Goal: Answer question/provide support: Share knowledge or assist other users

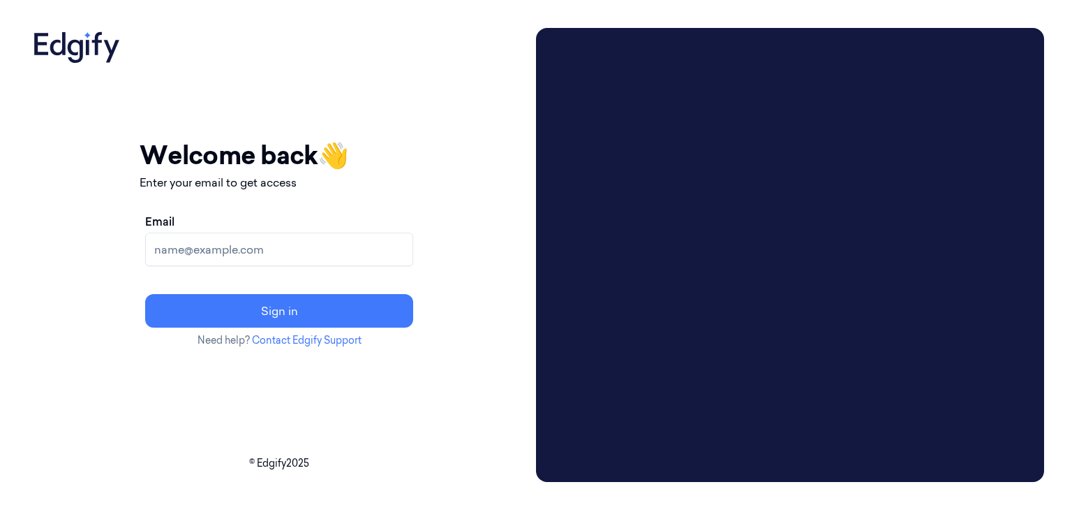
click at [249, 248] on input "Email" at bounding box center [279, 250] width 268 height 34
paste input "pavankumar.kb@indivillage.co"
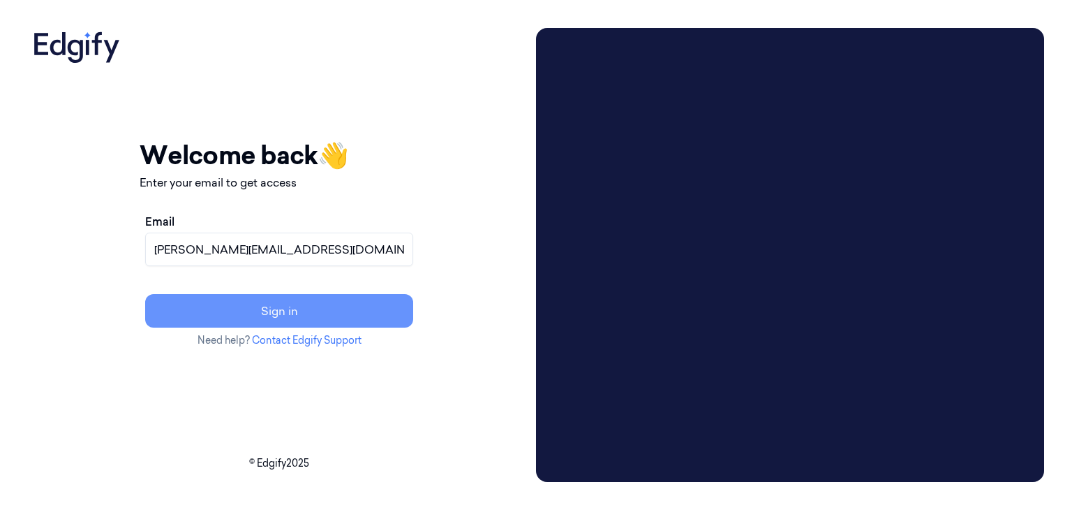
type input "pavankumar.kb@indivillage.co"
click at [339, 311] on button "Sign in" at bounding box center [279, 311] width 268 height 34
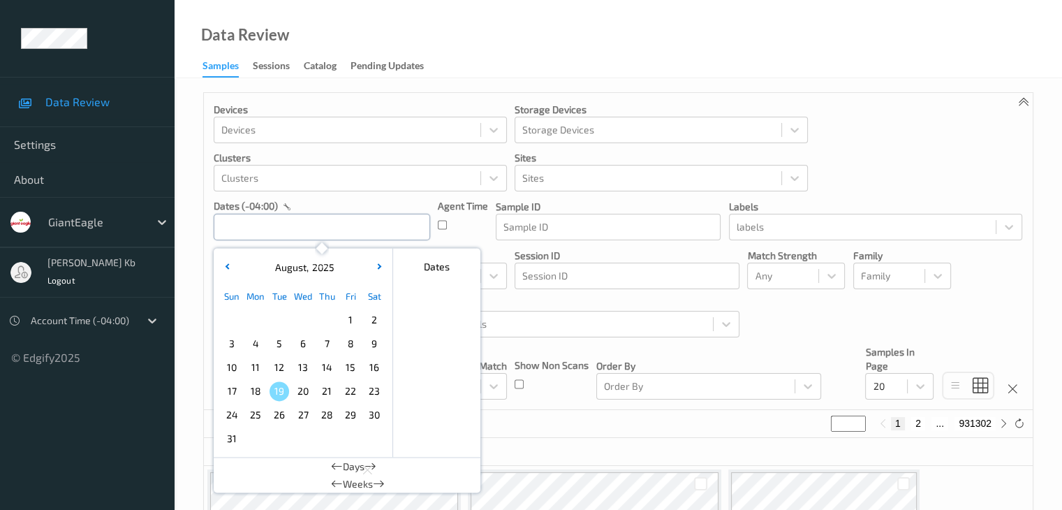
click at [295, 228] on input "text" at bounding box center [322, 227] width 216 height 27
click at [328, 367] on span "14" at bounding box center [327, 367] width 20 height 20
click at [329, 367] on span "14" at bounding box center [327, 367] width 20 height 20
type input "[DATE] 00:00 -> [DATE] 23:59"
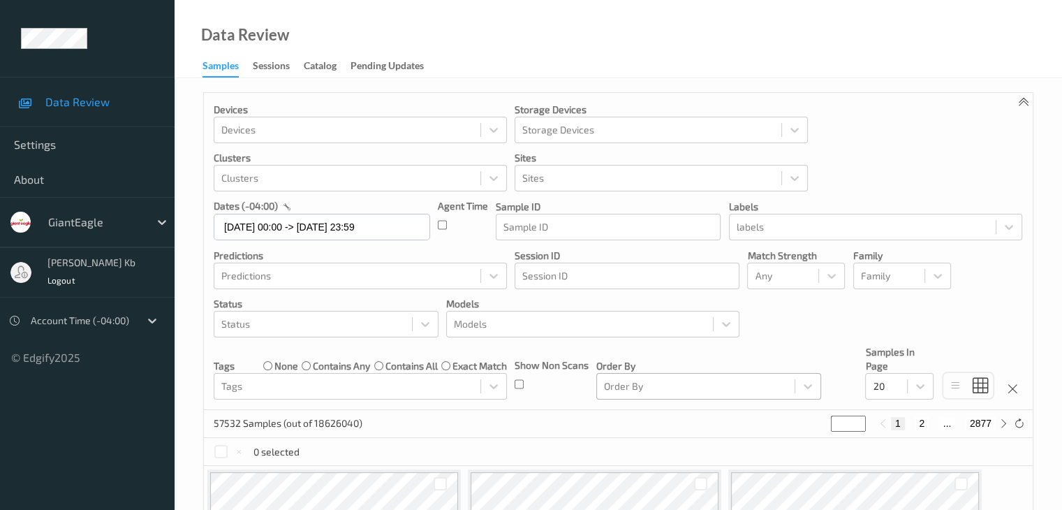
scroll to position [70, 0]
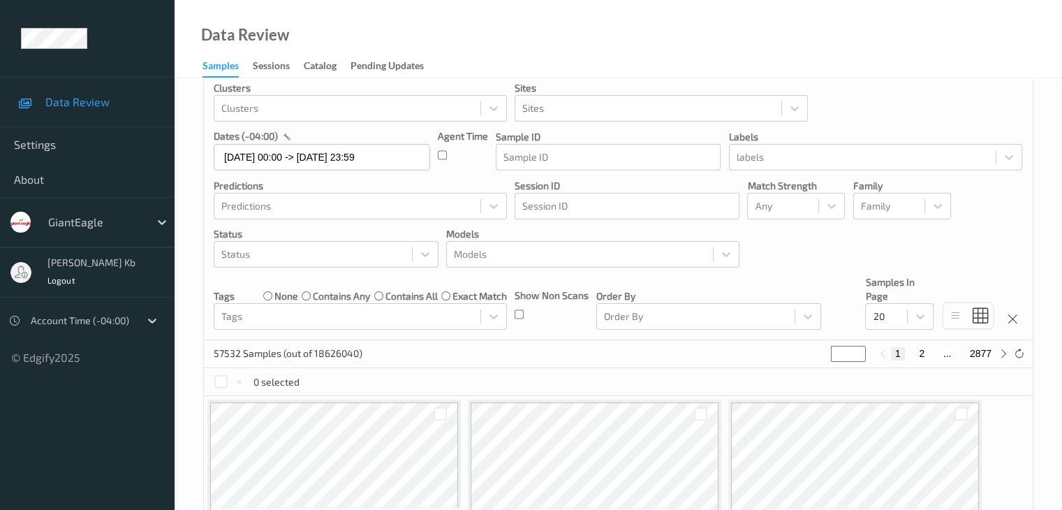
click at [922, 353] on button "2" at bounding box center [922, 353] width 14 height 13
type input "*"
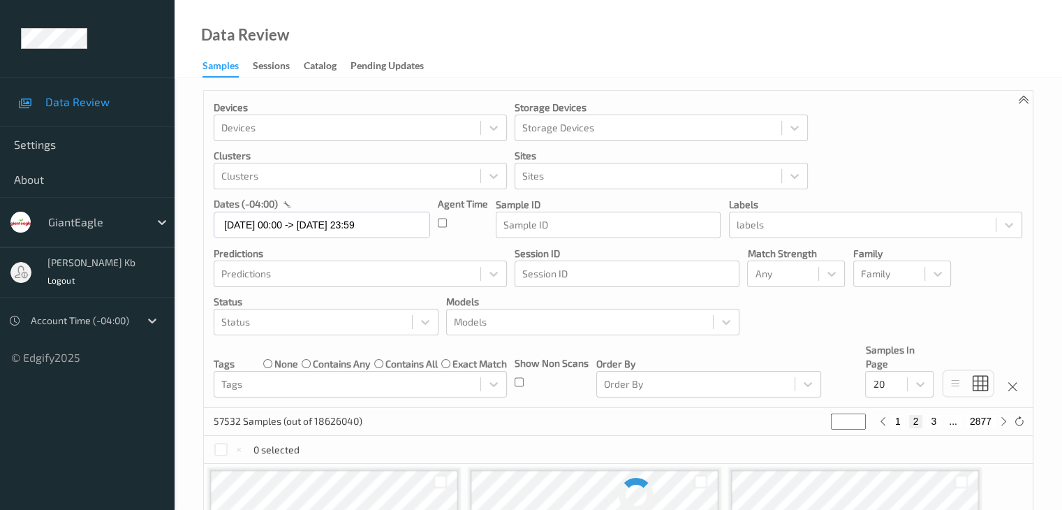
scroll to position [0, 0]
click at [934, 425] on button "3" at bounding box center [934, 423] width 14 height 13
type input "*"
click at [941, 425] on button "4" at bounding box center [941, 423] width 14 height 13
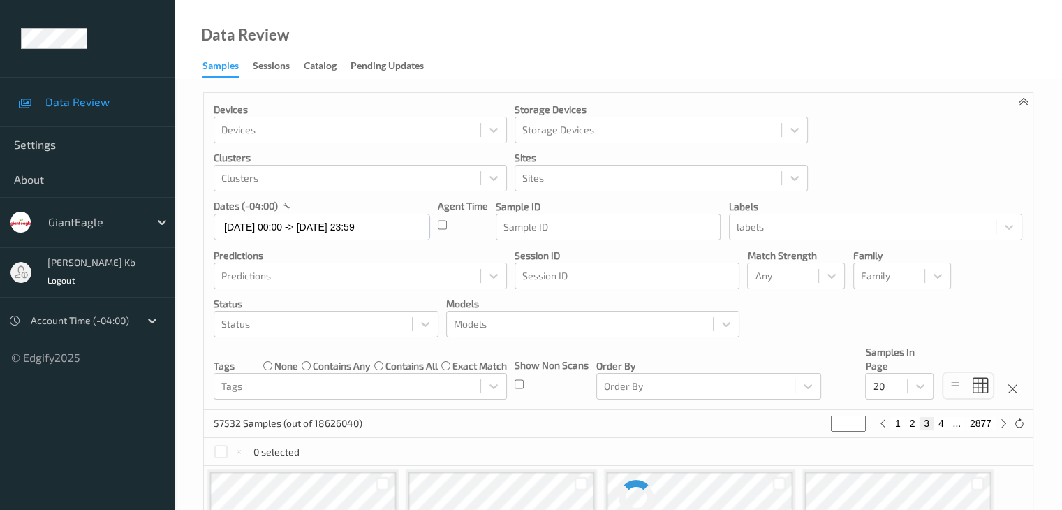
type input "*"
click at [942, 425] on button "5" at bounding box center [942, 423] width 14 height 13
type input "*"
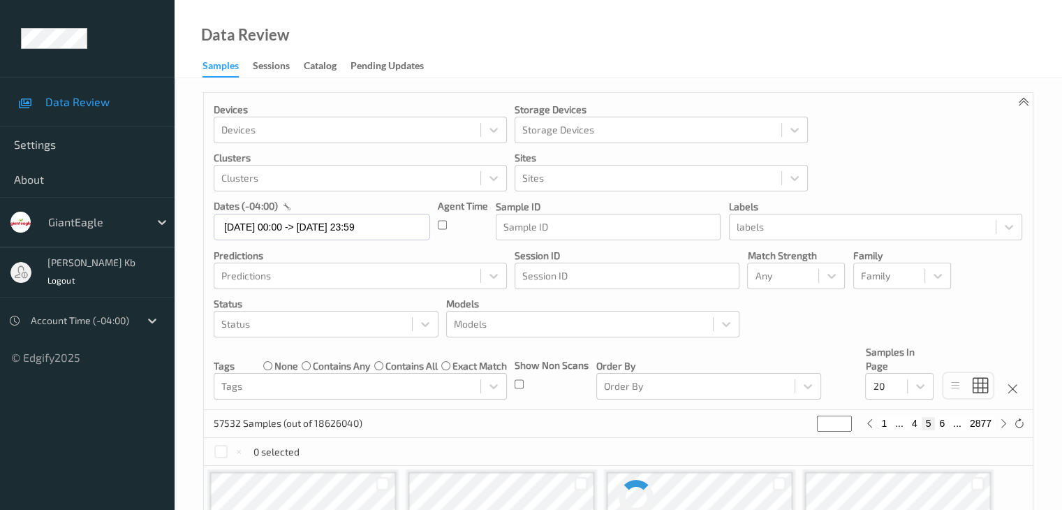
click at [943, 425] on button "6" at bounding box center [942, 423] width 14 height 13
type input "*"
click at [943, 425] on button "7" at bounding box center [942, 423] width 14 height 13
type input "*"
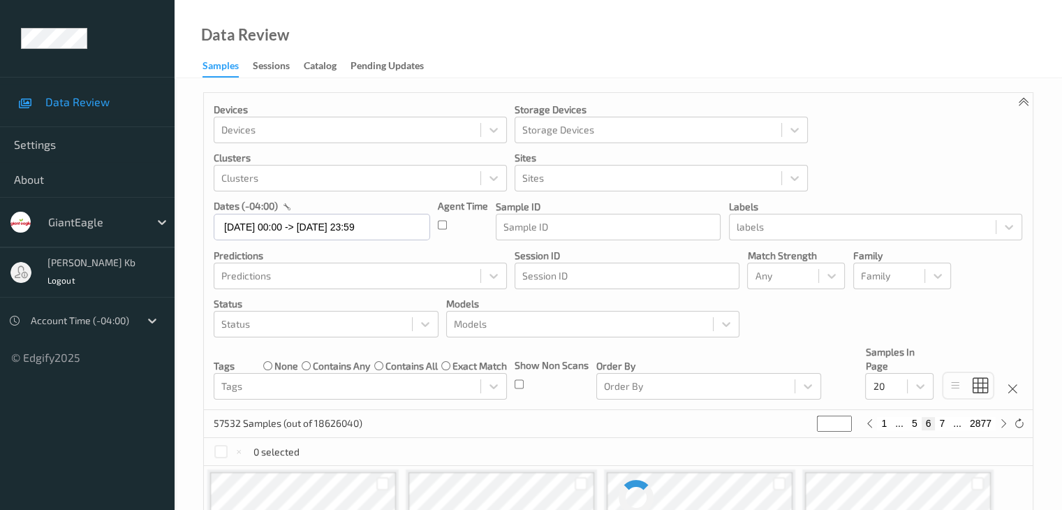
type input "*"
click at [943, 425] on button "8" at bounding box center [942, 423] width 14 height 13
type input "*"
click at [942, 425] on button "9" at bounding box center [942, 423] width 14 height 13
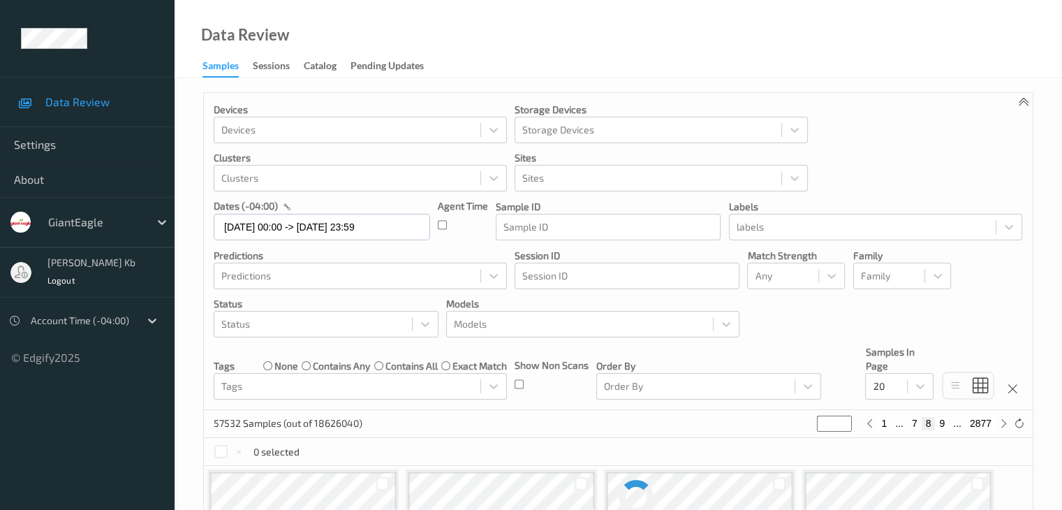
type input "*"
click at [942, 425] on button "10" at bounding box center [940, 423] width 20 height 13
type input "**"
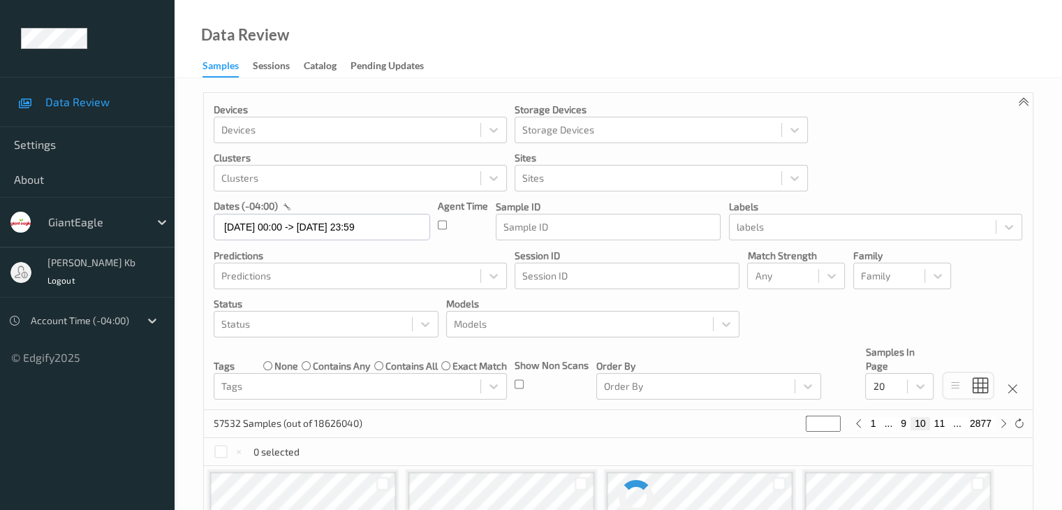
click at [942, 425] on button "11" at bounding box center [940, 423] width 20 height 13
type input "**"
click at [871, 424] on button "1" at bounding box center [868, 423] width 14 height 13
type input "*"
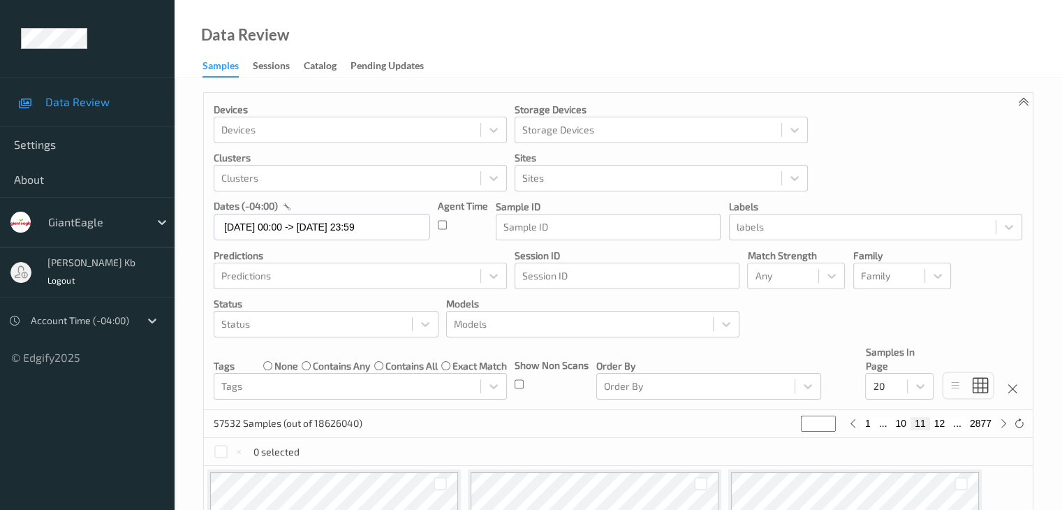
type input "*"
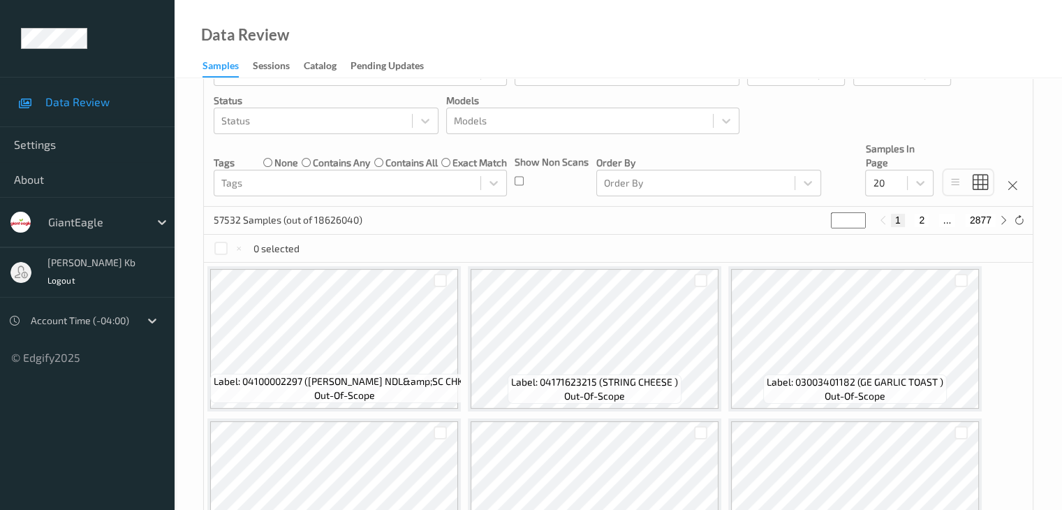
scroll to position [209, 0]
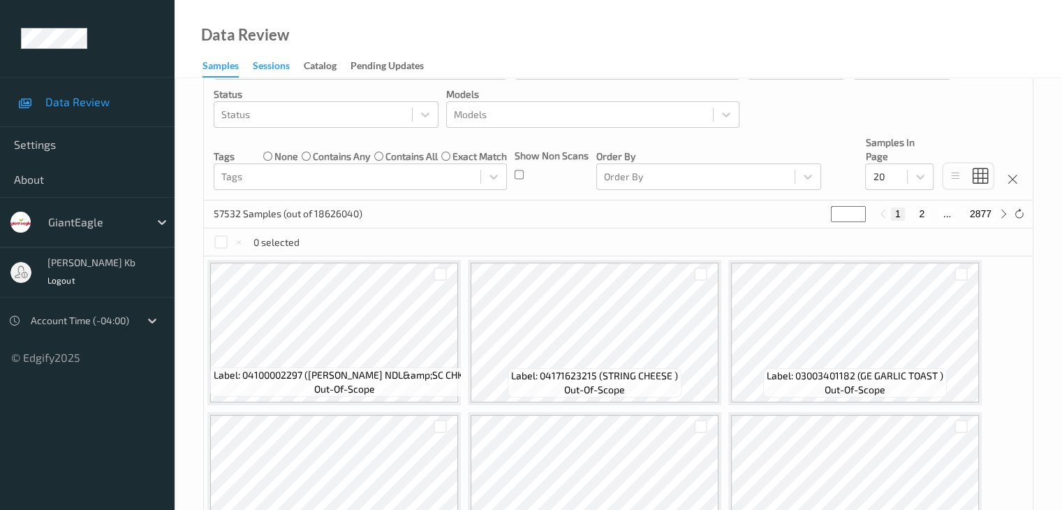
click at [270, 64] on div "Sessions" at bounding box center [271, 67] width 37 height 17
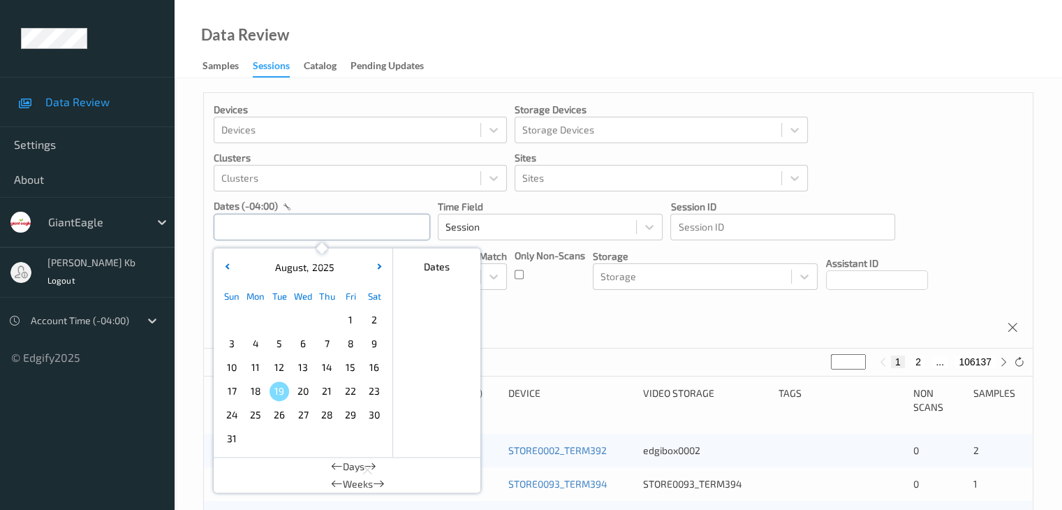
click at [270, 230] on input "text" at bounding box center [322, 227] width 216 height 27
click at [330, 367] on span "14" at bounding box center [327, 367] width 20 height 20
click at [328, 367] on span "14" at bounding box center [327, 367] width 20 height 20
type input "[DATE] 00:00 -> [DATE] 23:59"
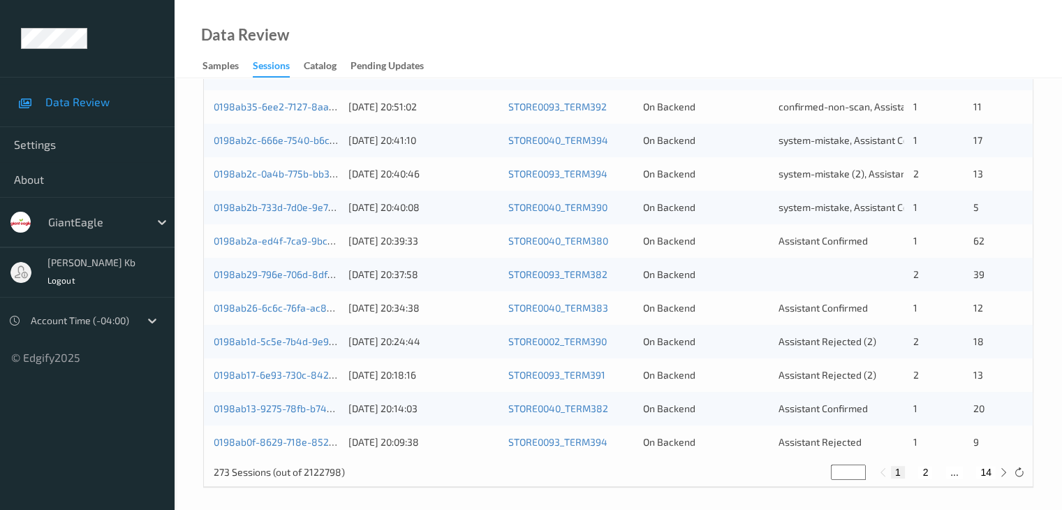
scroll to position [651, 0]
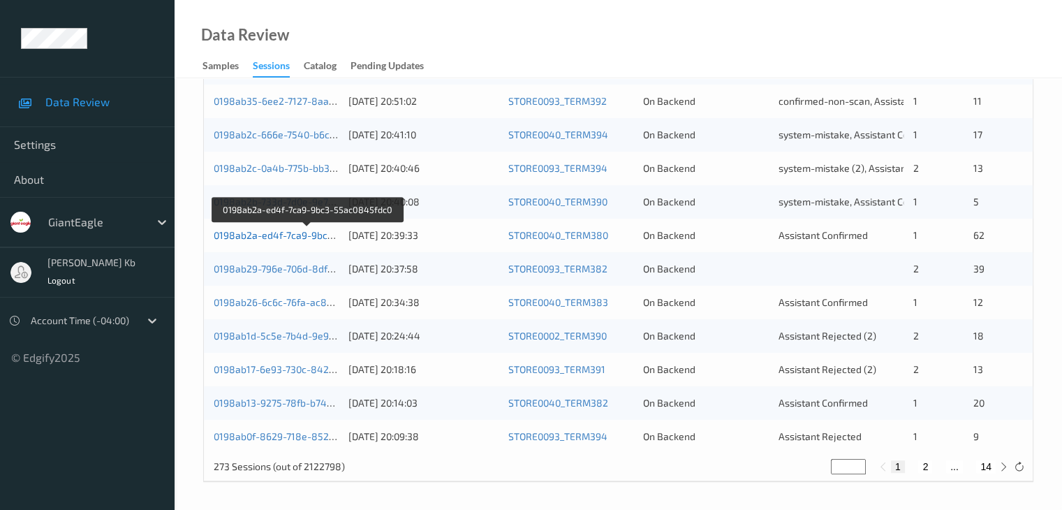
click at [288, 237] on link "0198ab2a-ed4f-7ca9-9bc3-55ac0845fdc0" at bounding box center [308, 235] width 189 height 12
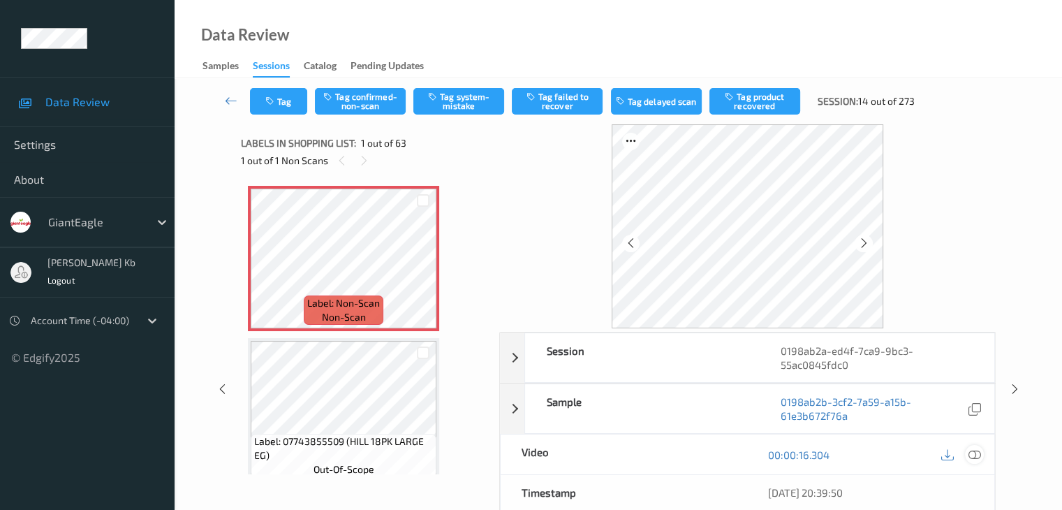
click at [977, 452] on icon at bounding box center [974, 454] width 13 height 13
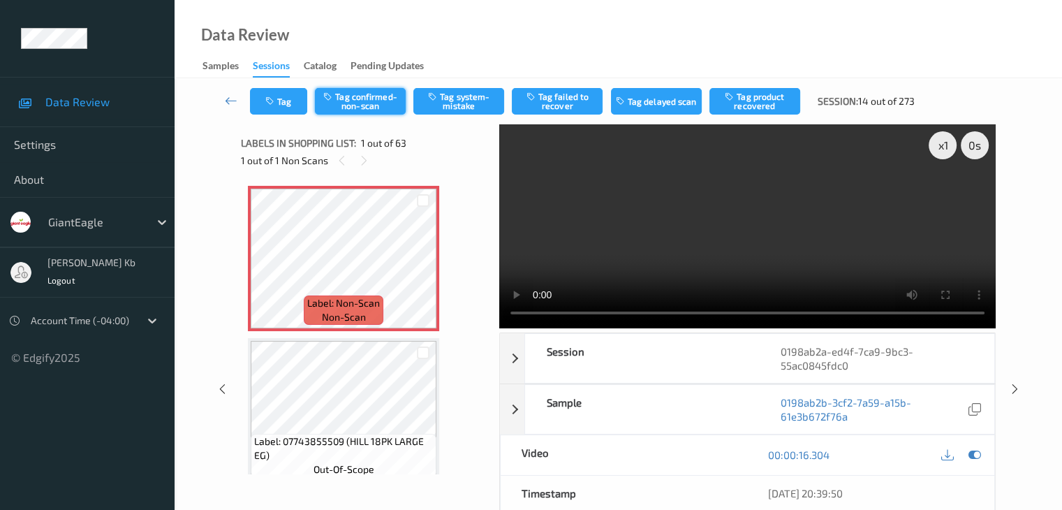
click at [360, 105] on button "Tag confirmed-non-scan" at bounding box center [360, 101] width 91 height 27
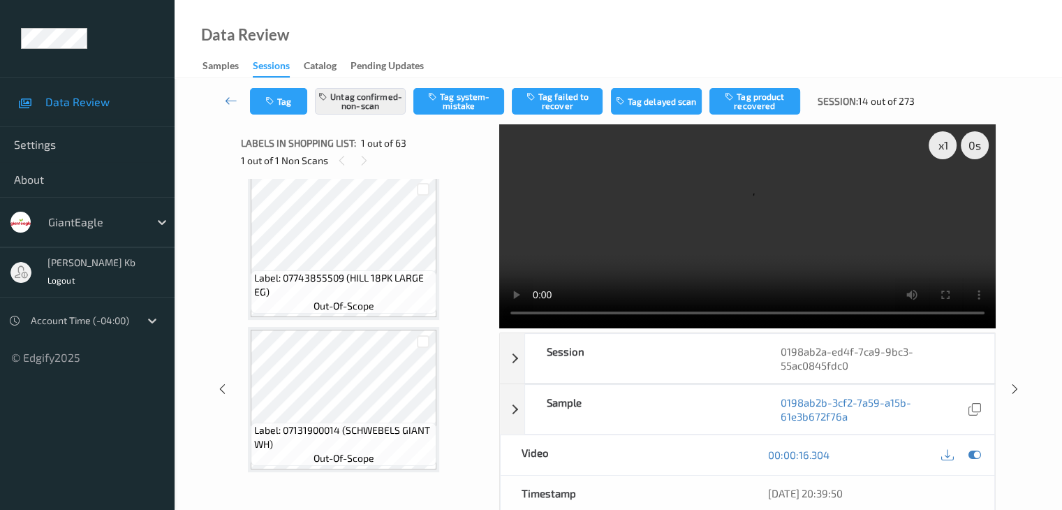
scroll to position [209, 0]
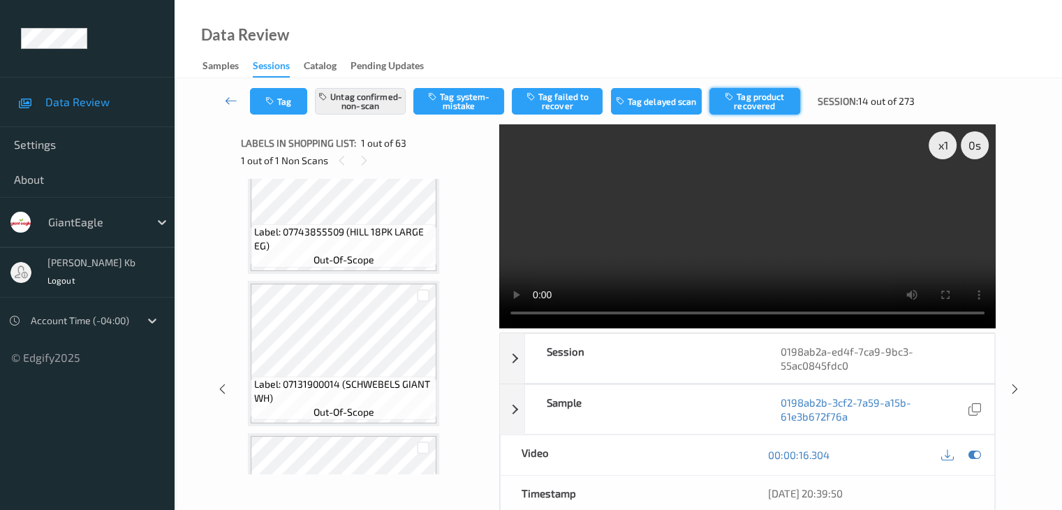
click at [760, 94] on button "Tag product recovered" at bounding box center [754, 101] width 91 height 27
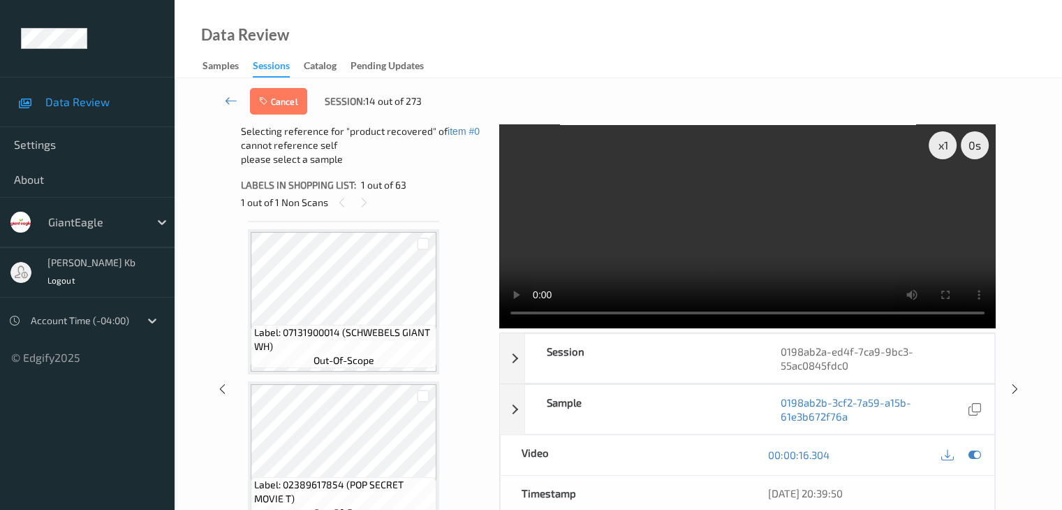
scroll to position [279, 0]
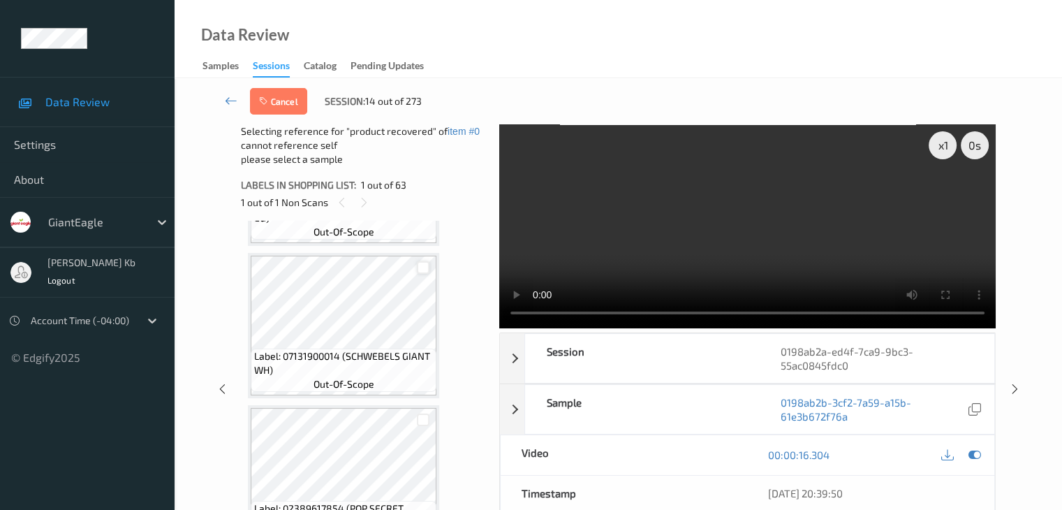
click at [425, 267] on div at bounding box center [423, 267] width 13 height 13
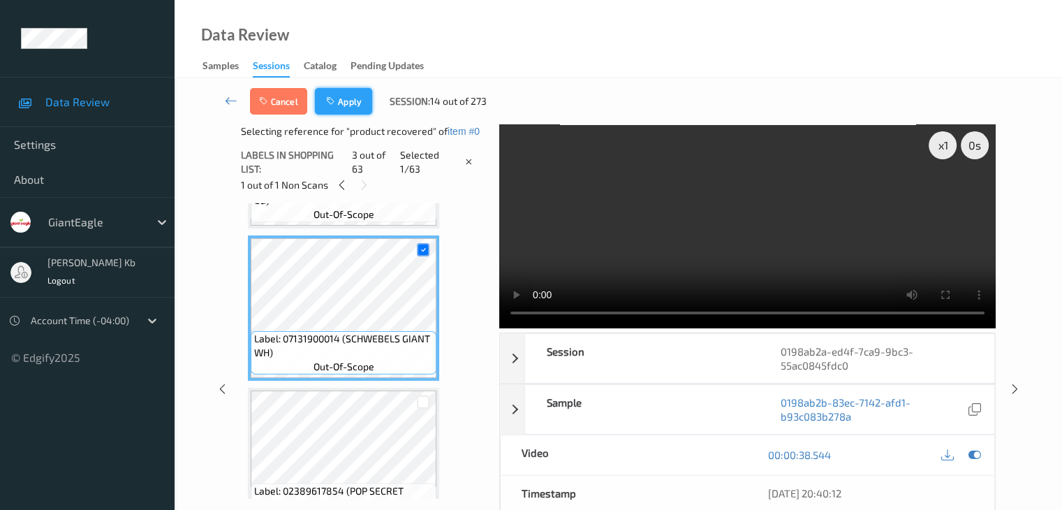
click at [341, 96] on button "Apply" at bounding box center [343, 101] width 57 height 27
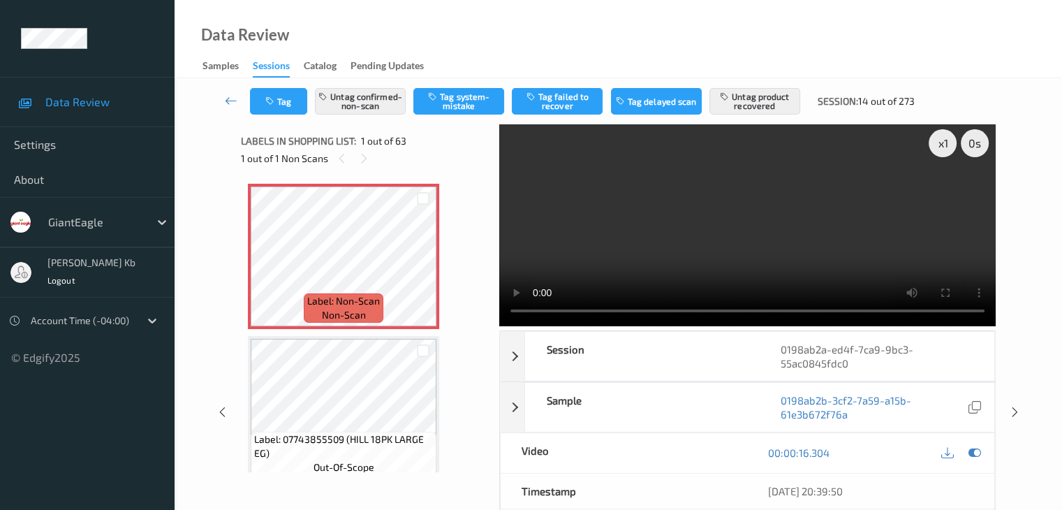
scroll to position [0, 0]
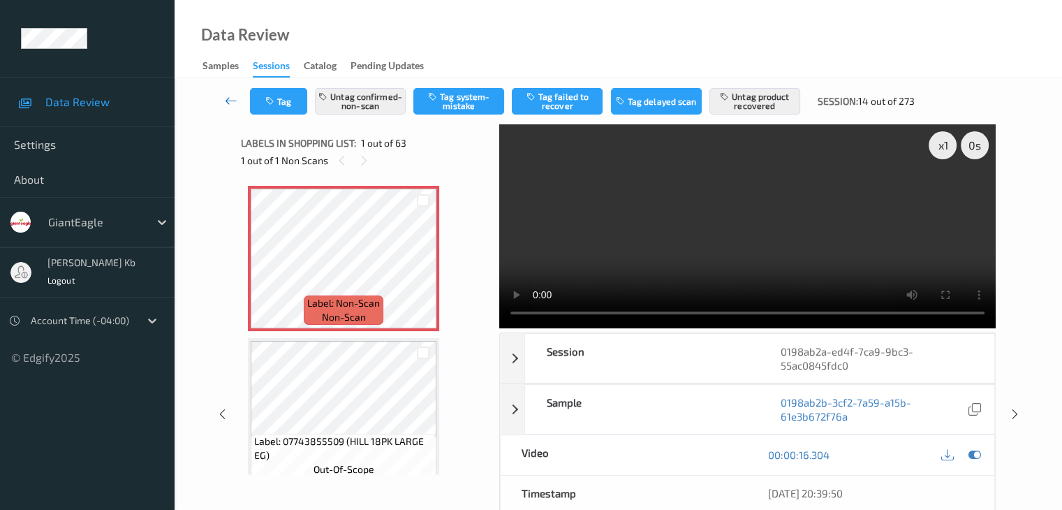
click at [232, 98] on icon at bounding box center [231, 101] width 13 height 14
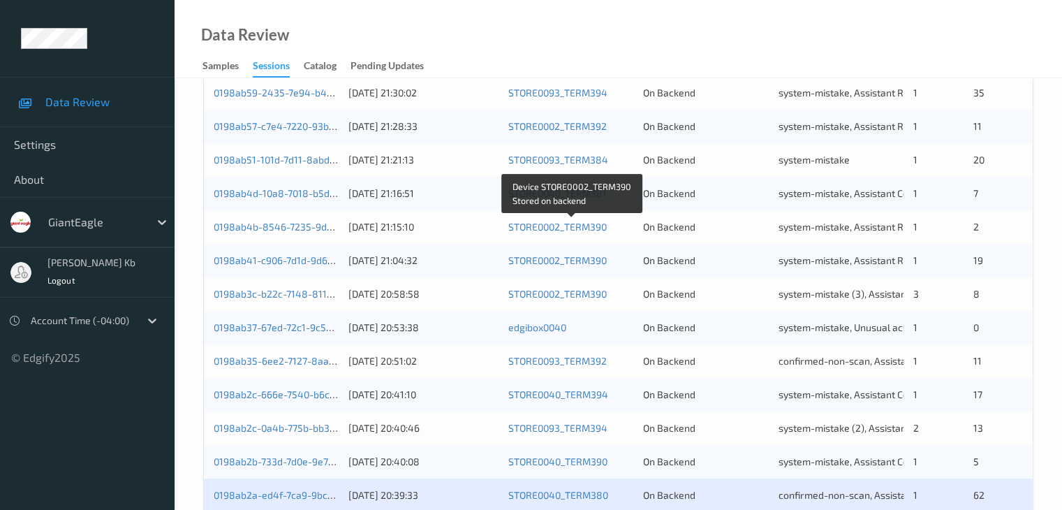
scroll to position [559, 0]
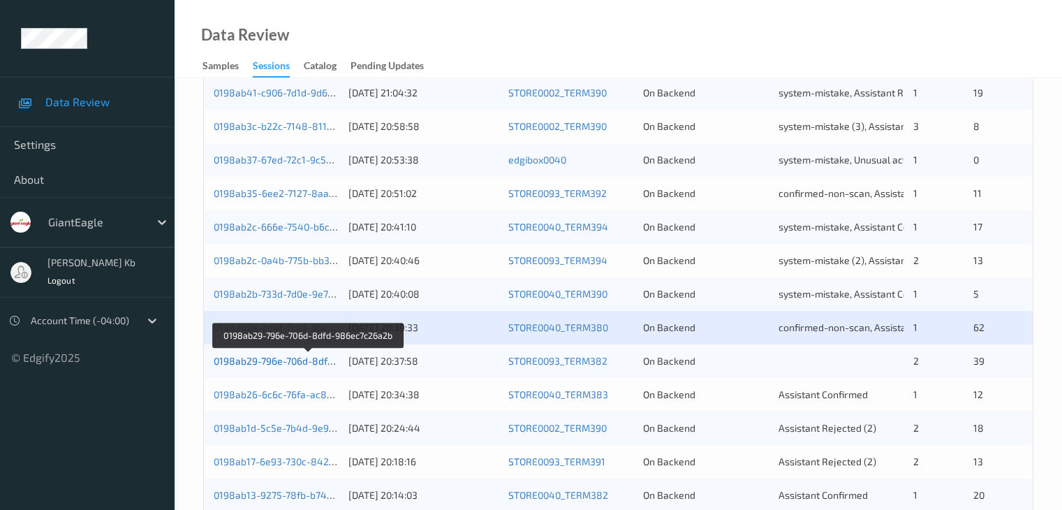
click at [281, 364] on link "0198ab29-796e-706d-8dfd-986ec7c26a2b" at bounding box center [308, 361] width 189 height 12
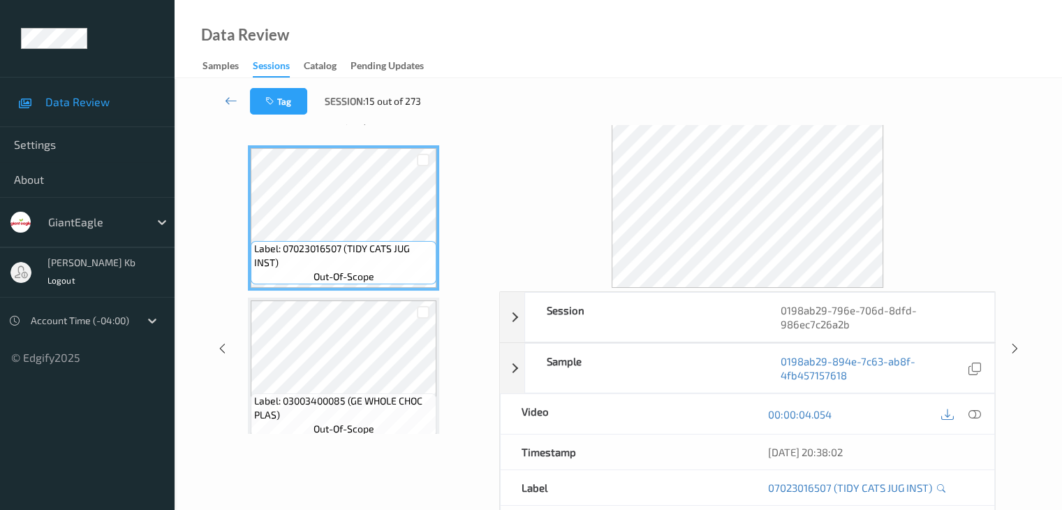
scroll to position [31, 0]
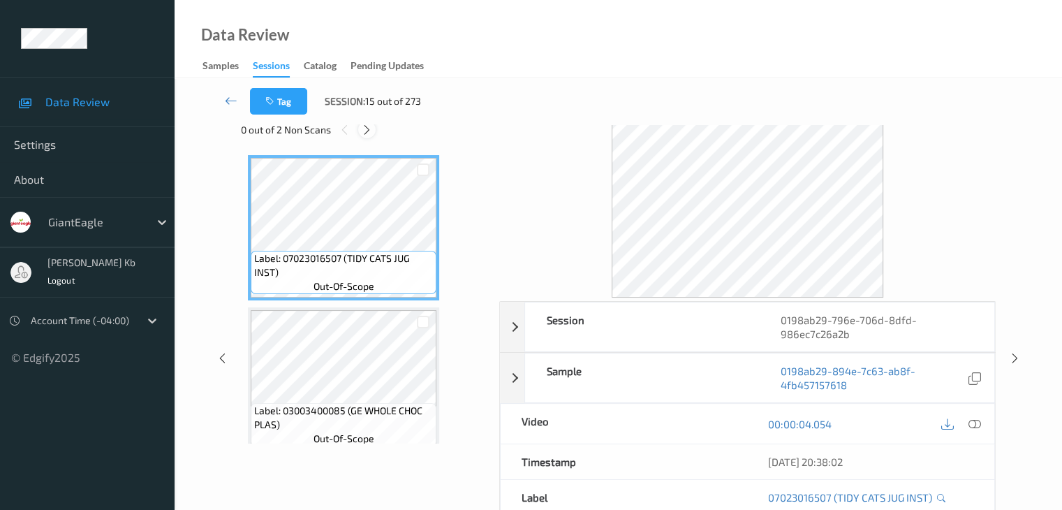
click at [368, 128] on icon at bounding box center [367, 130] width 12 height 13
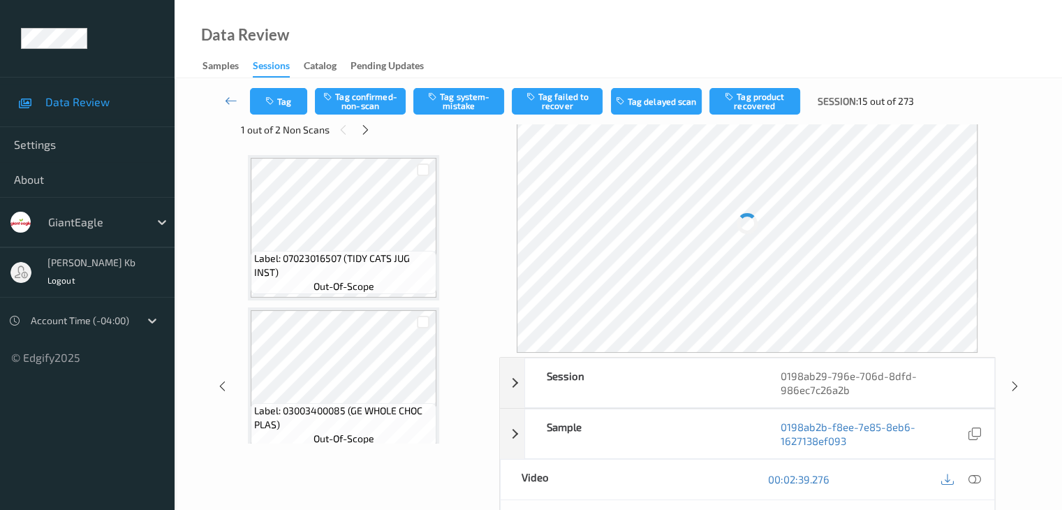
scroll to position [2138, 0]
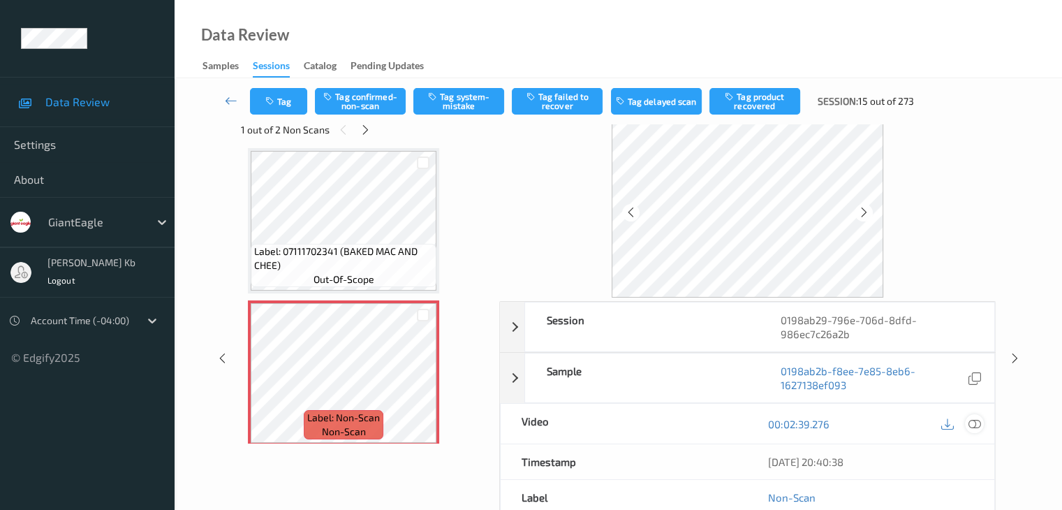
click at [976, 425] on icon at bounding box center [974, 424] width 13 height 13
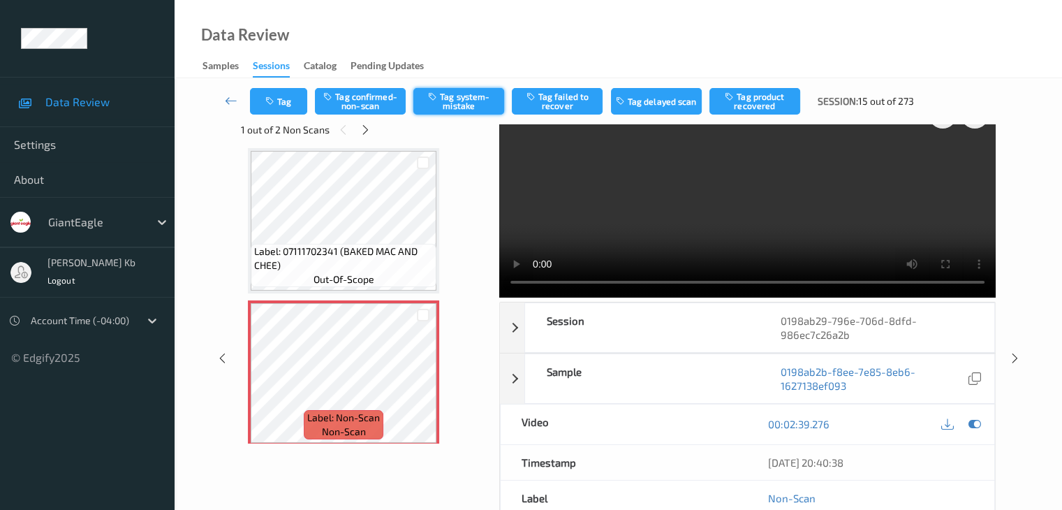
click at [477, 99] on button "Tag system-mistake" at bounding box center [458, 101] width 91 height 27
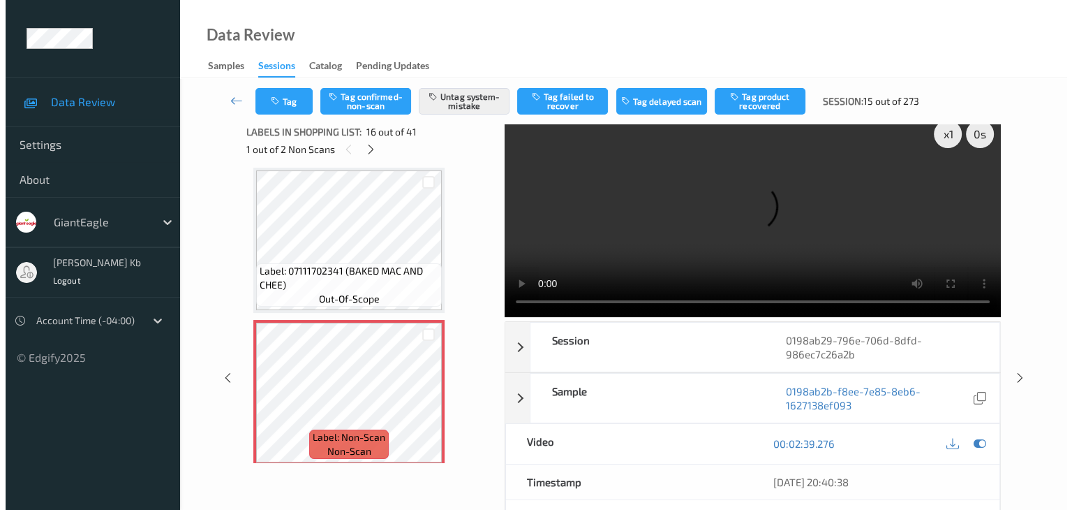
scroll to position [0, 0]
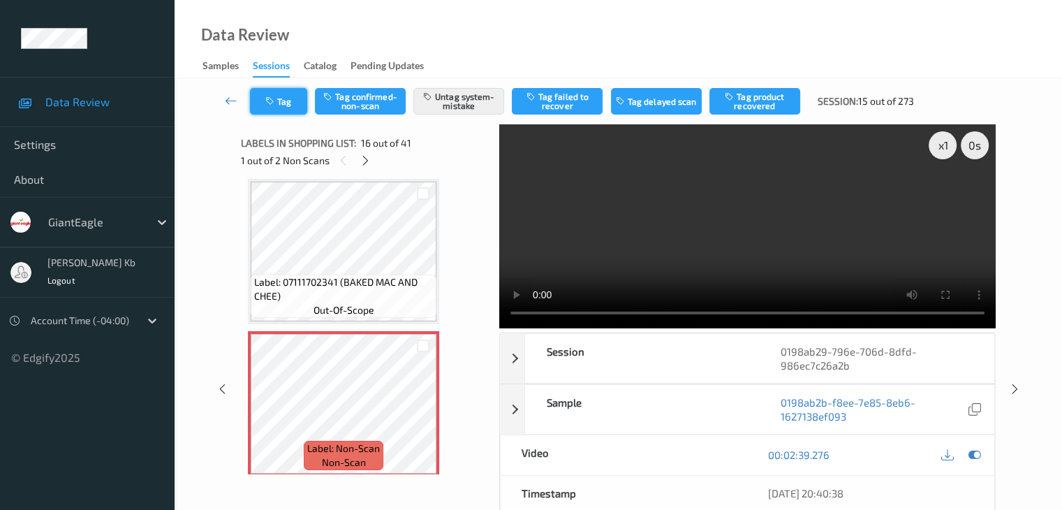
click at [293, 103] on button "Tag" at bounding box center [278, 101] width 57 height 27
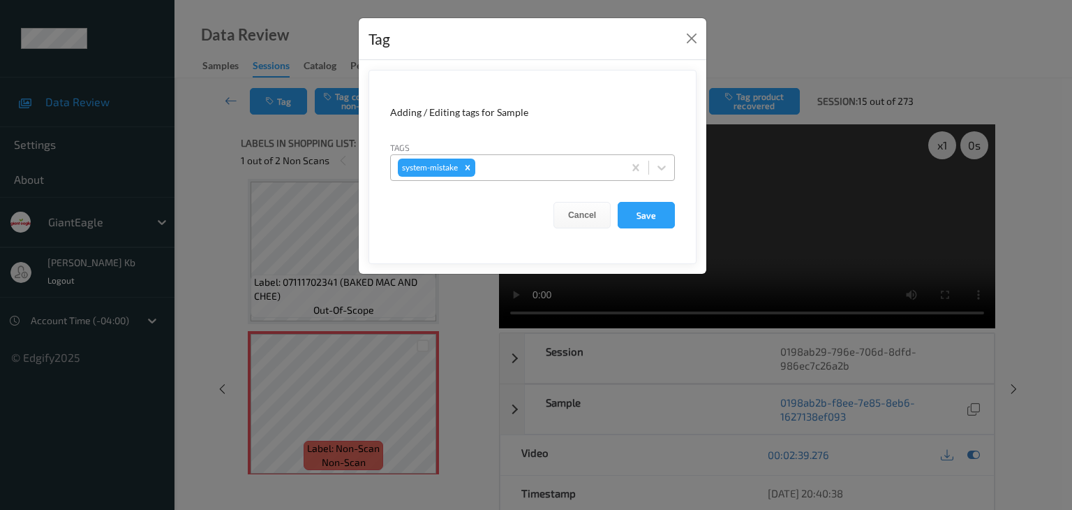
drag, startPoint x: 529, startPoint y: 165, endPoint x: 537, endPoint y: 169, distance: 9.1
click at [529, 165] on div at bounding box center [547, 167] width 138 height 17
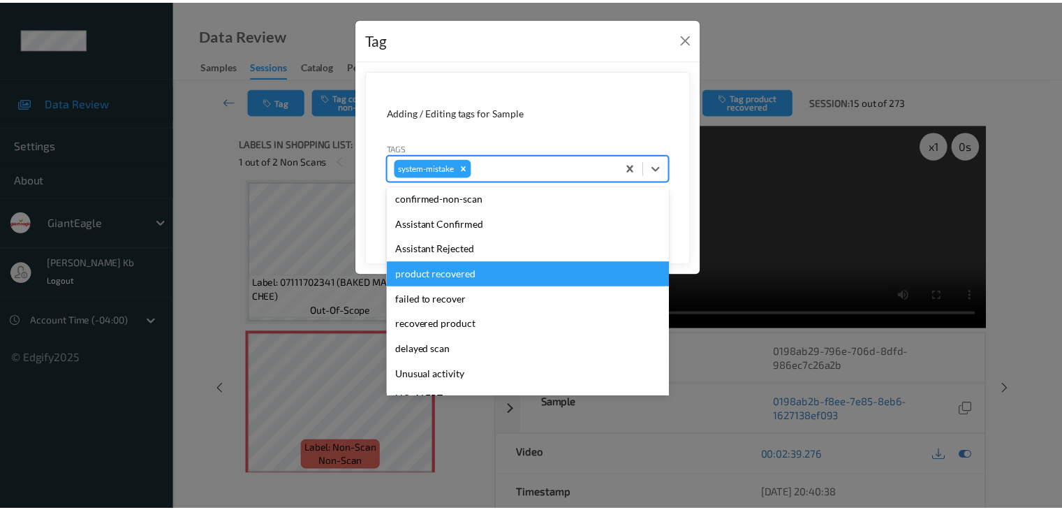
scroll to position [140, 0]
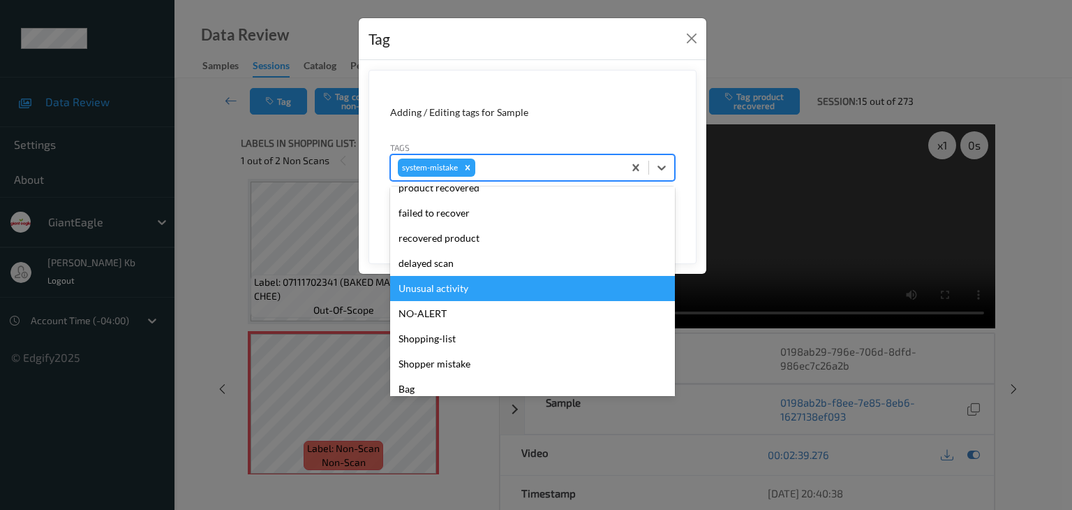
click at [455, 288] on div "Unusual activity" at bounding box center [532, 288] width 285 height 25
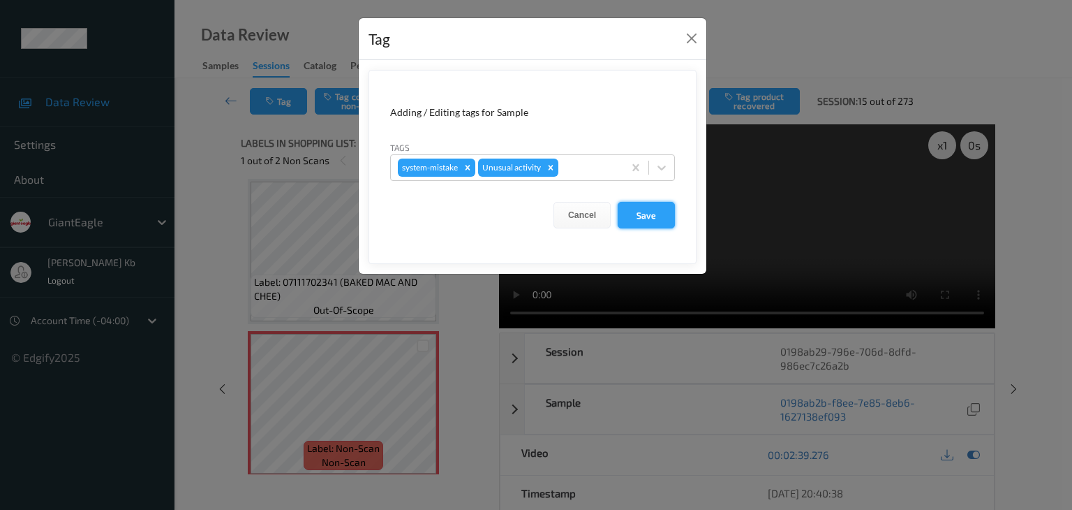
click at [653, 216] on button "Save" at bounding box center [646, 215] width 57 height 27
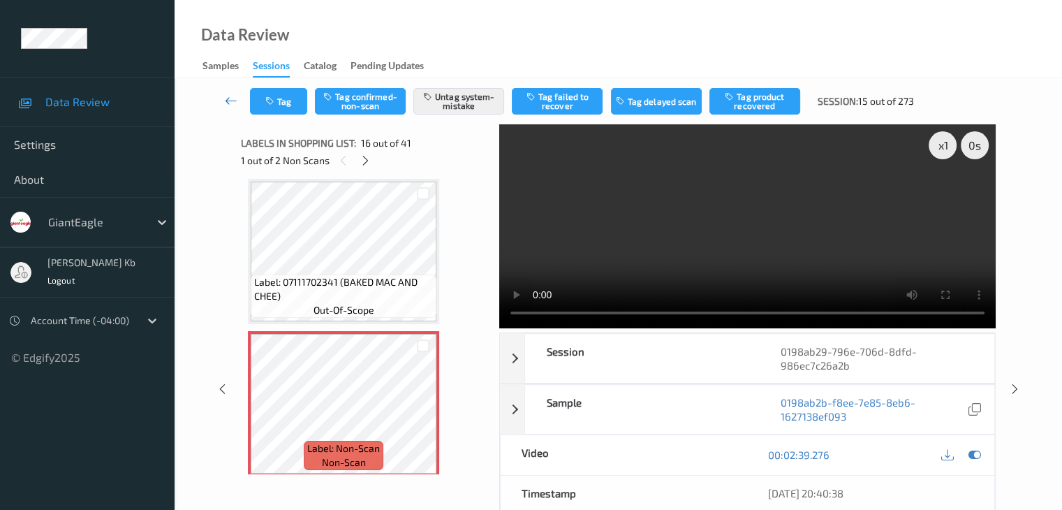
click at [229, 98] on icon at bounding box center [231, 101] width 13 height 14
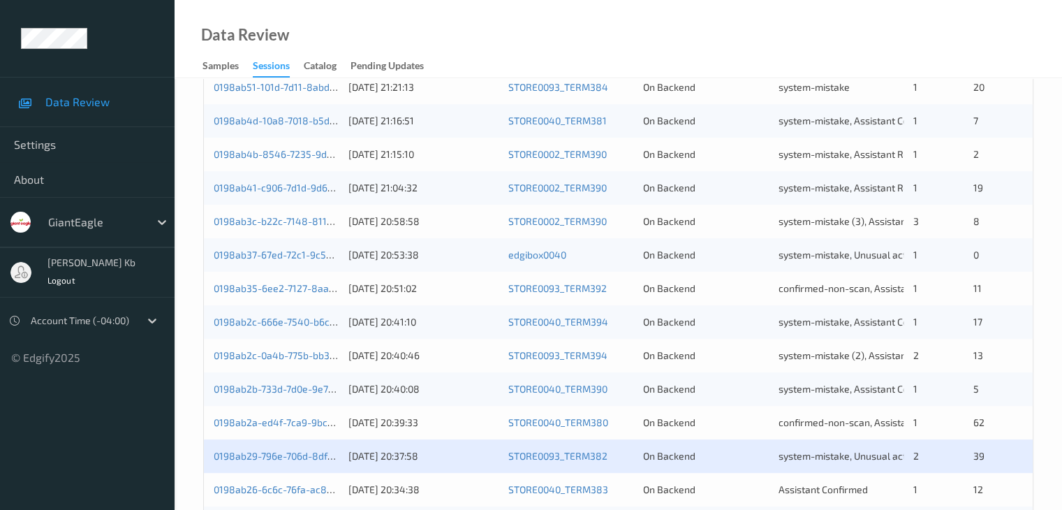
scroll to position [628, 0]
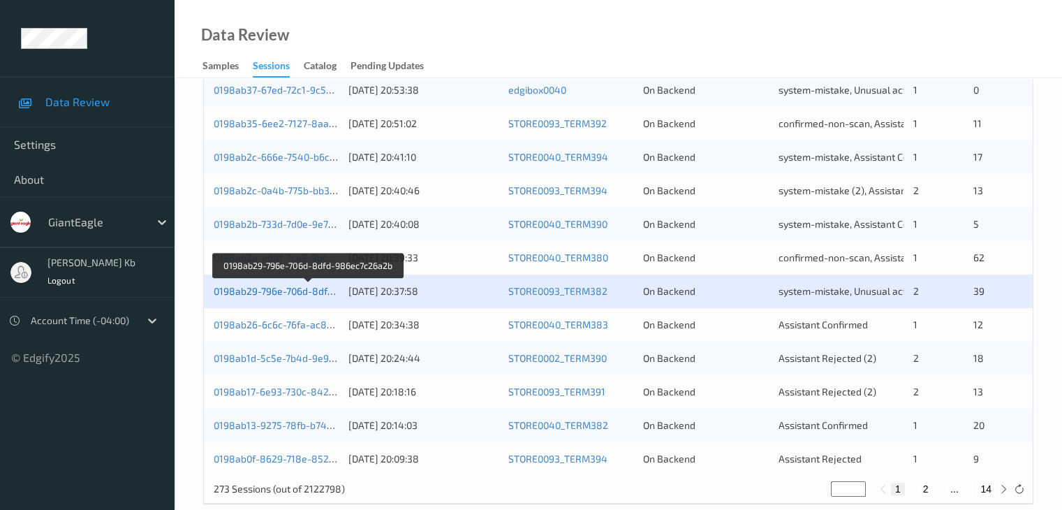
click at [284, 288] on link "0198ab29-796e-706d-8dfd-986ec7c26a2b" at bounding box center [308, 291] width 189 height 12
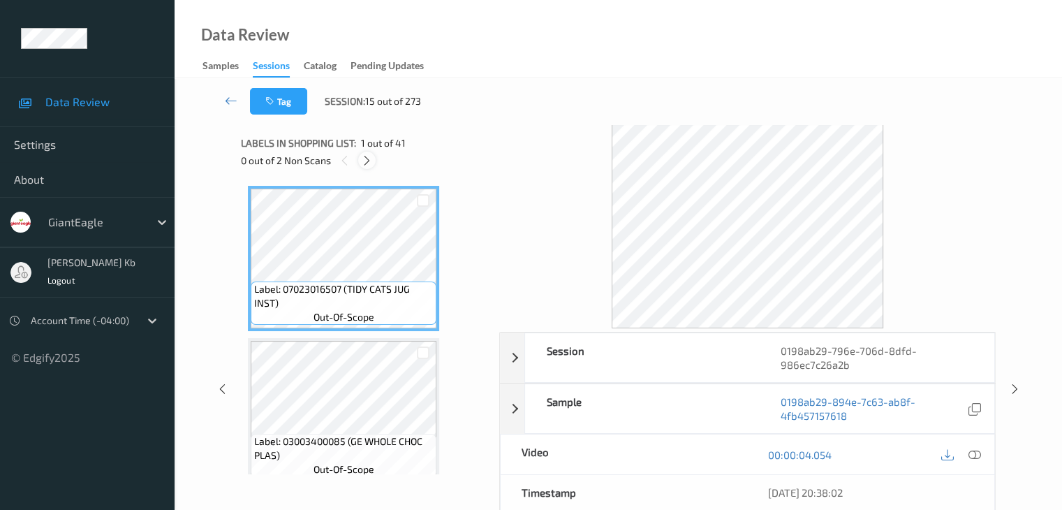
click at [369, 159] on icon at bounding box center [367, 160] width 12 height 13
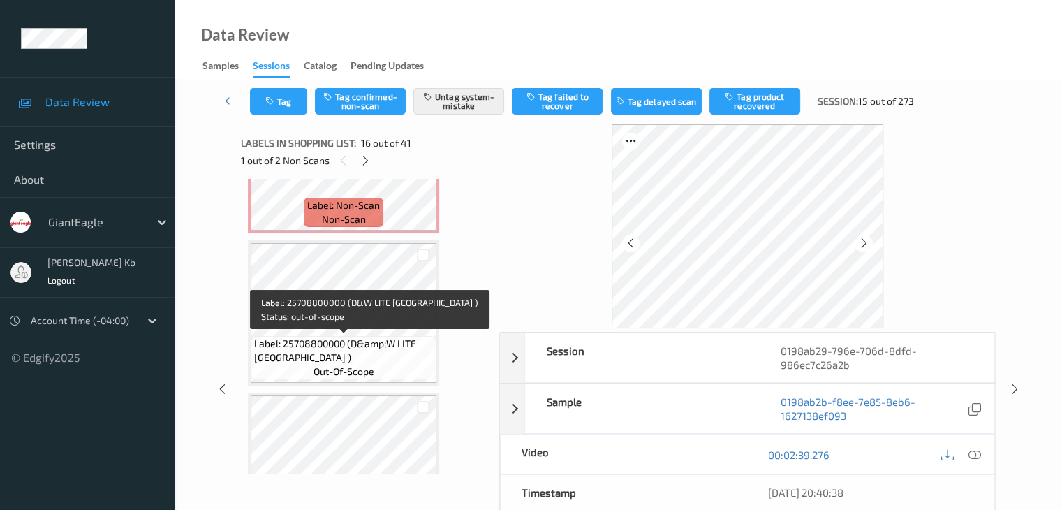
scroll to position [4442, 0]
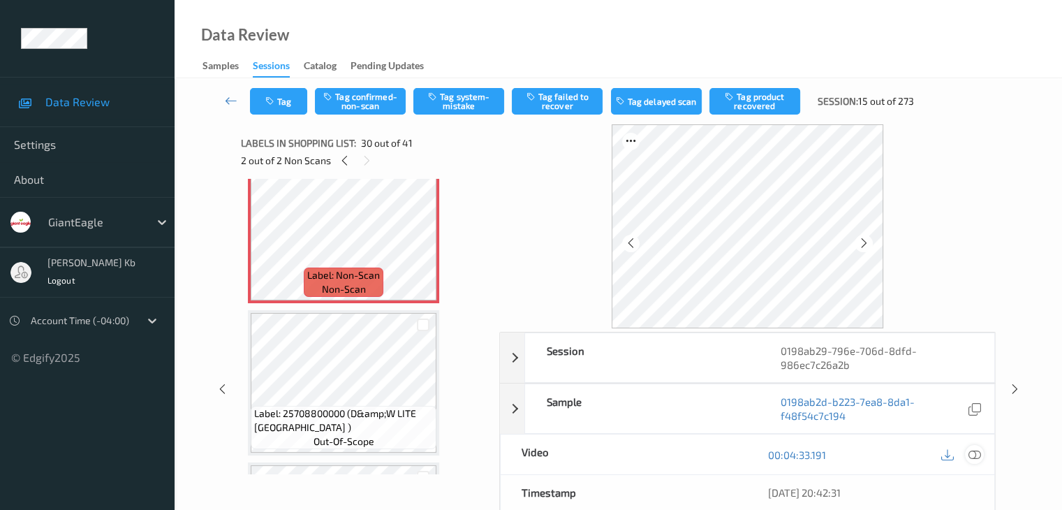
click at [973, 453] on icon at bounding box center [974, 454] width 13 height 13
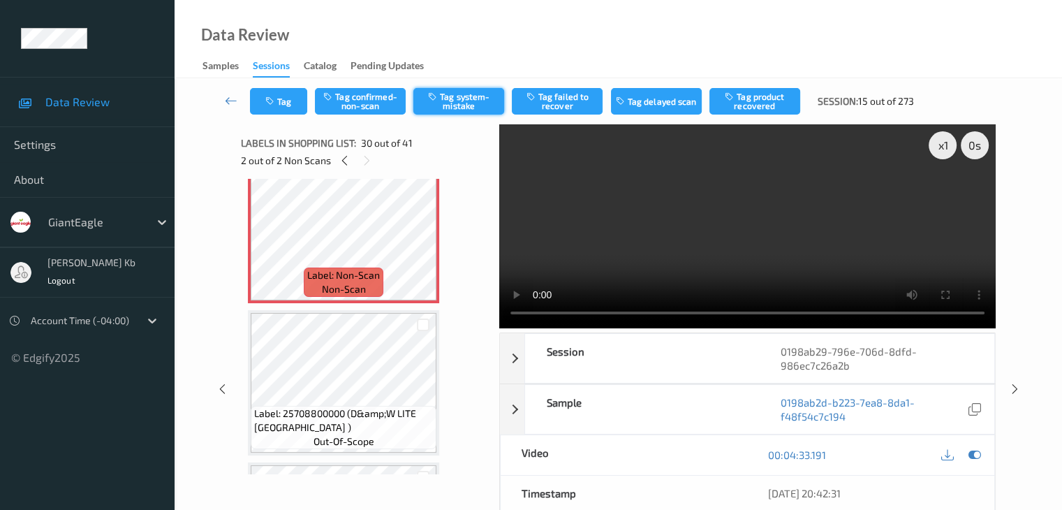
click at [459, 98] on button "Tag system-mistake" at bounding box center [458, 101] width 91 height 27
click at [230, 99] on icon at bounding box center [231, 101] width 13 height 14
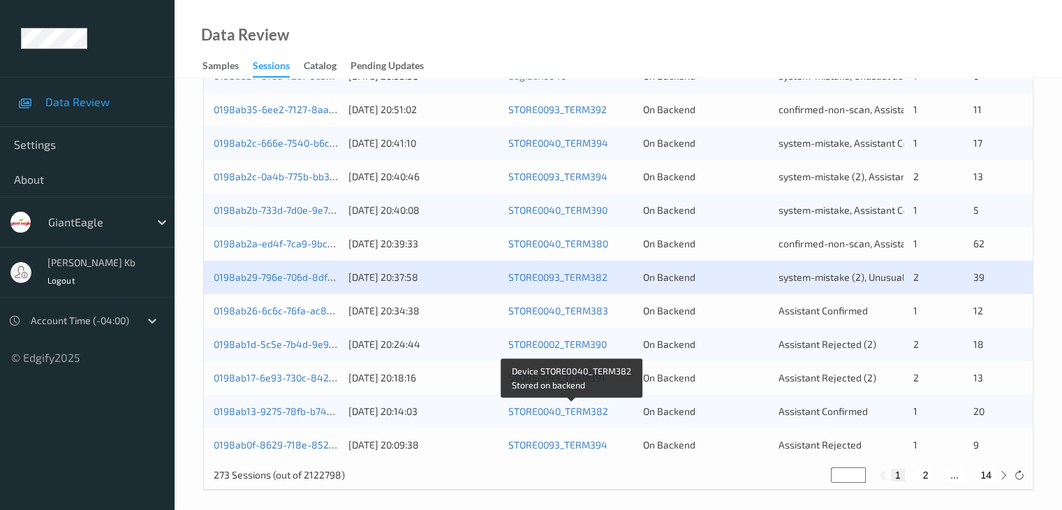
scroll to position [651, 0]
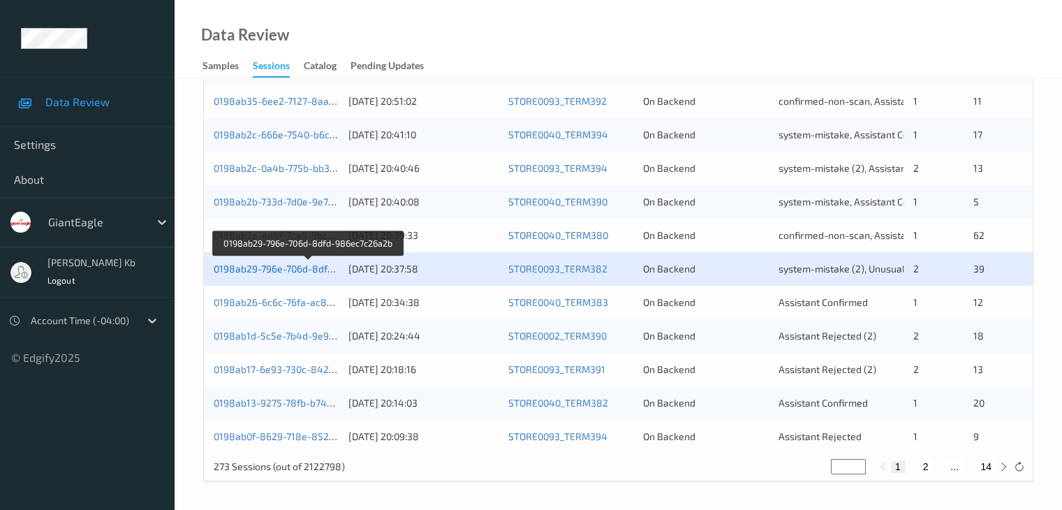
click at [260, 270] on link "0198ab29-796e-706d-8dfd-986ec7c26a2b" at bounding box center [308, 269] width 189 height 12
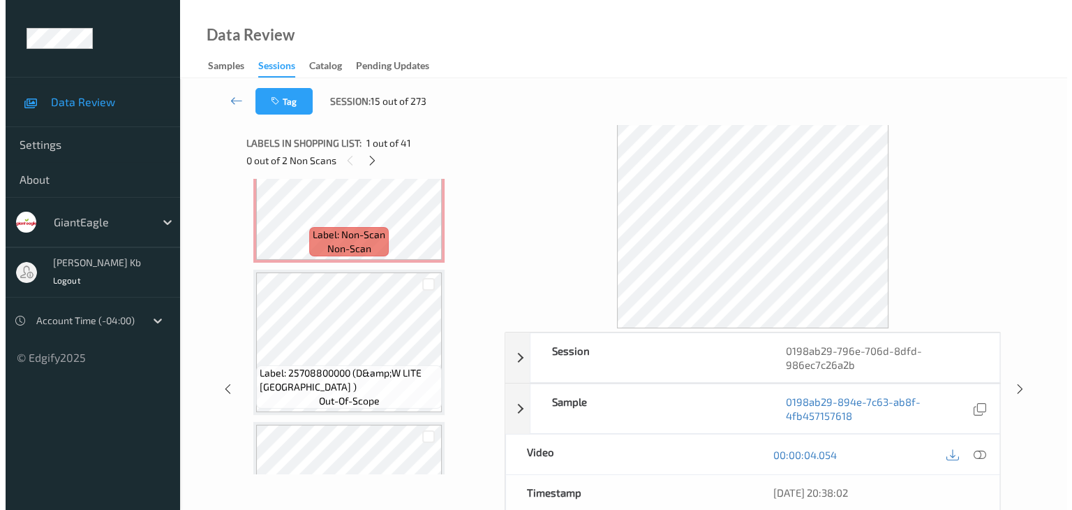
scroll to position [4469, 0]
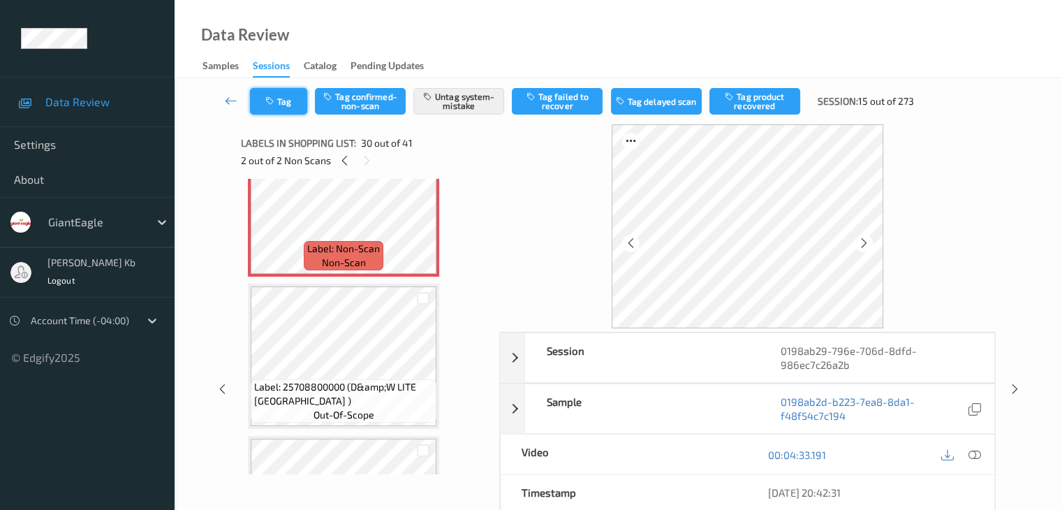
click at [292, 101] on button "Tag" at bounding box center [278, 101] width 57 height 27
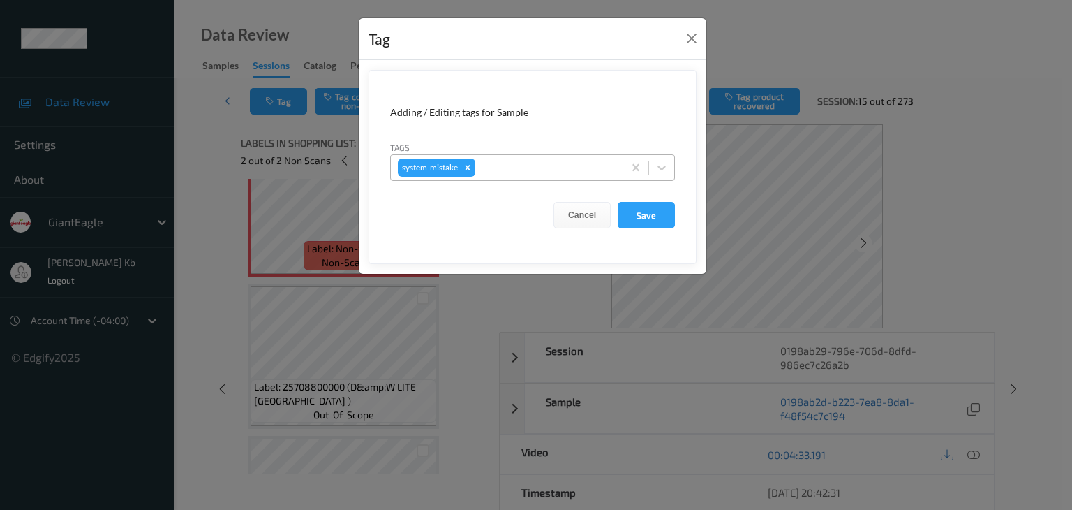
click at [514, 168] on div at bounding box center [547, 167] width 138 height 17
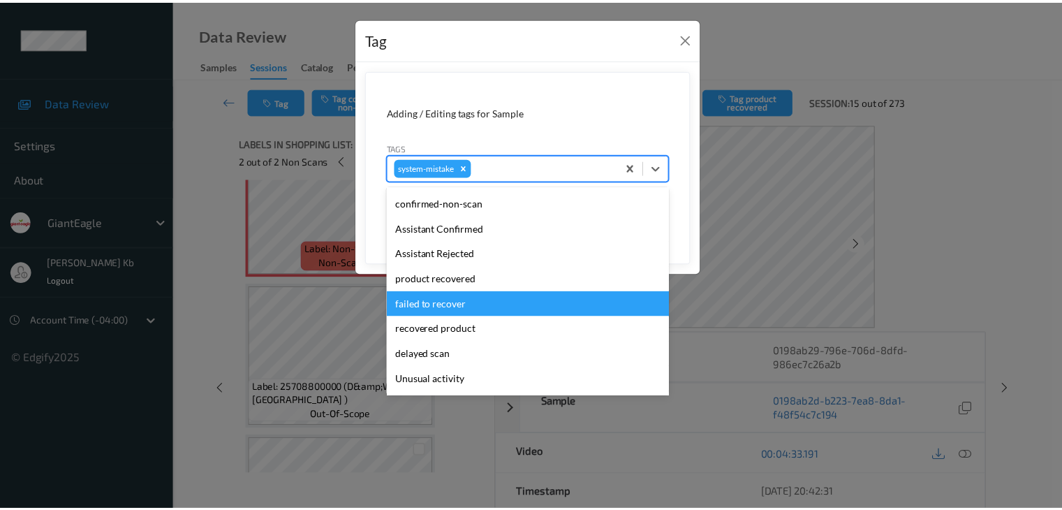
scroll to position [70, 0]
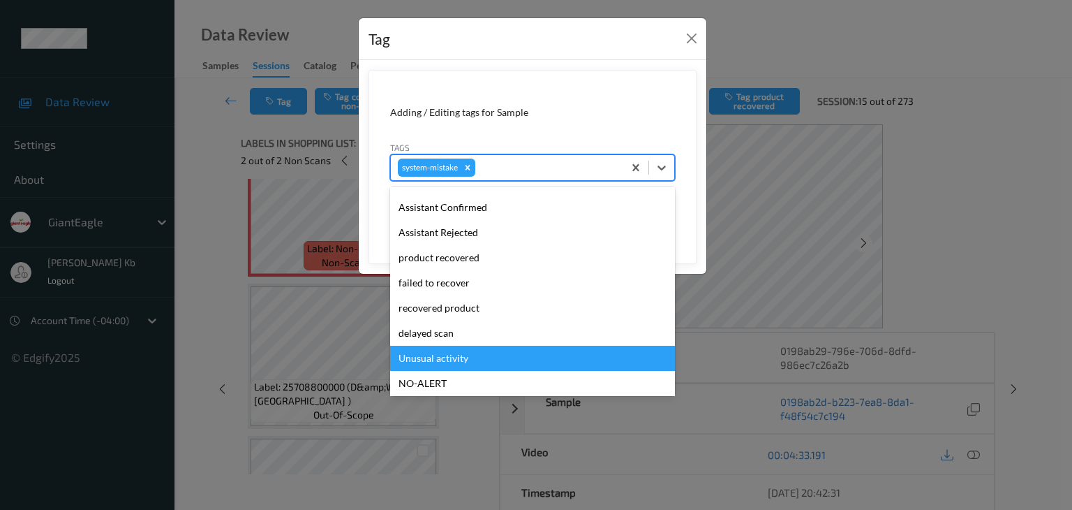
click at [454, 355] on div "Unusual activity" at bounding box center [532, 358] width 285 height 25
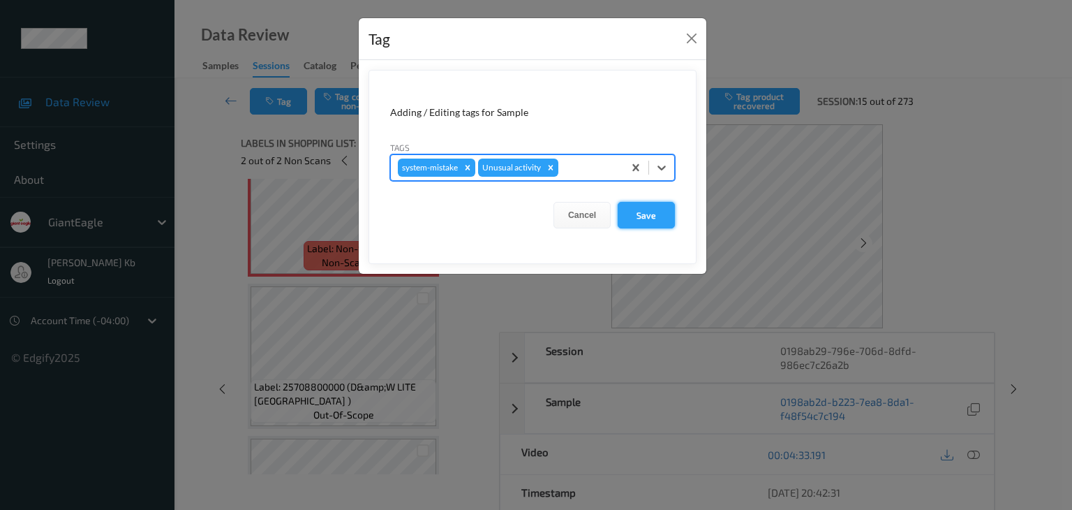
click at [639, 212] on button "Save" at bounding box center [646, 215] width 57 height 27
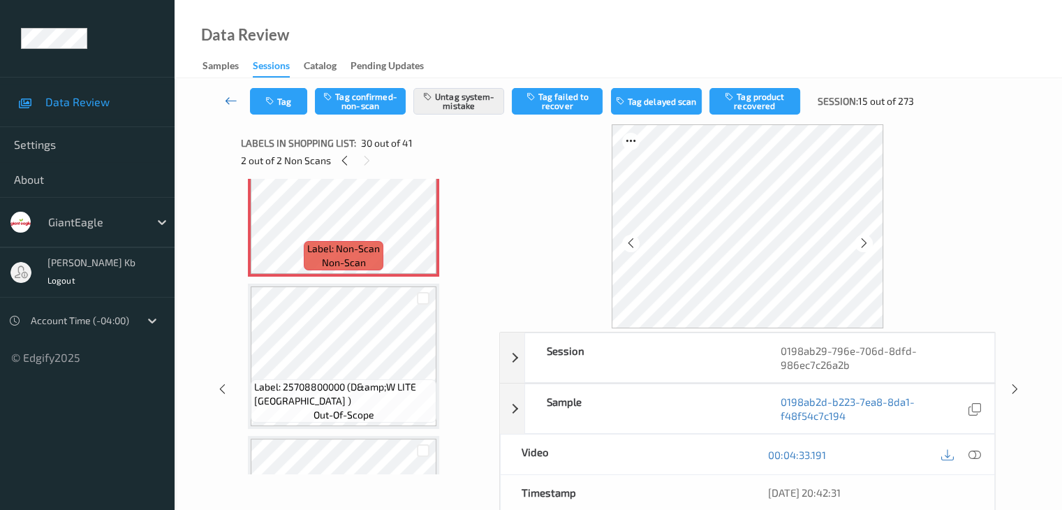
click at [228, 98] on icon at bounding box center [231, 101] width 13 height 14
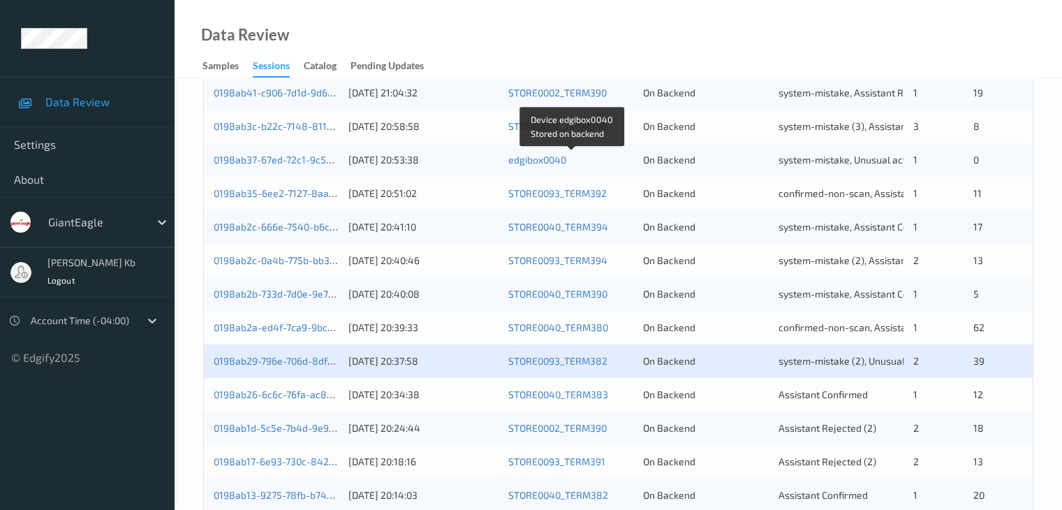
scroll to position [628, 0]
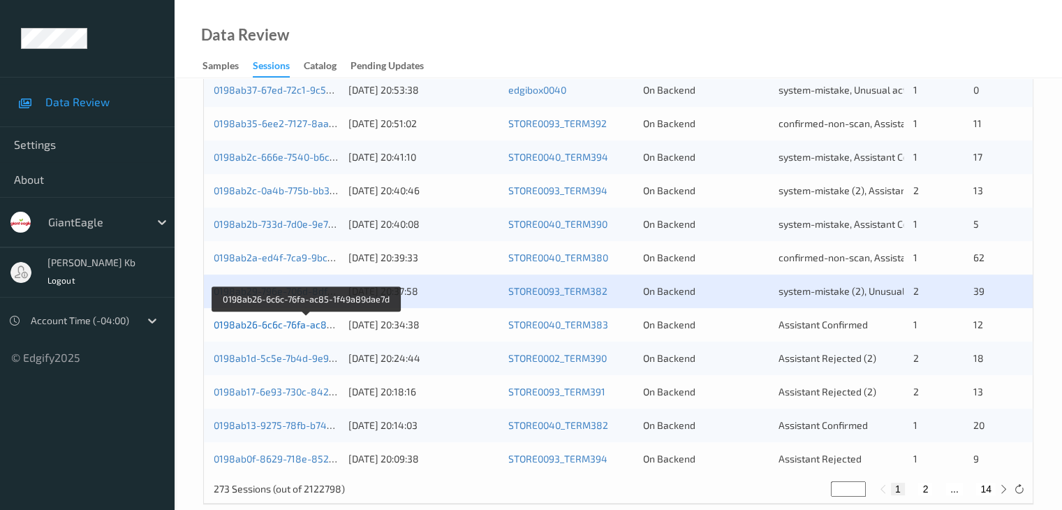
click at [284, 325] on link "0198ab26-6c6c-76fa-ac85-1f49a89dae7d" at bounding box center [307, 324] width 187 height 12
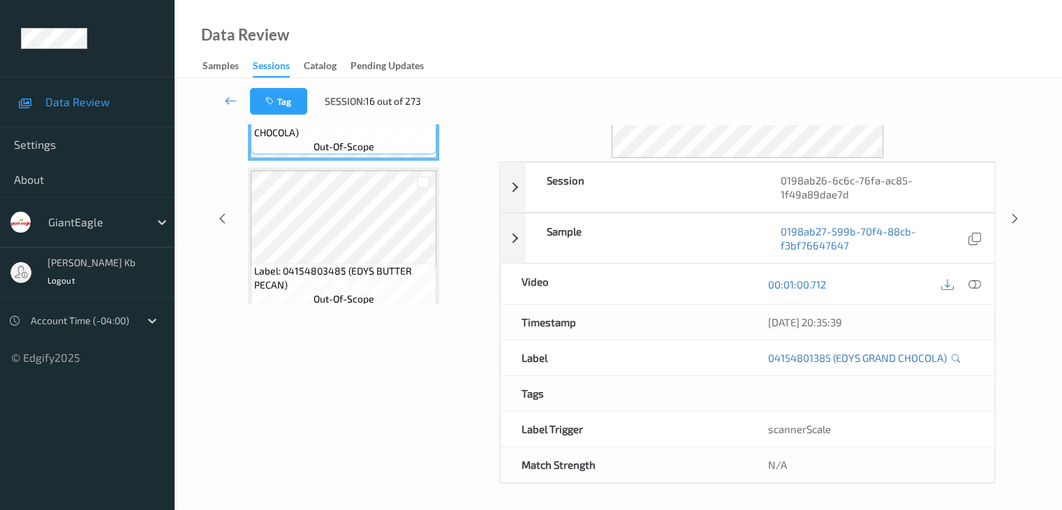
scroll to position [31, 0]
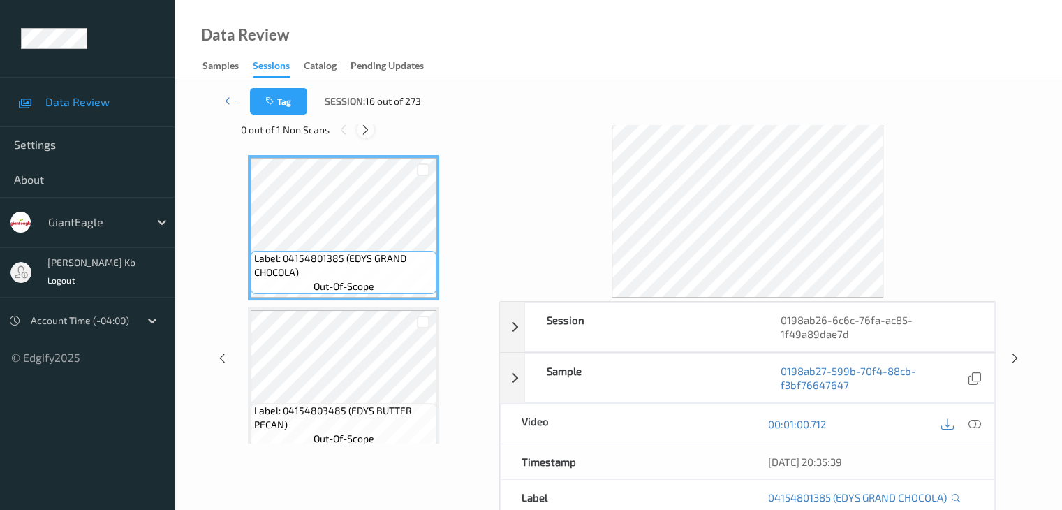
click at [369, 129] on icon at bounding box center [366, 130] width 12 height 13
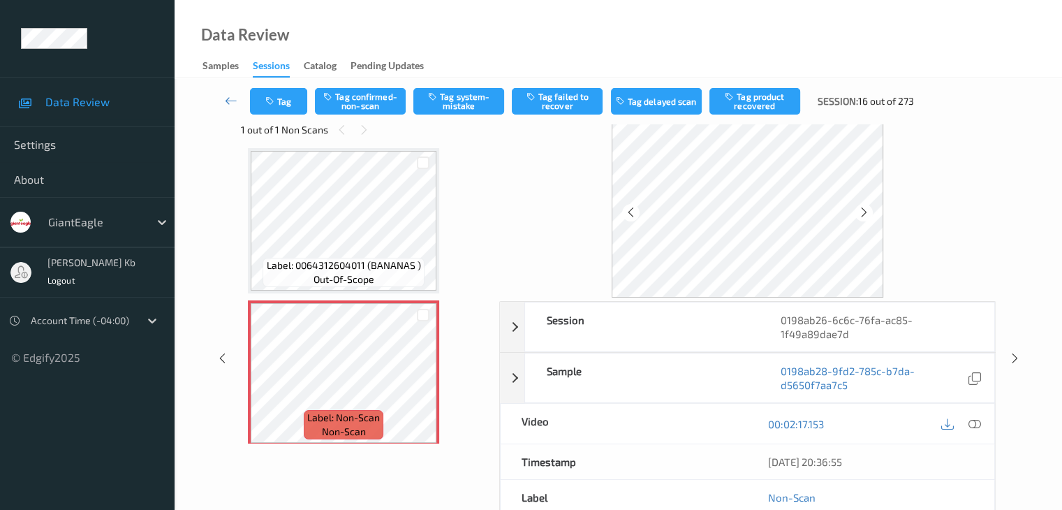
click at [973, 420] on icon at bounding box center [974, 424] width 13 height 13
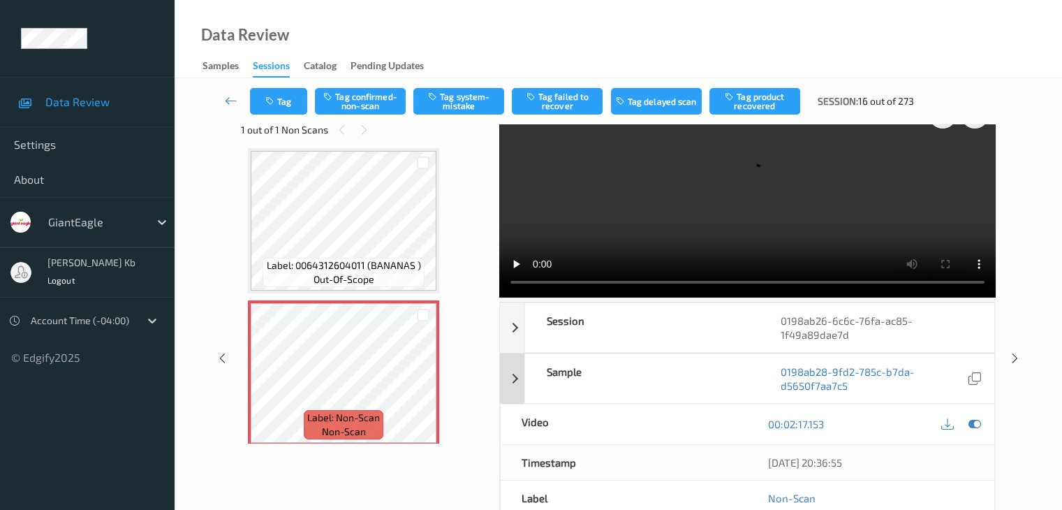
scroll to position [0, 0]
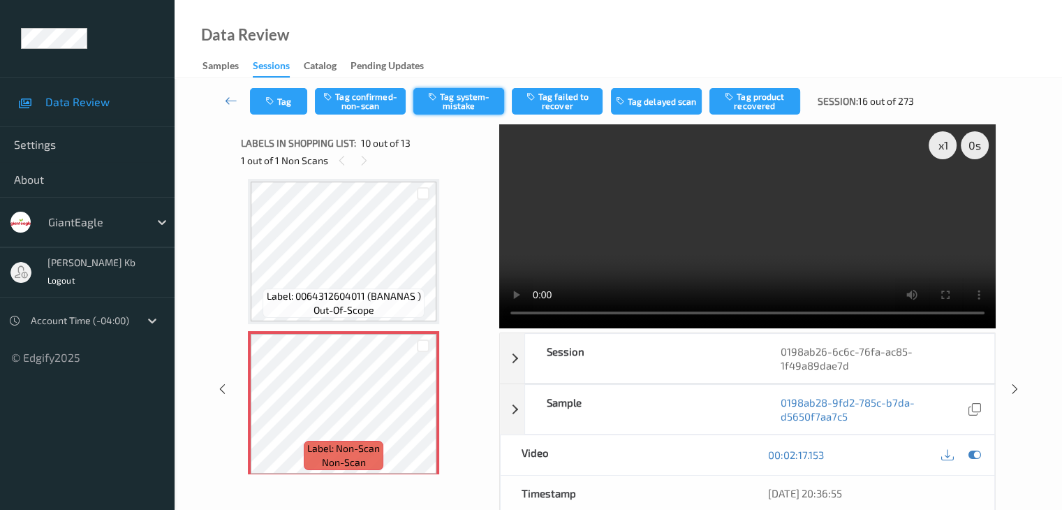
click at [451, 101] on button "Tag system-mistake" at bounding box center [458, 101] width 91 height 27
drag, startPoint x: 230, startPoint y: 99, endPoint x: 235, endPoint y: 87, distance: 13.5
click at [230, 99] on icon at bounding box center [231, 101] width 13 height 14
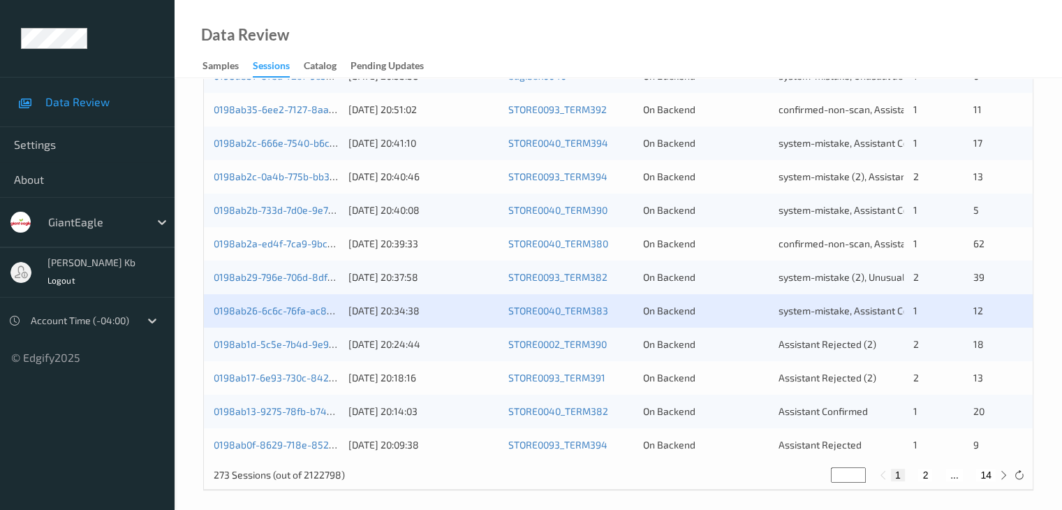
scroll to position [651, 0]
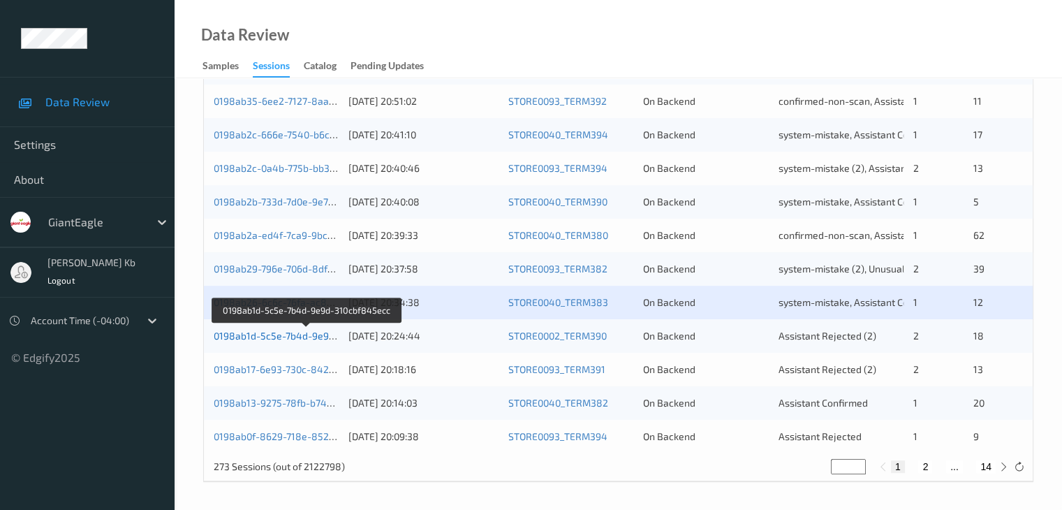
click at [296, 337] on link "0198ab1d-5c5e-7b4d-9e9d-310cbf845ecc" at bounding box center [308, 336] width 188 height 12
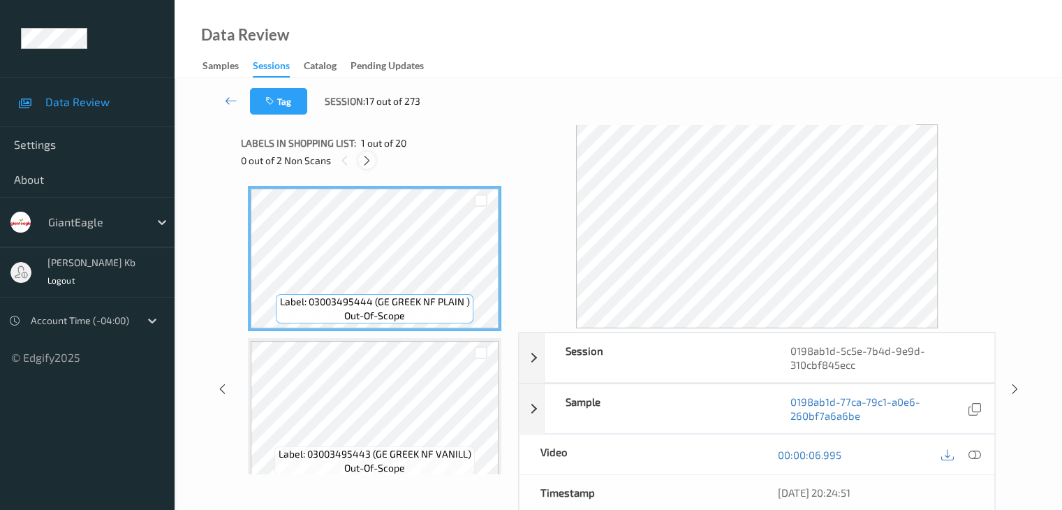
click at [366, 161] on icon at bounding box center [367, 160] width 12 height 13
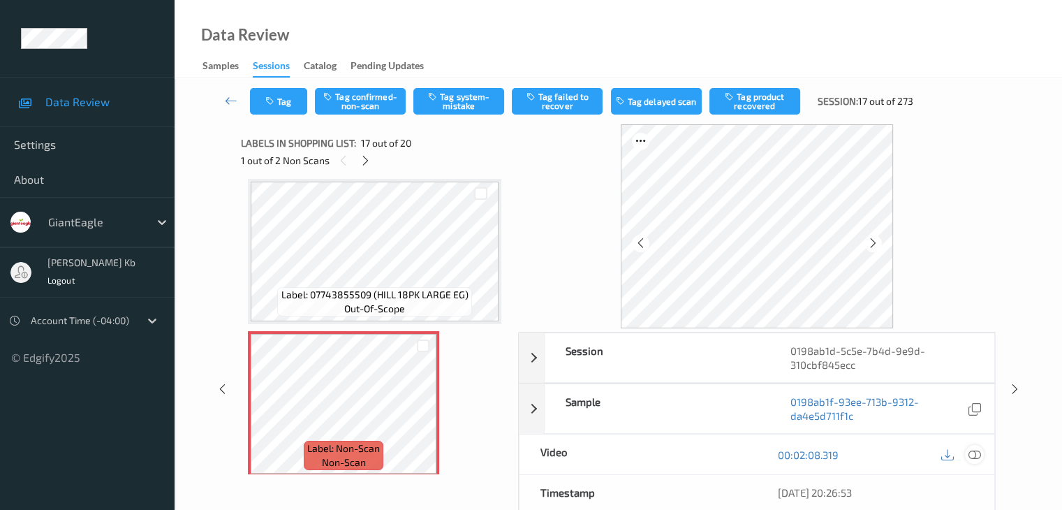
click at [977, 452] on icon at bounding box center [974, 454] width 13 height 13
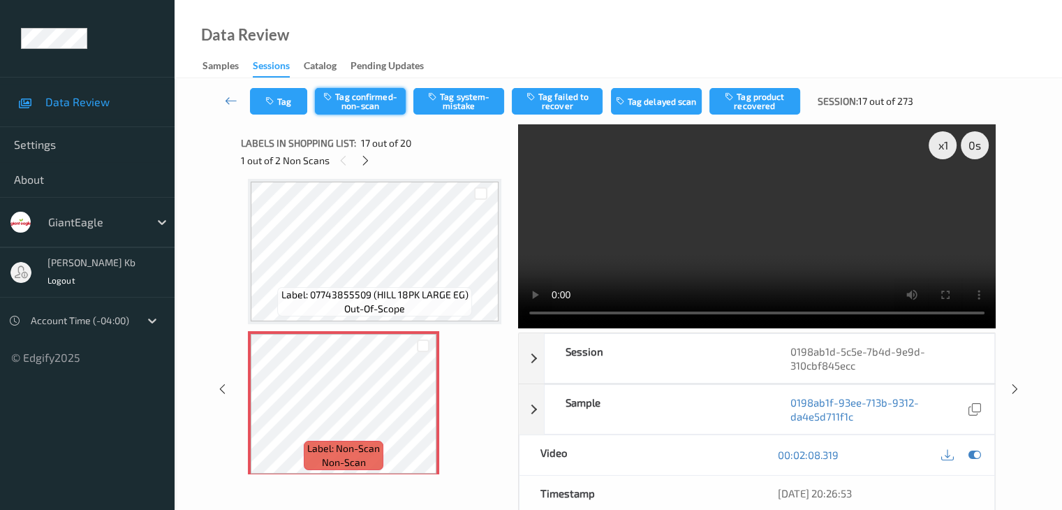
click at [368, 103] on button "Tag confirmed-non-scan" at bounding box center [360, 101] width 91 height 27
click at [758, 101] on button "Tag product recovered" at bounding box center [754, 101] width 91 height 27
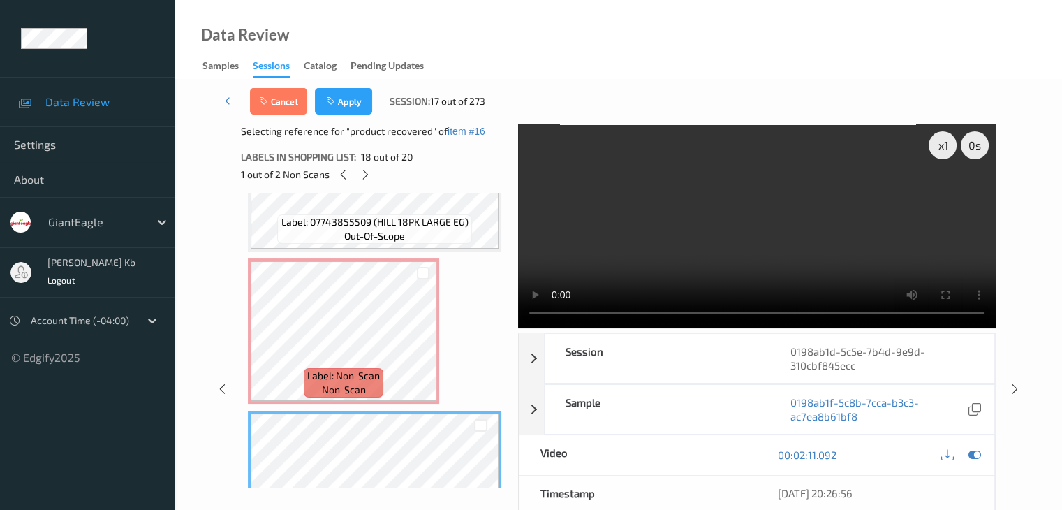
scroll to position [2337, 0]
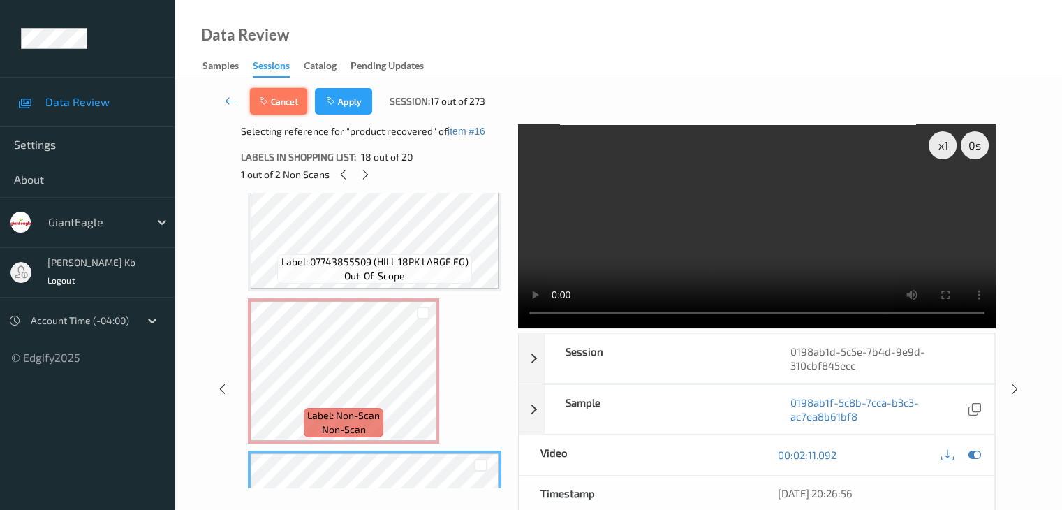
click at [288, 98] on button "Cancel" at bounding box center [278, 101] width 57 height 27
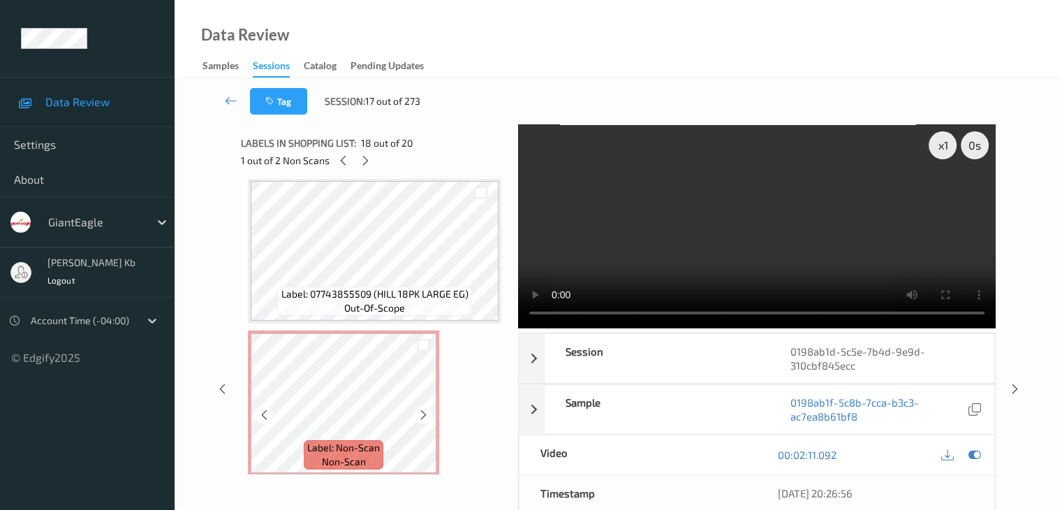
scroll to position [2267, 0]
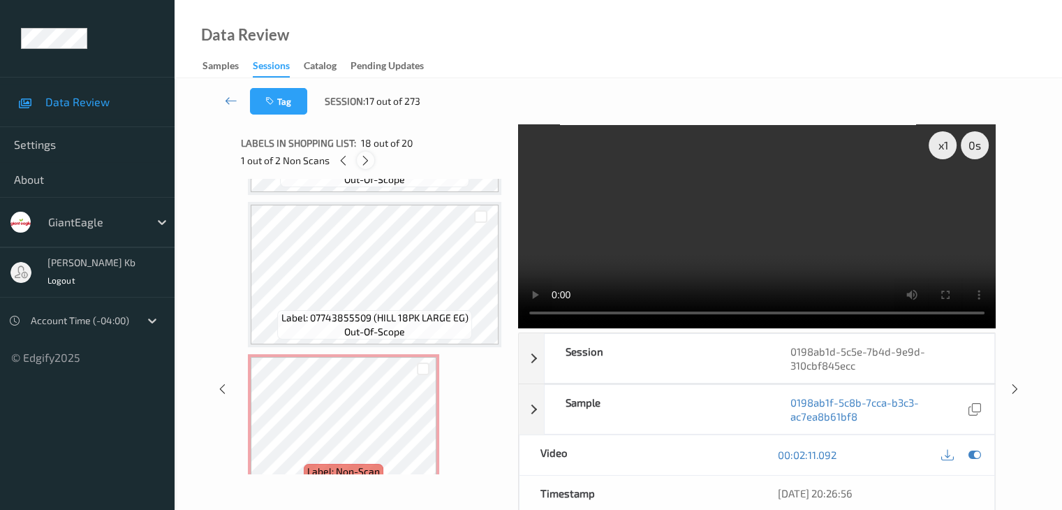
click at [367, 158] on icon at bounding box center [366, 160] width 12 height 13
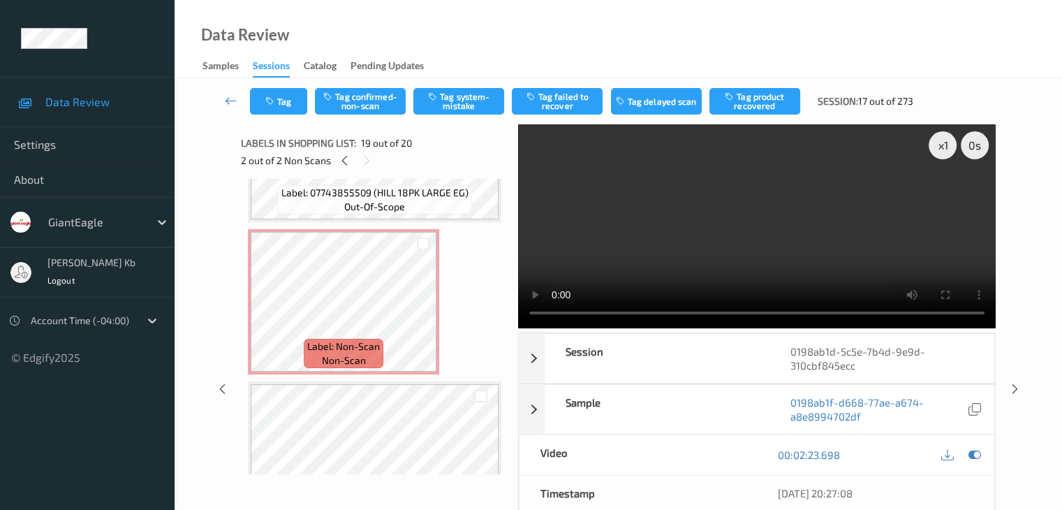
scroll to position [2385, 0]
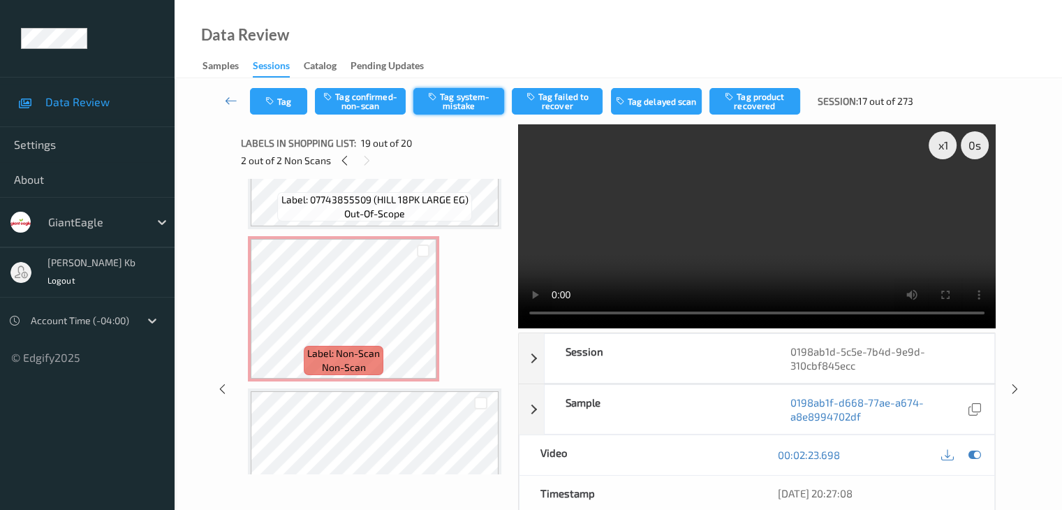
click at [458, 101] on button "Tag system-mistake" at bounding box center [458, 101] width 91 height 27
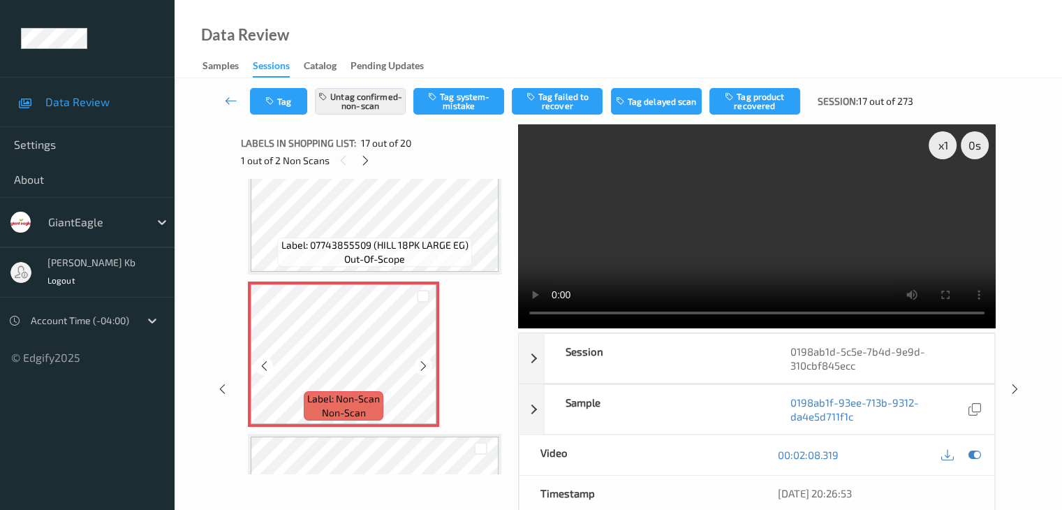
scroll to position [2315, 0]
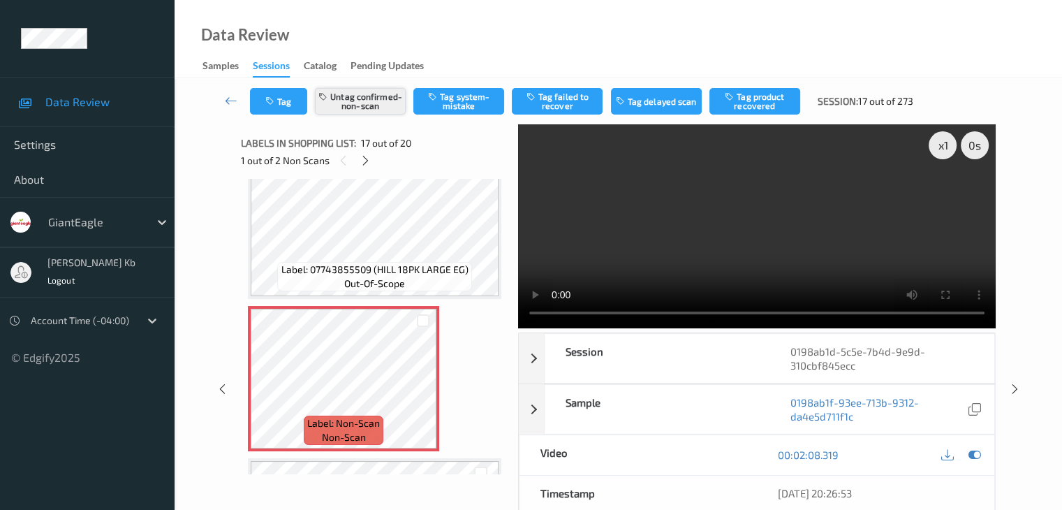
click at [380, 105] on button "Untag confirmed-non-scan" at bounding box center [360, 101] width 91 height 27
click at [464, 101] on button "Tag system-mistake" at bounding box center [458, 101] width 91 height 27
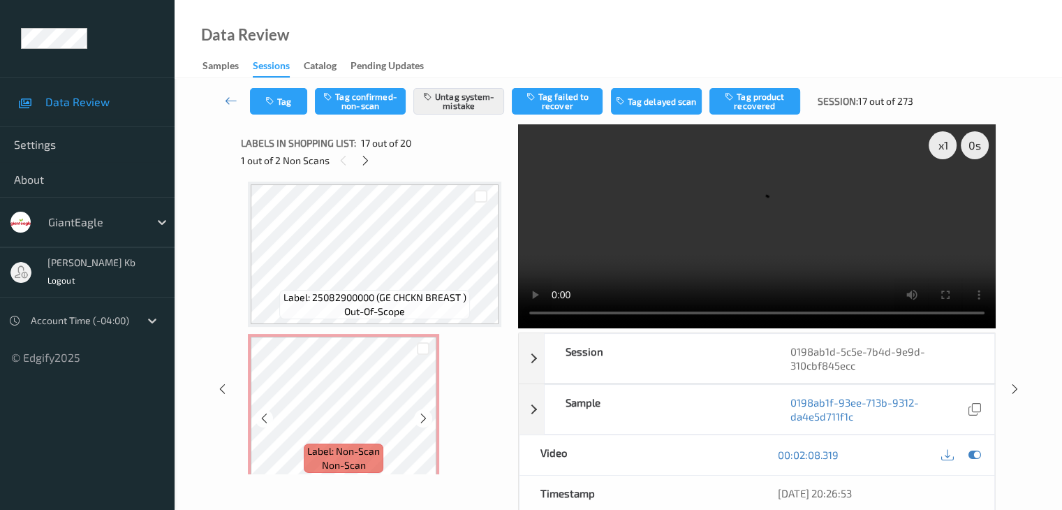
scroll to position [2595, 0]
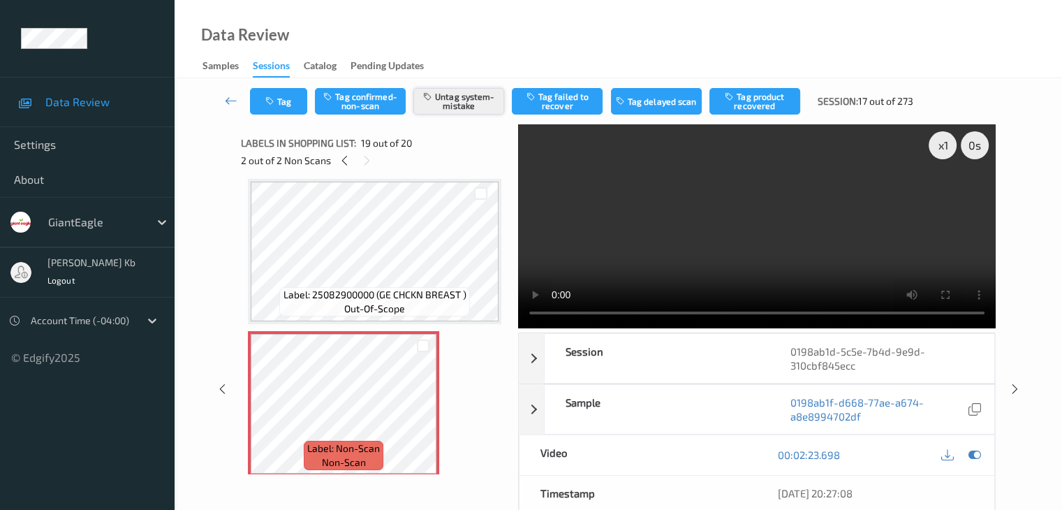
click at [462, 100] on button "Untag system-mistake" at bounding box center [458, 101] width 91 height 27
click at [378, 101] on button "Tag confirmed-non-scan" at bounding box center [360, 101] width 91 height 27
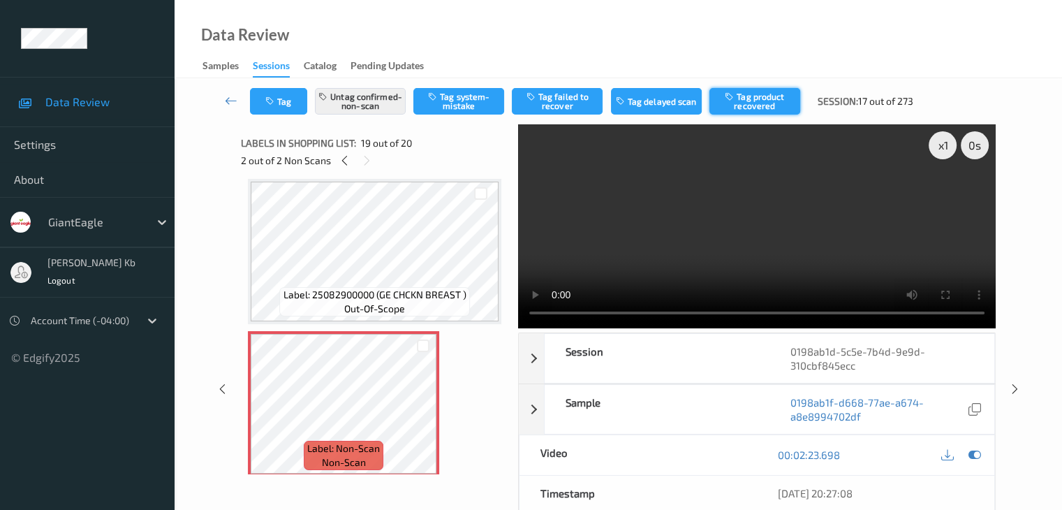
click at [754, 104] on button "Tag product recovered" at bounding box center [754, 101] width 91 height 27
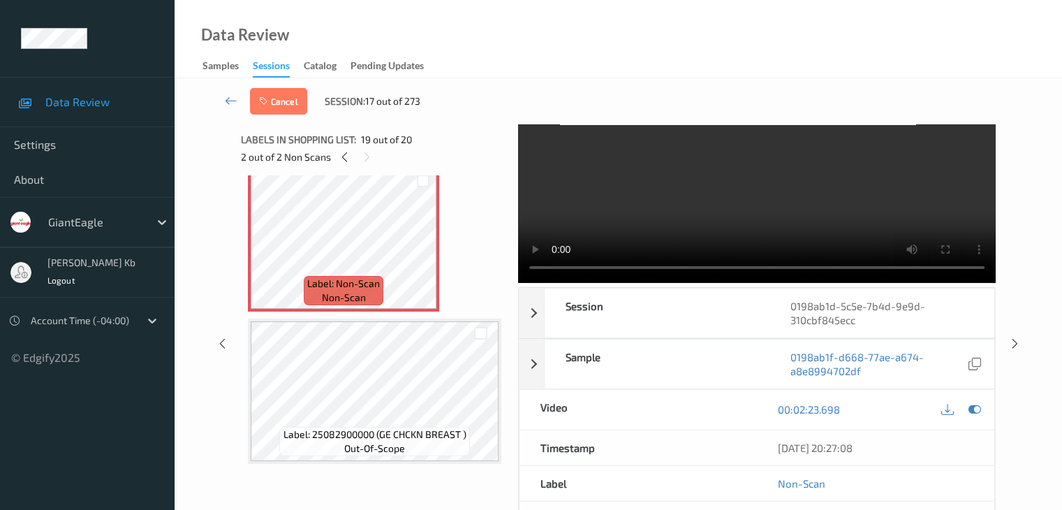
scroll to position [70, 0]
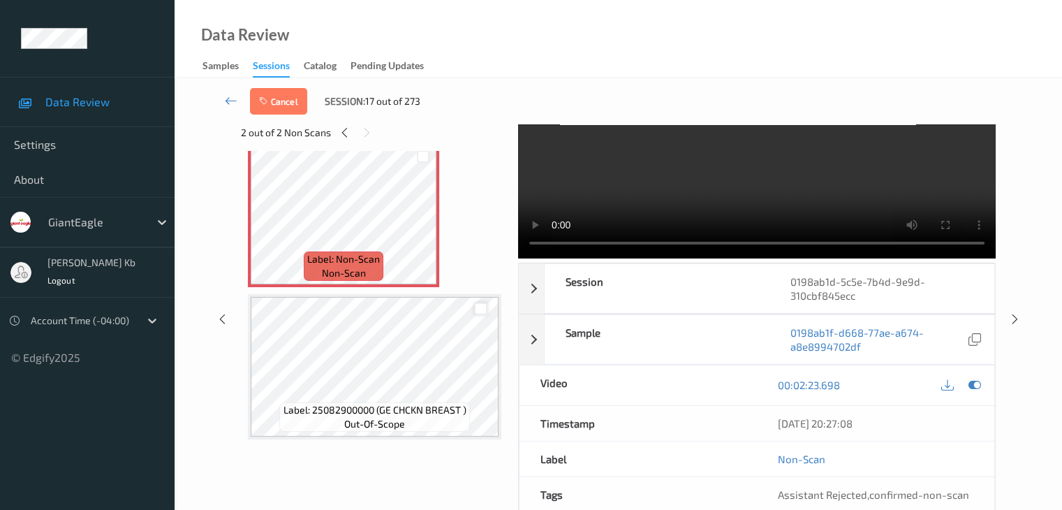
click at [485, 310] on div at bounding box center [480, 308] width 13 height 13
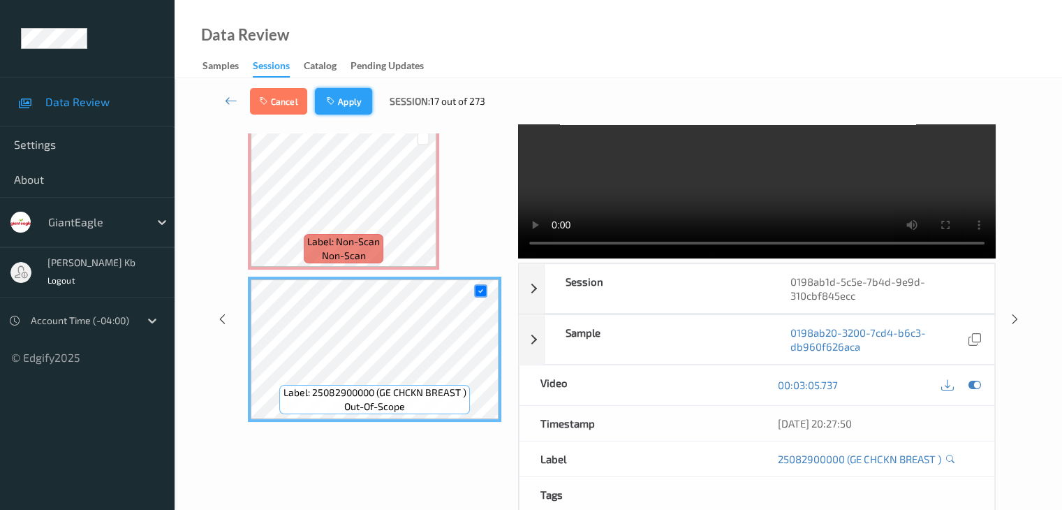
click at [360, 101] on button "Apply" at bounding box center [343, 101] width 57 height 27
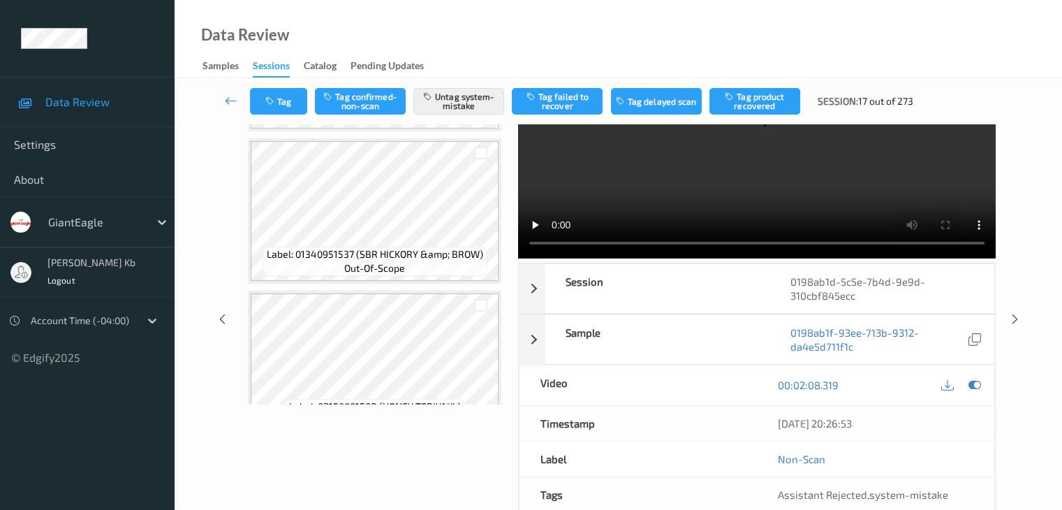
scroll to position [1477, 0]
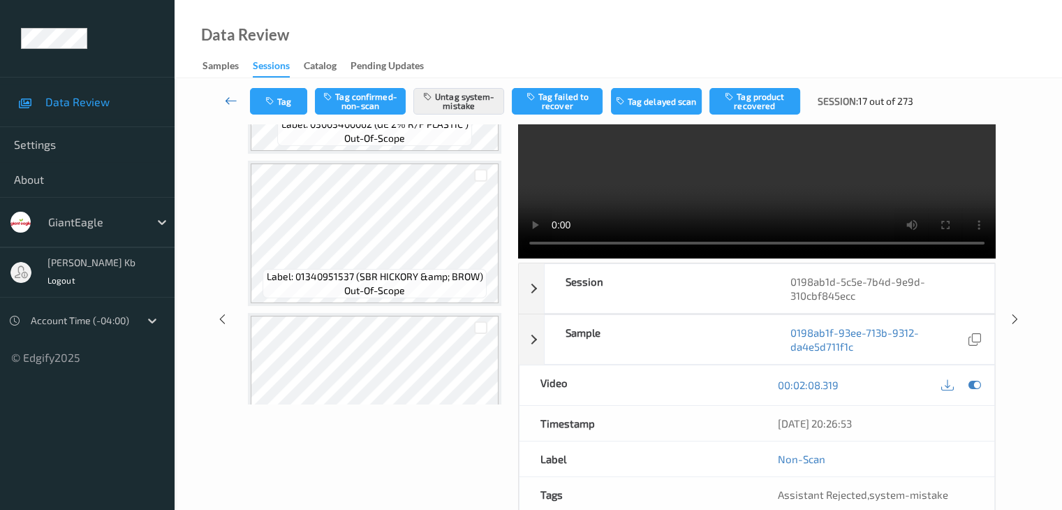
click at [230, 101] on icon at bounding box center [231, 101] width 13 height 14
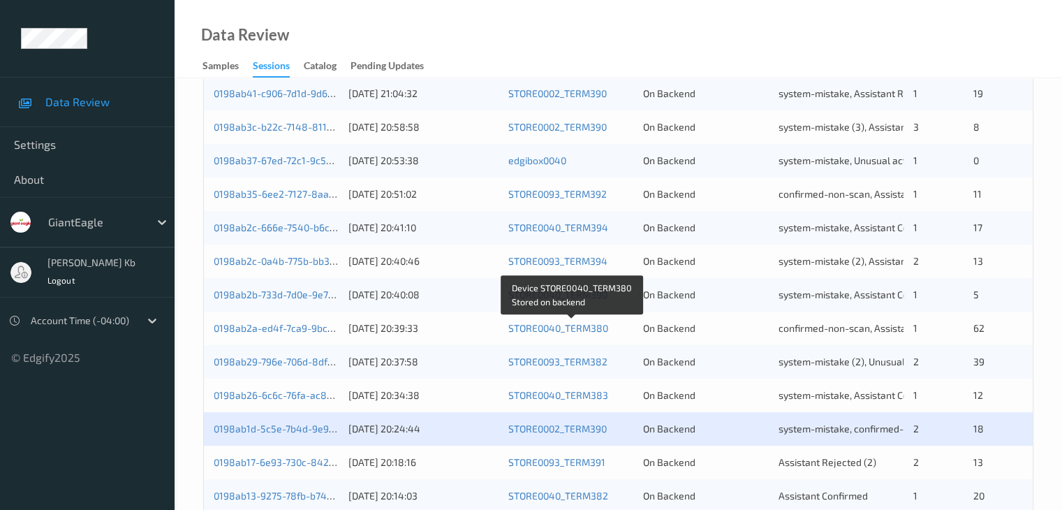
scroll to position [628, 0]
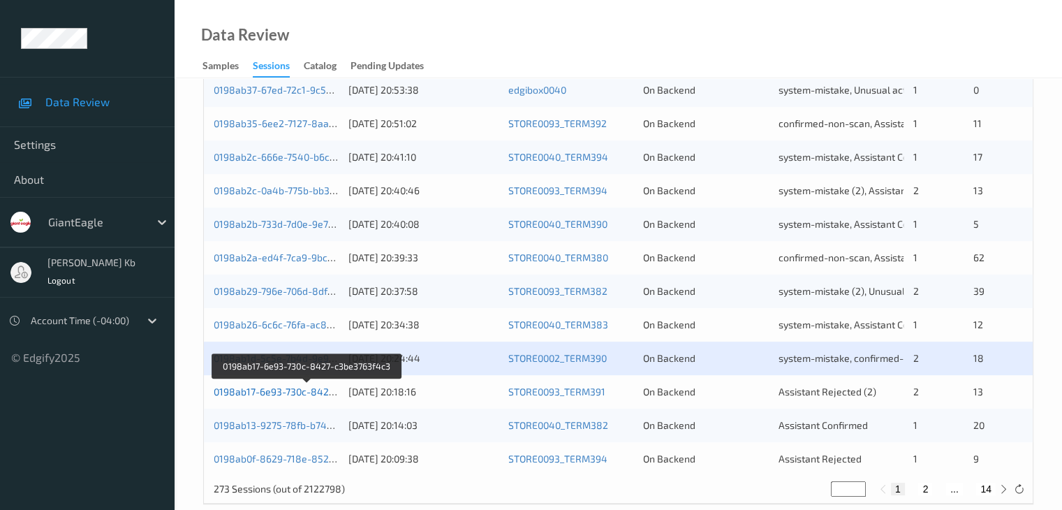
click at [278, 392] on link "0198ab17-6e93-730c-8427-c3be3763f4c3" at bounding box center [308, 391] width 188 height 12
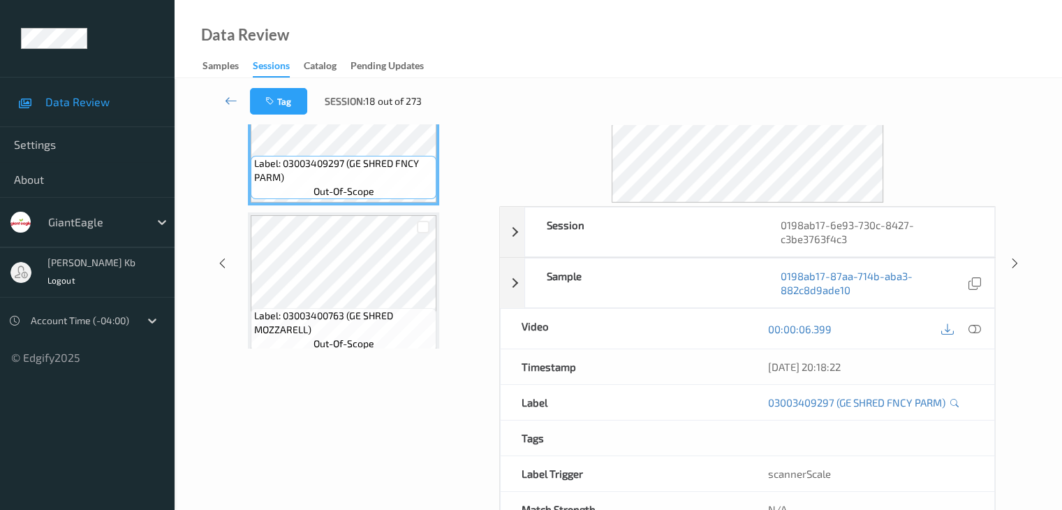
scroll to position [31, 0]
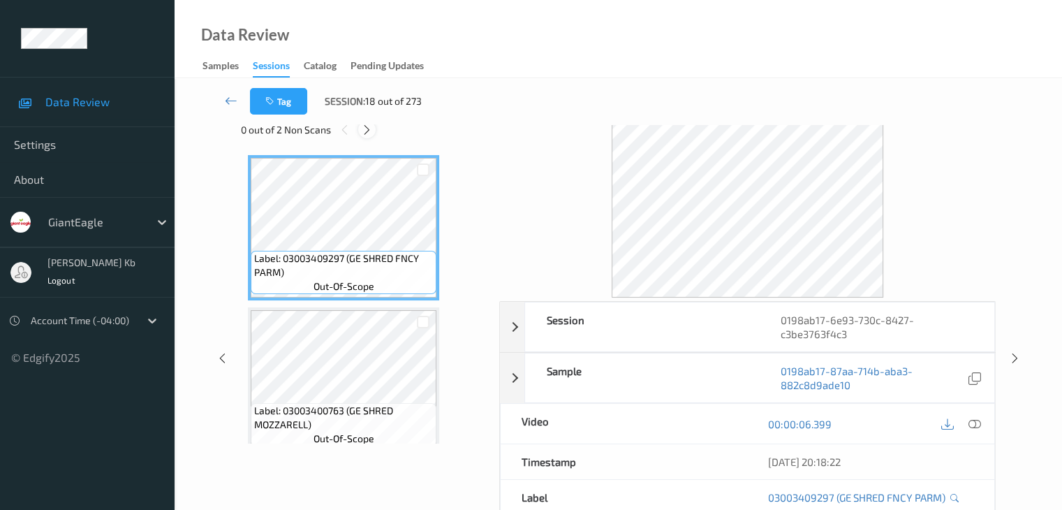
click at [368, 128] on icon at bounding box center [367, 130] width 12 height 13
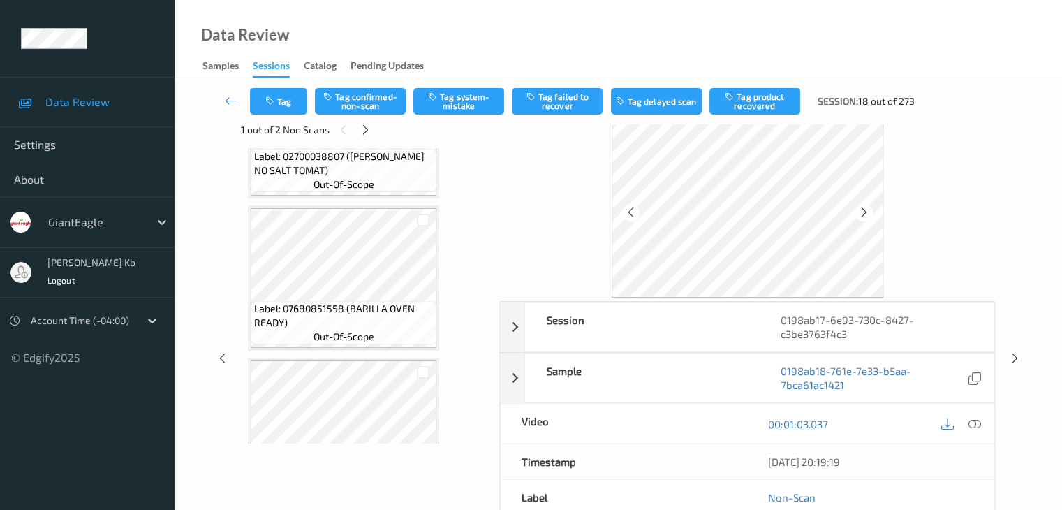
scroll to position [1415, 0]
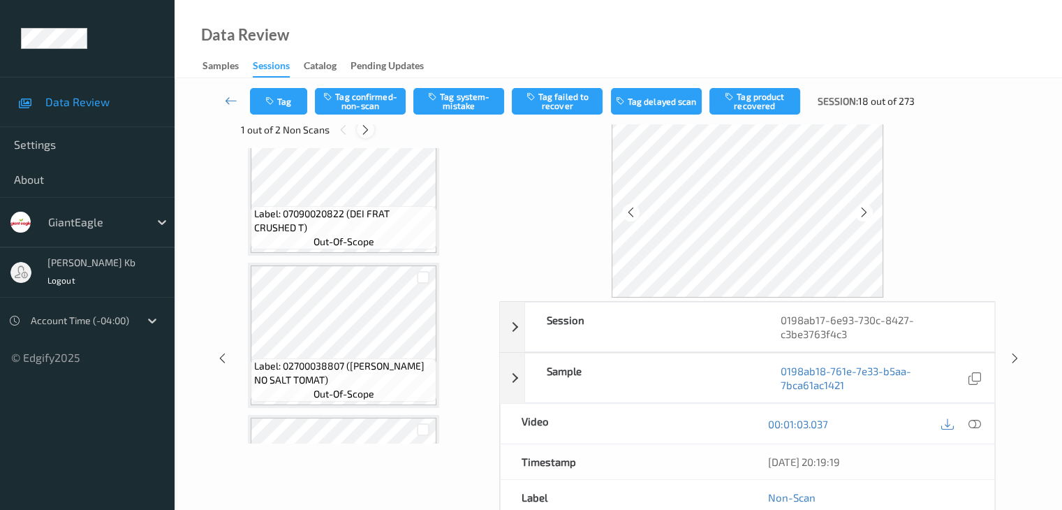
click at [367, 126] on icon at bounding box center [366, 130] width 12 height 13
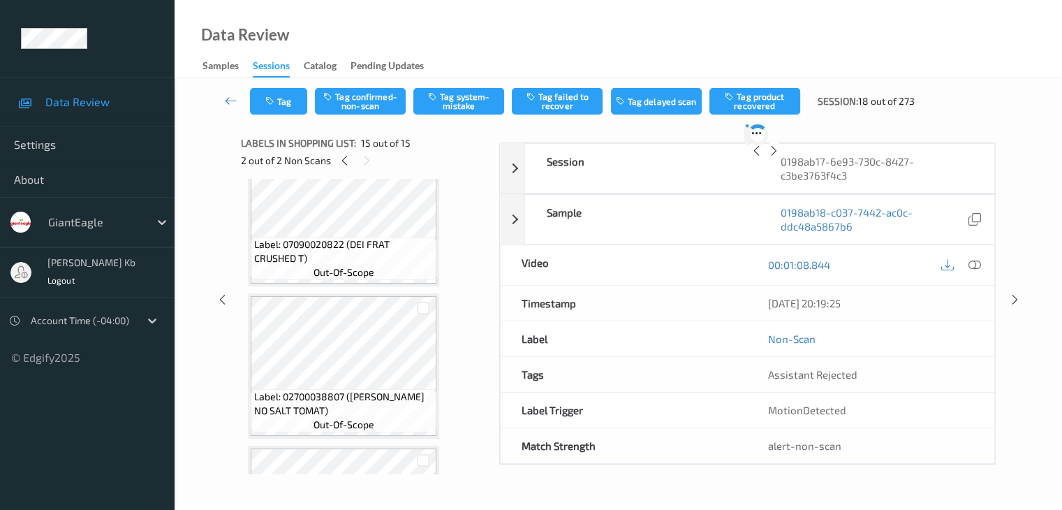
scroll to position [1986, 0]
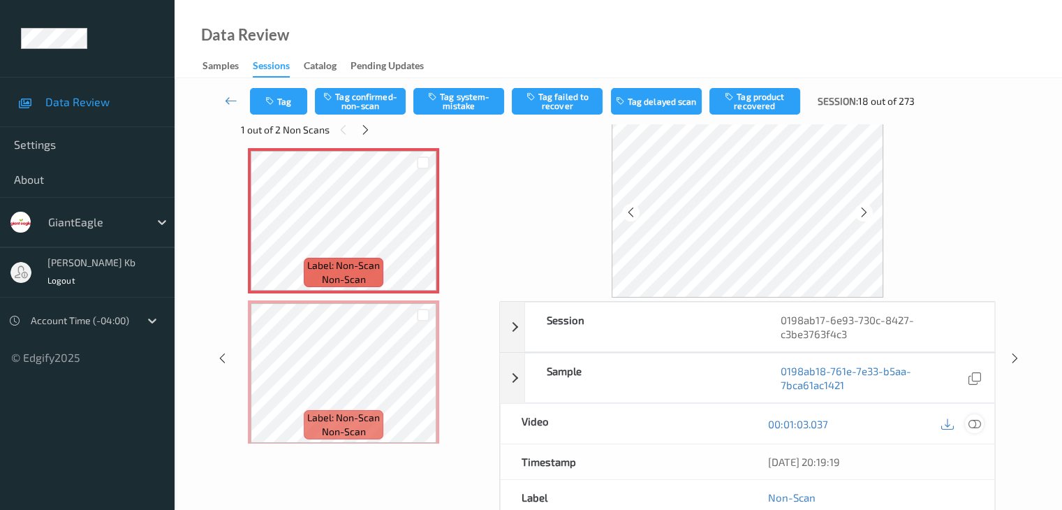
click at [977, 422] on icon at bounding box center [974, 424] width 13 height 13
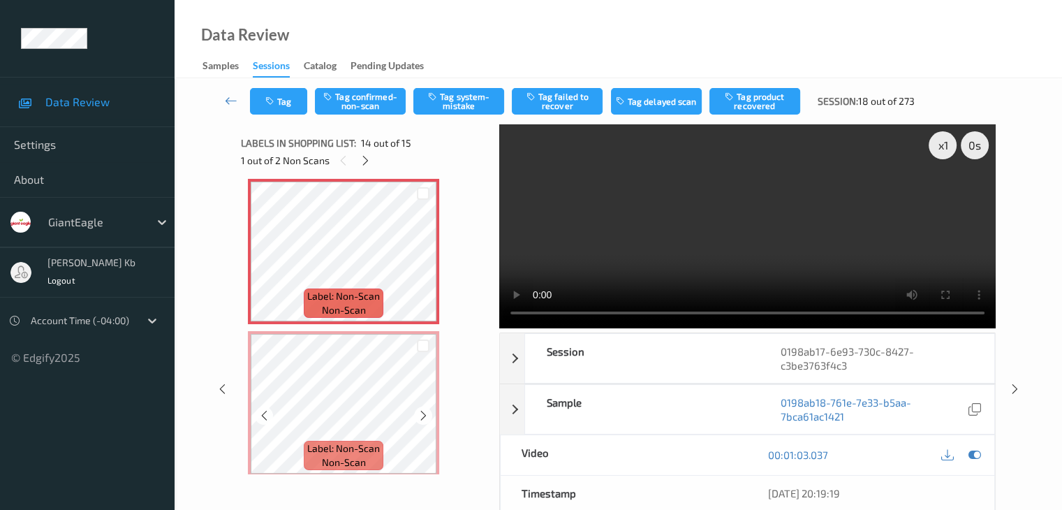
scroll to position [1995, 0]
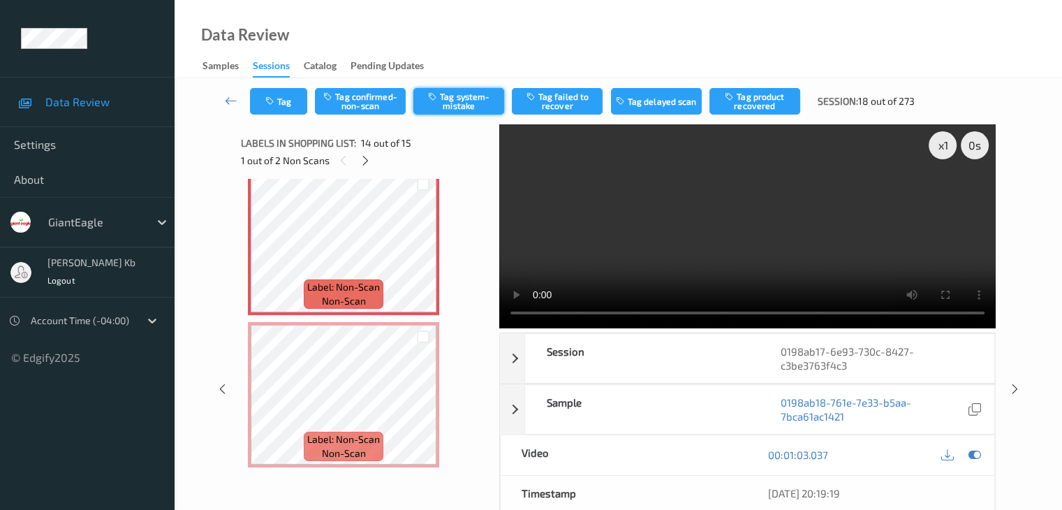
click at [469, 101] on button "Tag system-mistake" at bounding box center [458, 101] width 91 height 27
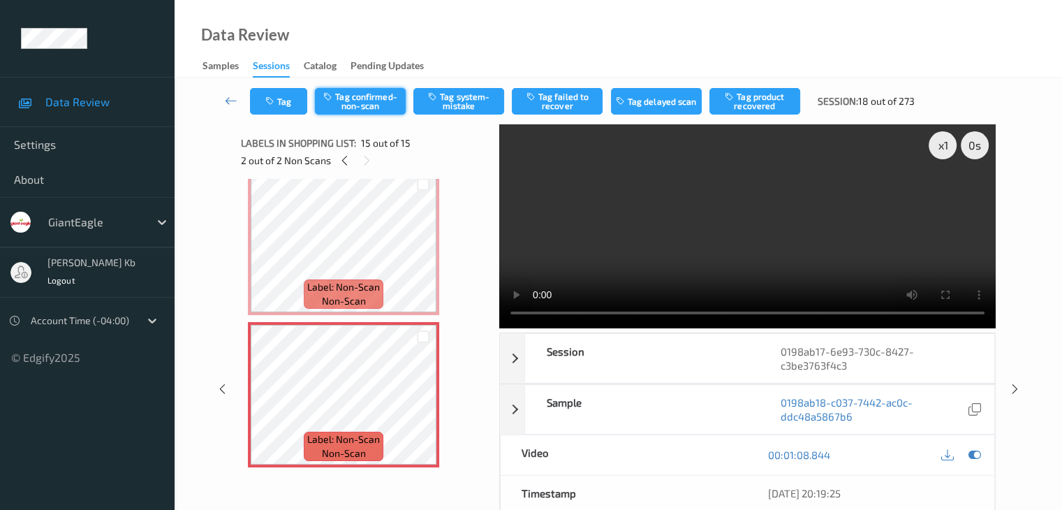
click at [364, 97] on button "Tag confirmed-non-scan" at bounding box center [360, 101] width 91 height 27
click at [565, 102] on button "Tag failed to recover" at bounding box center [557, 101] width 91 height 27
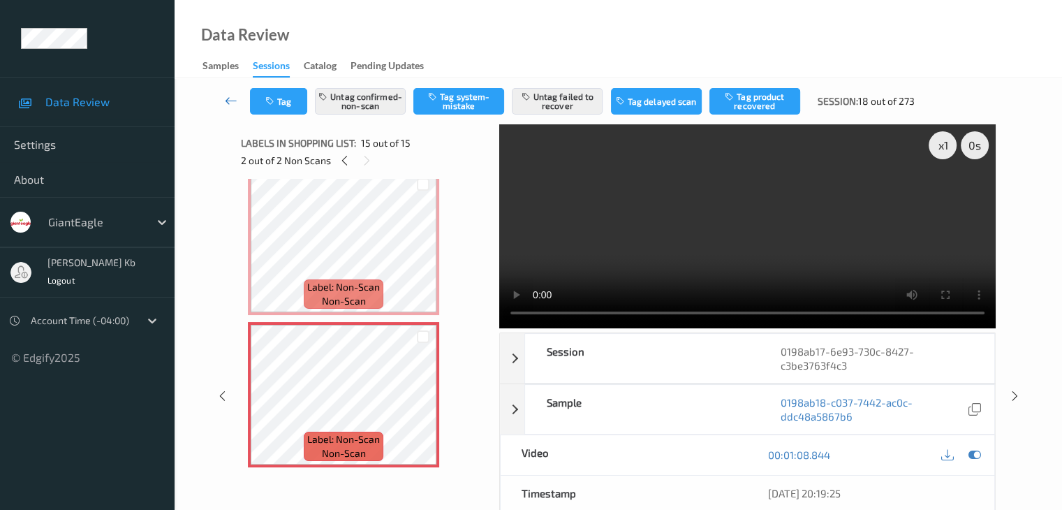
click at [226, 99] on icon at bounding box center [231, 101] width 13 height 14
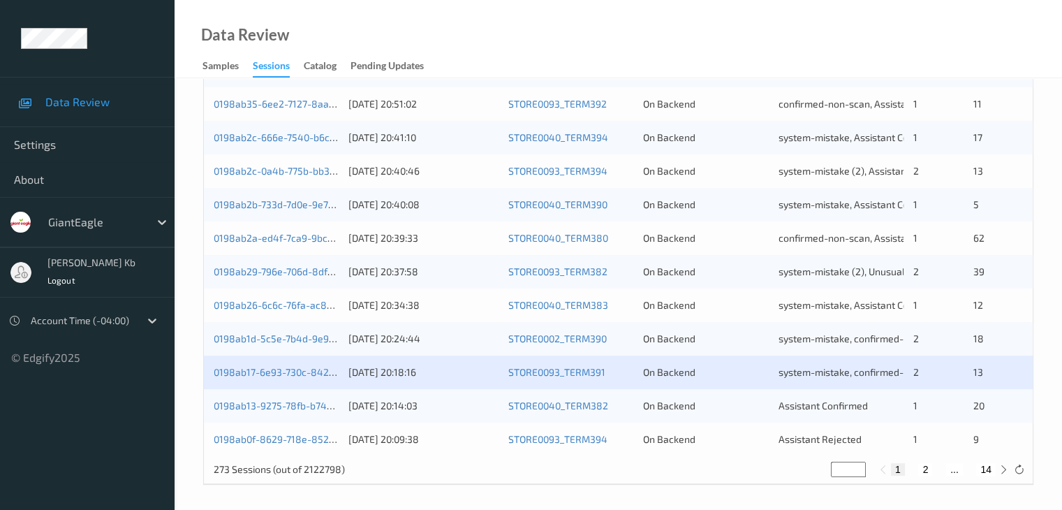
scroll to position [651, 0]
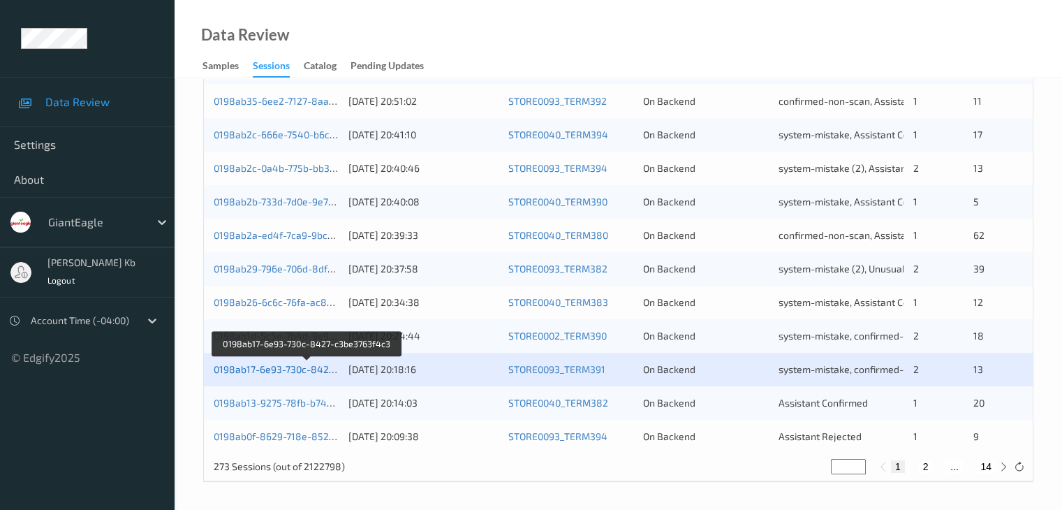
click at [278, 372] on link "0198ab17-6e93-730c-8427-c3be3763f4c3" at bounding box center [308, 369] width 188 height 12
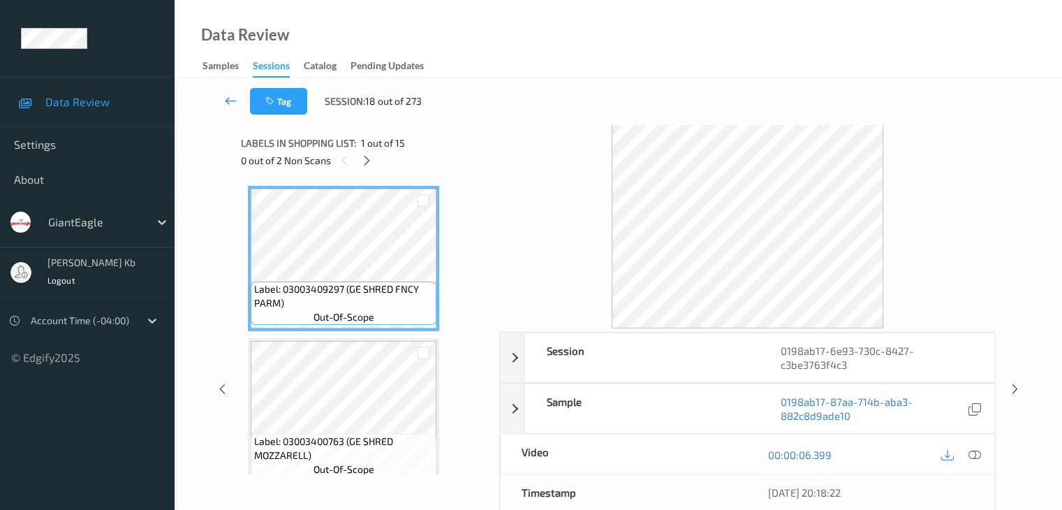
click at [232, 102] on icon at bounding box center [231, 101] width 13 height 14
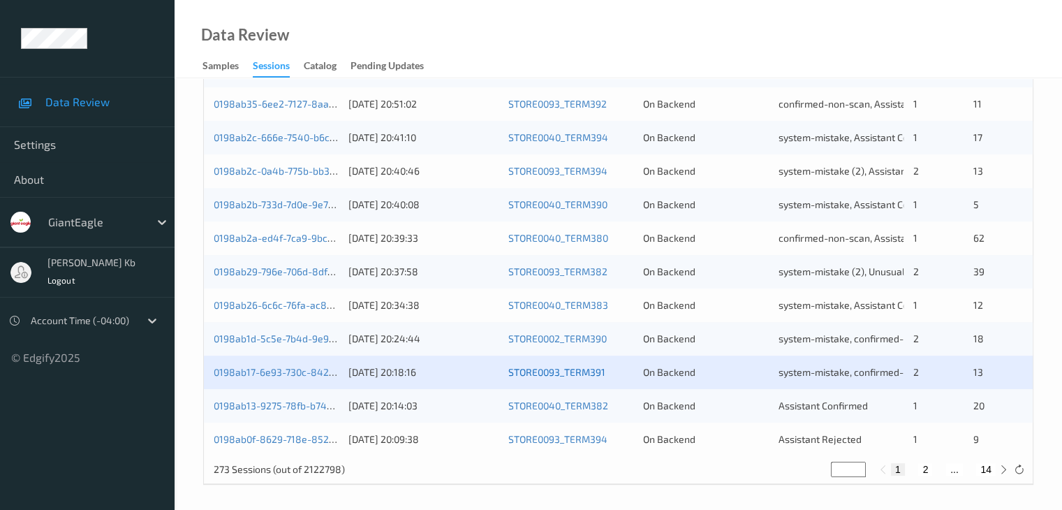
scroll to position [651, 0]
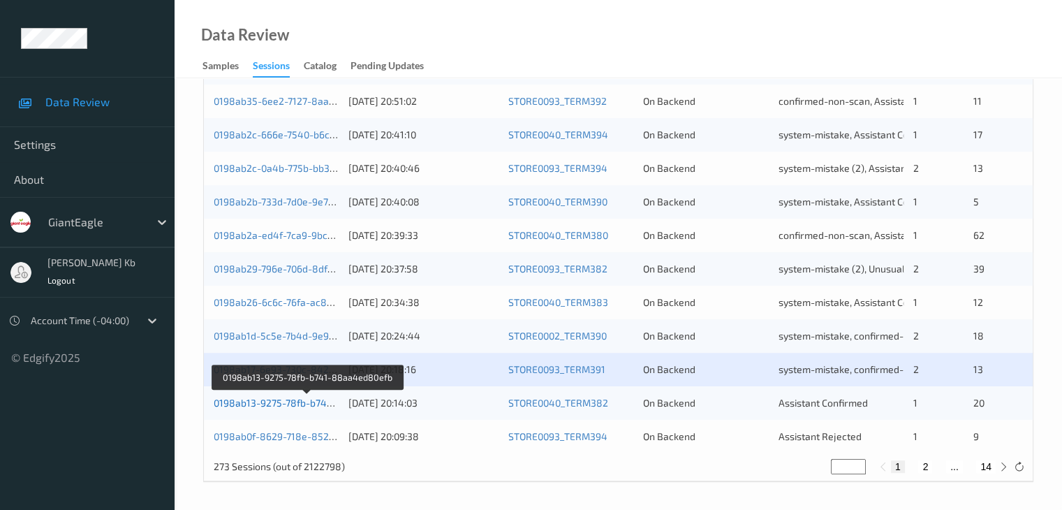
click at [302, 403] on link "0198ab13-9275-78fb-b741-88aa4ed80efb" at bounding box center [308, 403] width 189 height 12
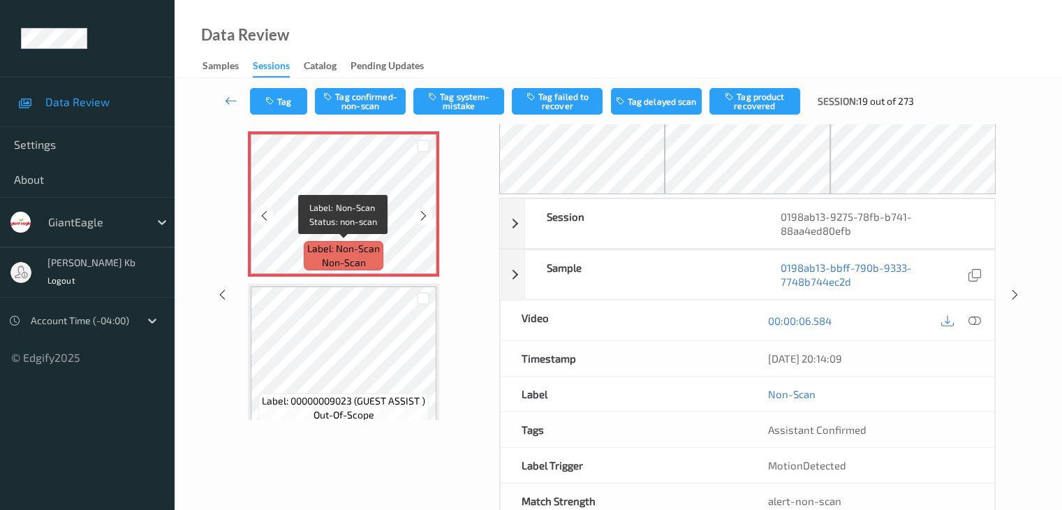
scroll to position [22, 0]
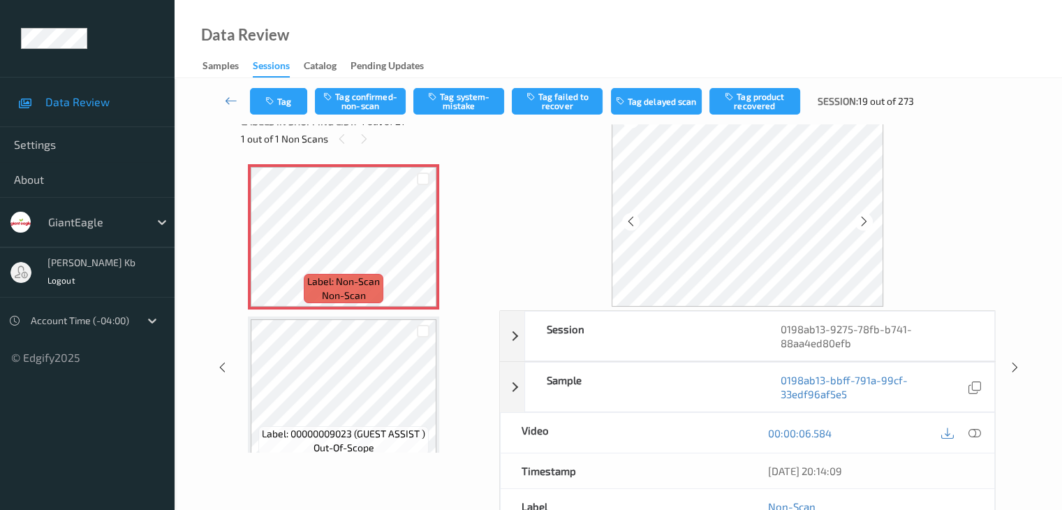
click at [975, 430] on icon at bounding box center [974, 433] width 13 height 13
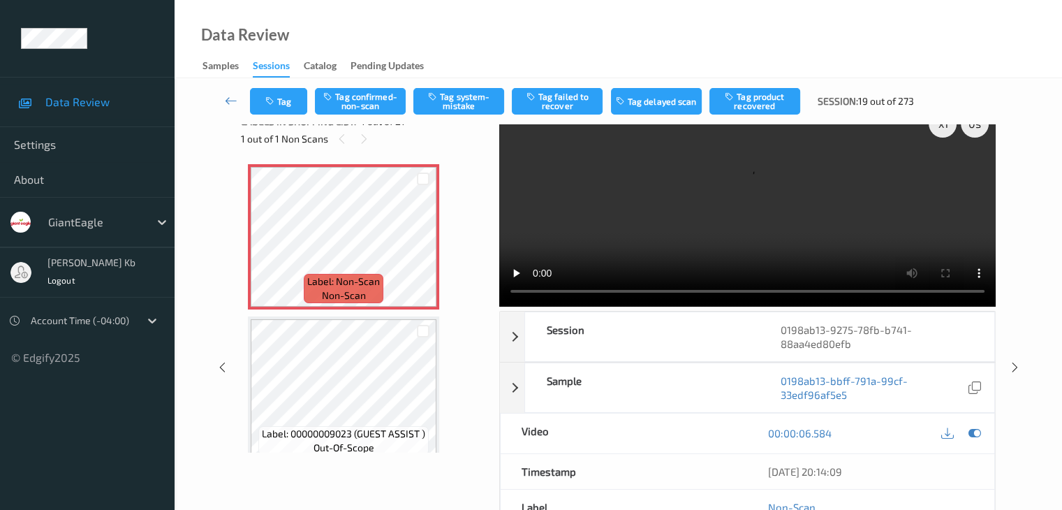
scroll to position [0, 0]
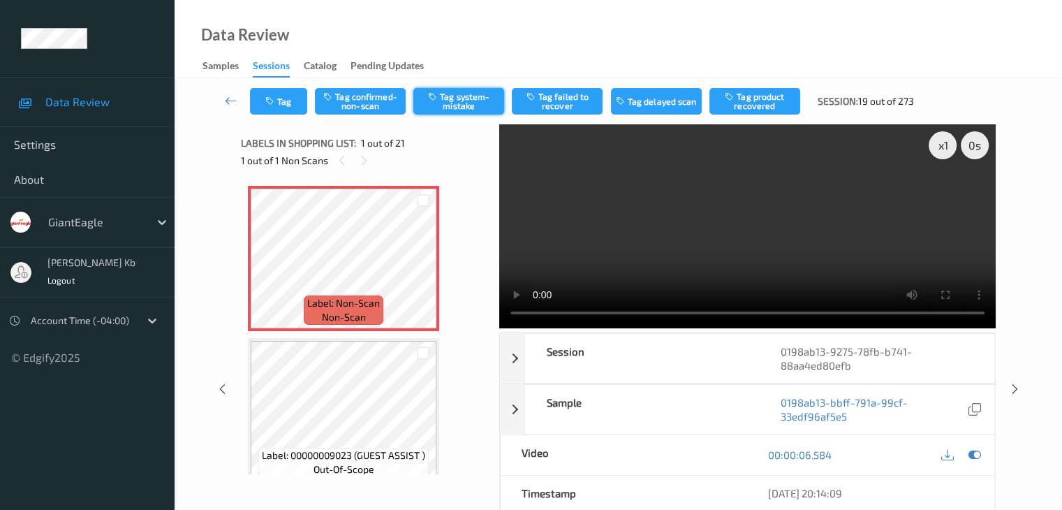
click at [464, 100] on button "Tag system-mistake" at bounding box center [458, 101] width 91 height 27
click at [230, 98] on icon at bounding box center [231, 101] width 13 height 14
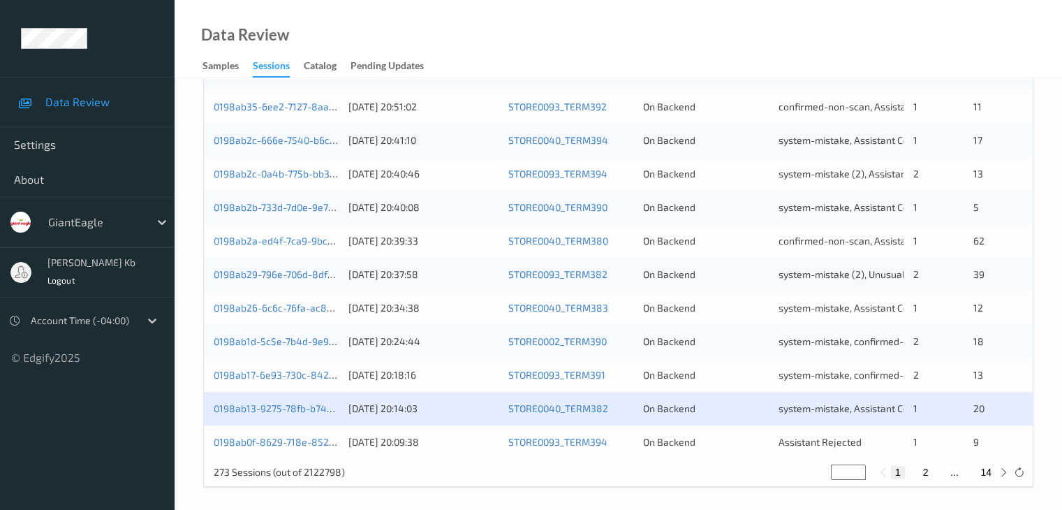
scroll to position [651, 0]
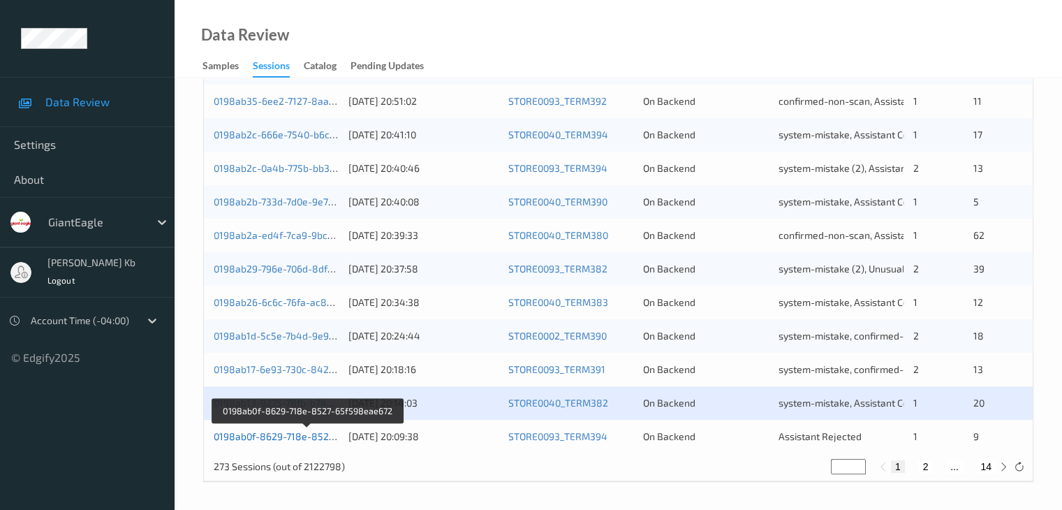
click at [304, 439] on link "0198ab0f-8629-718e-8527-65f598eae672" at bounding box center [308, 436] width 189 height 12
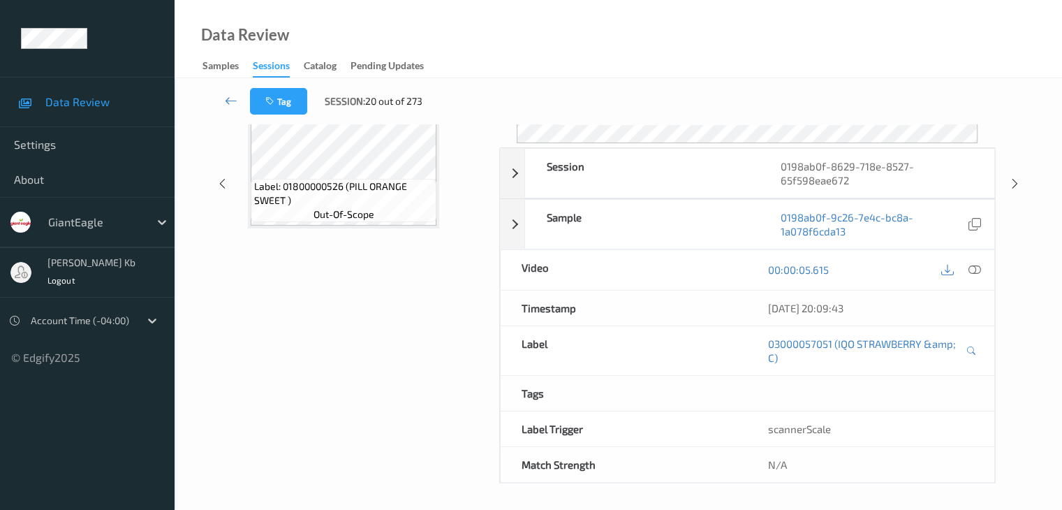
scroll to position [184, 0]
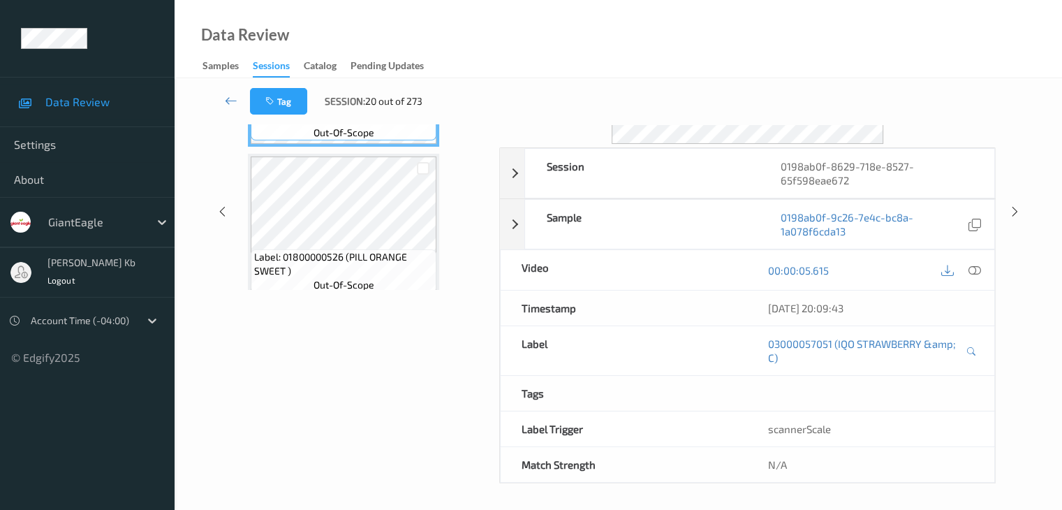
drag, startPoint x: 352, startPoint y: 1, endPoint x: 730, endPoint y: 20, distance: 378.2
click at [788, 26] on div "Data Review Samples Sessions Catalog Pending Updates" at bounding box center [618, 39] width 887 height 78
click at [364, 353] on div "Labels in shopping list: 1 out of 10 0 out of 1 Non Scans Label: 03000057051 (I…" at bounding box center [365, 211] width 249 height 543
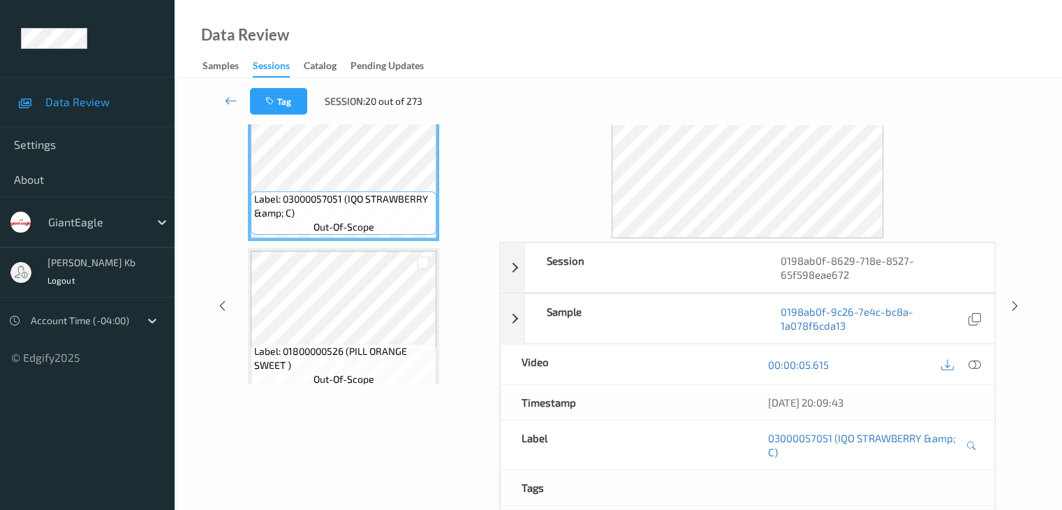
scroll to position [0, 0]
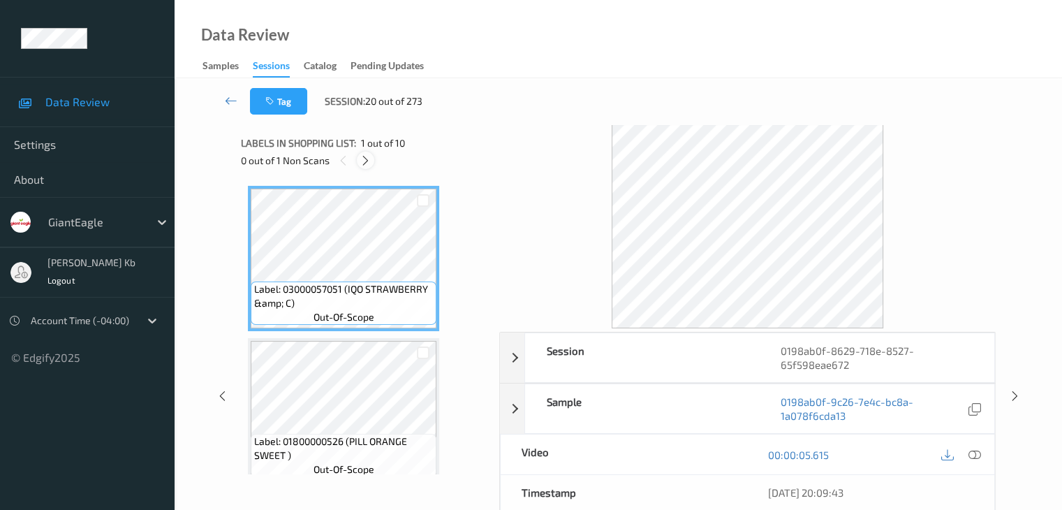
click at [369, 160] on icon at bounding box center [366, 160] width 12 height 13
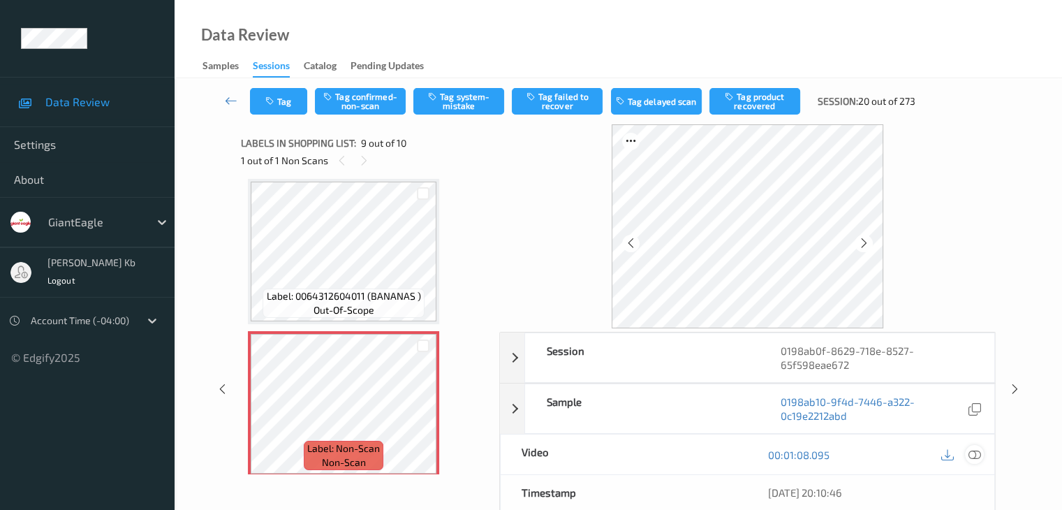
click at [975, 453] on icon at bounding box center [974, 454] width 13 height 13
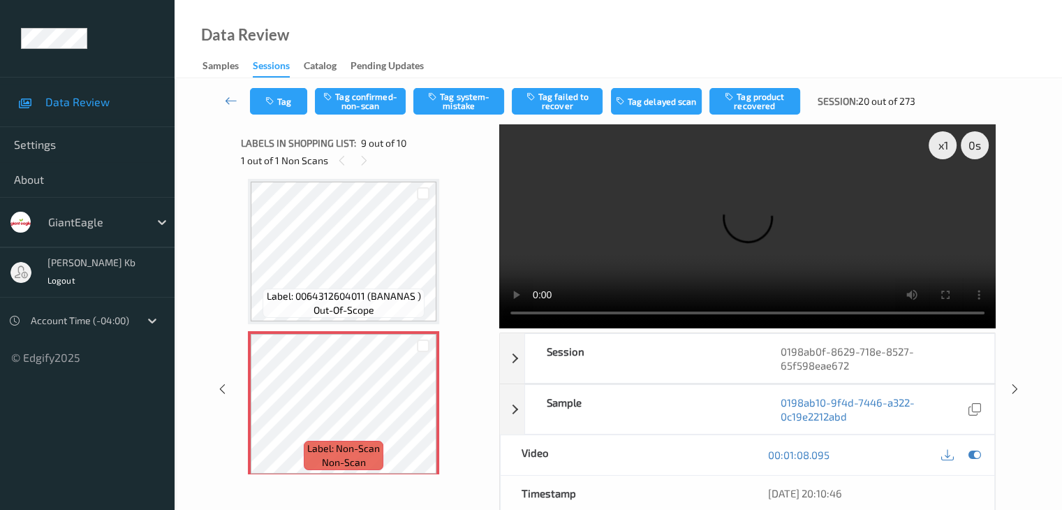
scroll to position [70, 0]
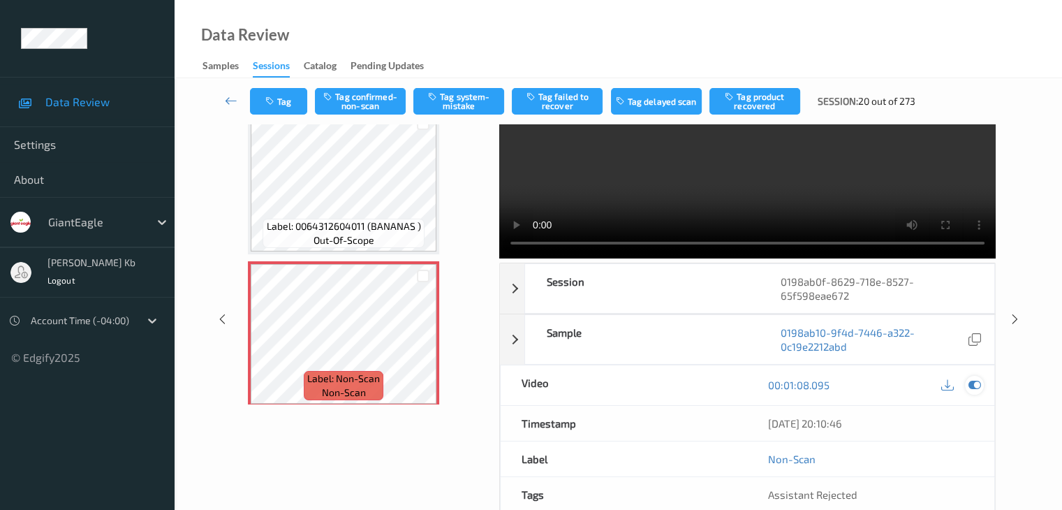
click at [975, 382] on icon at bounding box center [974, 384] width 13 height 13
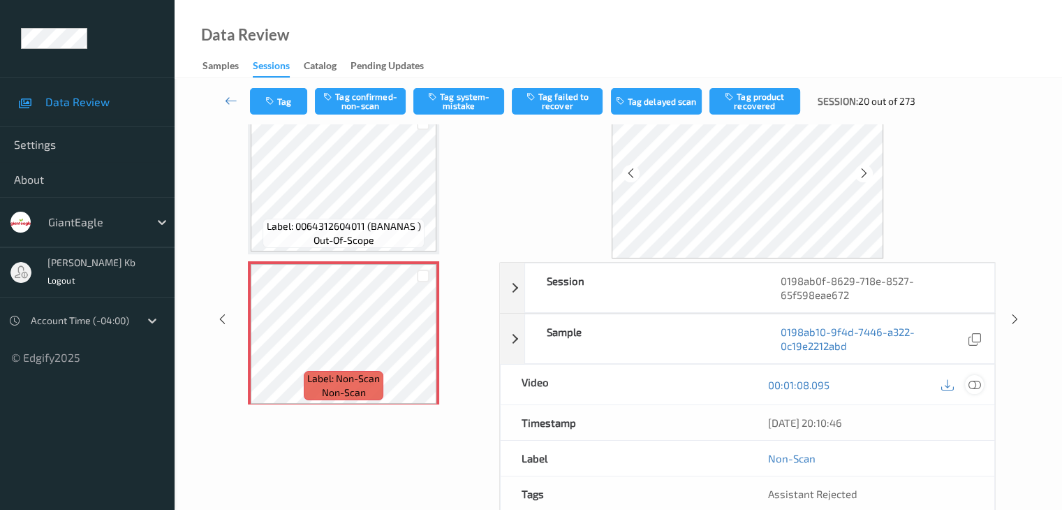
click at [978, 385] on icon at bounding box center [974, 384] width 13 height 13
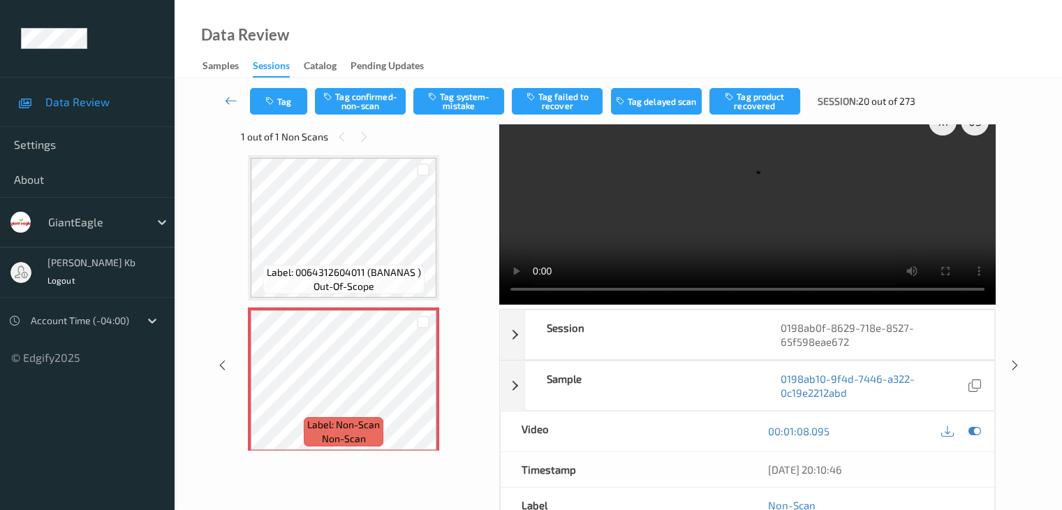
scroll to position [0, 0]
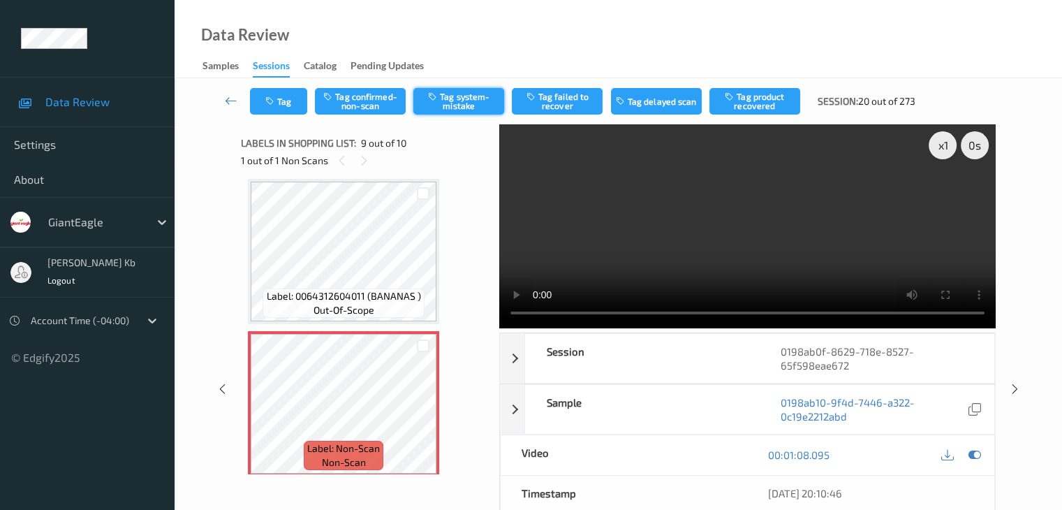
click at [455, 99] on button "Tag system-mistake" at bounding box center [458, 101] width 91 height 27
click at [231, 99] on icon at bounding box center [231, 101] width 13 height 14
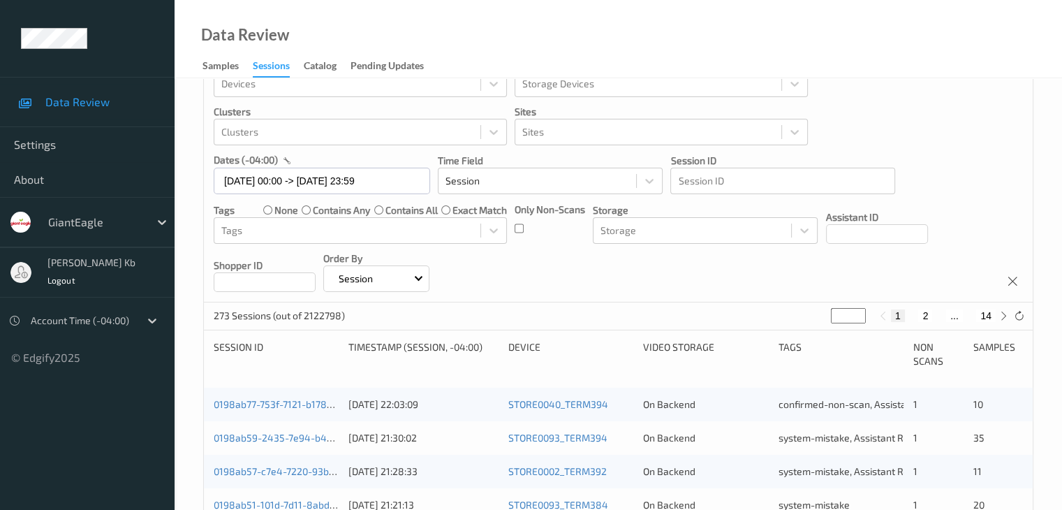
scroll to position [22, 0]
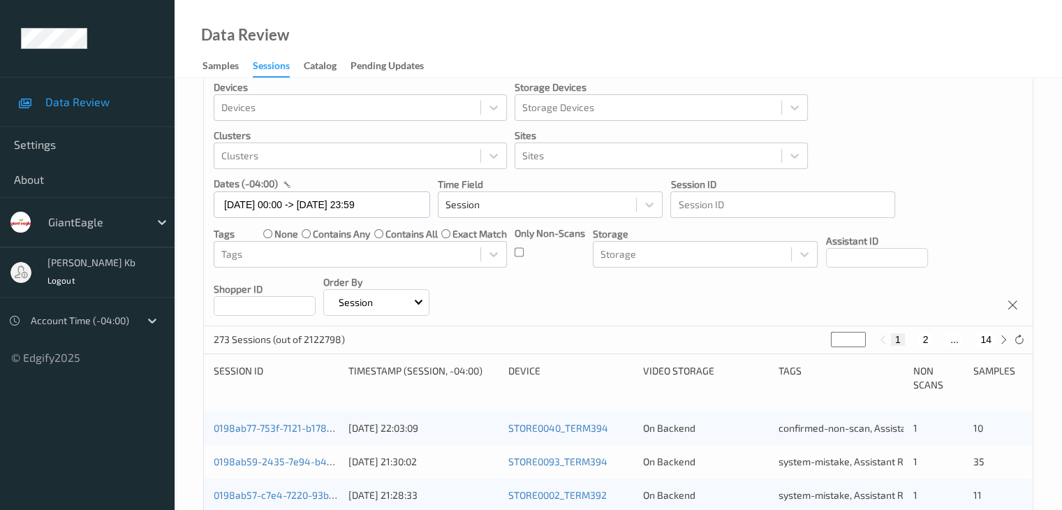
click at [927, 339] on button "2" at bounding box center [925, 339] width 14 height 13
type input "*"
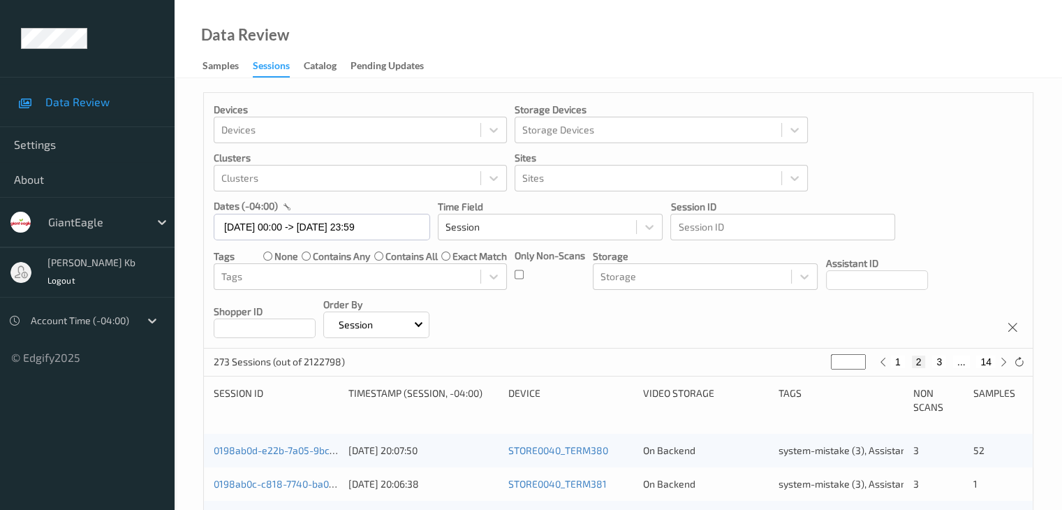
click at [941, 360] on button "3" at bounding box center [939, 361] width 14 height 13
type input "*"
click at [947, 361] on button "4" at bounding box center [947, 361] width 14 height 13
type input "*"
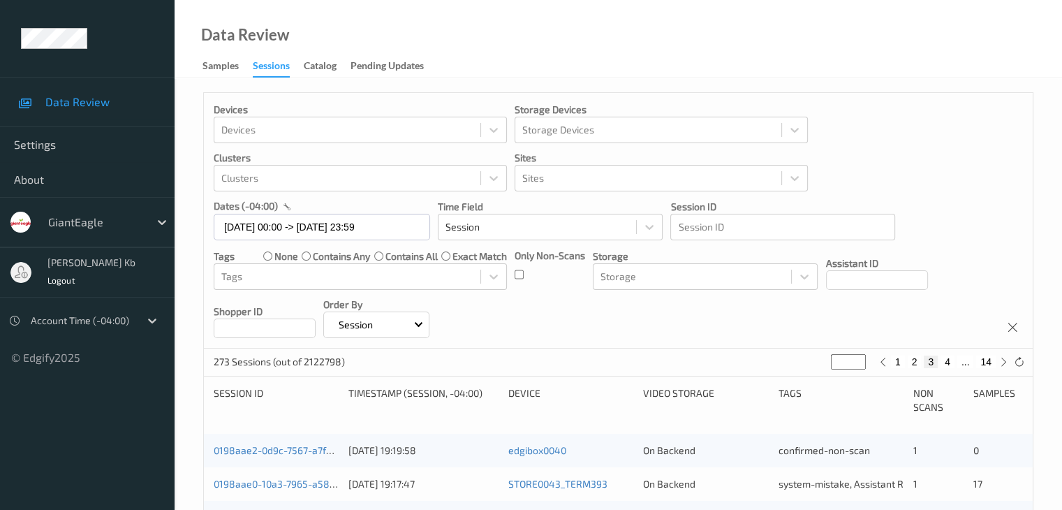
type input "*"
click at [952, 360] on button "5" at bounding box center [953, 361] width 14 height 13
type input "*"
click at [952, 362] on button "6" at bounding box center [953, 361] width 14 height 13
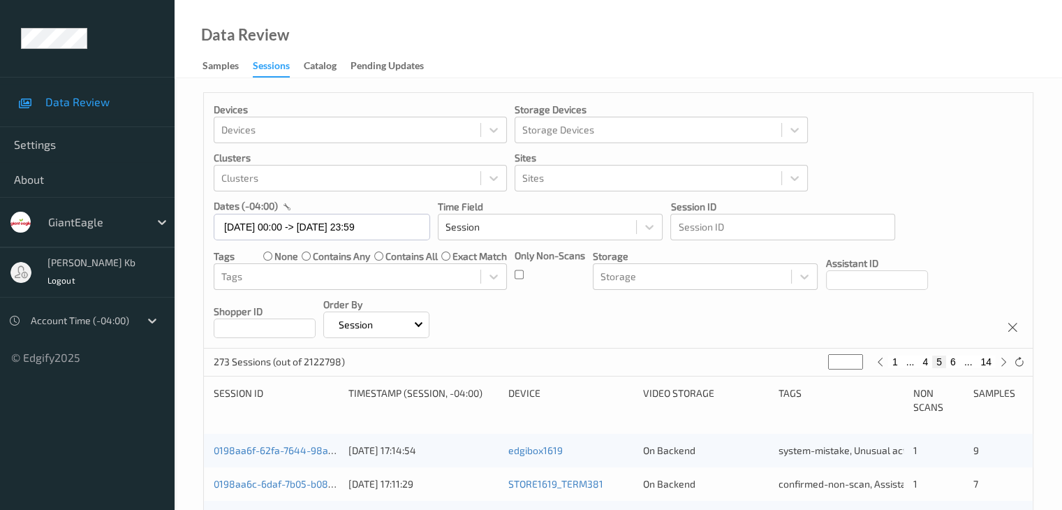
type input "*"
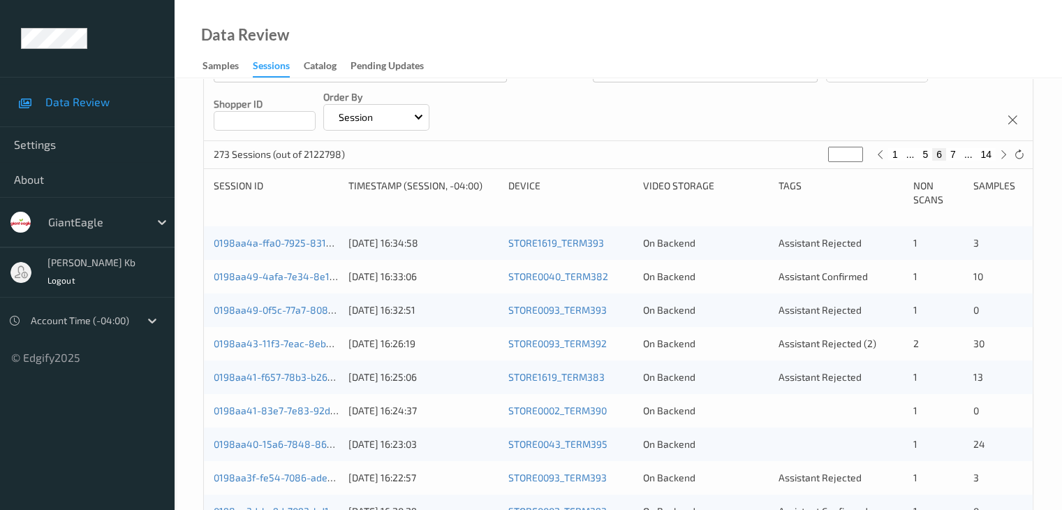
scroll to position [209, 0]
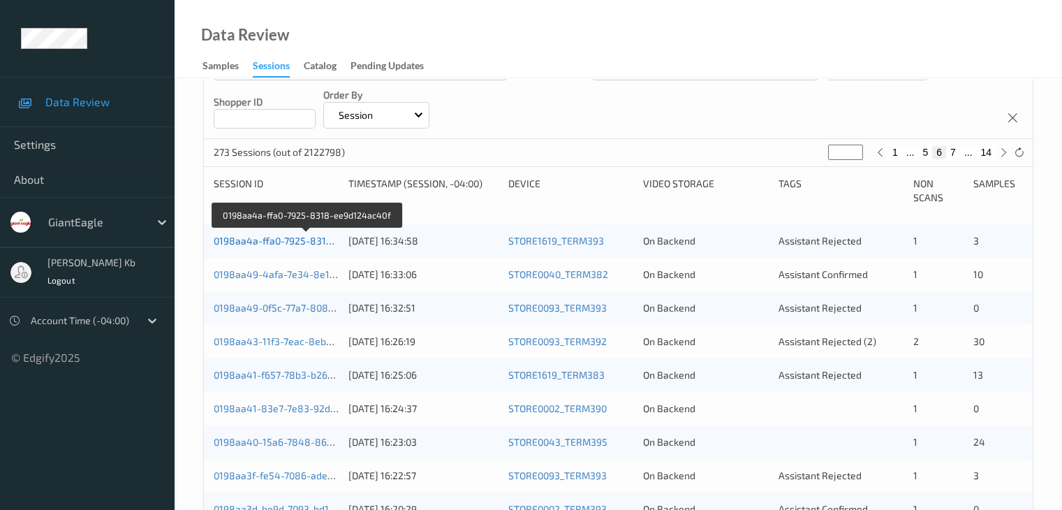
click at [297, 242] on link "0198aa4a-ffa0-7925-8318-ee9d124ac40f" at bounding box center [307, 241] width 187 height 12
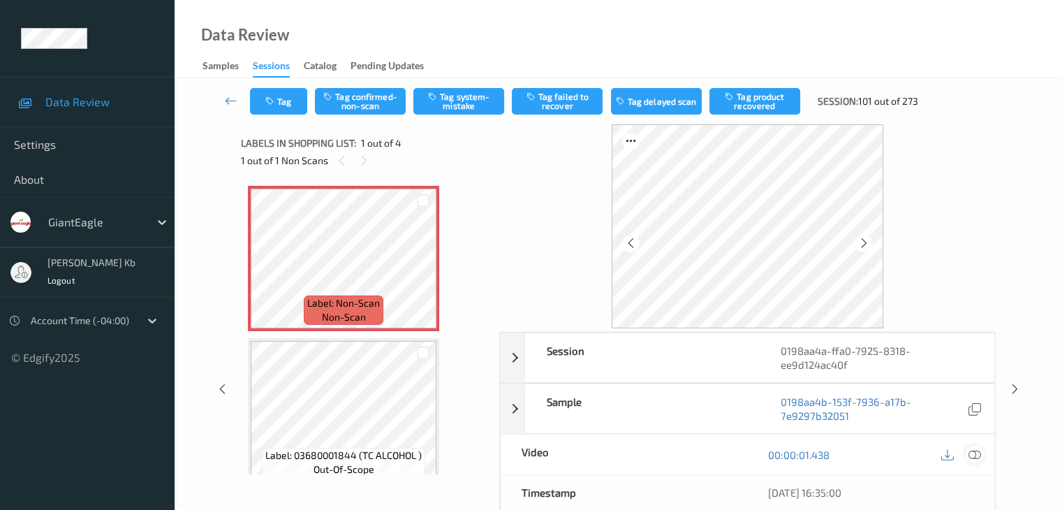
click at [974, 455] on icon at bounding box center [974, 454] width 13 height 13
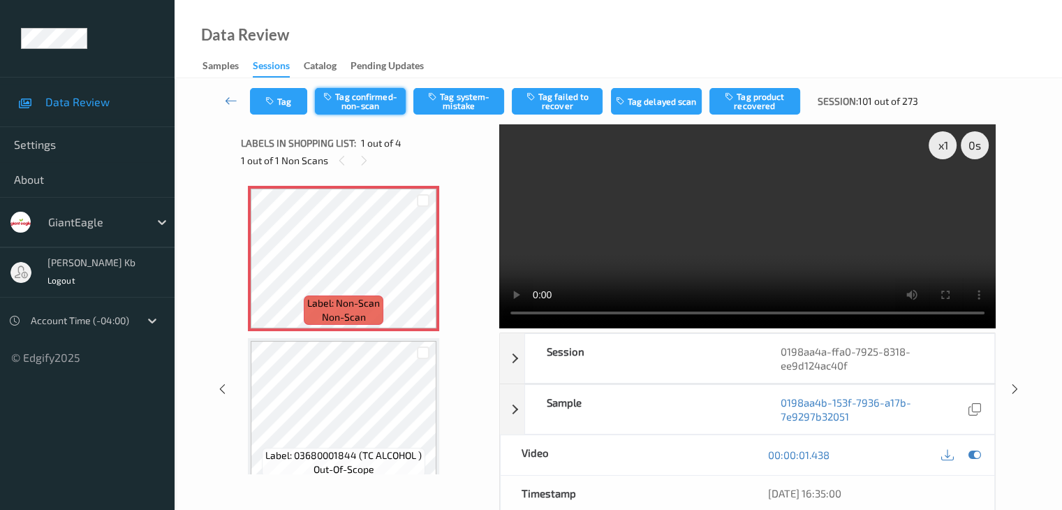
click at [366, 100] on button "Tag confirmed-non-scan" at bounding box center [360, 101] width 91 height 27
click at [748, 104] on button "Tag product recovered" at bounding box center [754, 101] width 91 height 27
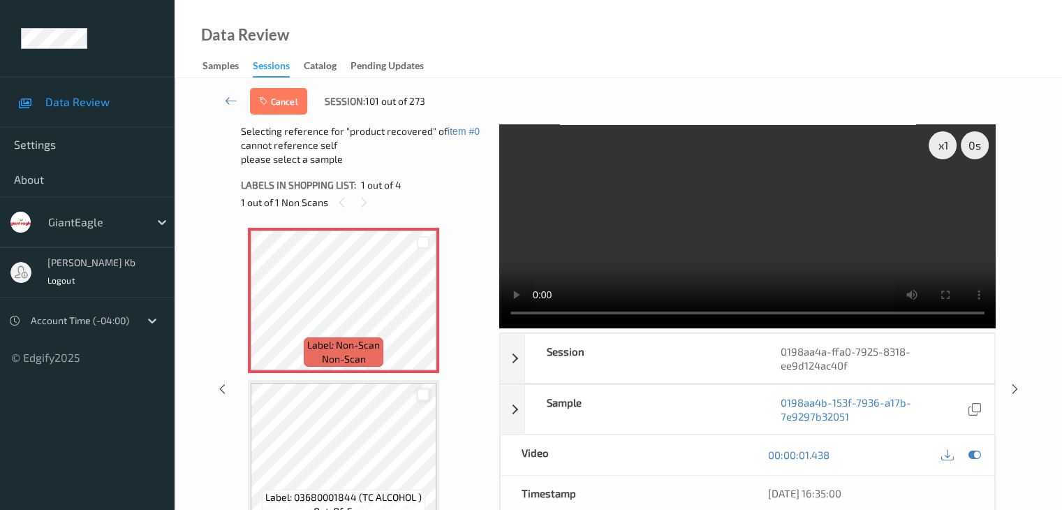
click at [420, 395] on div at bounding box center [423, 394] width 13 height 13
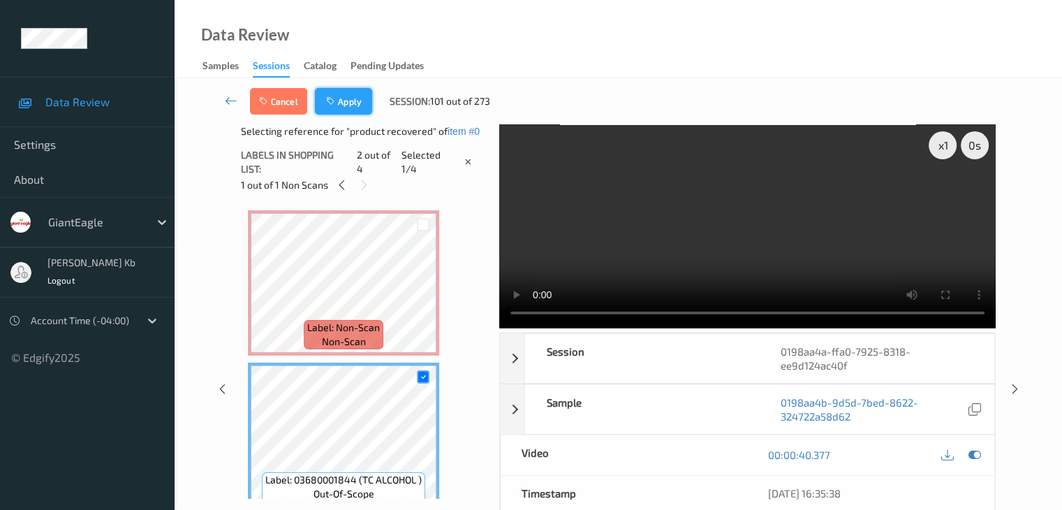
click at [344, 103] on button "Apply" at bounding box center [343, 101] width 57 height 27
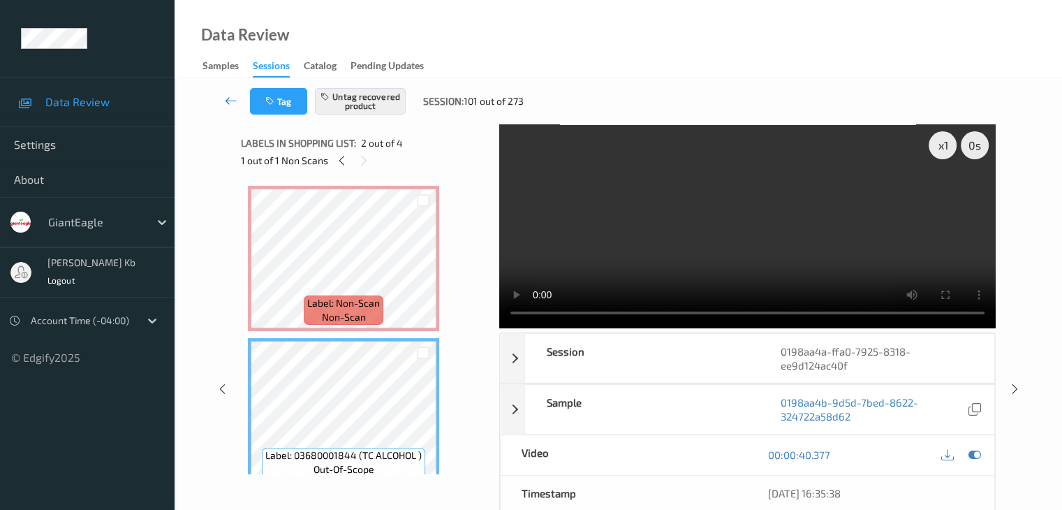
click at [232, 100] on icon at bounding box center [231, 101] width 13 height 14
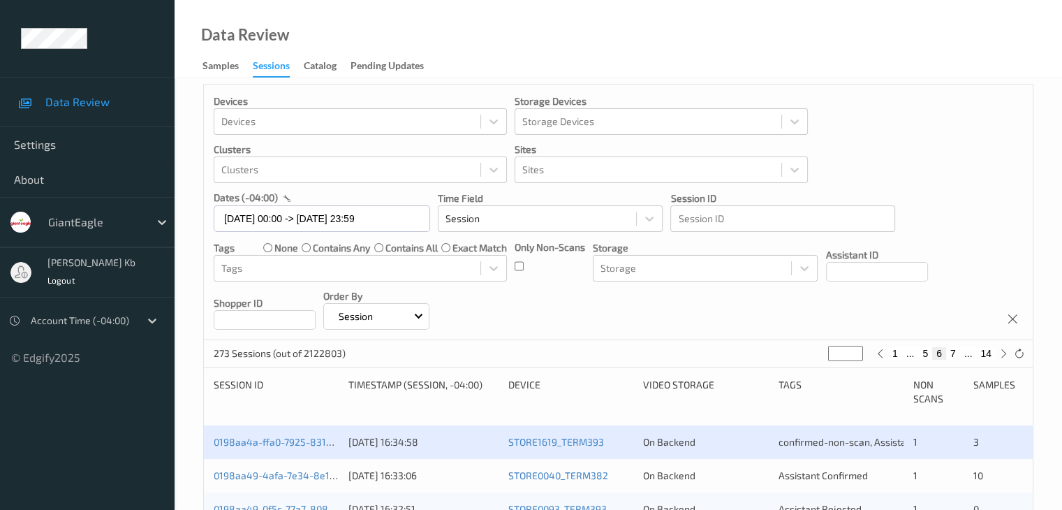
scroll to position [140, 0]
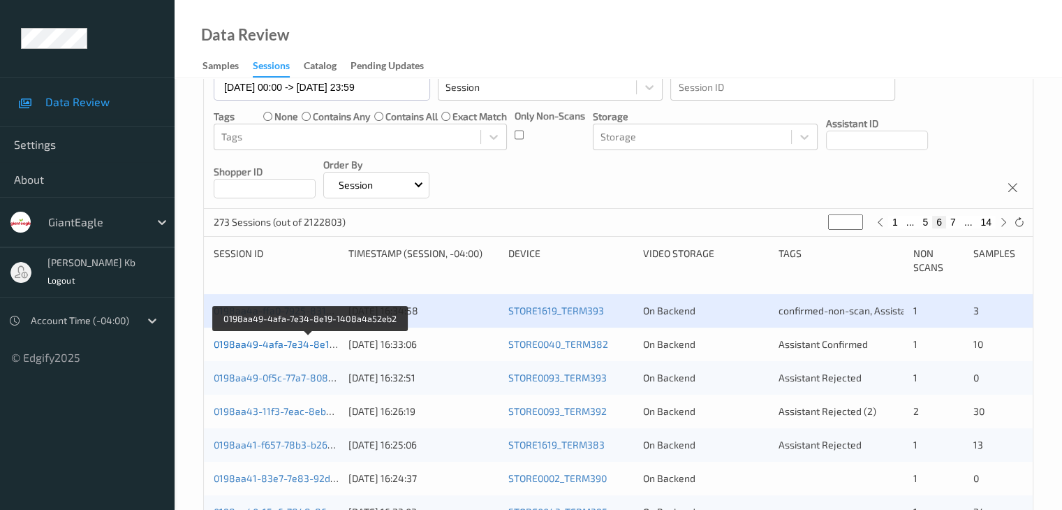
click at [288, 345] on link "0198aa49-4afa-7e34-8e19-1408a4a52eb2" at bounding box center [310, 344] width 193 height 12
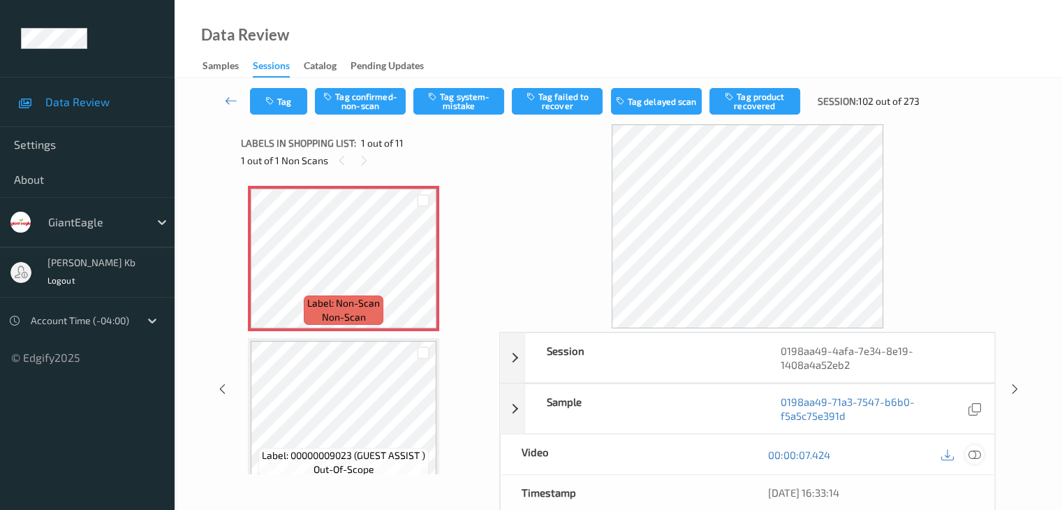
click at [976, 452] on icon at bounding box center [974, 454] width 13 height 13
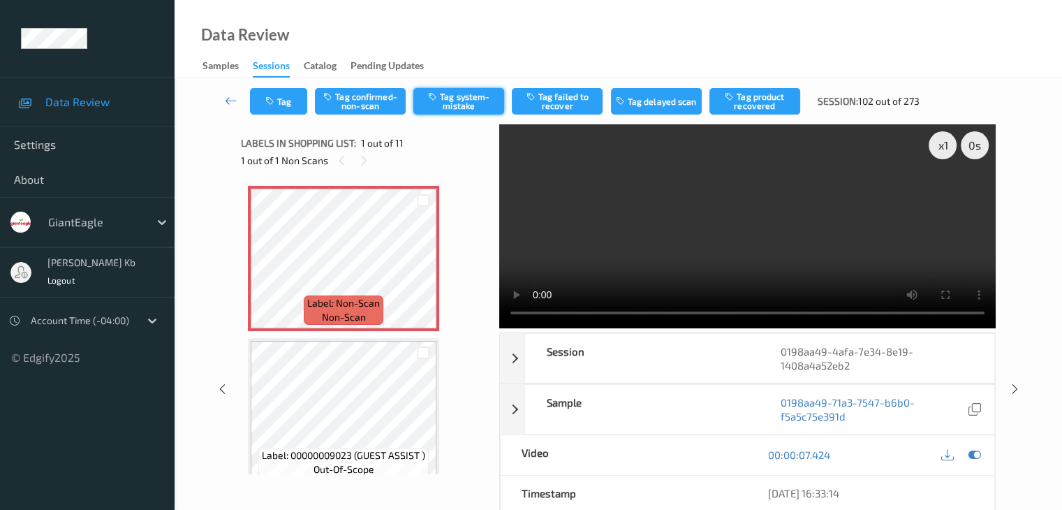
click at [467, 105] on button "Tag system-mistake" at bounding box center [458, 101] width 91 height 27
click at [230, 100] on icon at bounding box center [231, 101] width 13 height 14
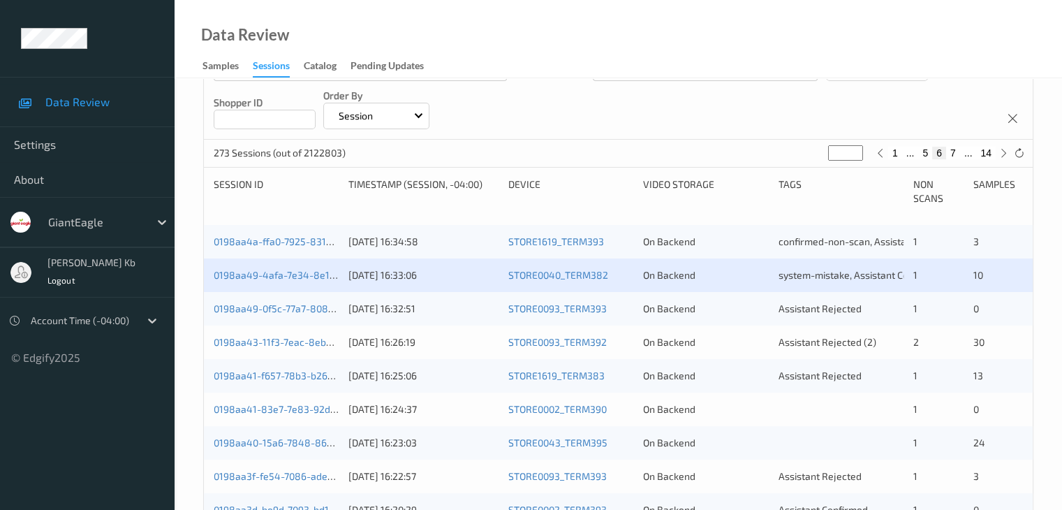
scroll to position [209, 0]
click at [272, 307] on link "0198aa49-0f5c-77a7-8088-7b116950a2d8" at bounding box center [308, 308] width 189 height 12
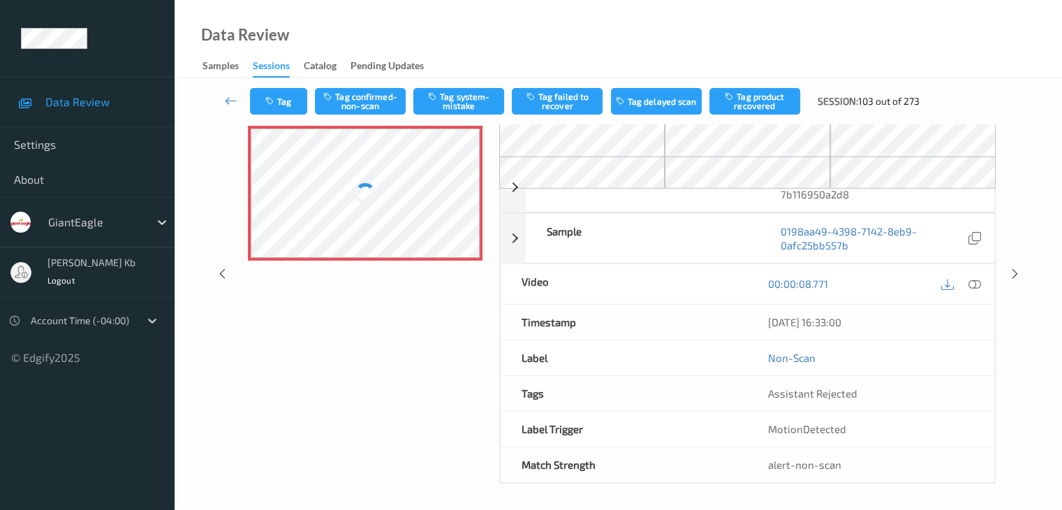
scroll to position [91, 0]
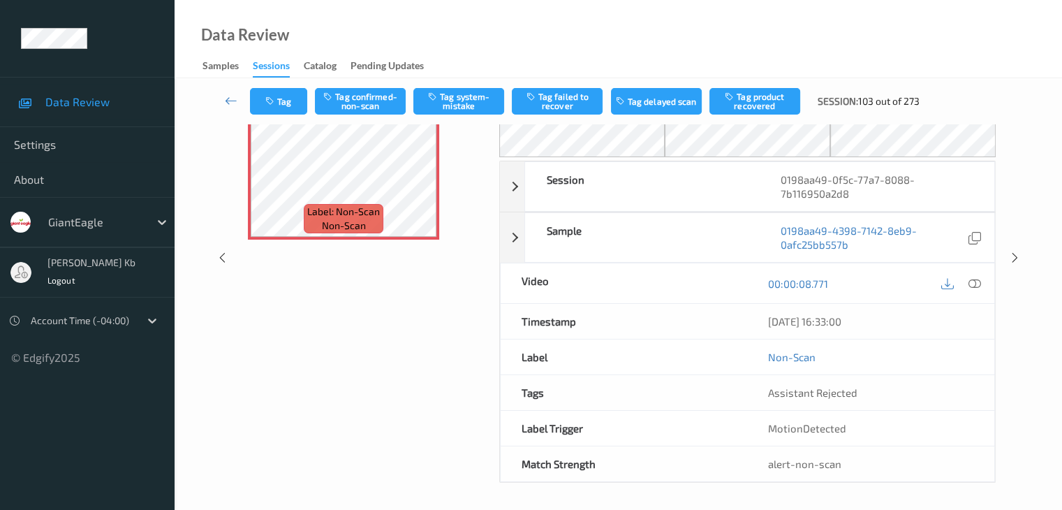
drag, startPoint x: 327, startPoint y: 0, endPoint x: 658, endPoint y: 30, distance: 332.3
click at [737, 34] on div "Data Review Samples Sessions Catalog Pending Updates" at bounding box center [618, 39] width 887 height 78
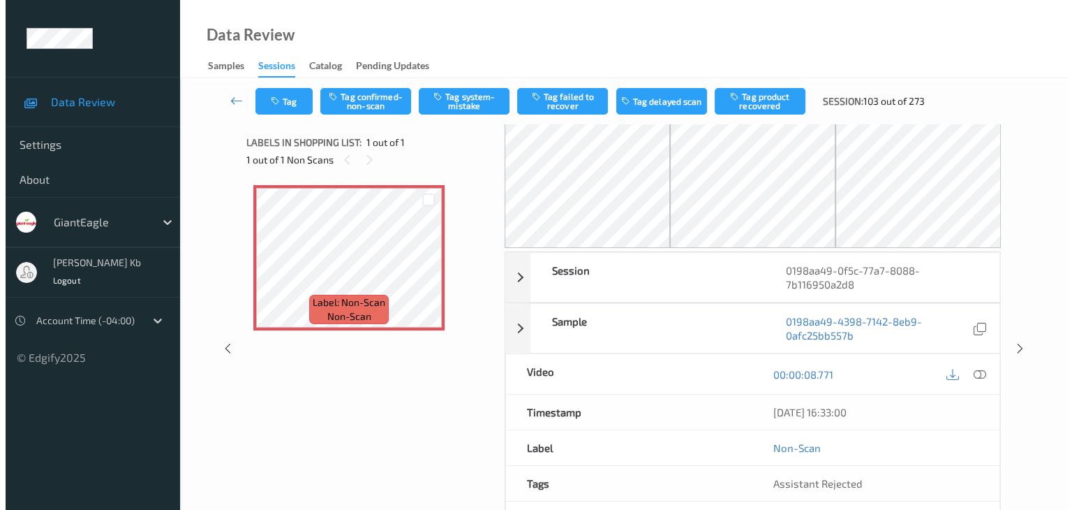
scroll to position [0, 0]
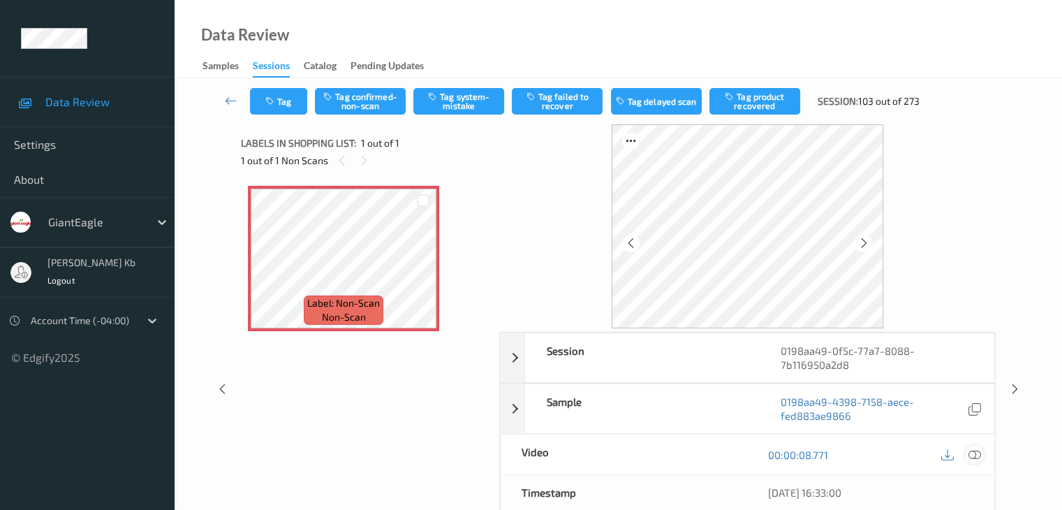
click at [975, 454] on icon at bounding box center [974, 454] width 13 height 13
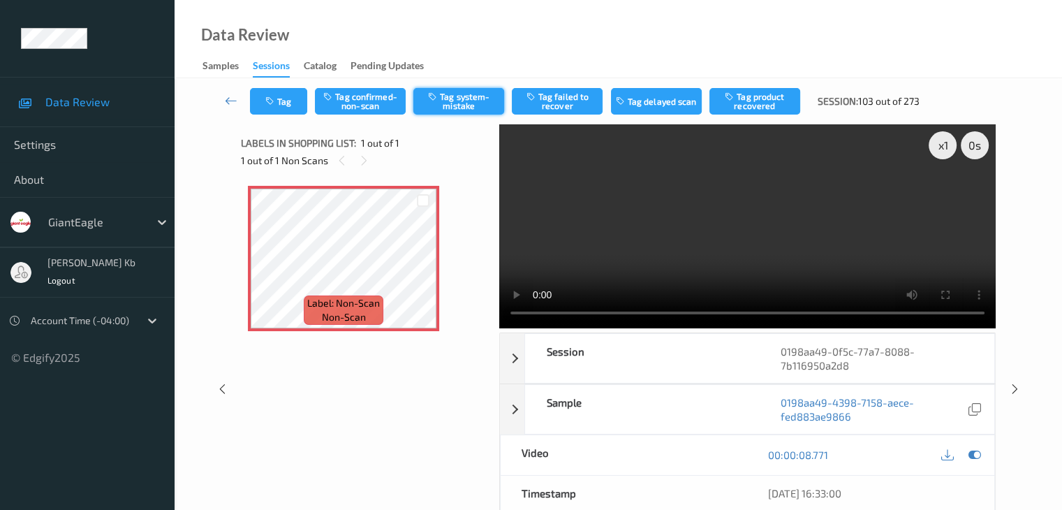
click at [458, 107] on button "Tag system-mistake" at bounding box center [458, 101] width 91 height 27
click at [284, 96] on button "Tag" at bounding box center [278, 101] width 57 height 27
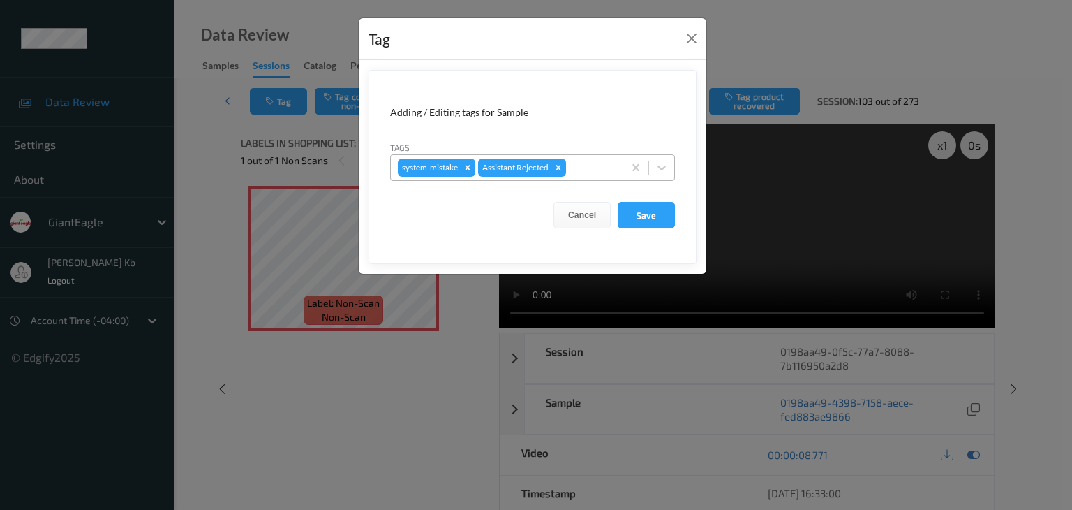
click at [591, 168] on div at bounding box center [592, 167] width 47 height 17
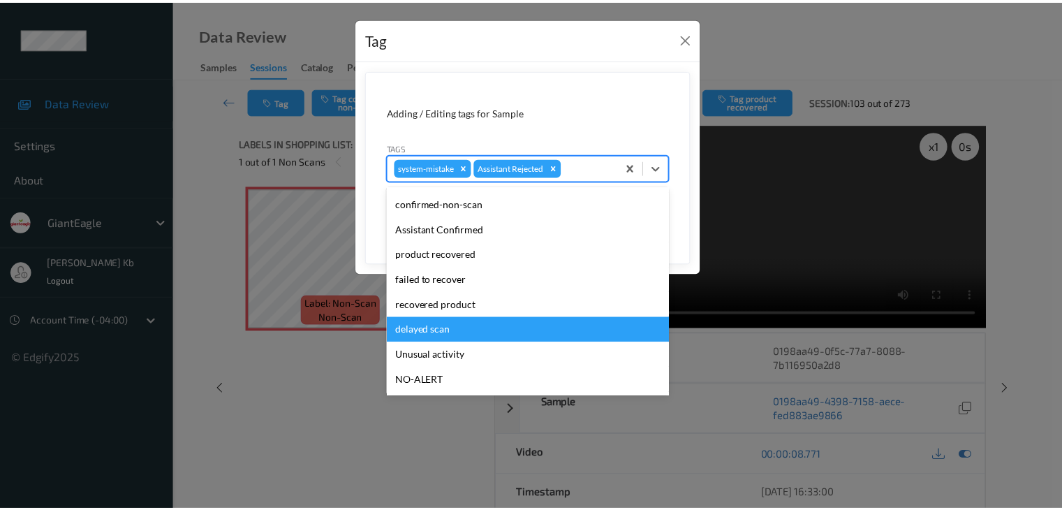
scroll to position [70, 0]
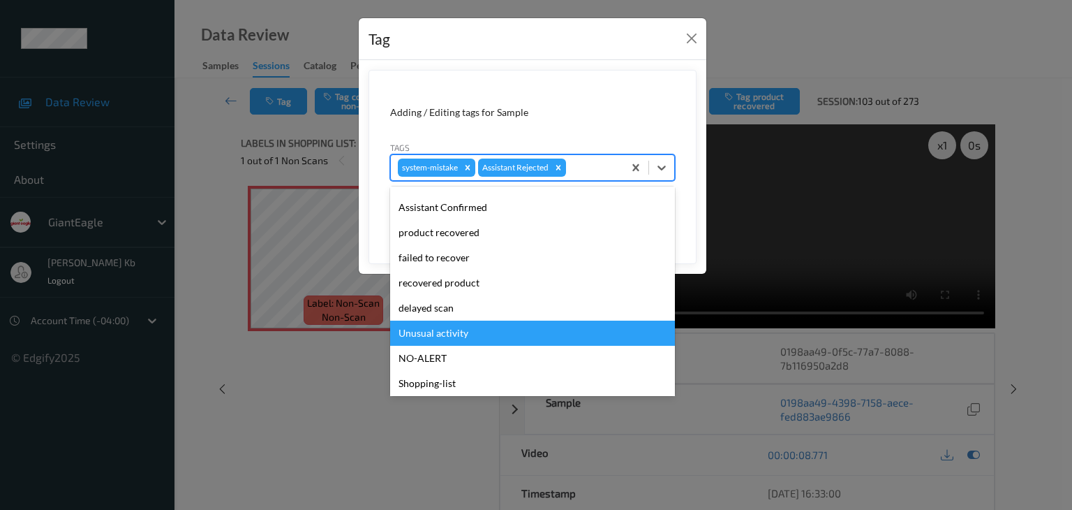
click at [455, 330] on div "Unusual activity" at bounding box center [532, 332] width 285 height 25
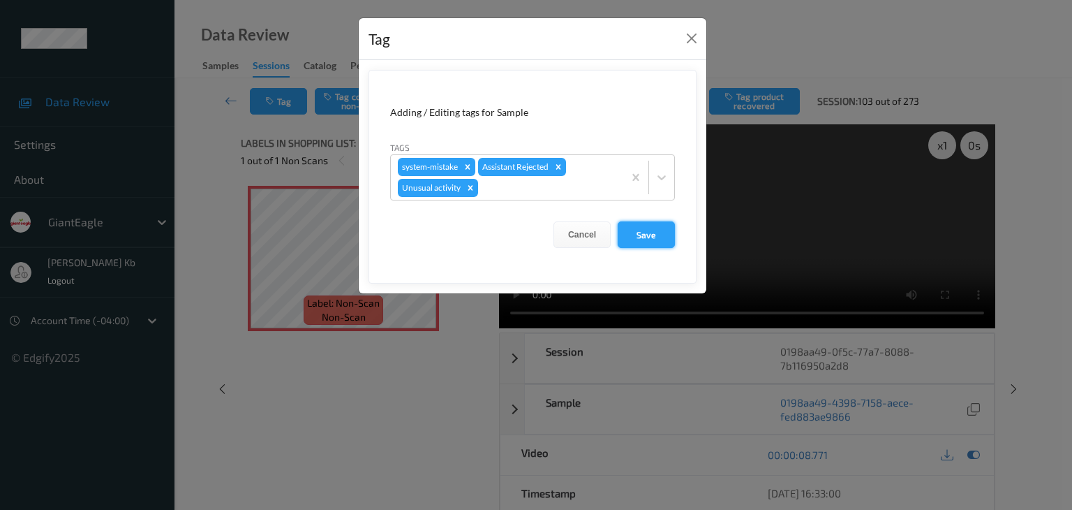
click at [646, 235] on button "Save" at bounding box center [646, 234] width 57 height 27
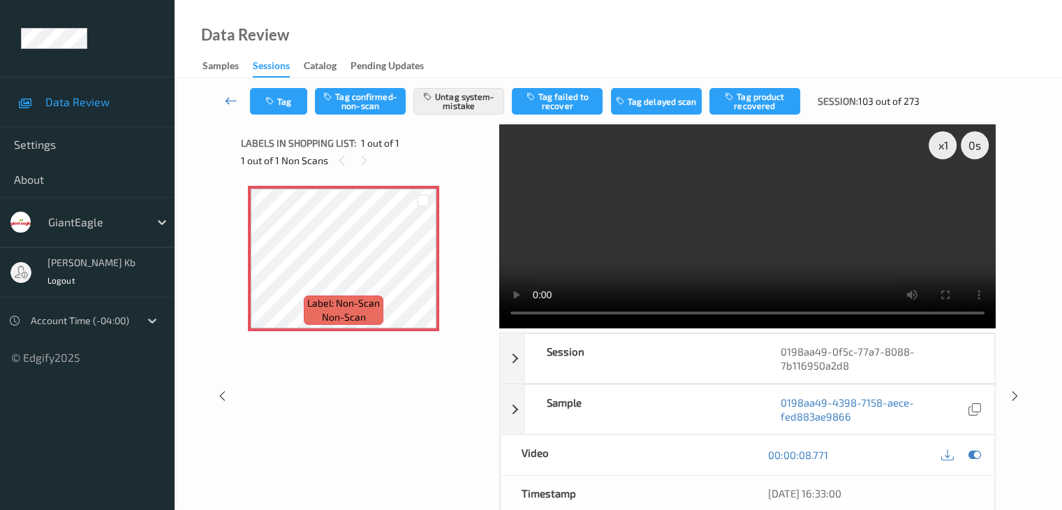
click at [229, 98] on icon at bounding box center [231, 101] width 13 height 14
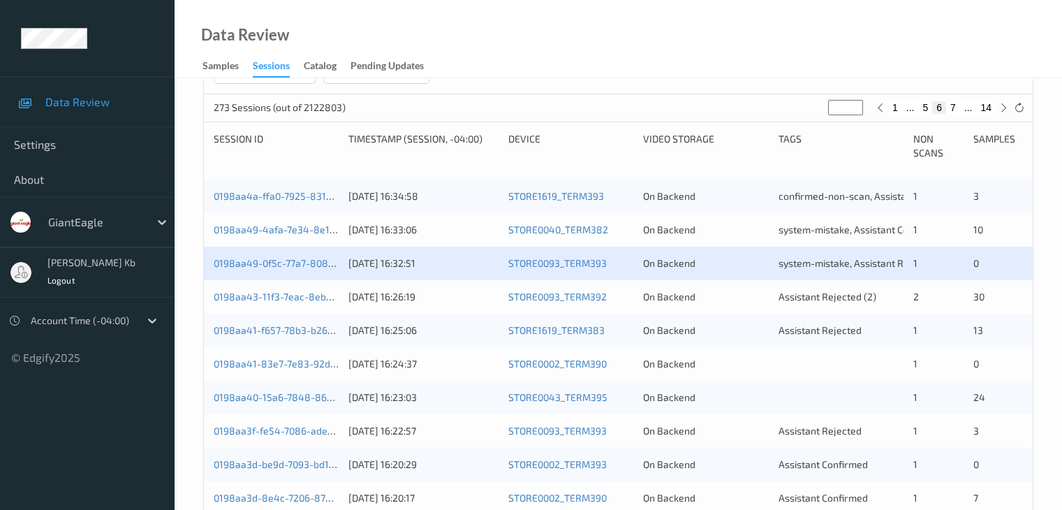
scroll to position [279, 0]
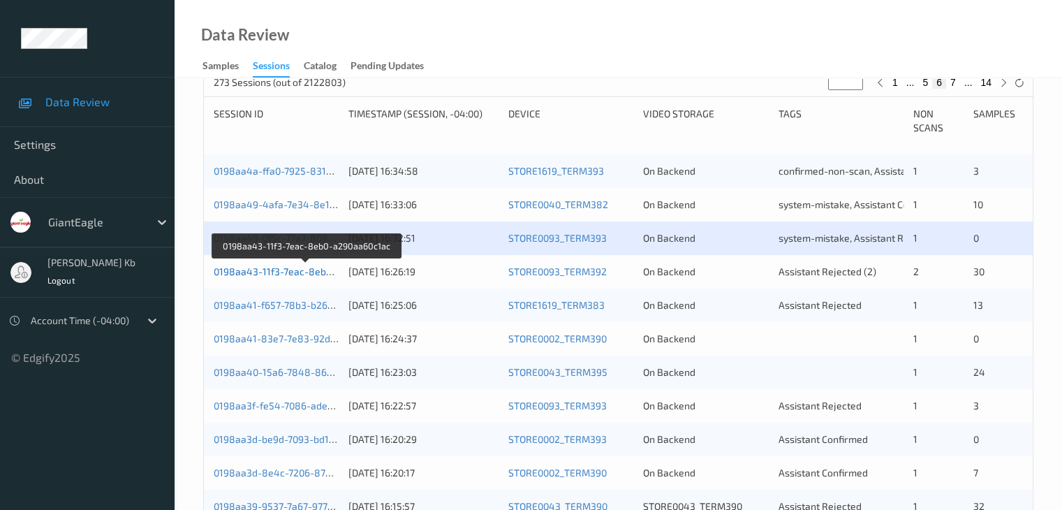
click at [284, 274] on link "0198aa43-11f3-7eac-8eb0-a290aa60c1ac" at bounding box center [307, 271] width 186 height 12
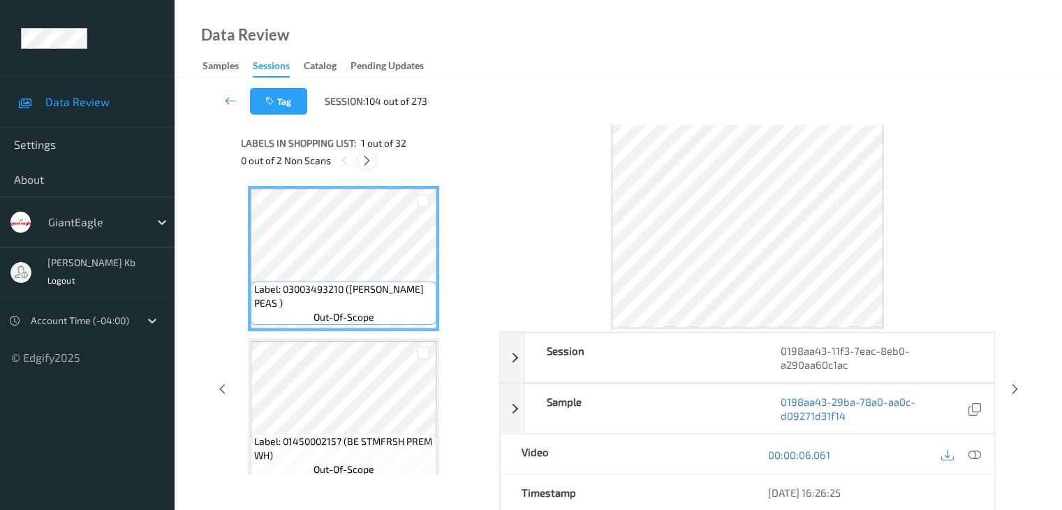
click at [373, 159] on icon at bounding box center [367, 160] width 12 height 13
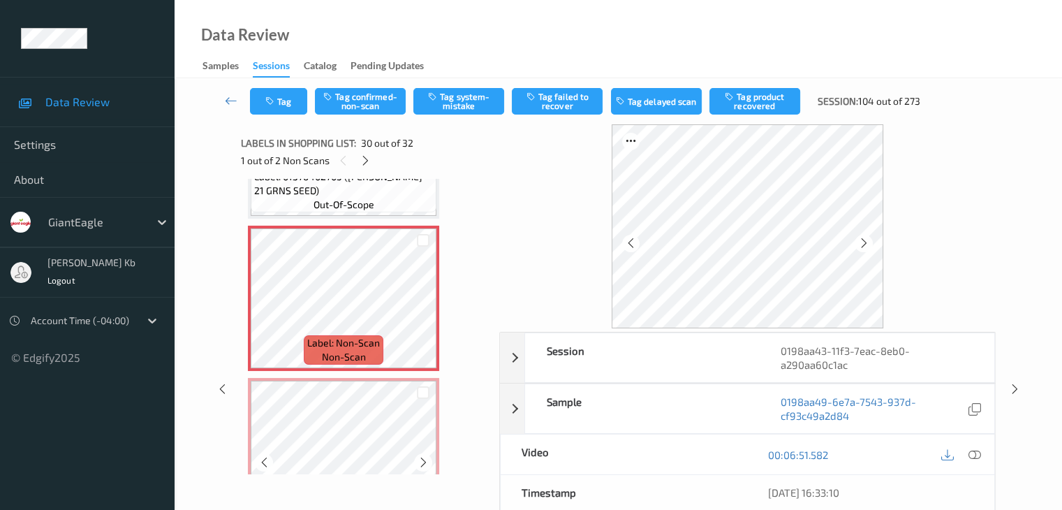
scroll to position [4409, 0]
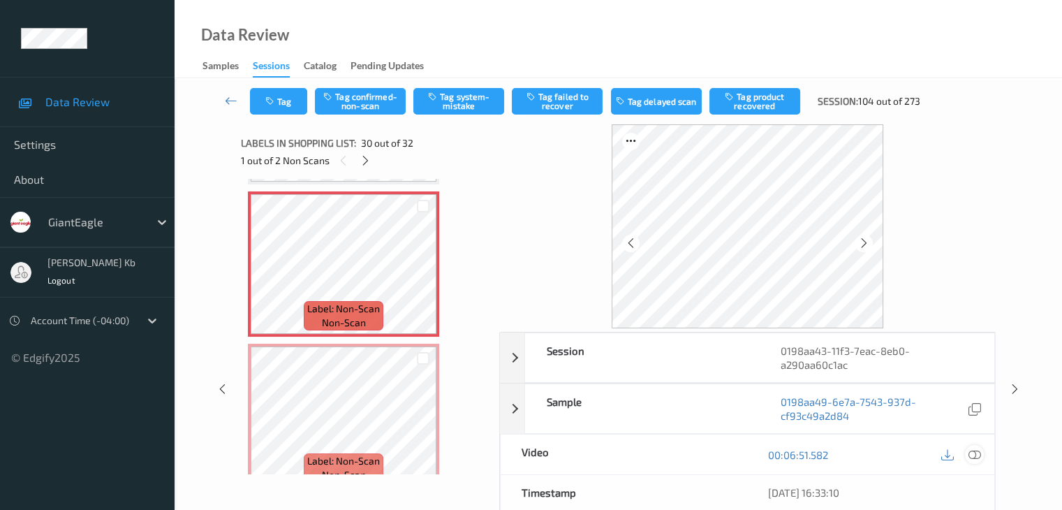
click at [974, 450] on icon at bounding box center [974, 454] width 13 height 13
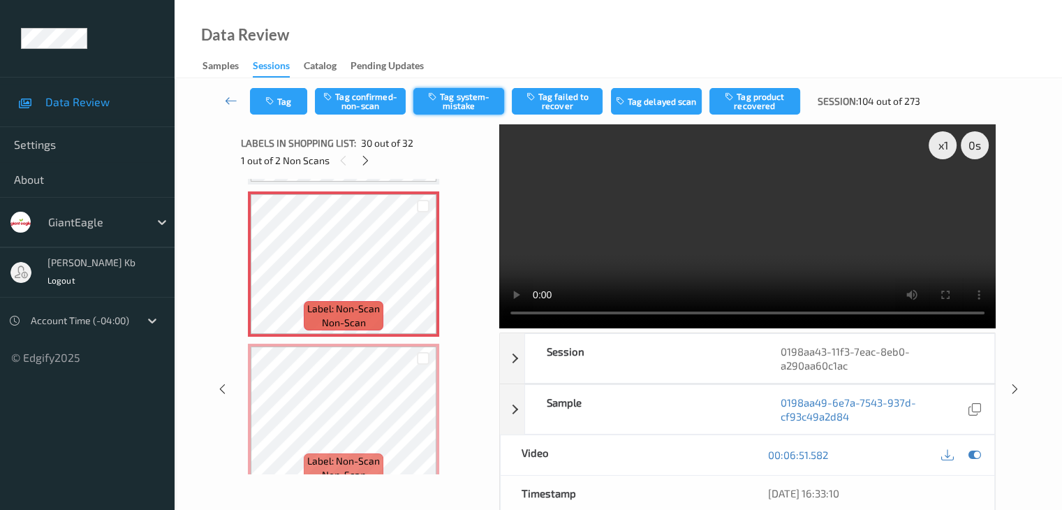
click at [463, 103] on button "Tag system-mistake" at bounding box center [458, 101] width 91 height 27
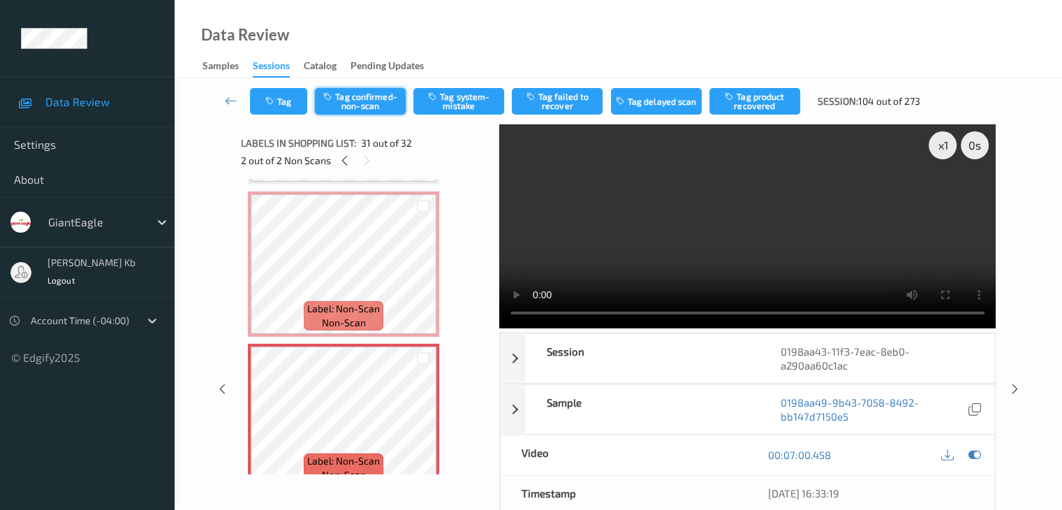
click at [370, 101] on button "Tag confirmed-non-scan" at bounding box center [360, 101] width 91 height 27
click at [567, 101] on button "Tag failed to recover" at bounding box center [557, 101] width 91 height 27
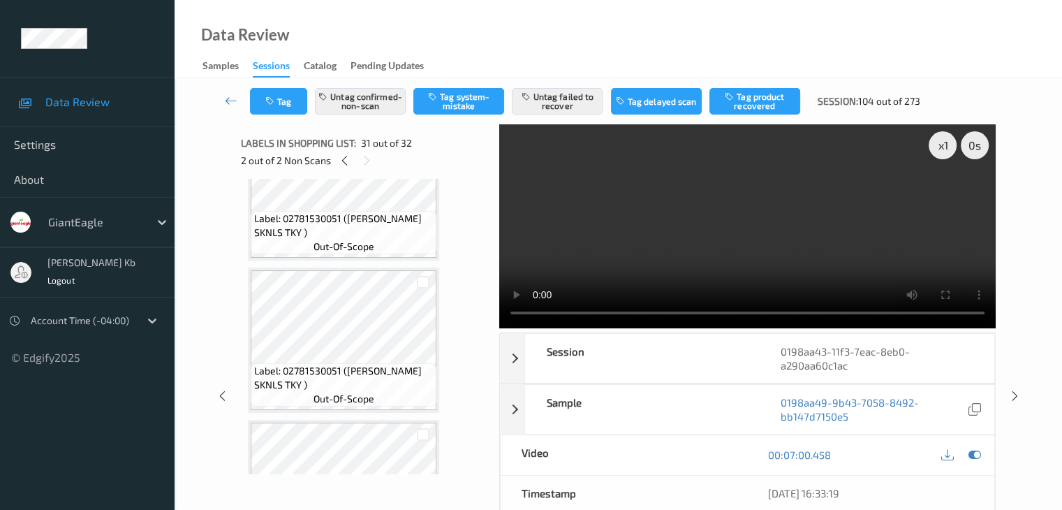
scroll to position [2488, 0]
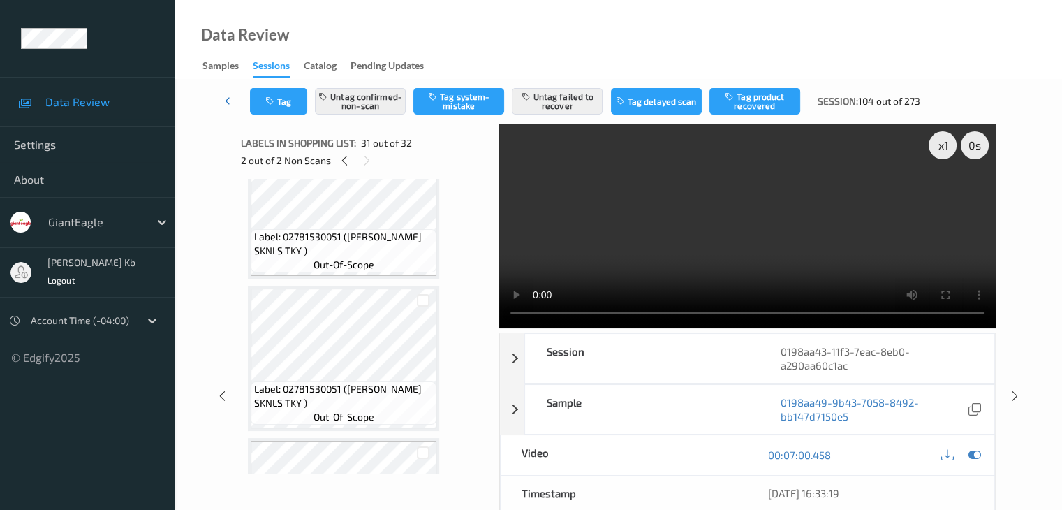
click at [226, 101] on icon at bounding box center [231, 101] width 13 height 14
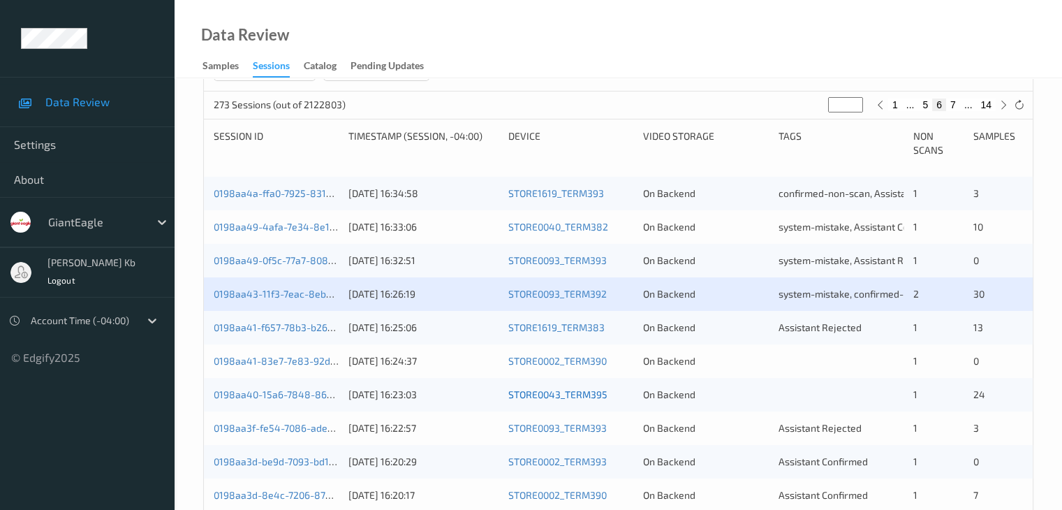
scroll to position [279, 0]
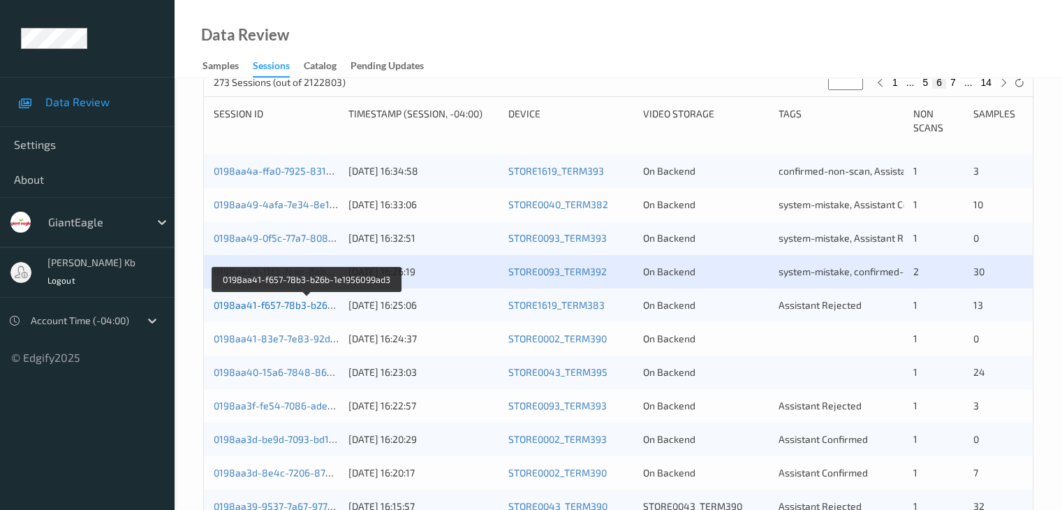
click at [288, 302] on link "0198aa41-f657-78b3-b26b-1e1956099ad3" at bounding box center [308, 305] width 188 height 12
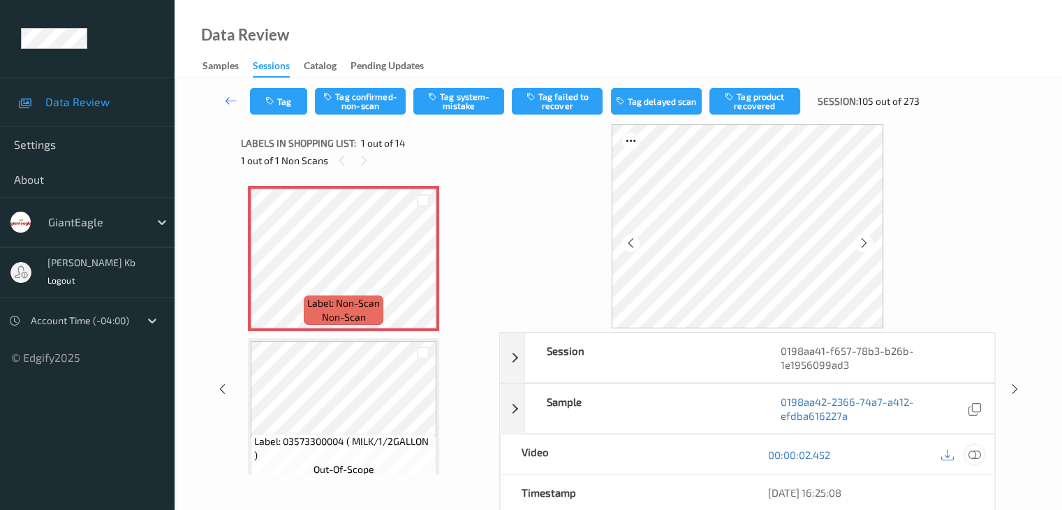
click at [979, 455] on icon at bounding box center [974, 454] width 13 height 13
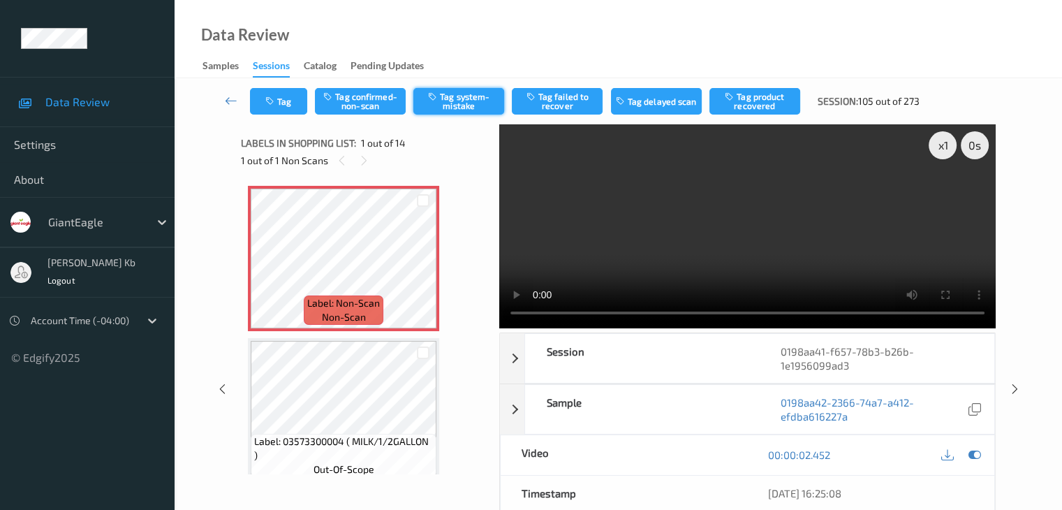
click at [448, 98] on button "Tag system-mistake" at bounding box center [458, 101] width 91 height 27
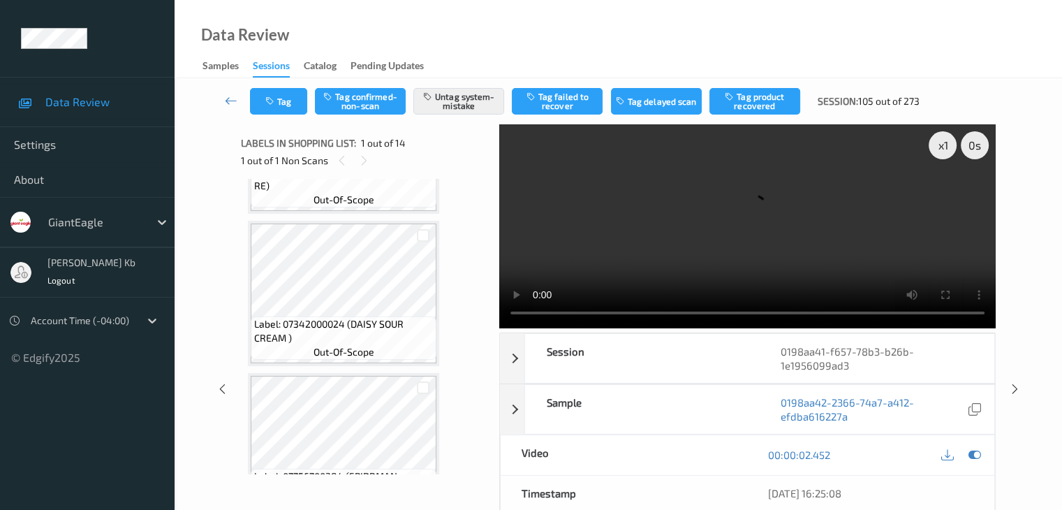
scroll to position [279, 0]
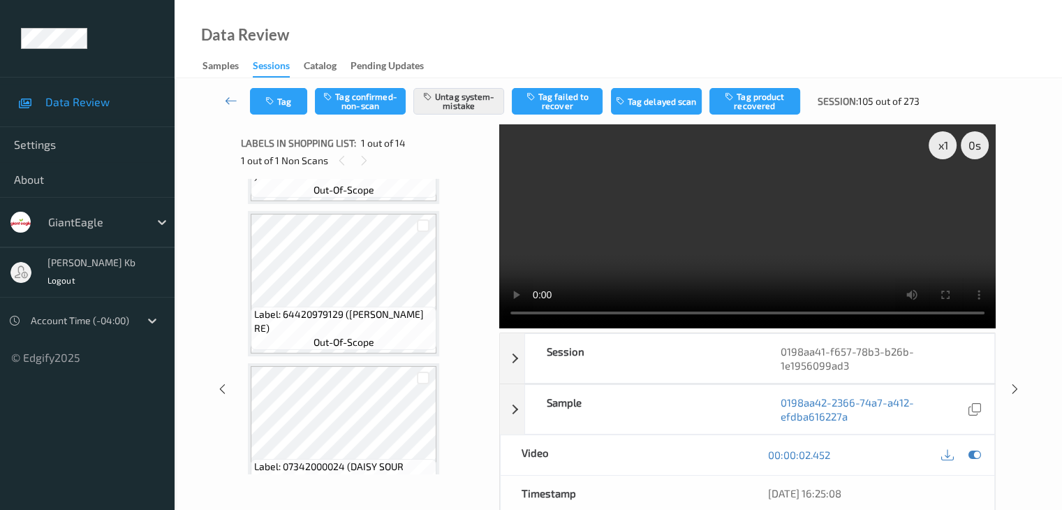
drag, startPoint x: 235, startPoint y: 101, endPoint x: 246, endPoint y: 72, distance: 30.7
click at [235, 101] on icon at bounding box center [231, 101] width 13 height 14
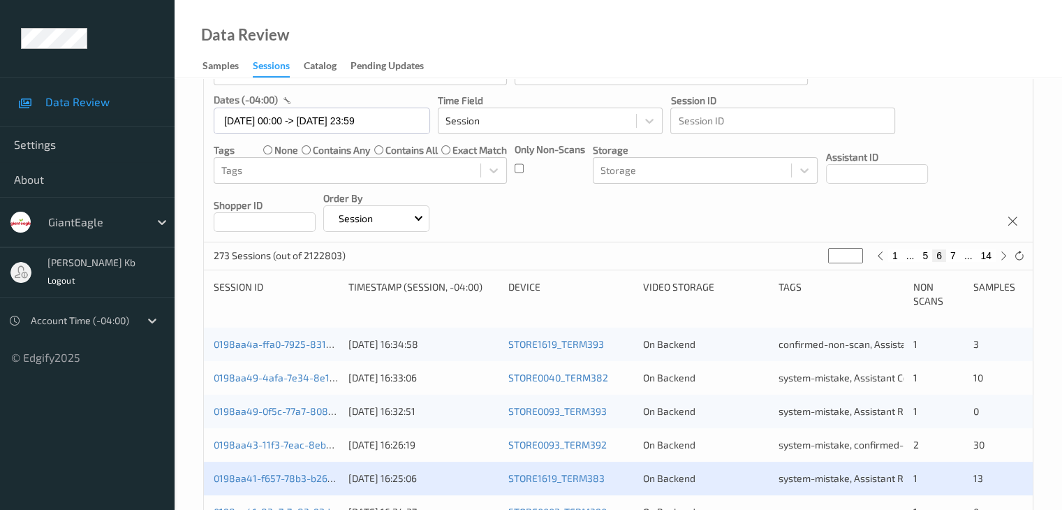
scroll to position [279, 0]
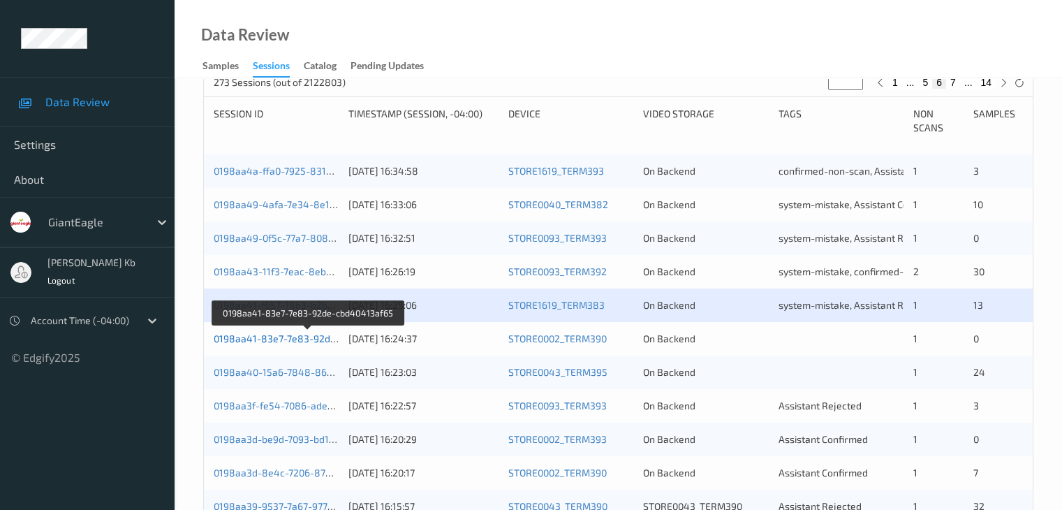
click at [288, 339] on link "0198aa41-83e7-7e83-92de-cbd40413af65" at bounding box center [309, 338] width 191 height 12
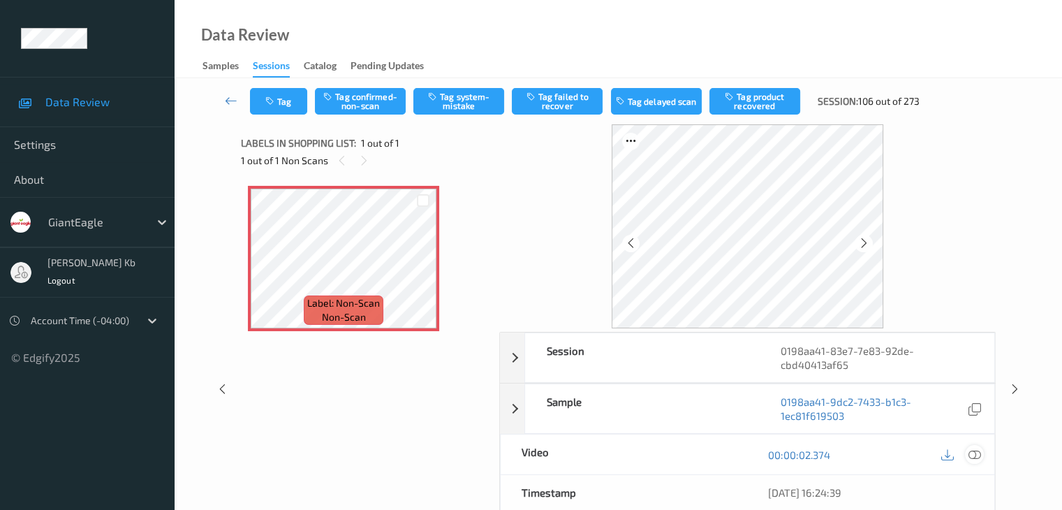
click at [979, 455] on icon at bounding box center [974, 454] width 13 height 13
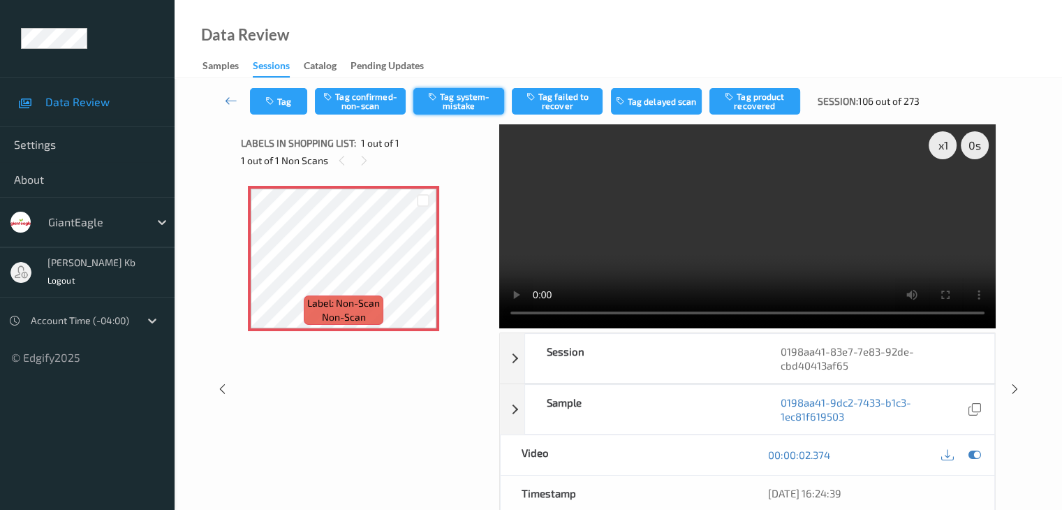
click at [463, 96] on button "Tag system-mistake" at bounding box center [458, 101] width 91 height 27
click at [288, 98] on button "Tag" at bounding box center [278, 101] width 57 height 27
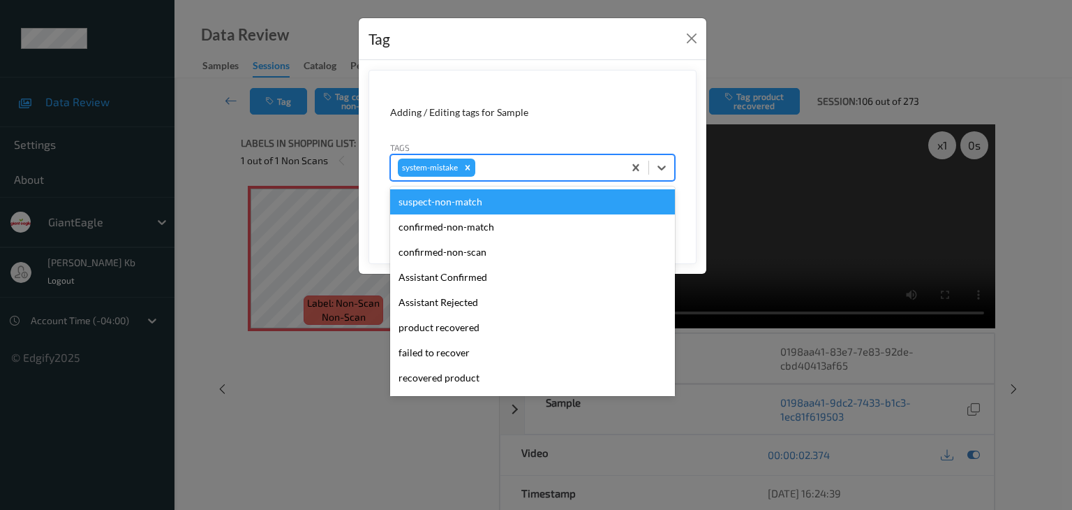
click at [542, 167] on div at bounding box center [547, 167] width 138 height 17
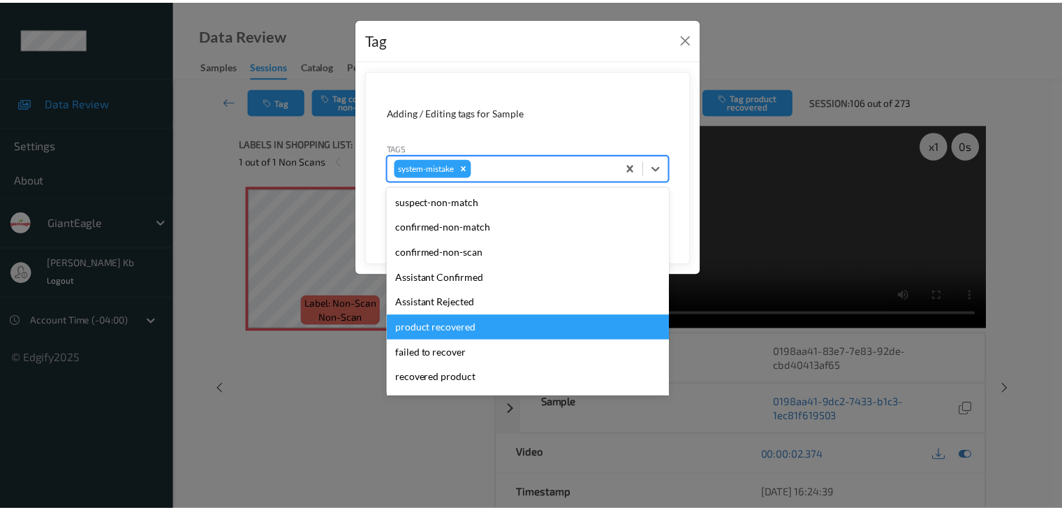
scroll to position [70, 0]
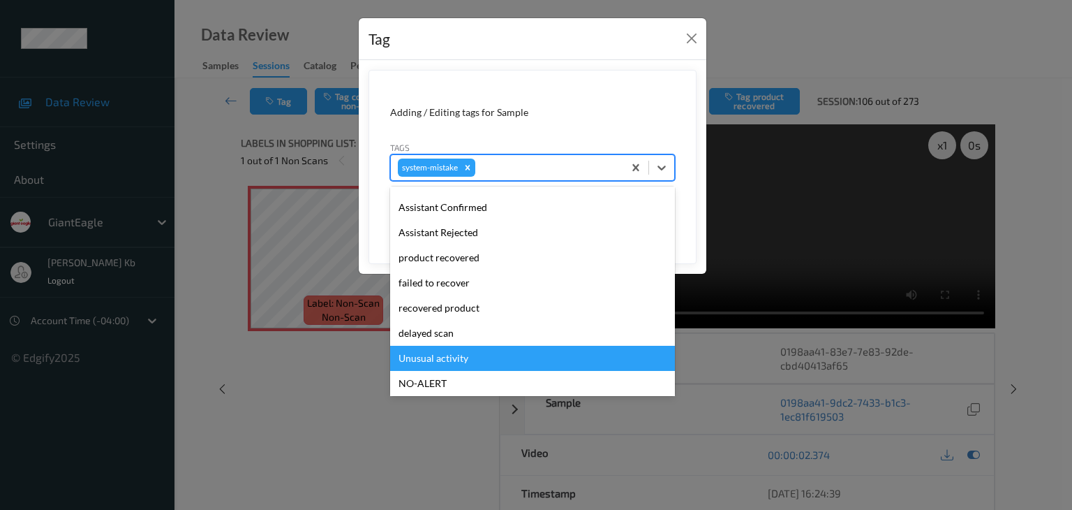
click at [450, 360] on div "Unusual activity" at bounding box center [532, 358] width 285 height 25
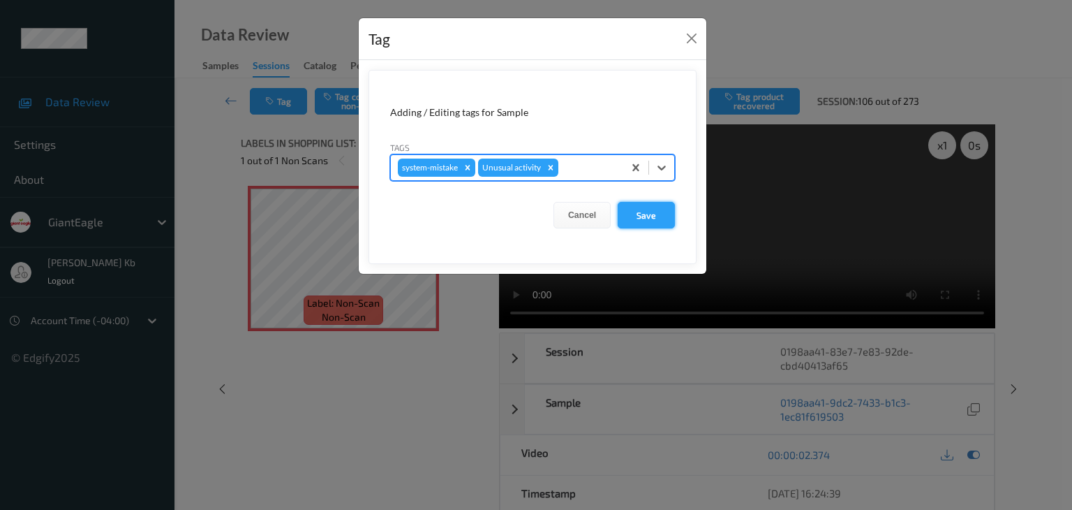
click at [651, 214] on button "Save" at bounding box center [646, 215] width 57 height 27
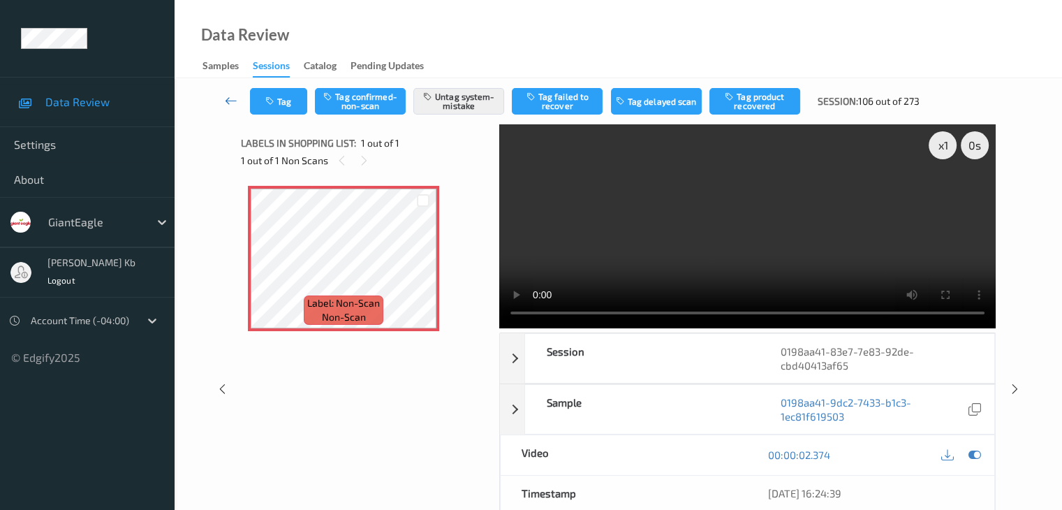
click at [230, 94] on icon at bounding box center [231, 101] width 13 height 14
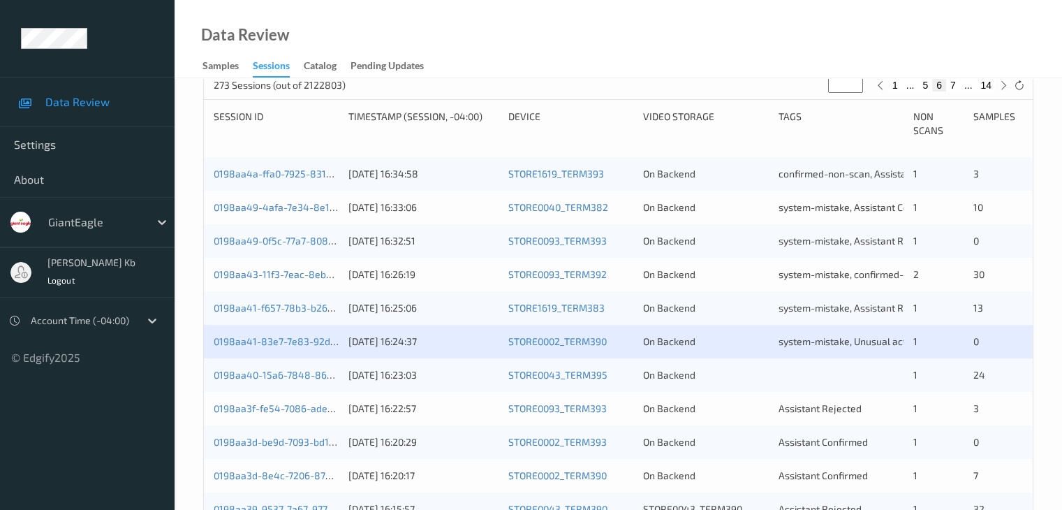
scroll to position [279, 0]
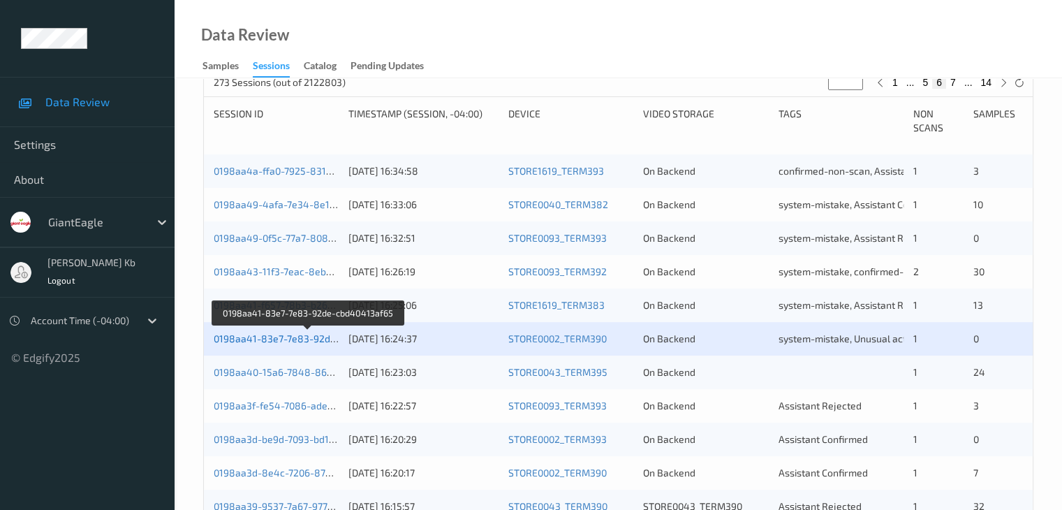
click at [283, 336] on link "0198aa41-83e7-7e83-92de-cbd40413af65" at bounding box center [309, 338] width 191 height 12
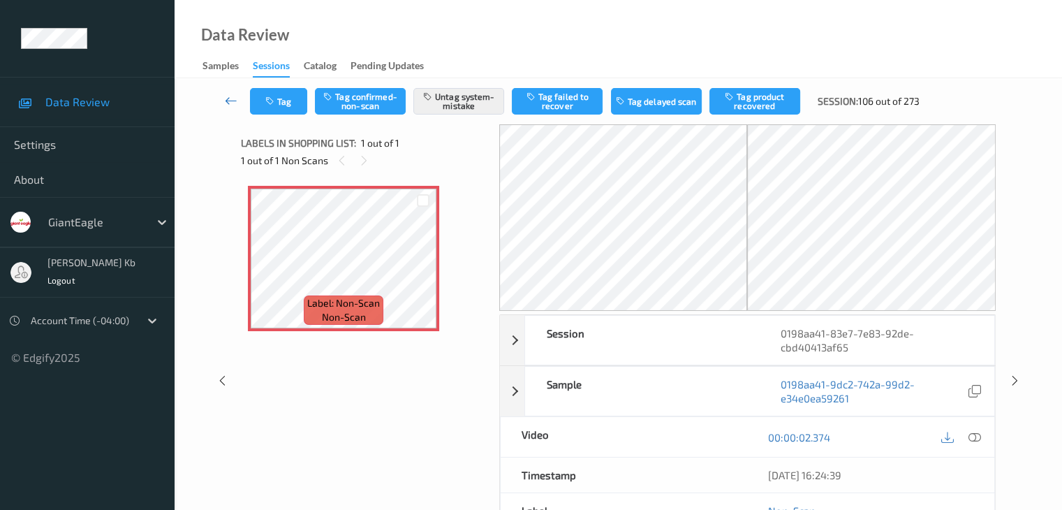
click at [231, 94] on icon at bounding box center [231, 101] width 13 height 14
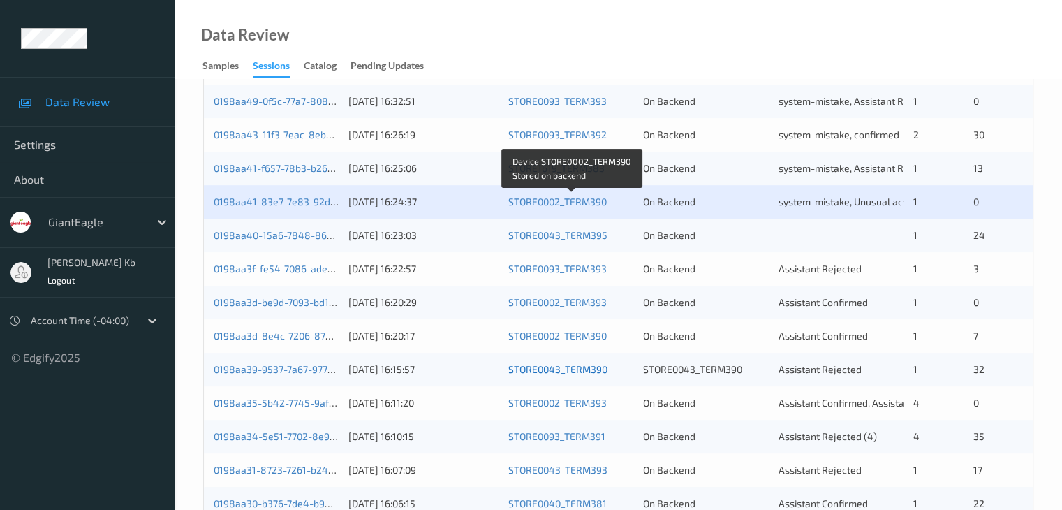
scroll to position [419, 0]
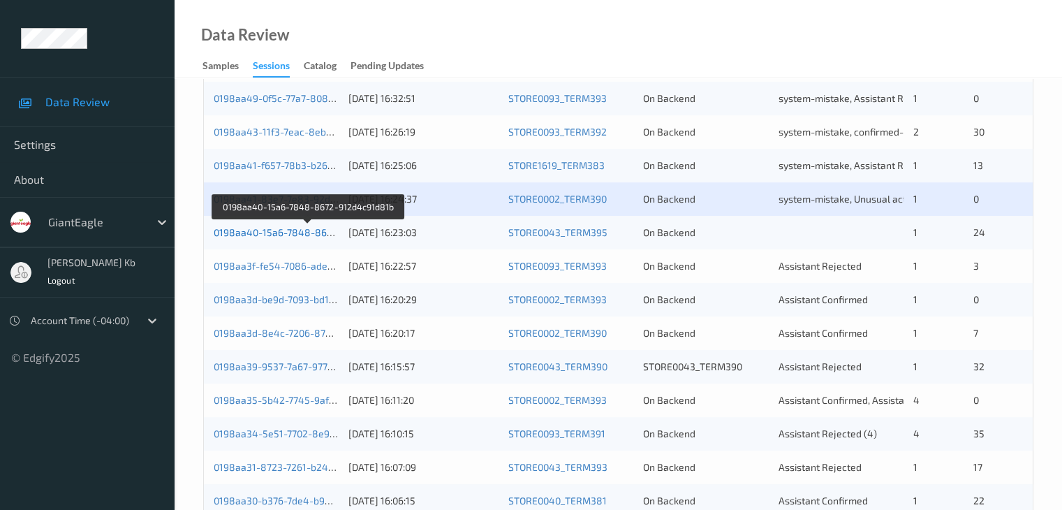
click at [285, 235] on link "0198aa40-15a6-7848-8672-912d4c91d81b" at bounding box center [309, 232] width 191 height 12
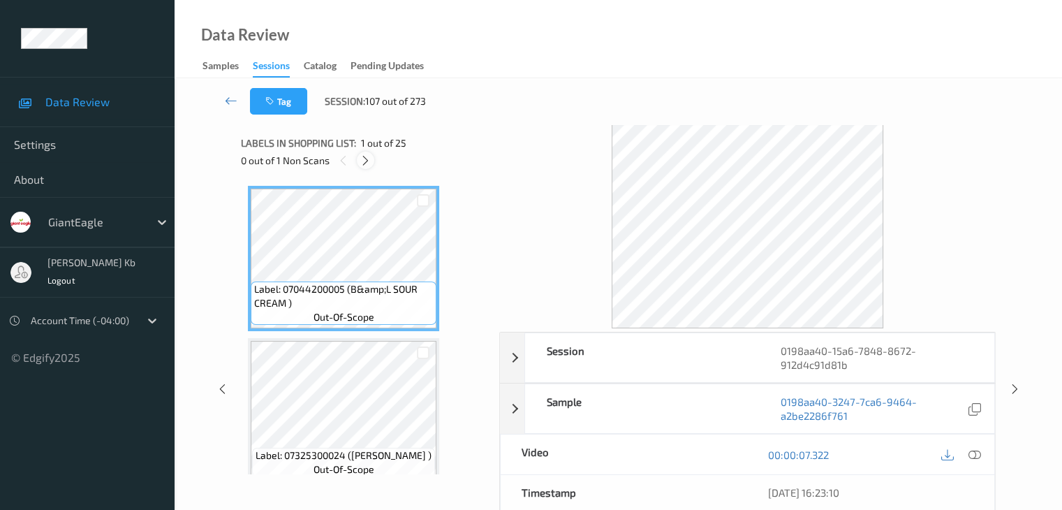
click at [369, 162] on icon at bounding box center [366, 160] width 12 height 13
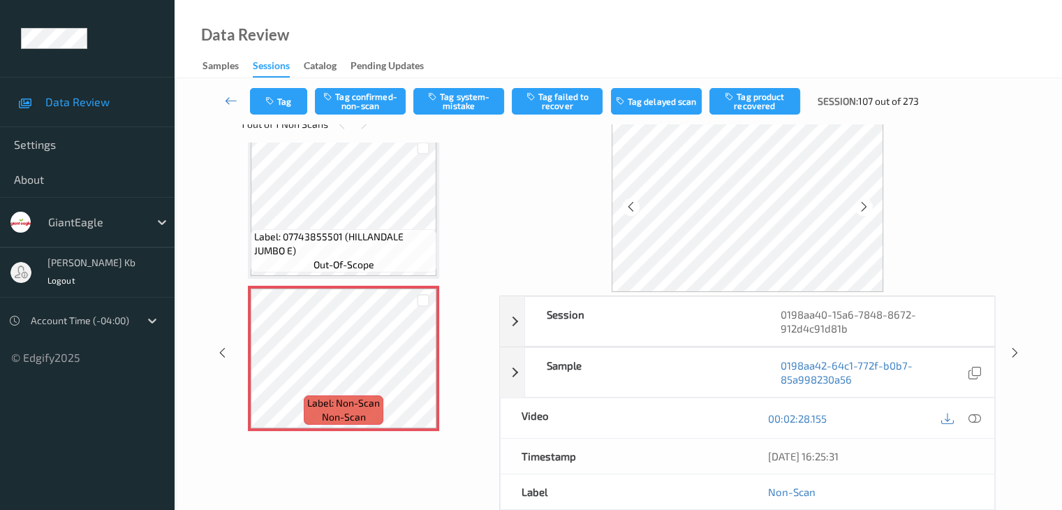
scroll to position [70, 0]
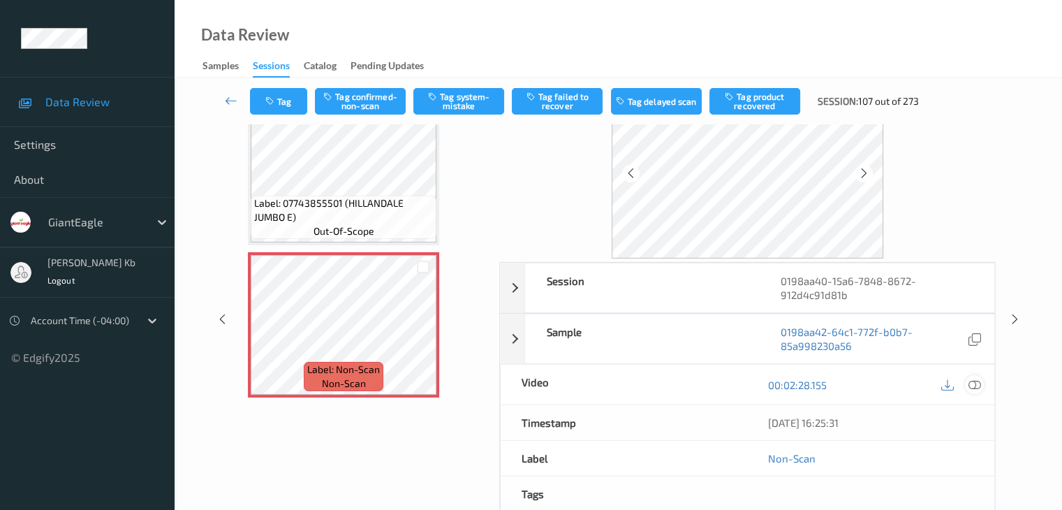
click at [976, 383] on icon at bounding box center [974, 384] width 13 height 13
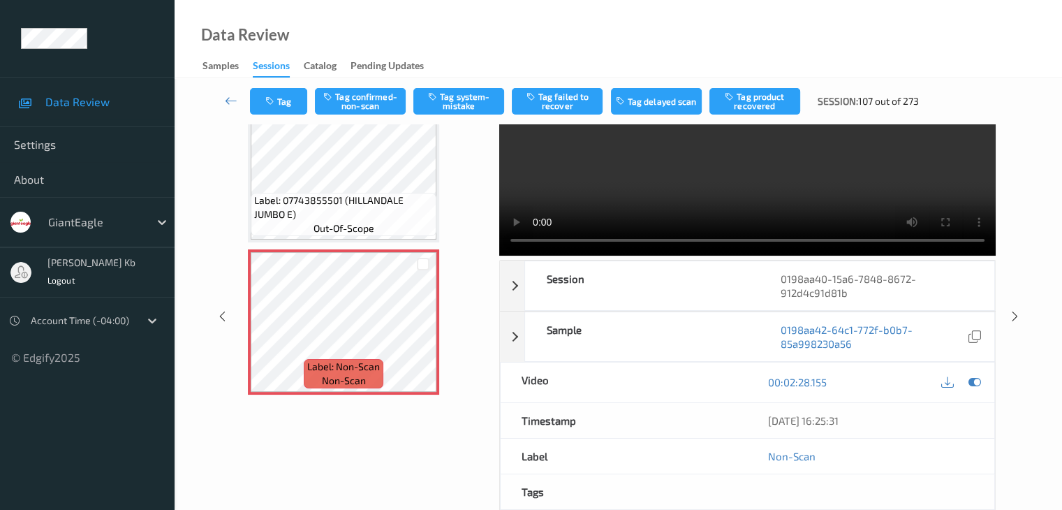
scroll to position [0, 0]
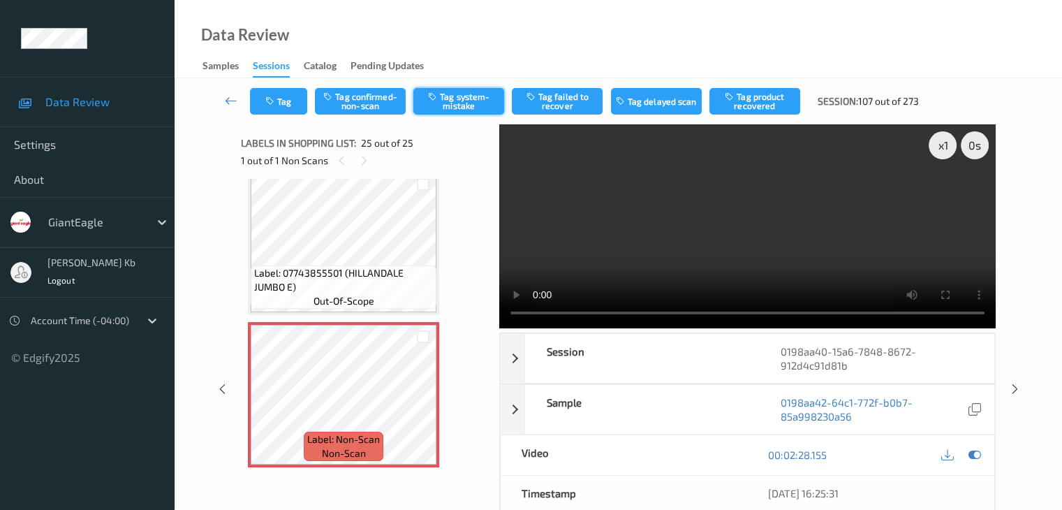
click at [460, 99] on button "Tag system-mistake" at bounding box center [458, 101] width 91 height 27
click at [231, 101] on icon at bounding box center [231, 101] width 13 height 14
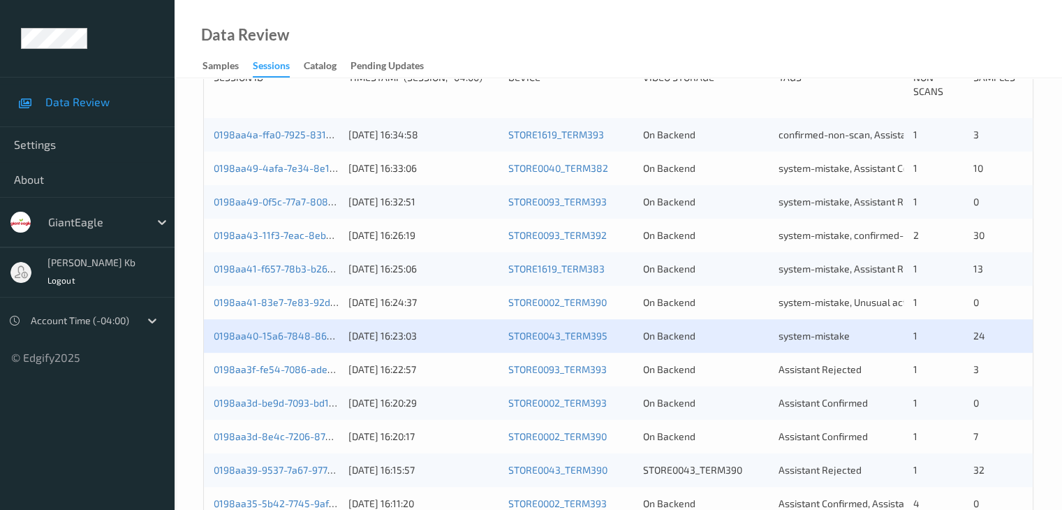
scroll to position [349, 0]
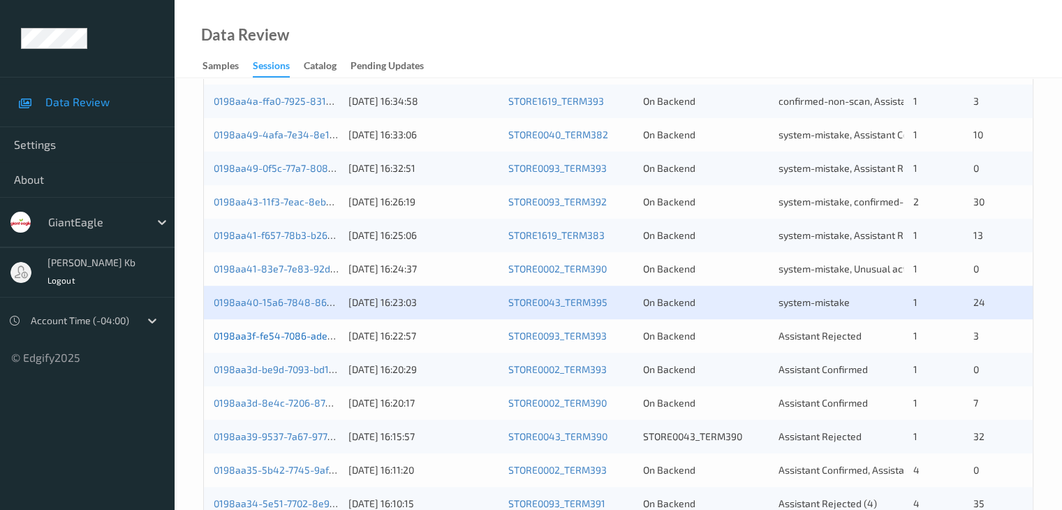
click at [275, 337] on link "0198aa3f-fe54-7086-adea-963eb6bcdba2" at bounding box center [309, 336] width 190 height 12
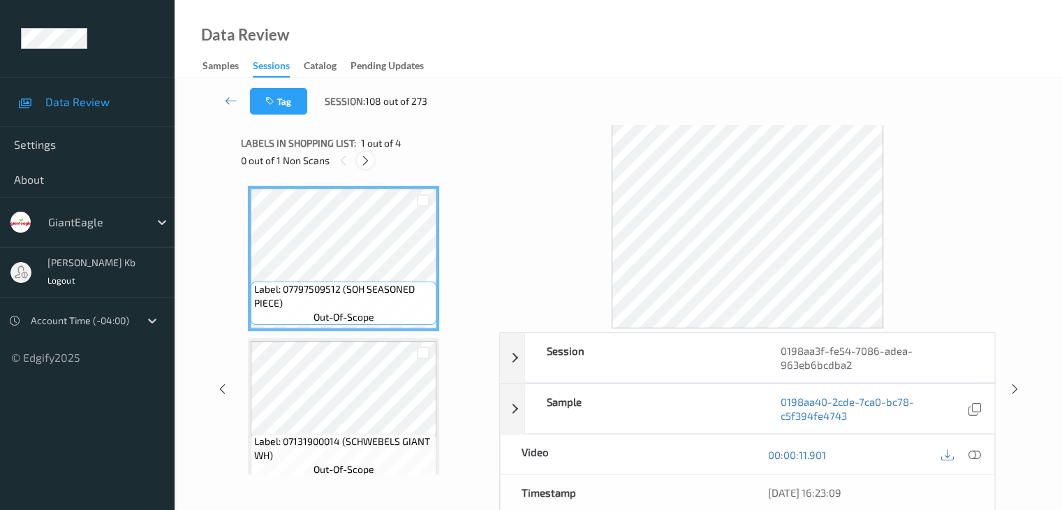
click at [370, 158] on icon at bounding box center [366, 160] width 12 height 13
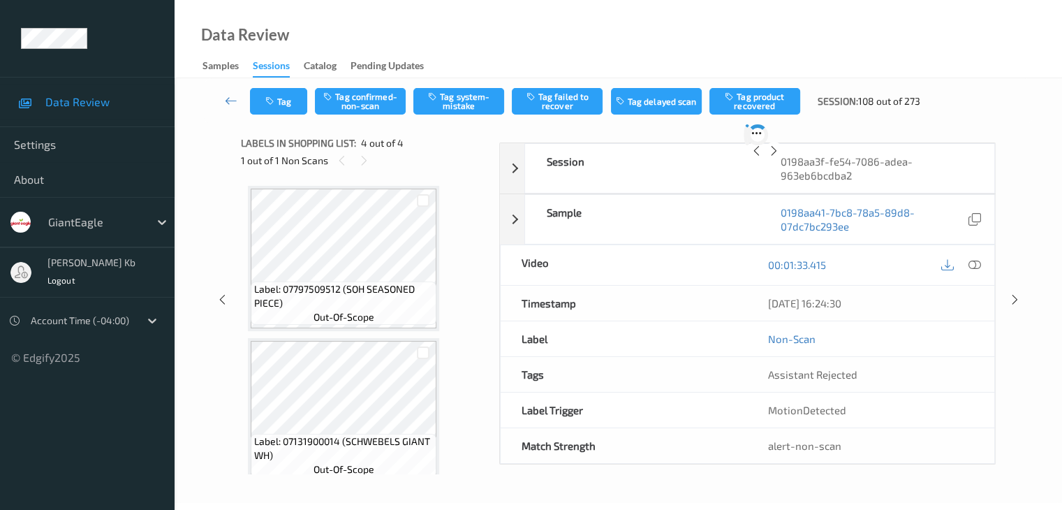
scroll to position [311, 0]
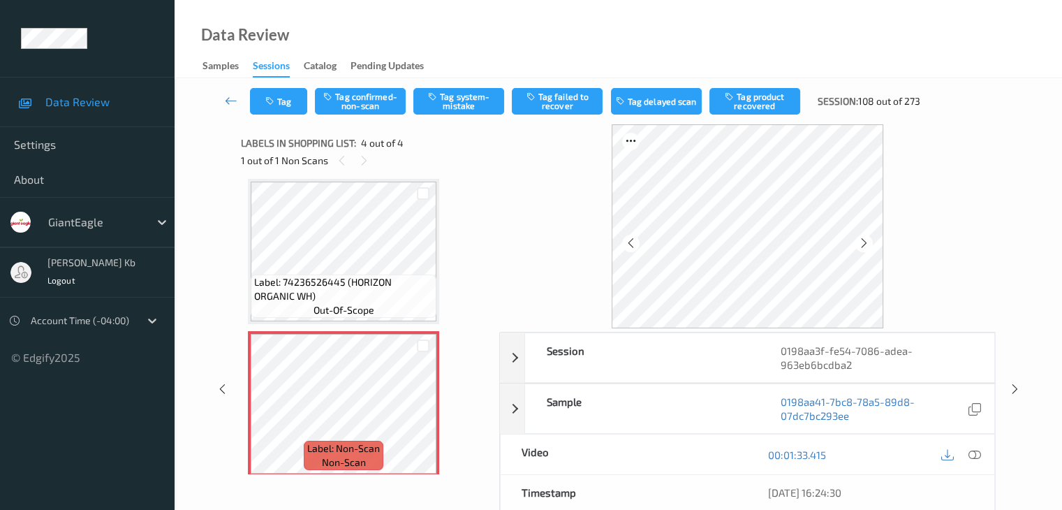
click at [980, 454] on icon at bounding box center [974, 454] width 13 height 13
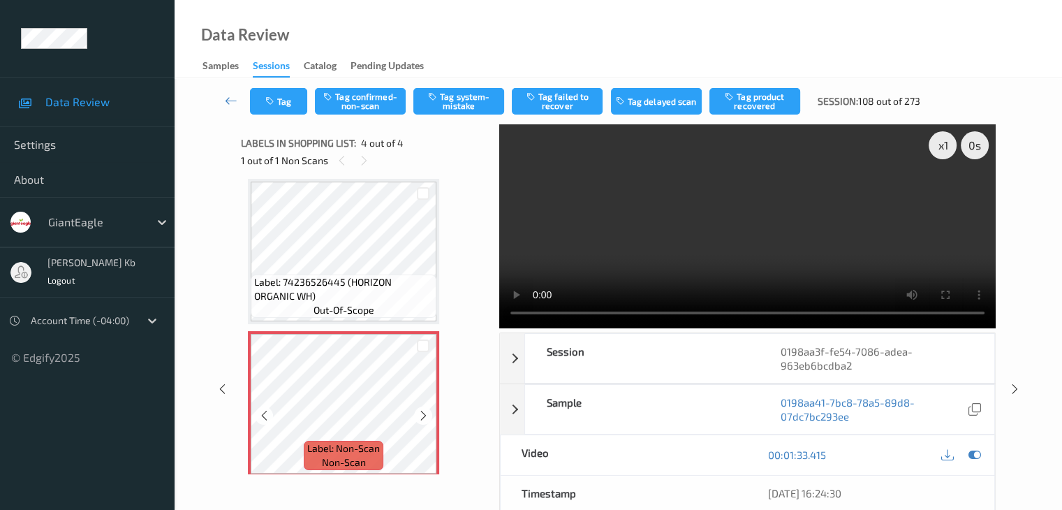
scroll to position [320, 0]
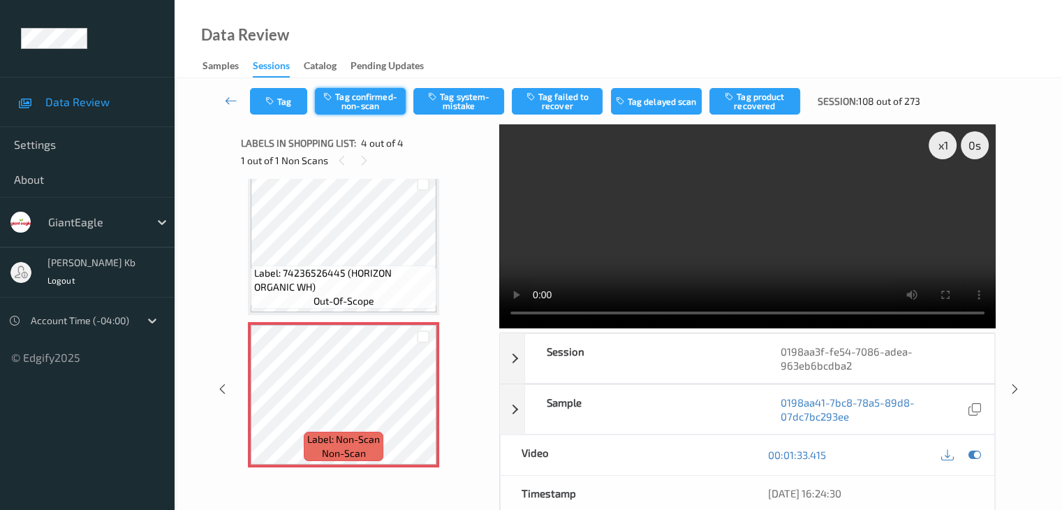
click at [374, 101] on button "Tag confirmed-non-scan" at bounding box center [360, 101] width 91 height 27
click at [229, 101] on icon at bounding box center [231, 101] width 13 height 14
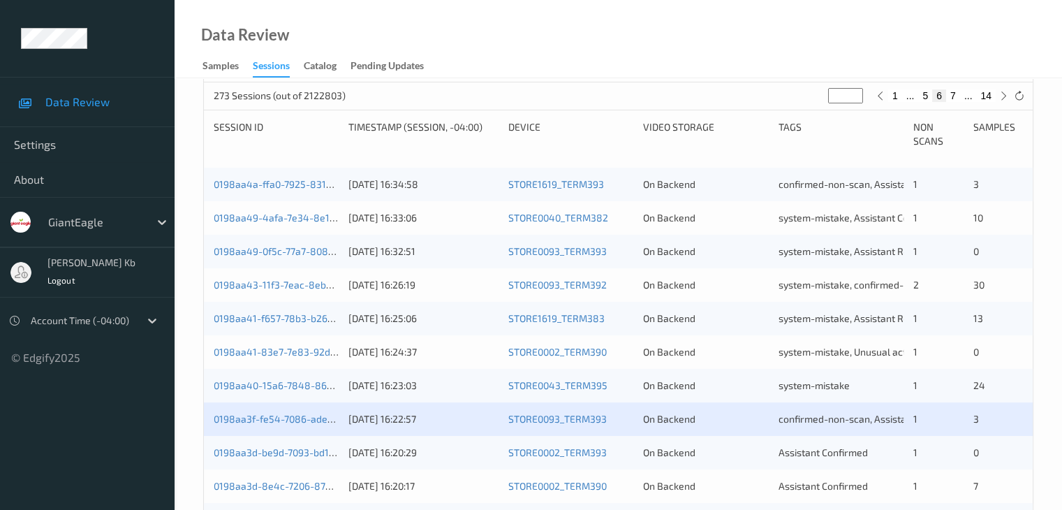
scroll to position [349, 0]
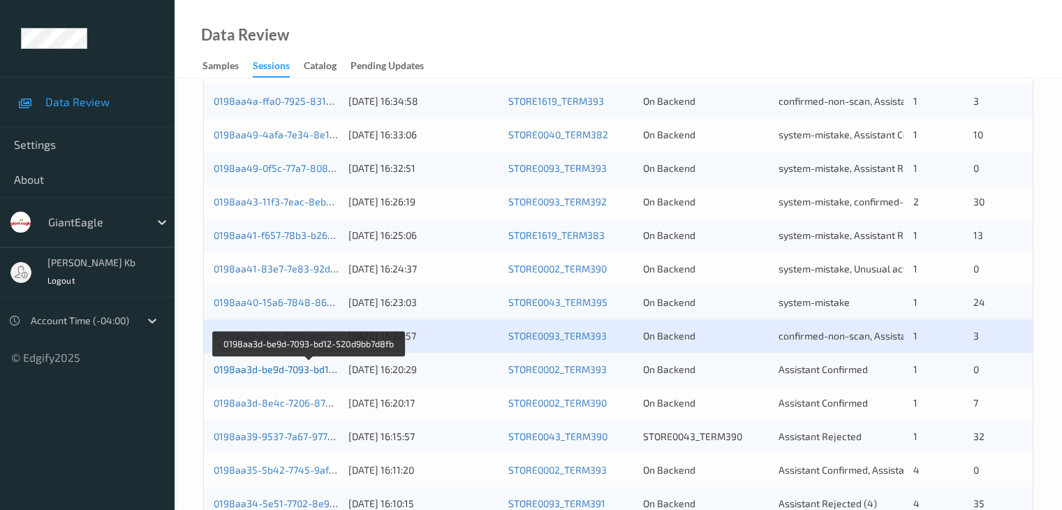
click at [284, 370] on link "0198aa3d-be9d-7093-bd12-520d9bb7d8fb" at bounding box center [309, 369] width 190 height 12
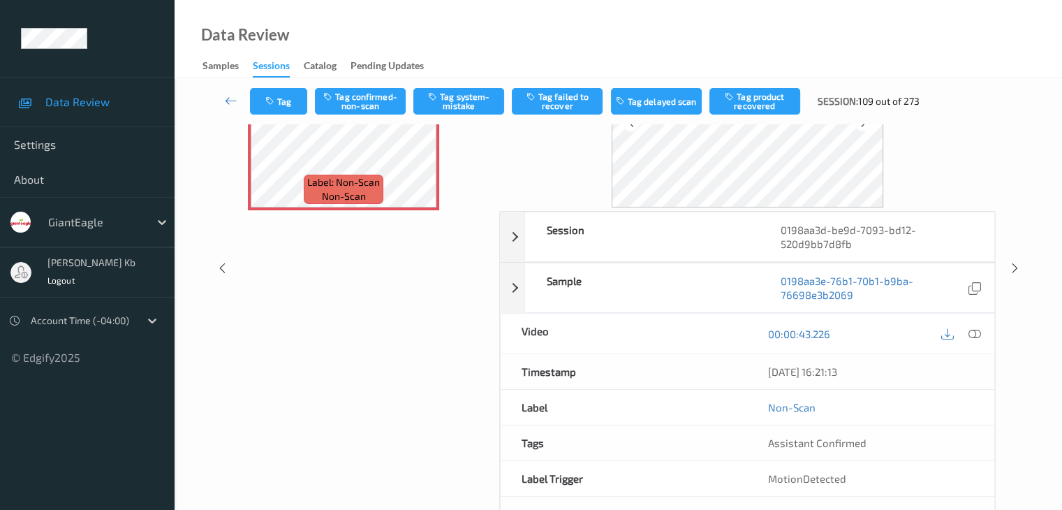
scroll to position [101, 0]
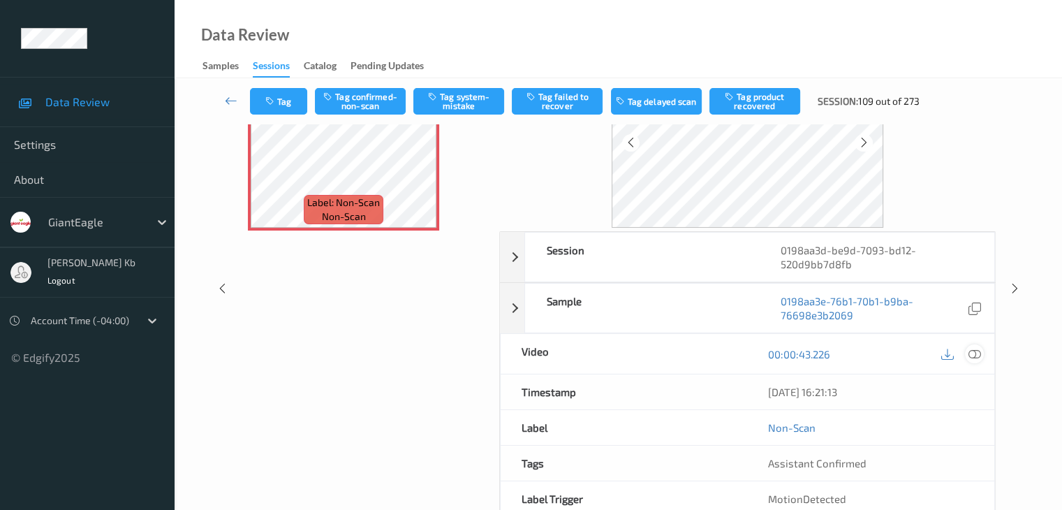
click at [975, 351] on icon at bounding box center [974, 354] width 13 height 13
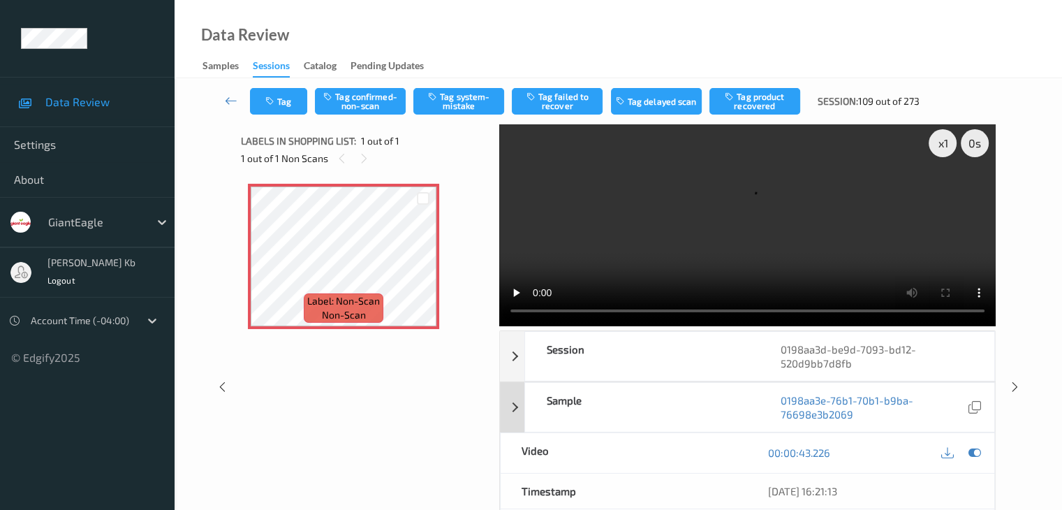
scroll to position [0, 0]
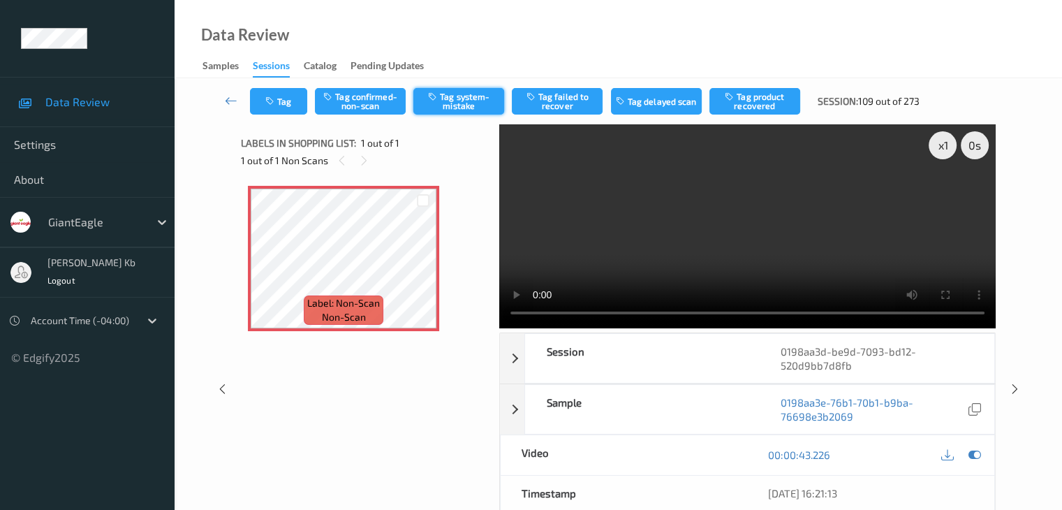
click at [466, 96] on button "Tag system-mistake" at bounding box center [458, 101] width 91 height 27
click at [228, 102] on icon at bounding box center [231, 101] width 13 height 14
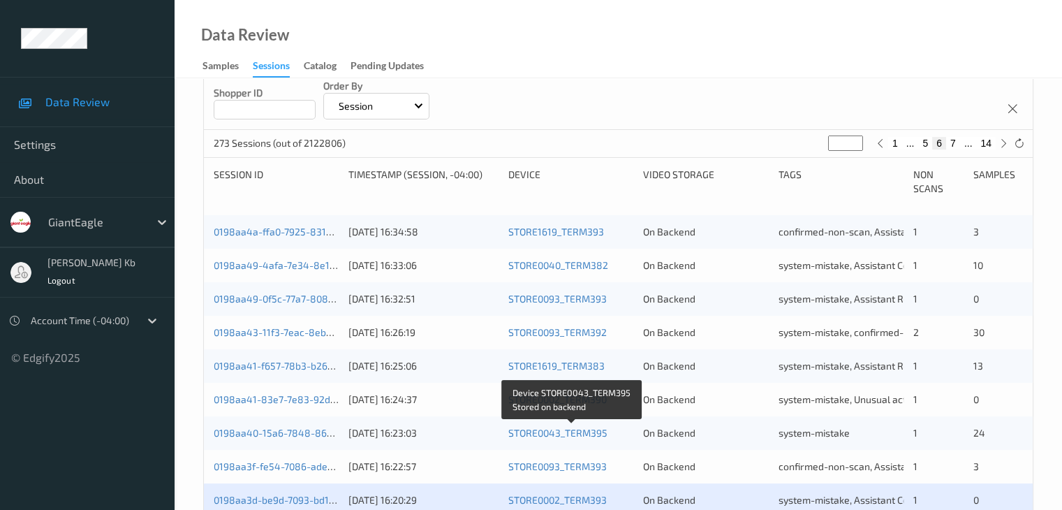
scroll to position [559, 0]
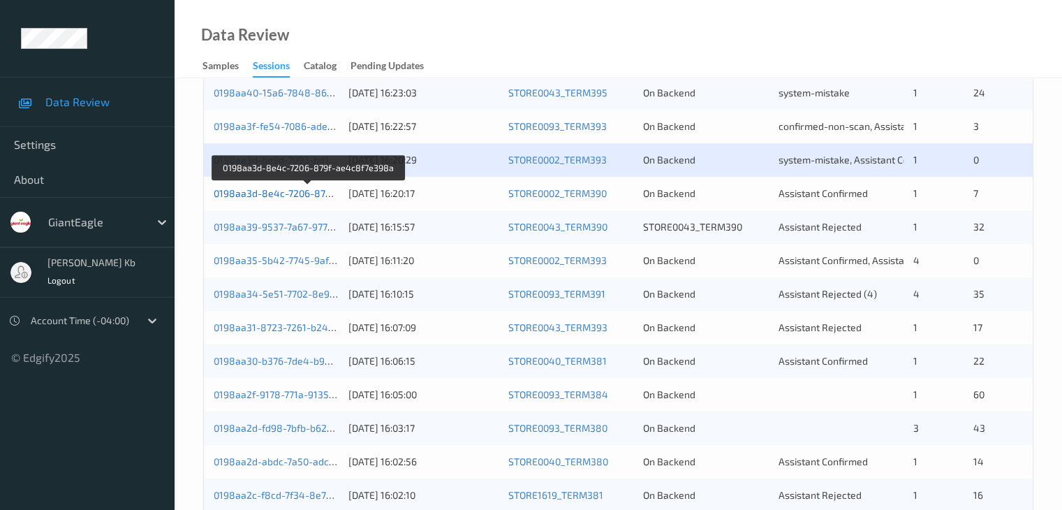
click at [288, 196] on link "0198aa3d-8e4c-7206-879f-ae4c8f7e398a" at bounding box center [309, 193] width 191 height 12
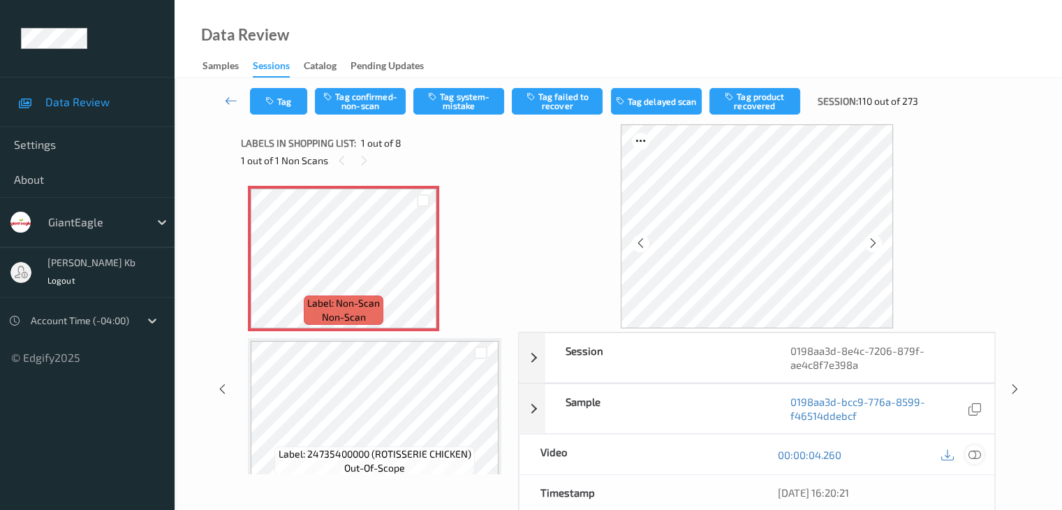
click at [978, 452] on icon at bounding box center [974, 454] width 13 height 13
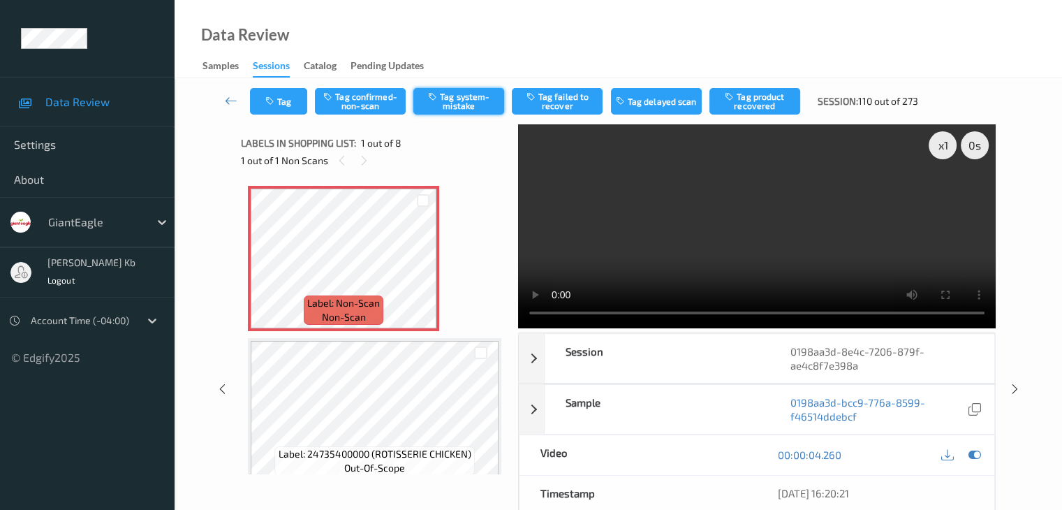
click at [444, 99] on button "Tag system-mistake" at bounding box center [458, 101] width 91 height 27
click at [228, 100] on icon at bounding box center [231, 101] width 13 height 14
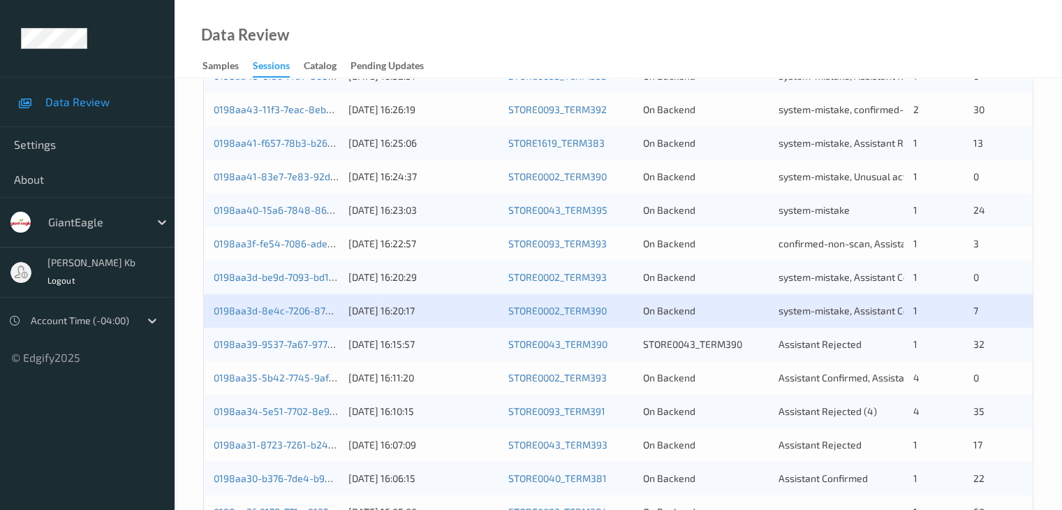
scroll to position [581, 0]
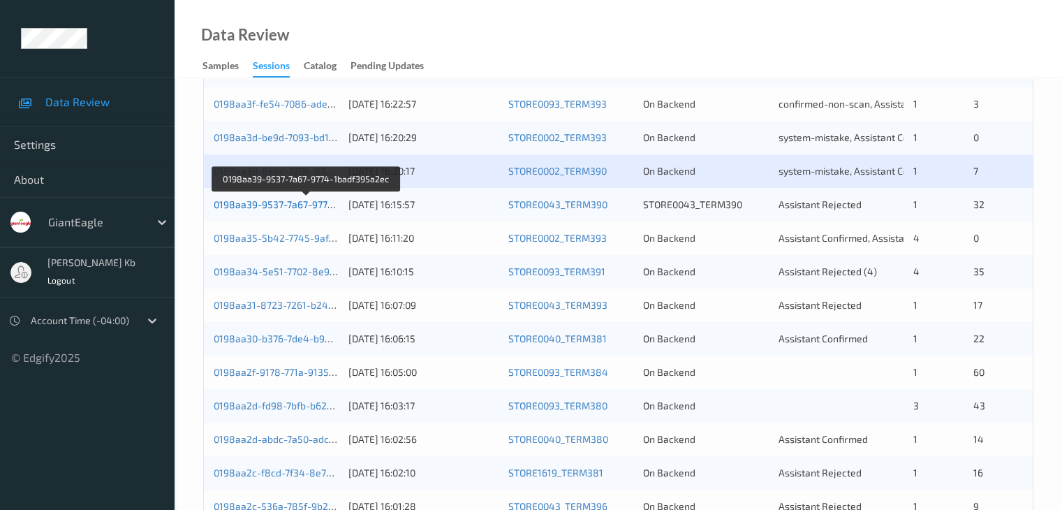
click at [288, 205] on link "0198aa39-9537-7a67-9774-1badf395a2ec" at bounding box center [307, 204] width 187 height 12
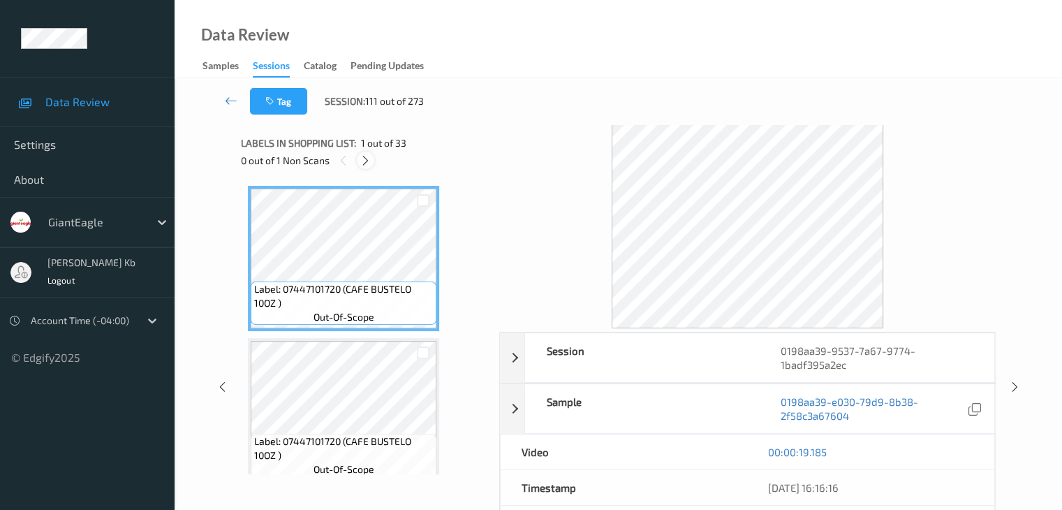
click at [367, 157] on icon at bounding box center [366, 160] width 12 height 13
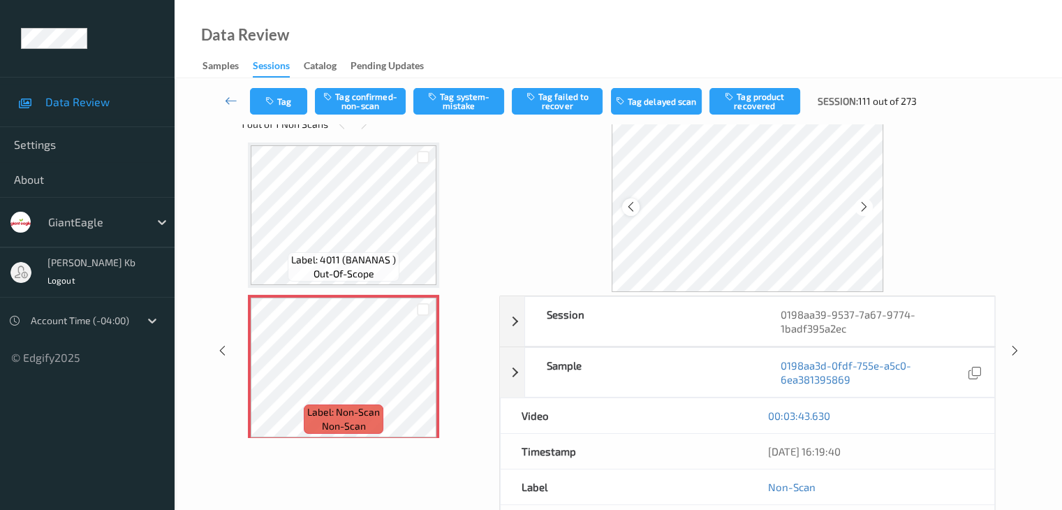
scroll to position [70, 0]
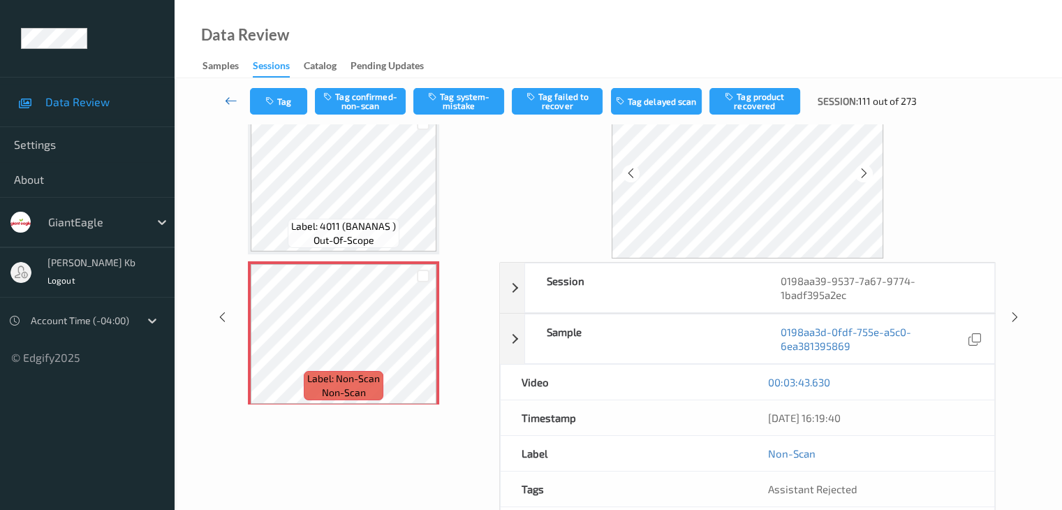
click at [228, 98] on icon at bounding box center [231, 101] width 13 height 14
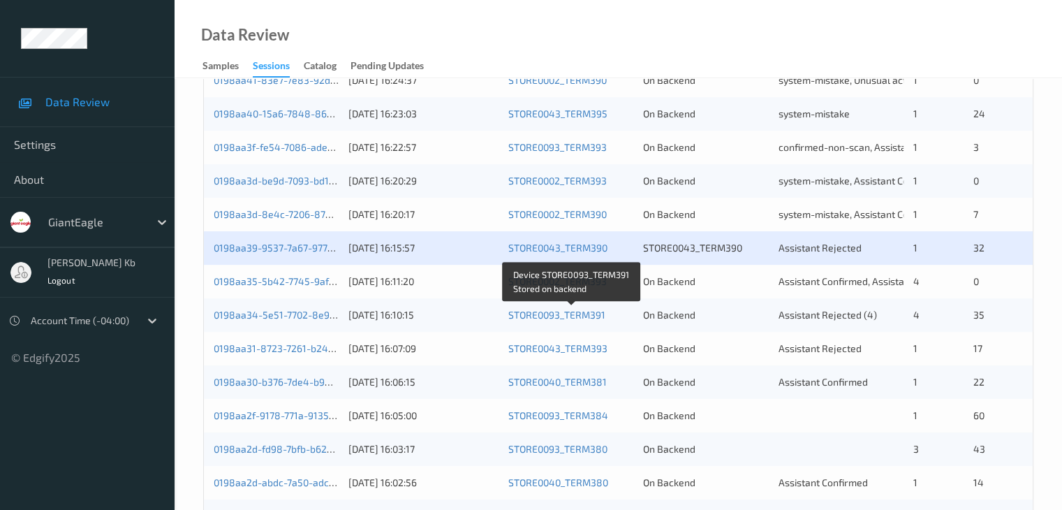
scroll to position [559, 0]
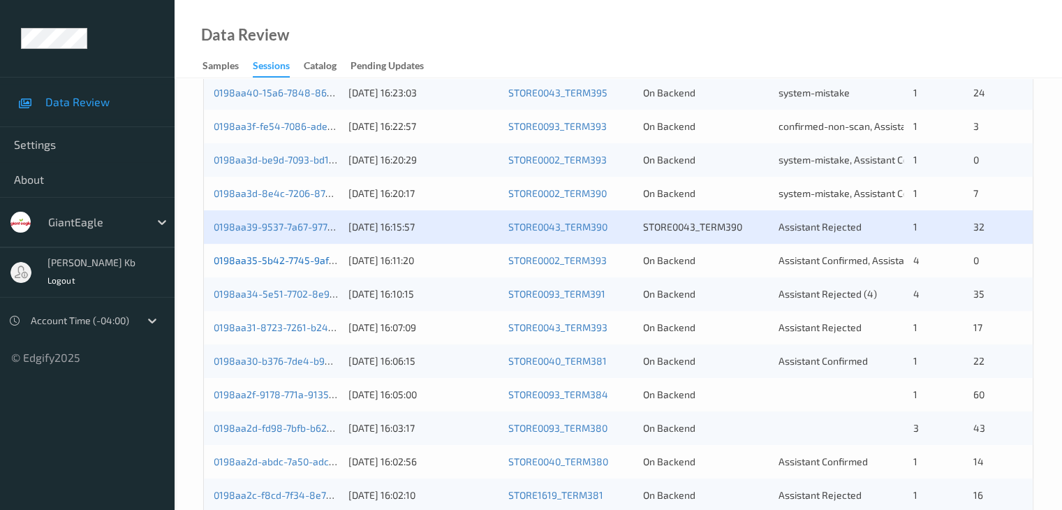
click at [293, 264] on link "0198aa35-5b42-7745-9afe-47a961d0c26a" at bounding box center [309, 260] width 190 height 12
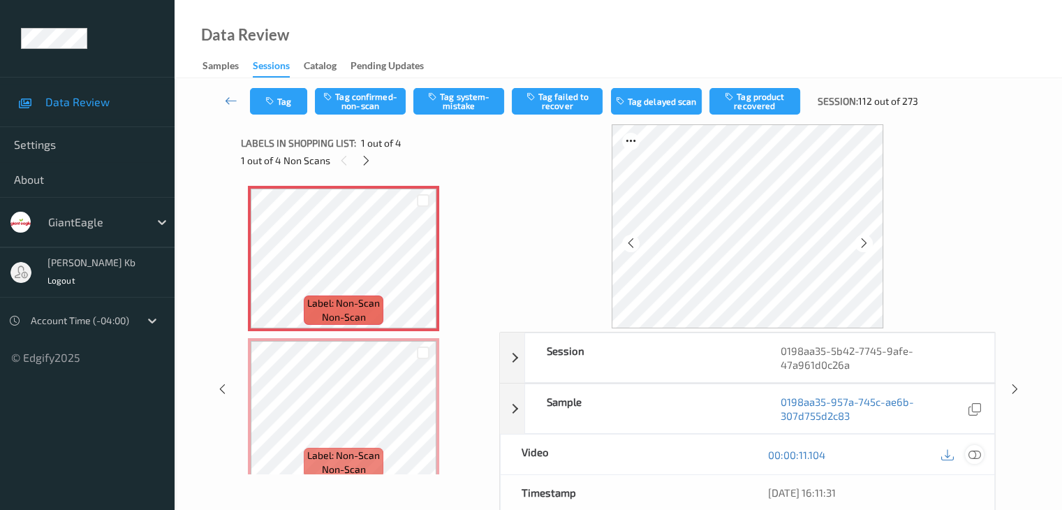
click at [975, 452] on icon at bounding box center [974, 454] width 13 height 13
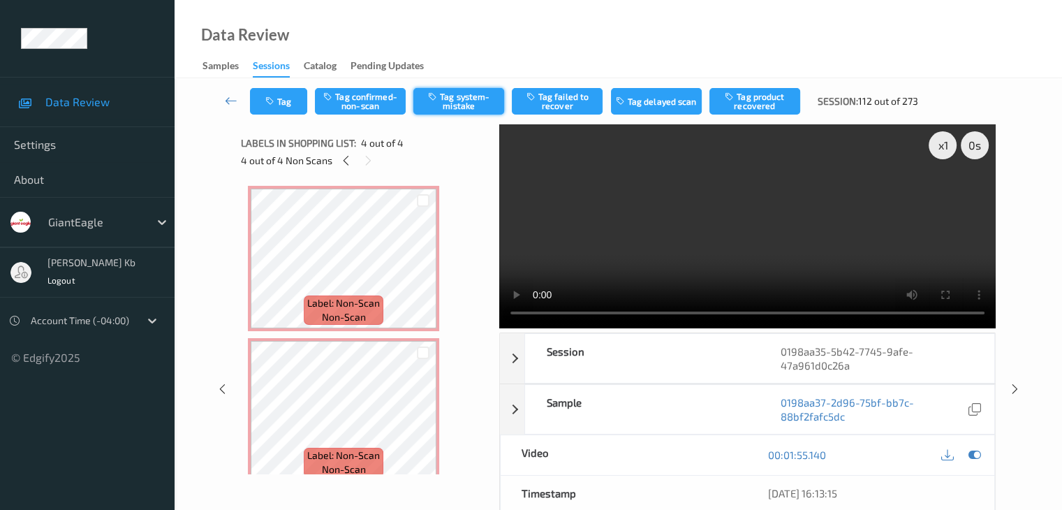
click at [467, 99] on button "Tag system-mistake" at bounding box center [458, 101] width 91 height 27
click at [448, 105] on button "Tag system-mistake" at bounding box center [458, 101] width 91 height 27
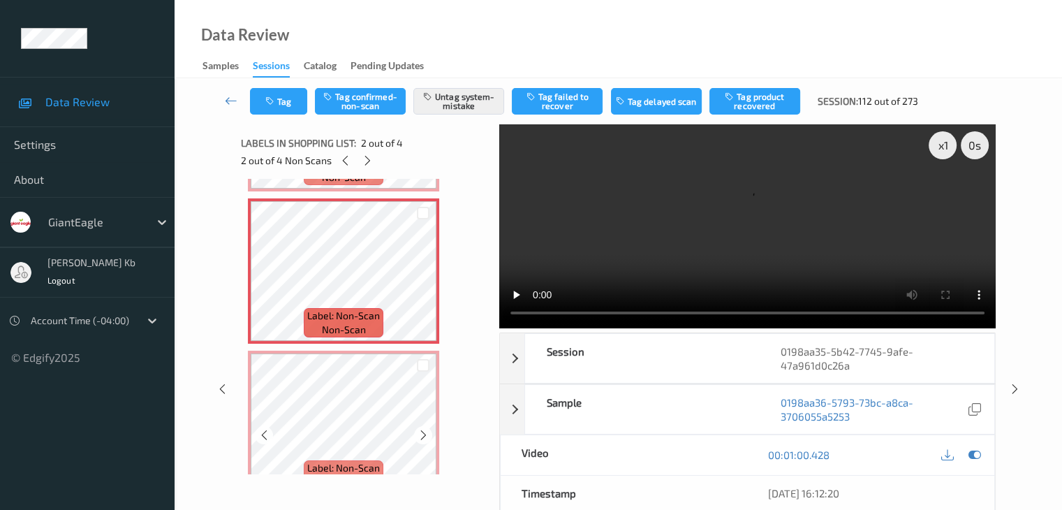
scroll to position [209, 0]
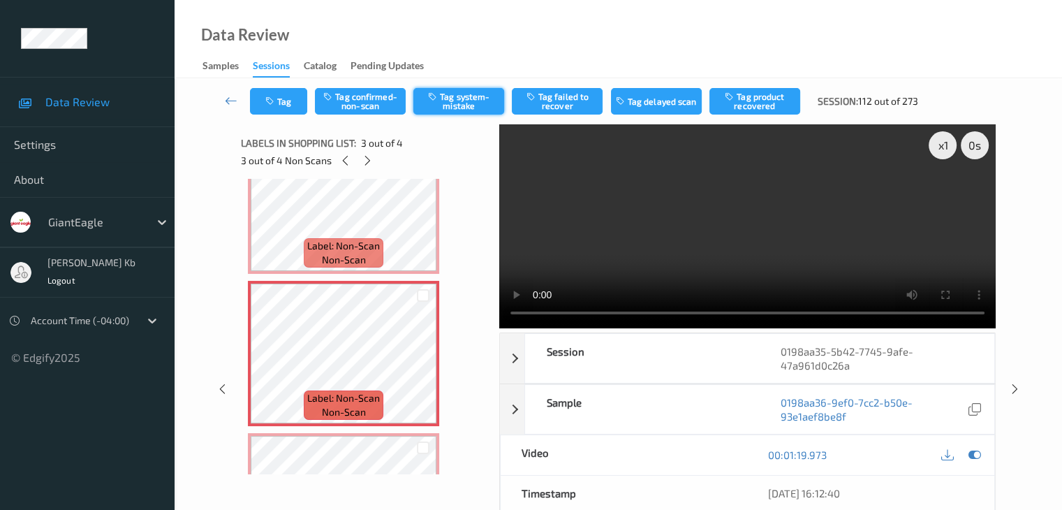
click at [461, 101] on button "Tag system-mistake" at bounding box center [458, 101] width 91 height 27
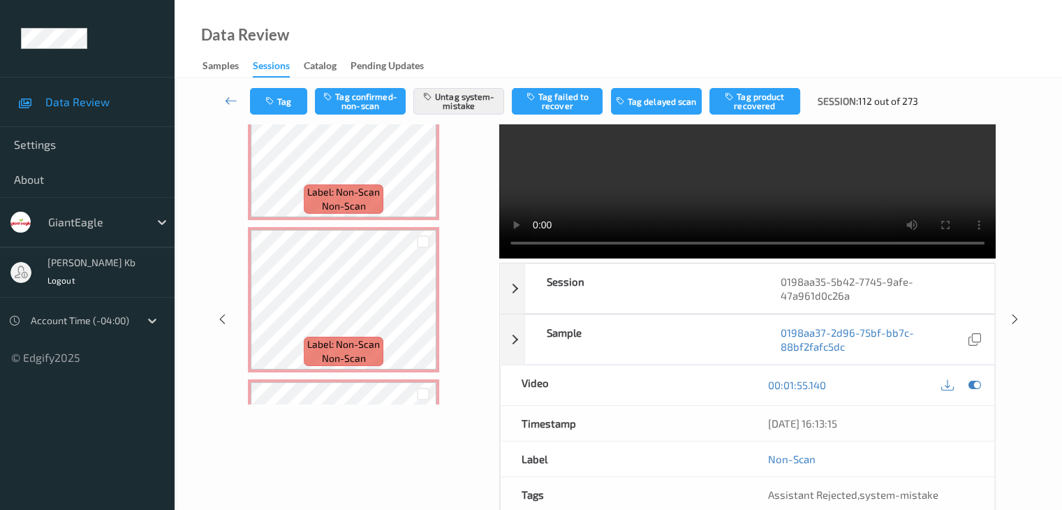
scroll to position [0, 0]
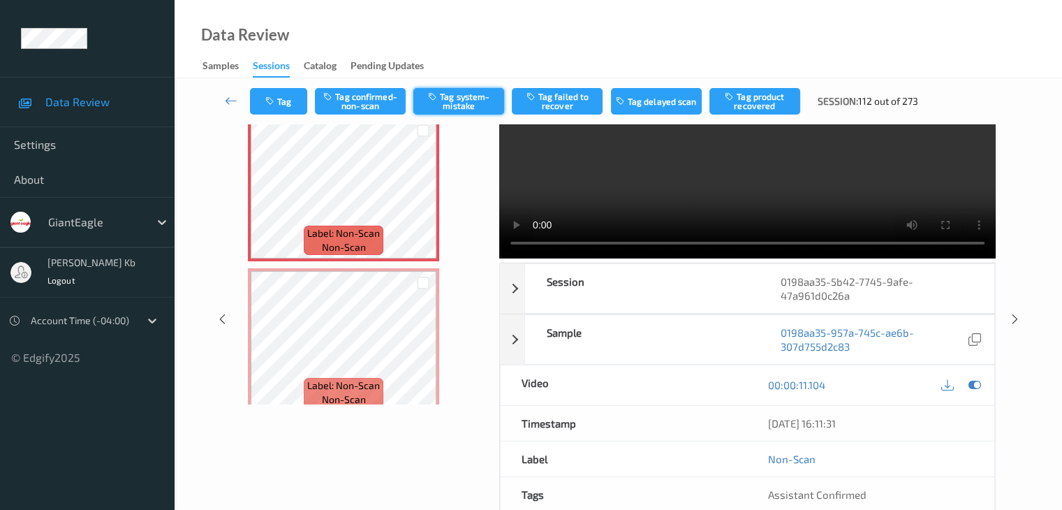
drag, startPoint x: 466, startPoint y: 99, endPoint x: 462, endPoint y: 106, distance: 8.1
click at [467, 99] on button "Tag system-mistake" at bounding box center [458, 101] width 91 height 27
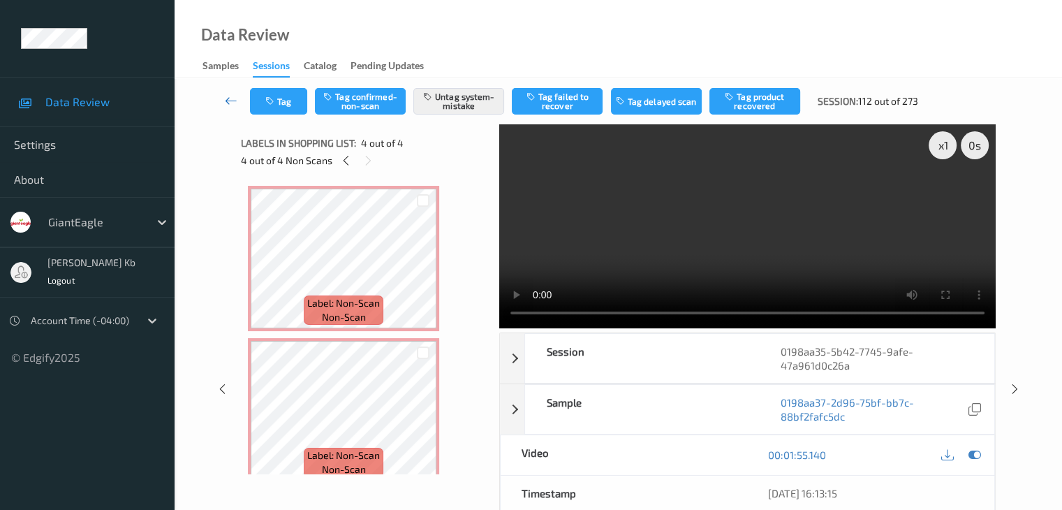
click at [234, 103] on icon at bounding box center [231, 101] width 13 height 14
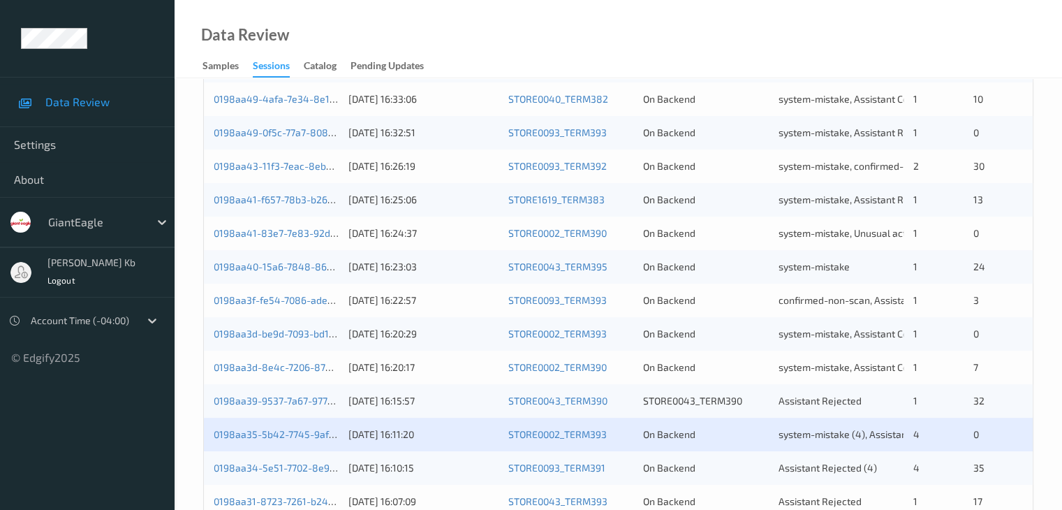
scroll to position [419, 0]
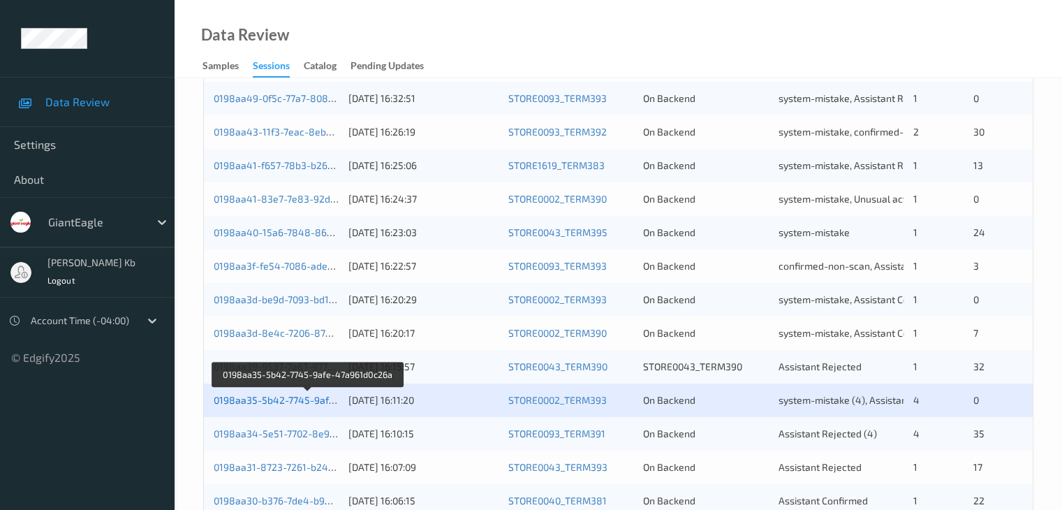
click at [302, 400] on link "0198aa35-5b42-7745-9afe-47a961d0c26a" at bounding box center [309, 400] width 190 height 12
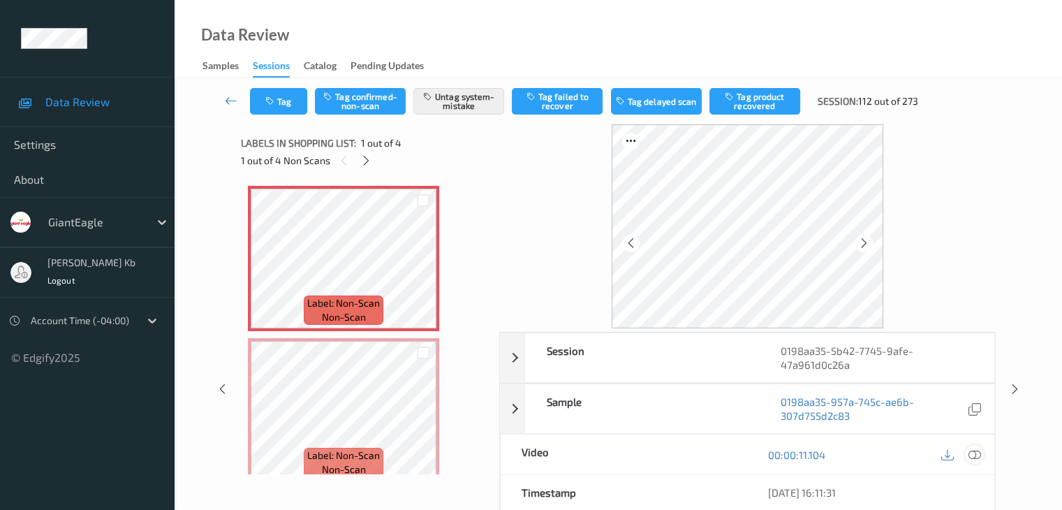
click at [978, 453] on icon at bounding box center [974, 454] width 13 height 13
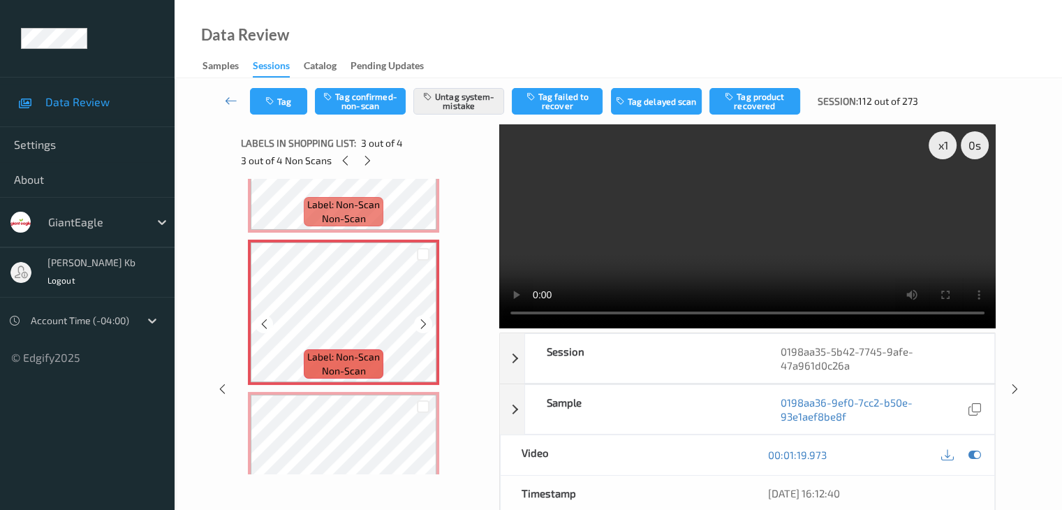
scroll to position [181, 0]
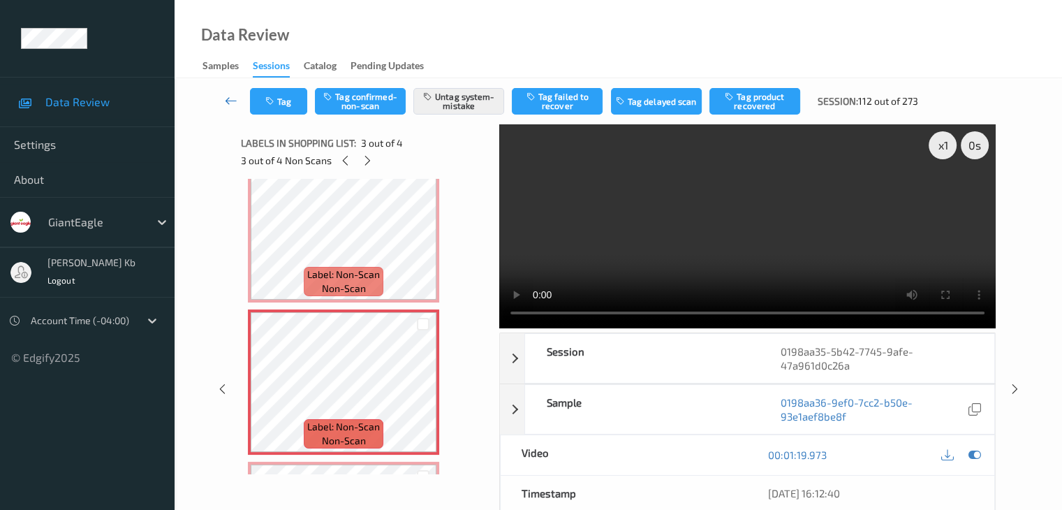
click at [230, 101] on icon at bounding box center [231, 101] width 13 height 14
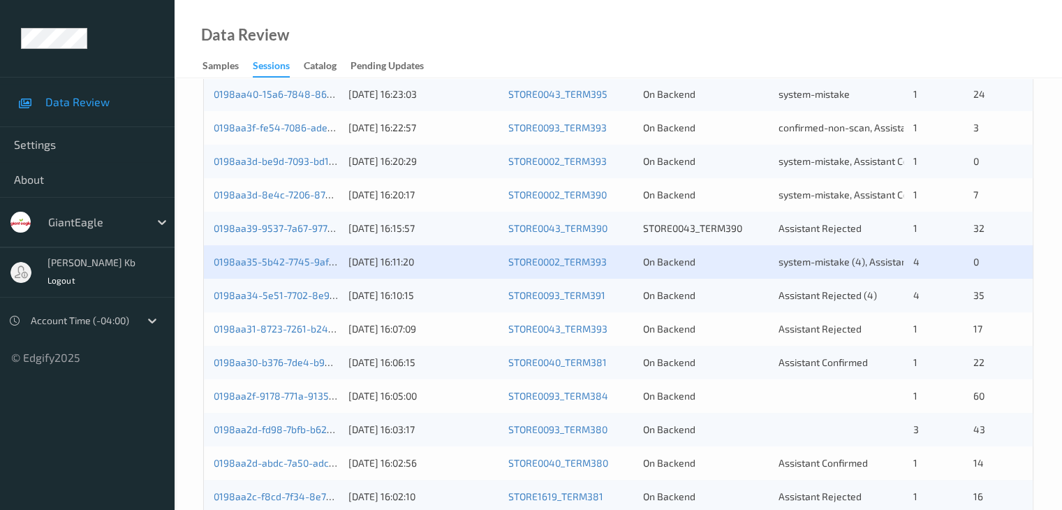
scroll to position [559, 0]
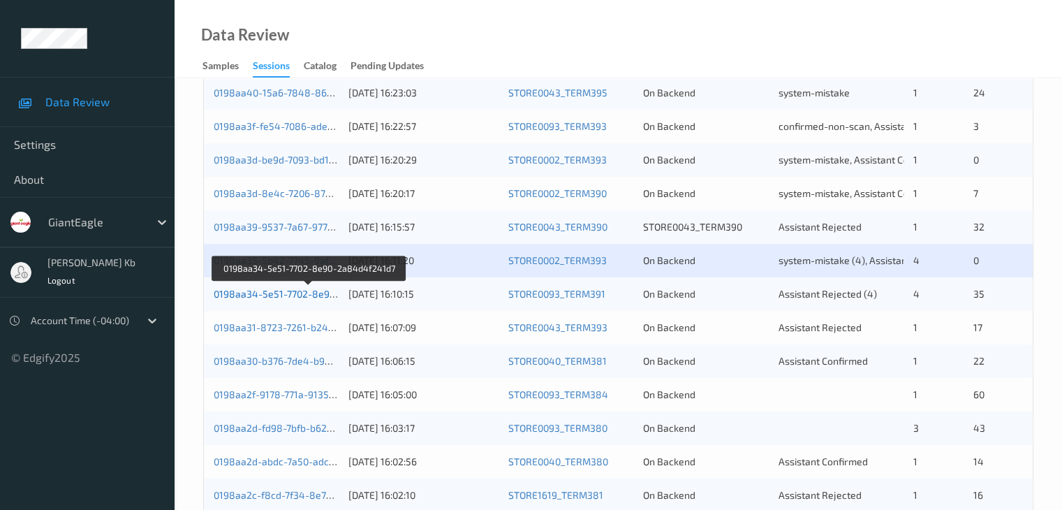
click at [283, 293] on link "0198aa34-5e51-7702-8e90-2a84d4f241d7" at bounding box center [309, 294] width 191 height 12
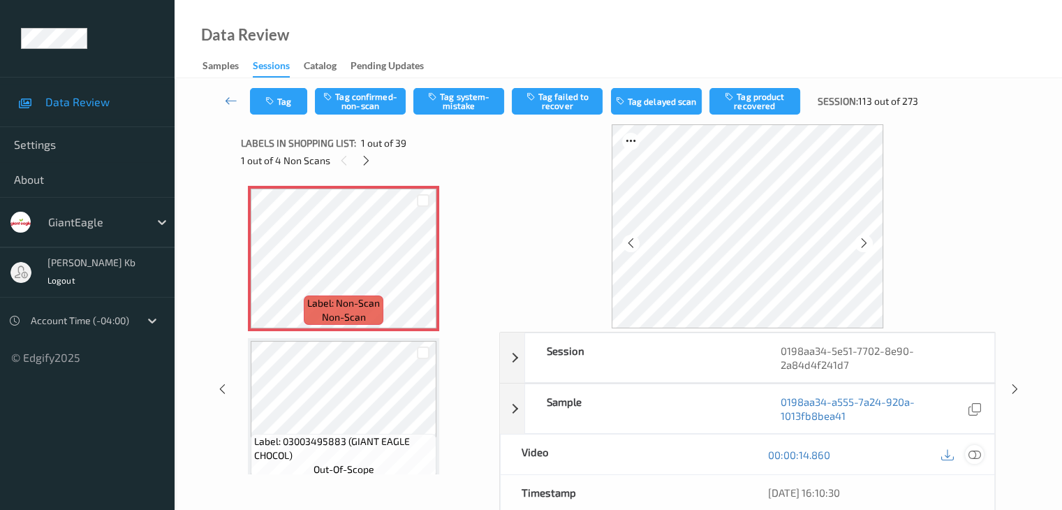
click at [979, 455] on icon at bounding box center [974, 454] width 13 height 13
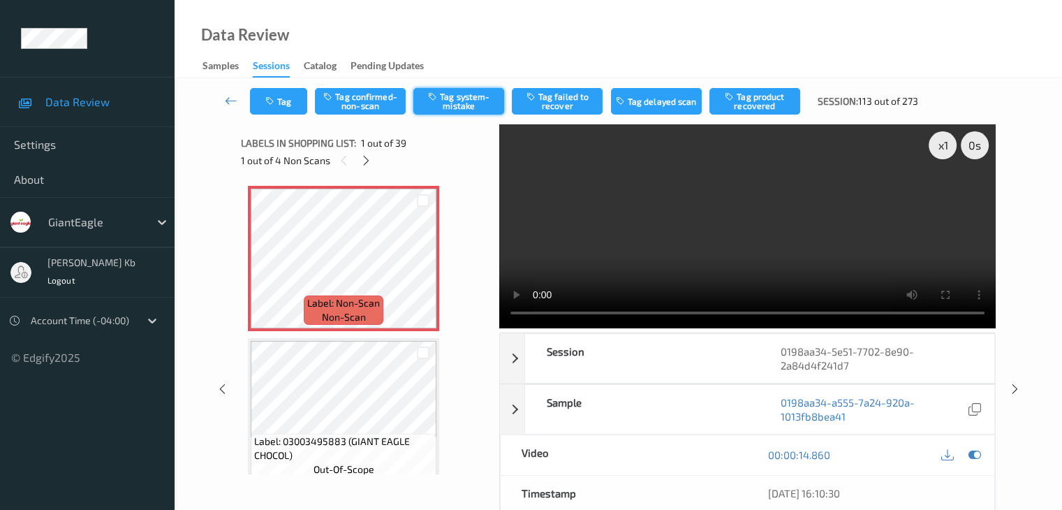
click at [462, 100] on button "Tag system-mistake" at bounding box center [458, 101] width 91 height 27
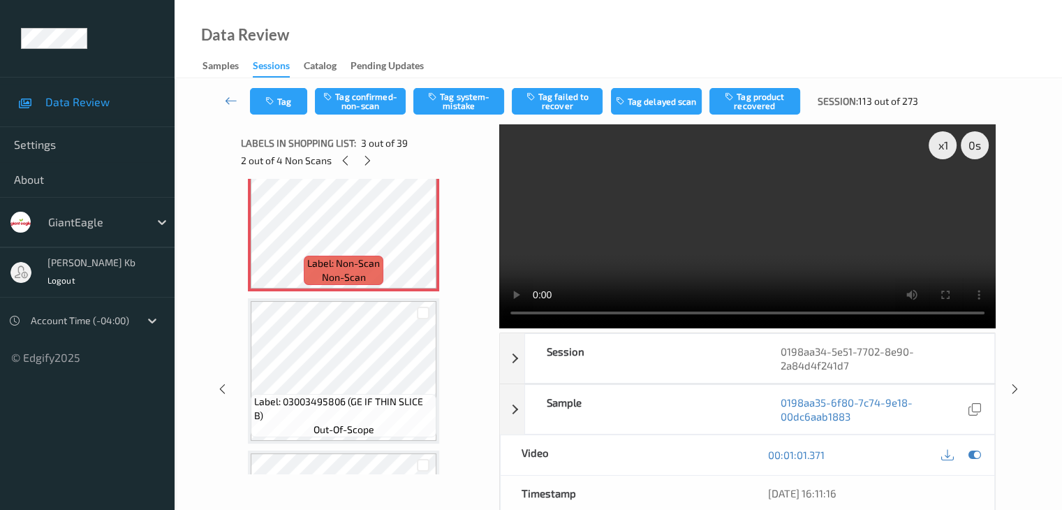
scroll to position [279, 0]
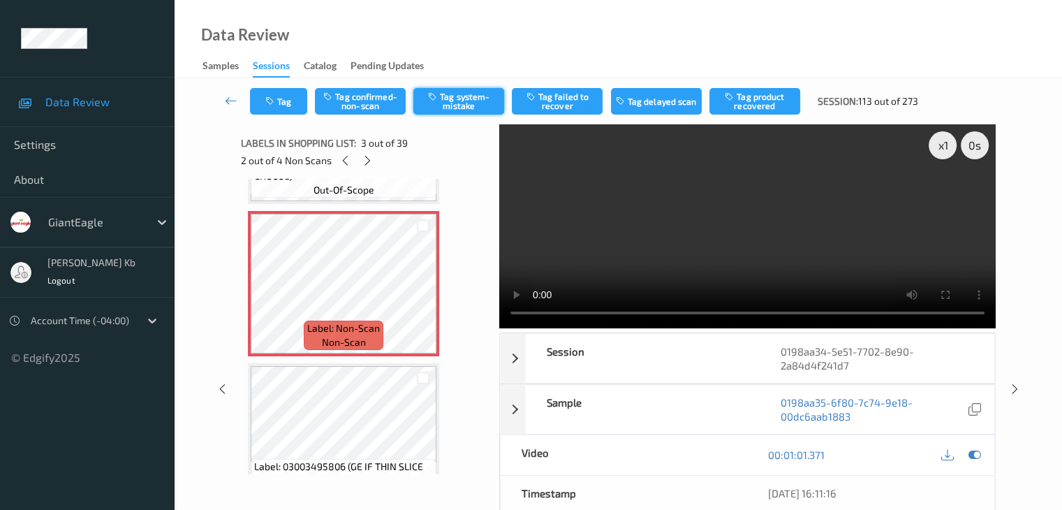
click at [481, 102] on button "Tag system-mistake" at bounding box center [458, 101] width 91 height 27
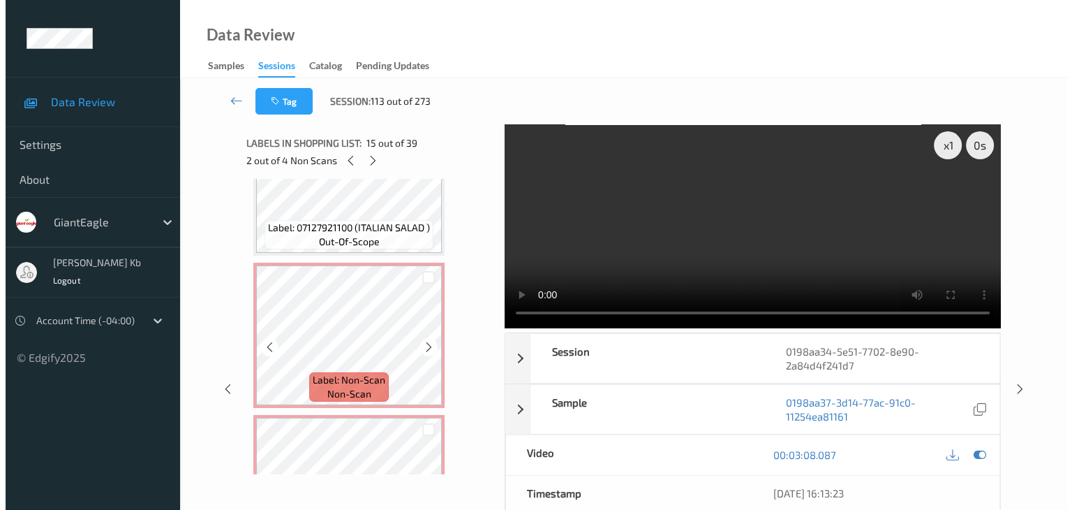
scroll to position [2374, 0]
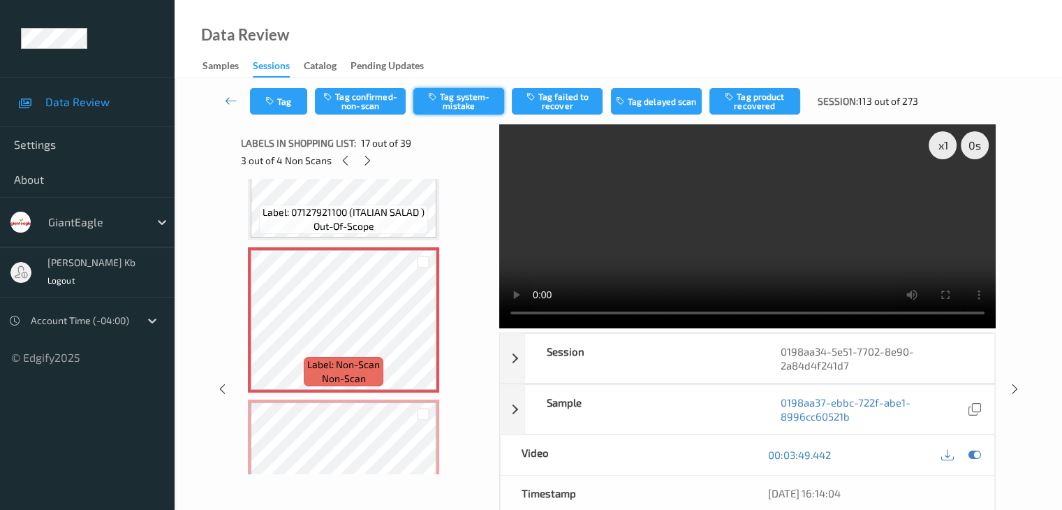
click at [459, 102] on button "Tag system-mistake" at bounding box center [458, 101] width 91 height 27
click at [282, 91] on button "Tag" at bounding box center [278, 101] width 57 height 27
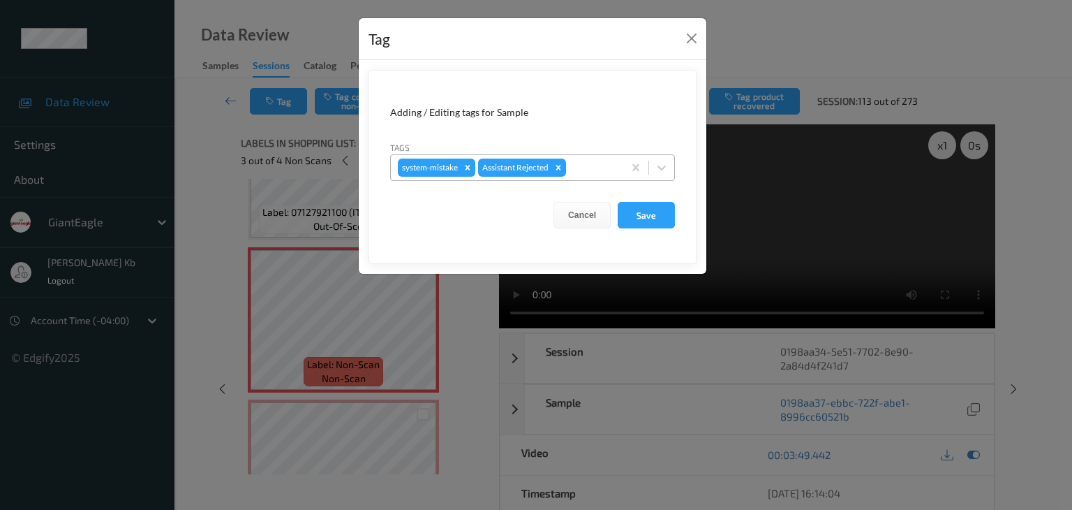
click at [598, 165] on div at bounding box center [592, 167] width 47 height 17
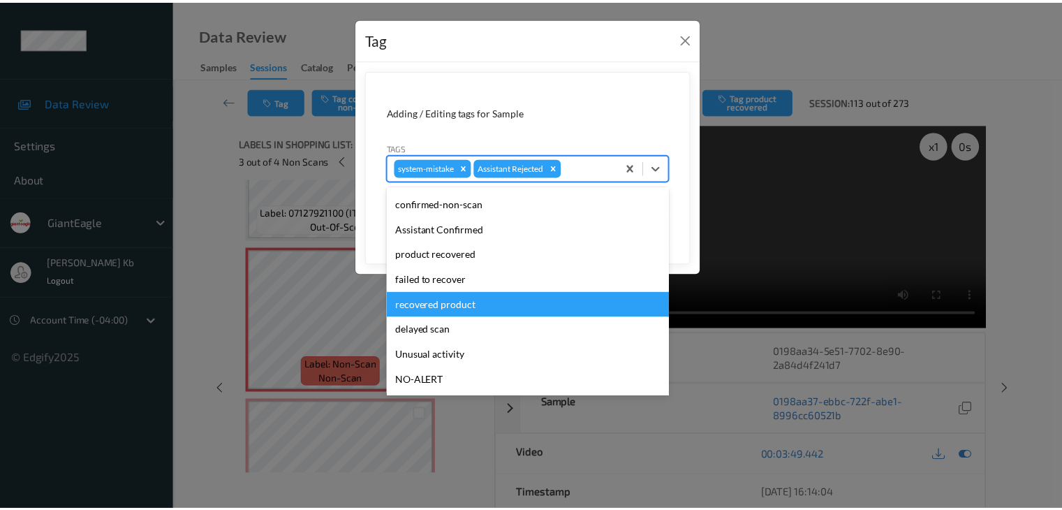
scroll to position [123, 0]
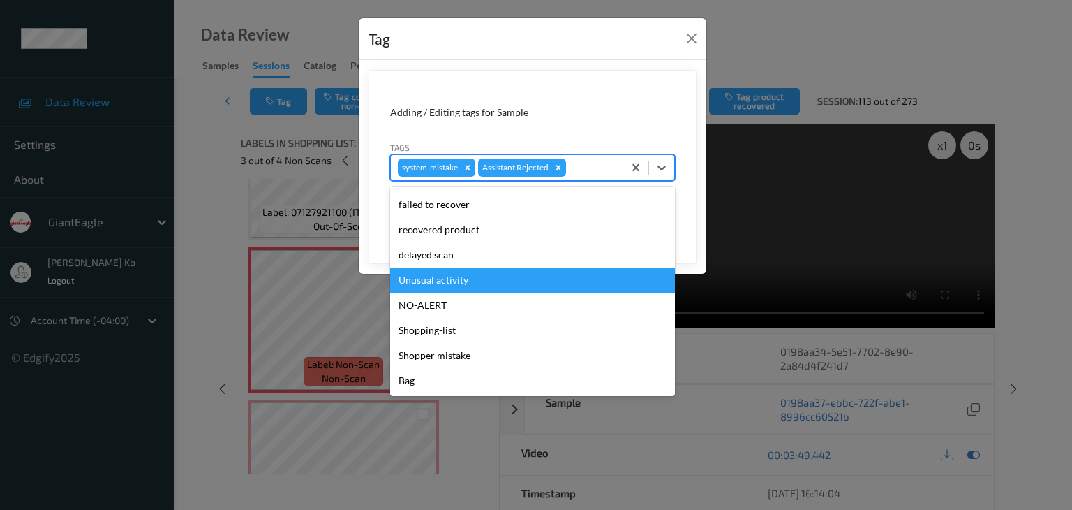
click at [445, 276] on div "Unusual activity" at bounding box center [532, 279] width 285 height 25
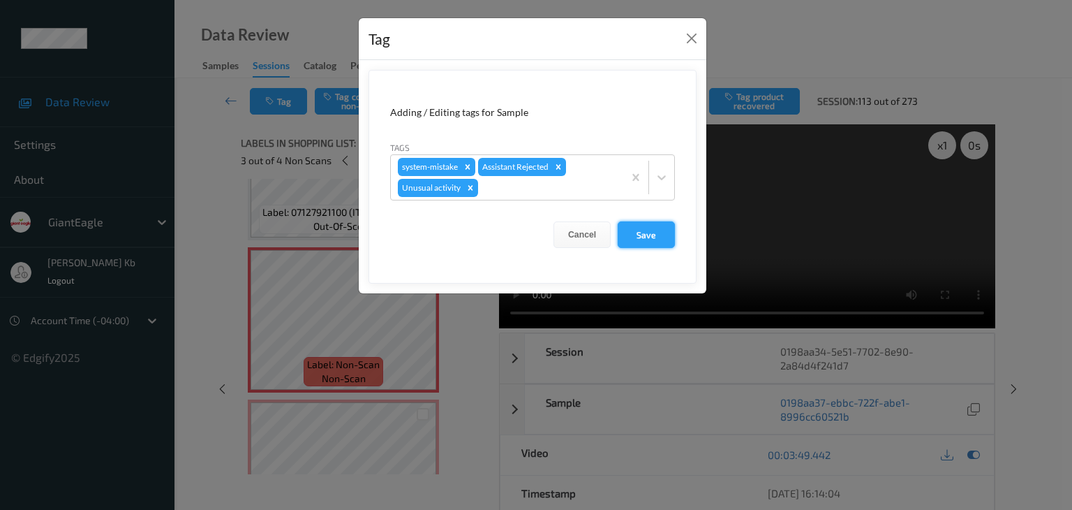
click at [658, 229] on button "Save" at bounding box center [646, 234] width 57 height 27
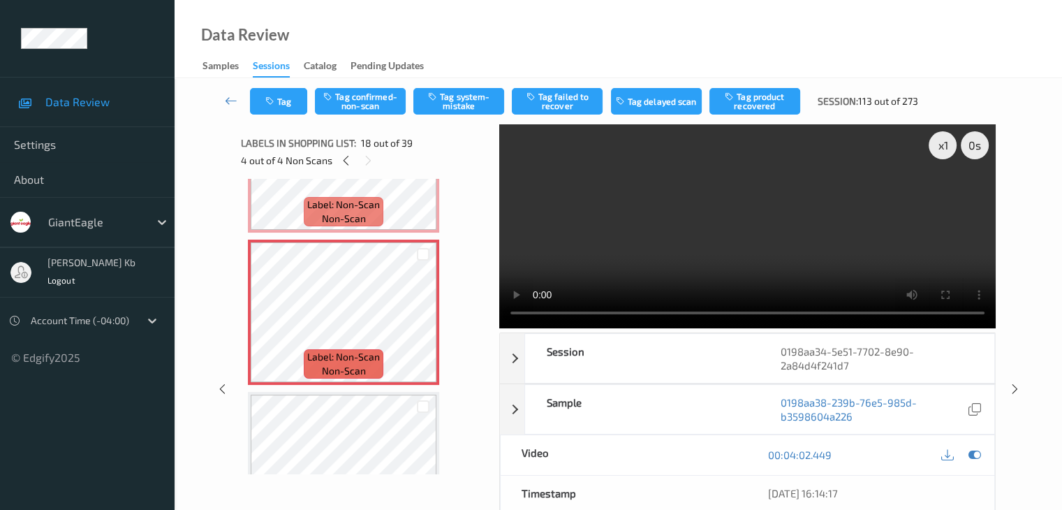
scroll to position [2514, 0]
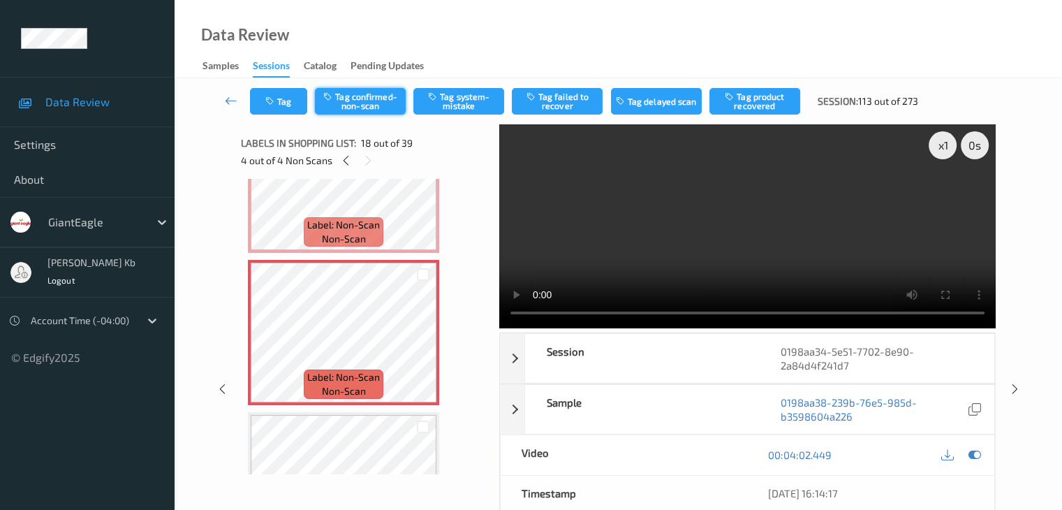
click at [363, 106] on button "Tag confirmed-non-scan" at bounding box center [360, 101] width 91 height 27
click at [575, 105] on button "Tag failed to recover" at bounding box center [557, 101] width 91 height 27
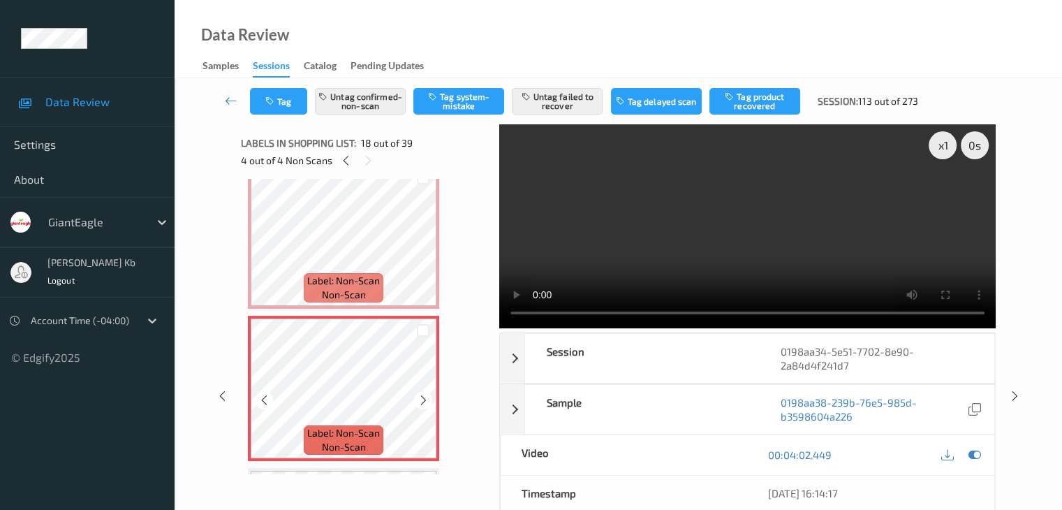
scroll to position [2374, 0]
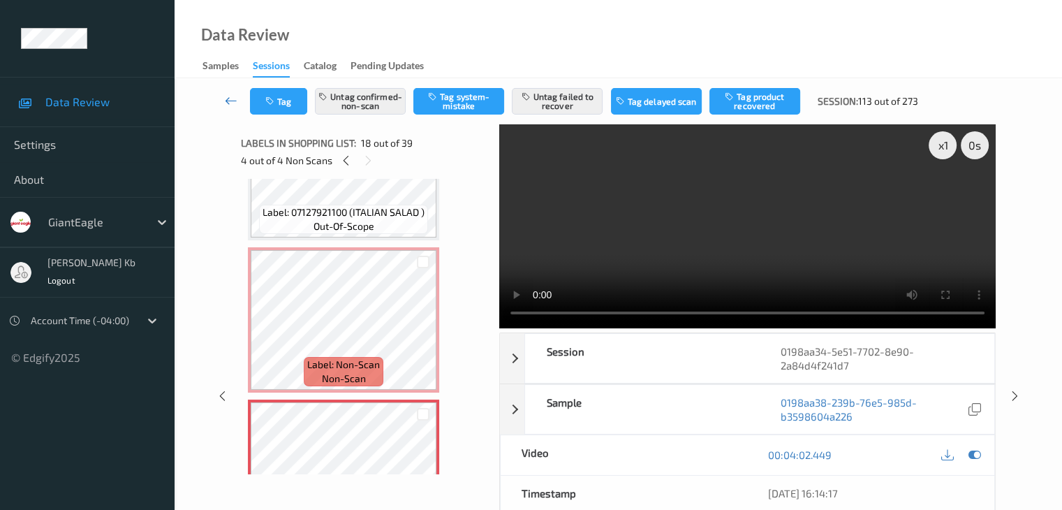
click at [227, 98] on icon at bounding box center [231, 101] width 13 height 14
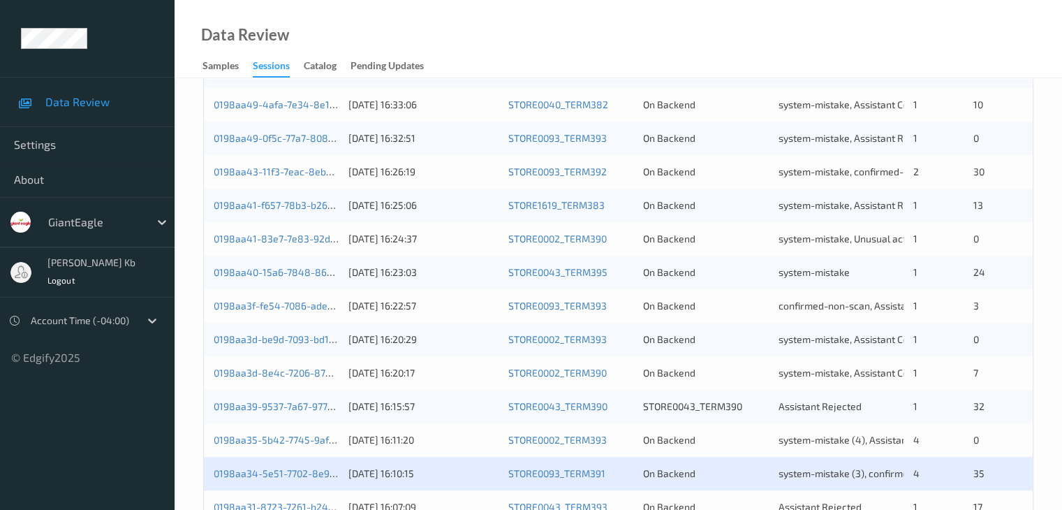
scroll to position [559, 0]
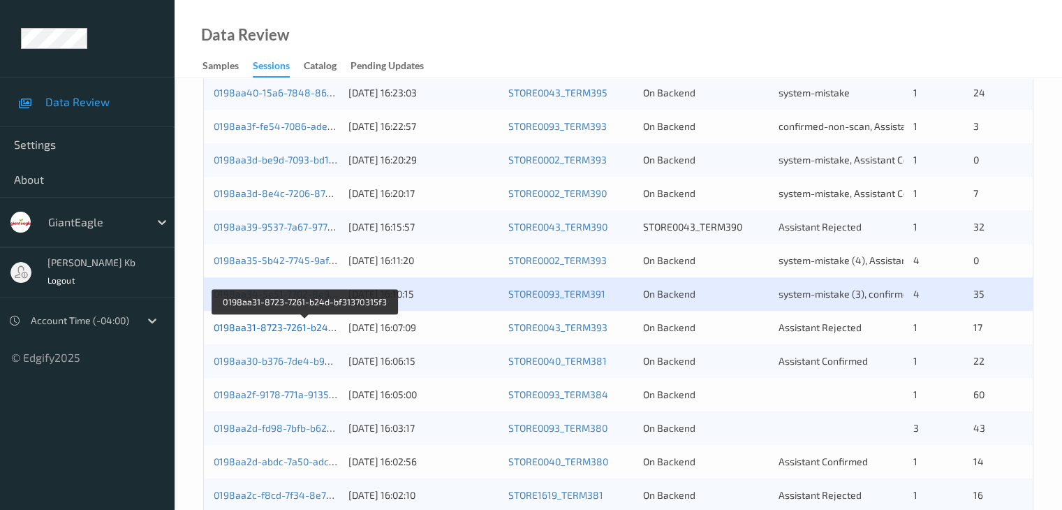
click at [297, 326] on link "0198aa31-8723-7261-b24d-bf31370315f3" at bounding box center [306, 327] width 184 height 12
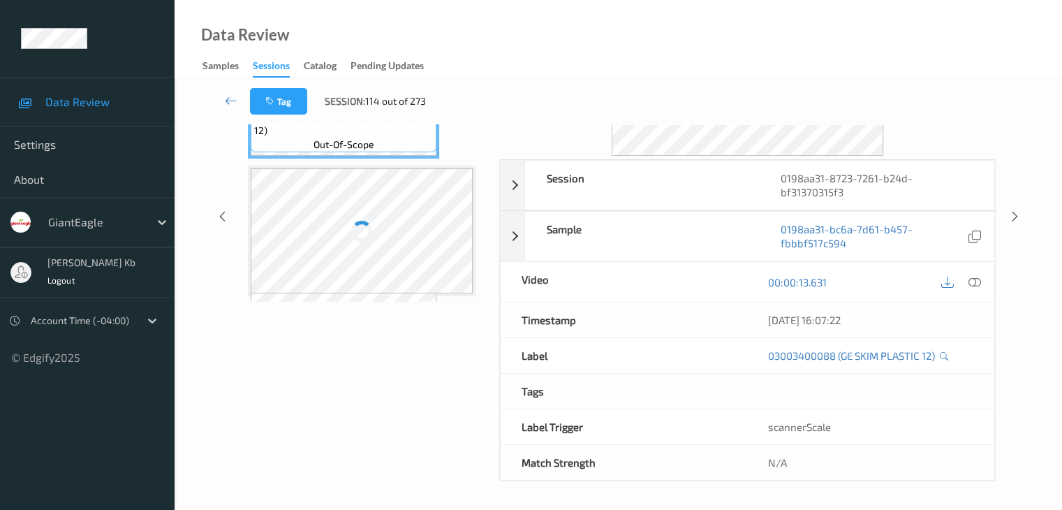
scroll to position [170, 0]
drag, startPoint x: 394, startPoint y: 3, endPoint x: 762, endPoint y: 53, distance: 371.4
click at [768, 54] on div "Data Review Samples Sessions Catalog Pending Updates" at bounding box center [618, 39] width 887 height 78
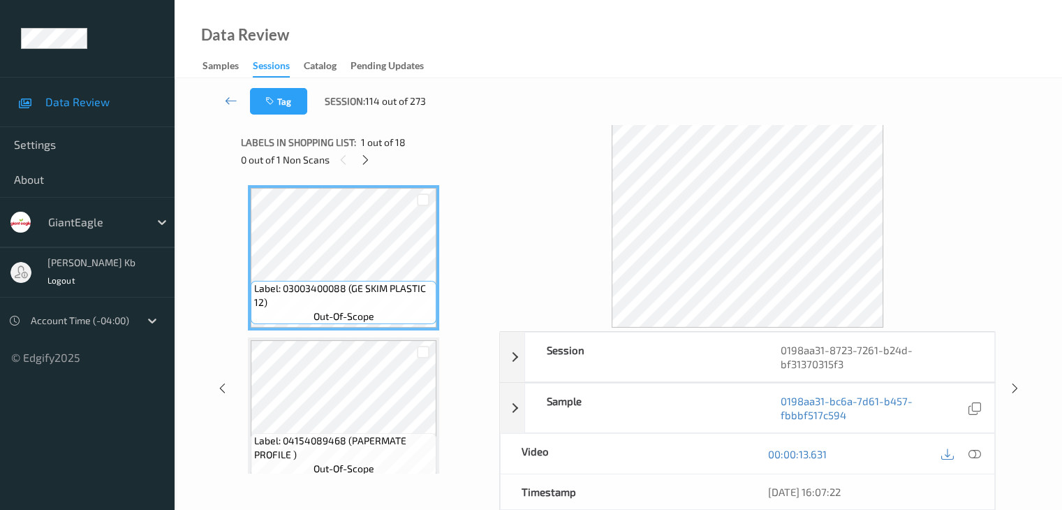
scroll to position [0, 0]
click at [366, 157] on icon at bounding box center [366, 160] width 12 height 13
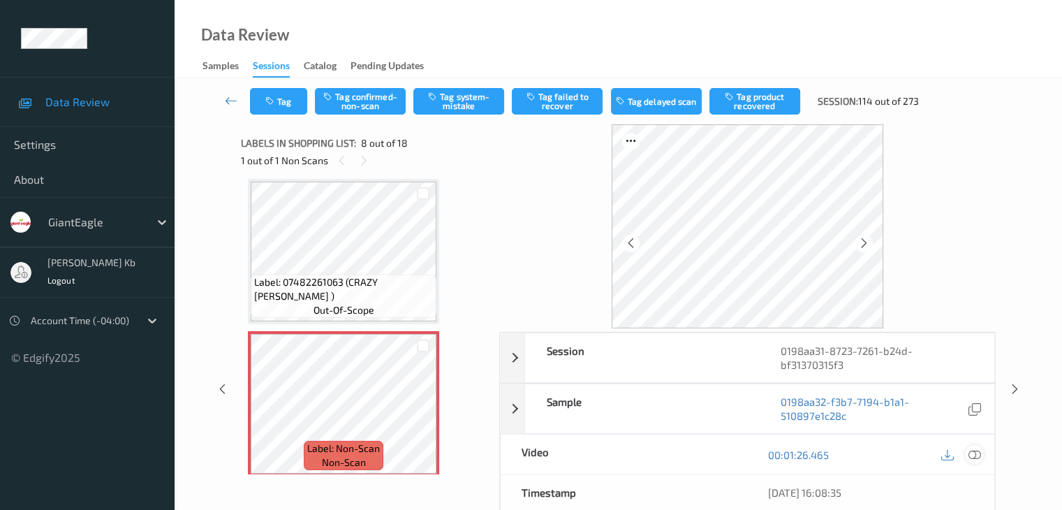
click at [974, 456] on icon at bounding box center [974, 454] width 13 height 13
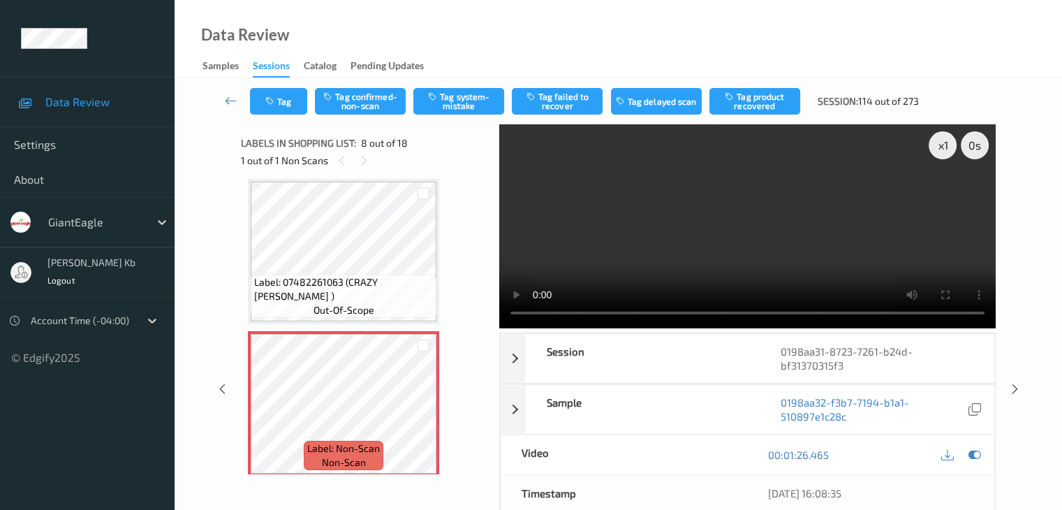
drag, startPoint x: 318, startPoint y: 1, endPoint x: 731, endPoint y: 37, distance: 414.9
click at [768, 37] on div "Data Review Samples Sessions Catalog Pending Updates" at bounding box center [618, 39] width 887 height 78
click at [459, 98] on button "Tag system-mistake" at bounding box center [458, 101] width 91 height 27
click at [297, 98] on button "Tag" at bounding box center [278, 101] width 57 height 27
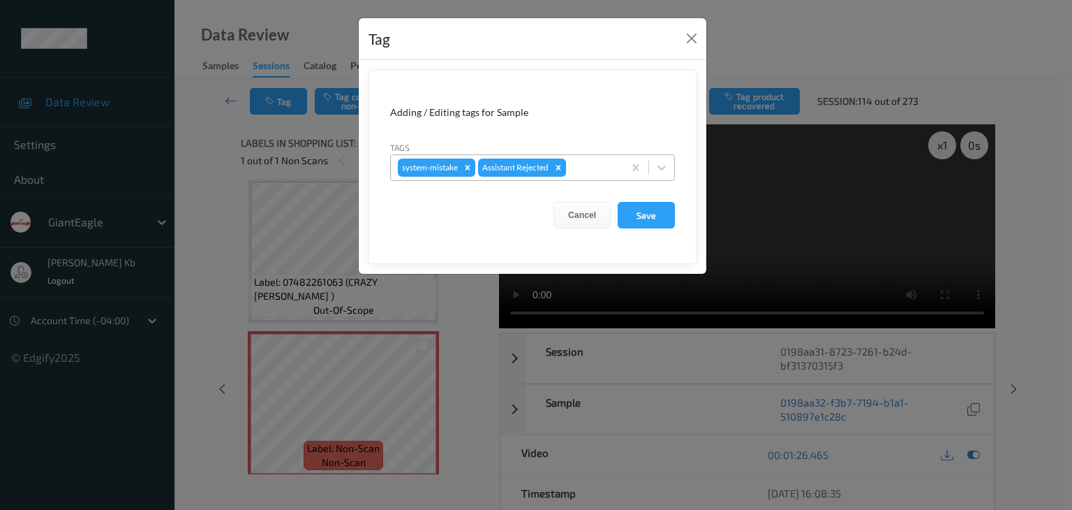
click at [595, 169] on div at bounding box center [592, 167] width 47 height 17
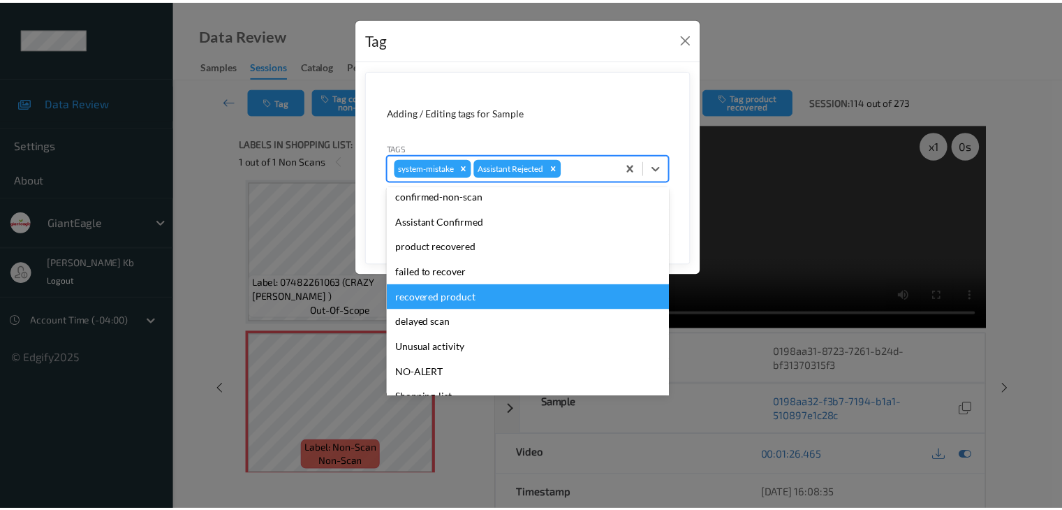
scroll to position [123, 0]
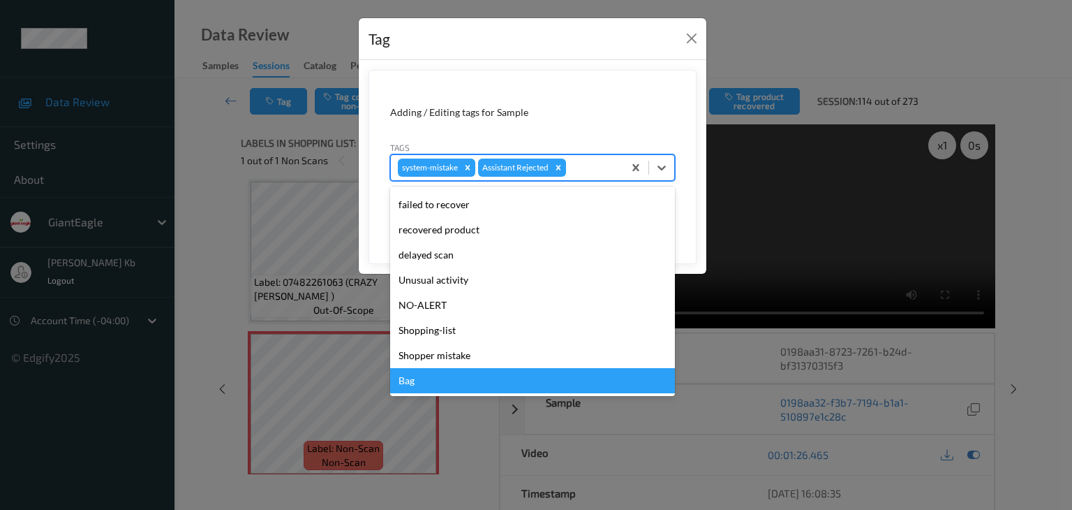
click at [427, 386] on div "Bag" at bounding box center [532, 380] width 285 height 25
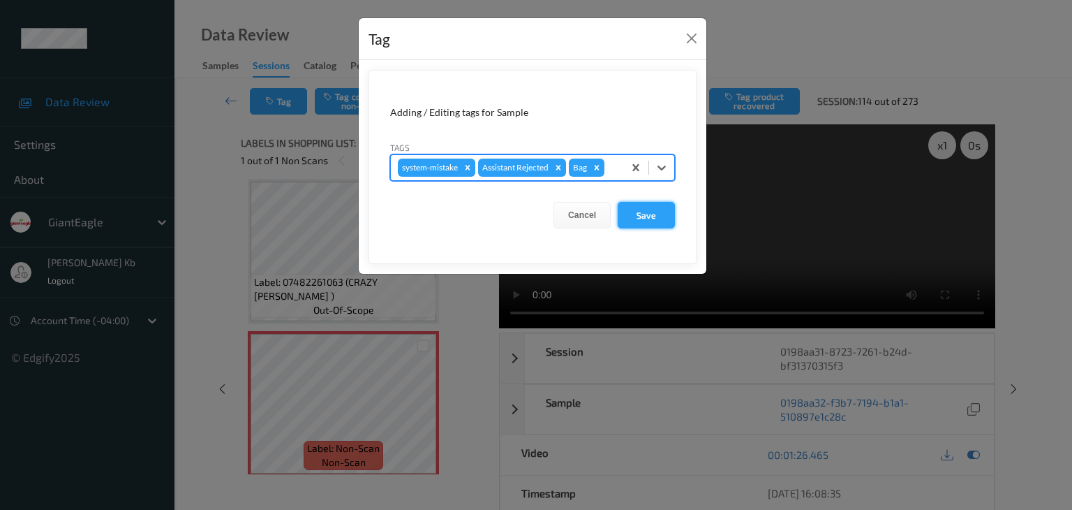
click at [656, 213] on button "Save" at bounding box center [646, 215] width 57 height 27
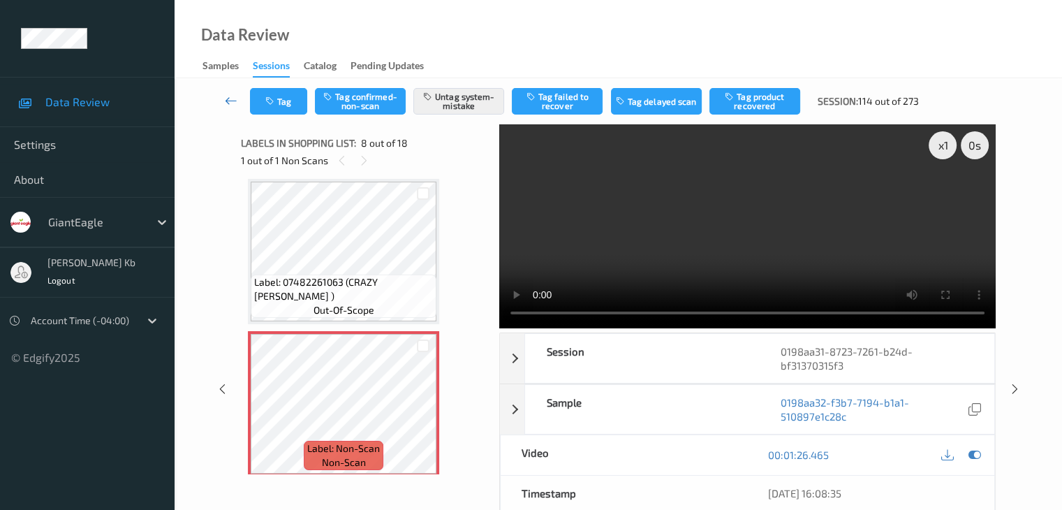
click at [228, 100] on icon at bounding box center [231, 101] width 13 height 14
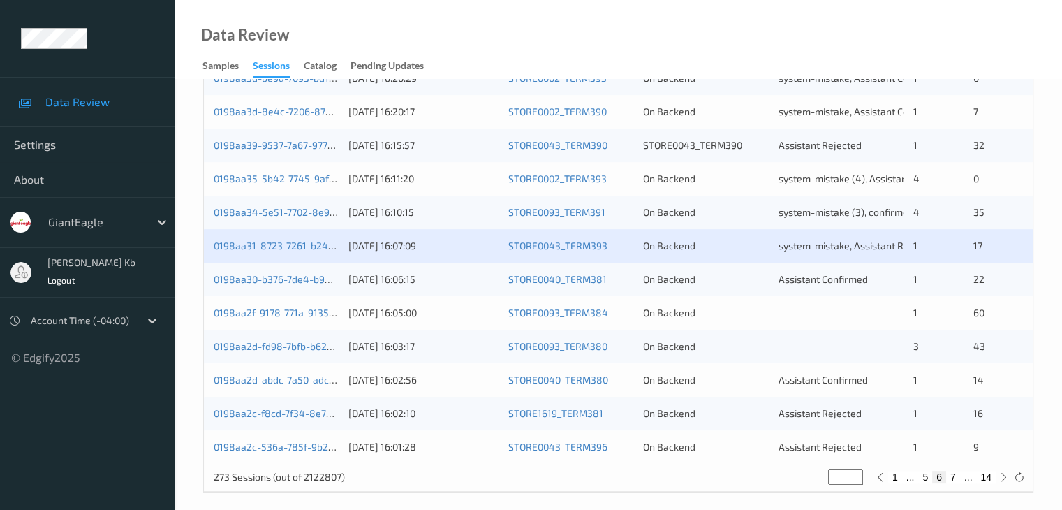
scroll to position [651, 0]
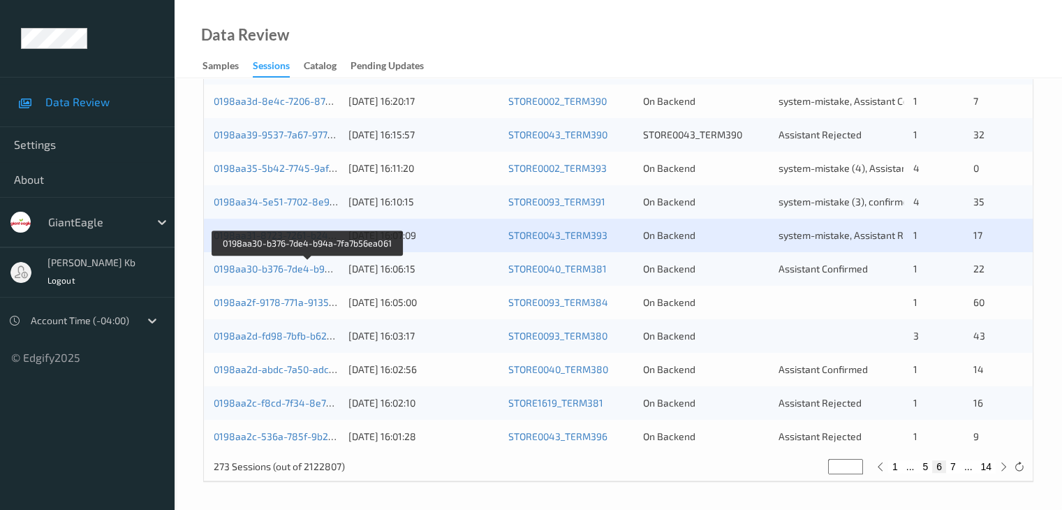
click at [284, 262] on div "0198aa30-b376-7de4-b94a-7fa7b56ea061" at bounding box center [276, 269] width 125 height 14
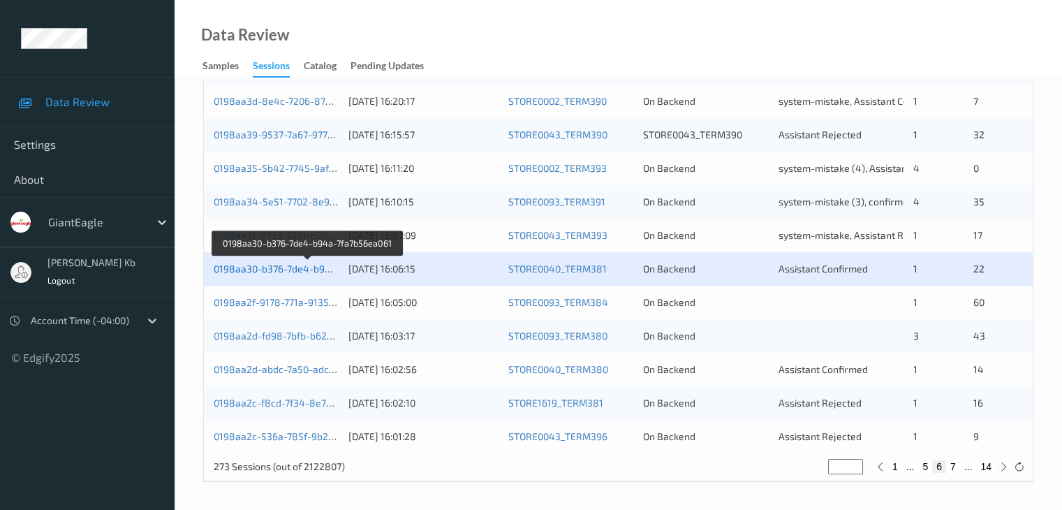
click at [283, 268] on link "0198aa30-b376-7de4-b94a-7fa7b56ea061" at bounding box center [308, 269] width 189 height 12
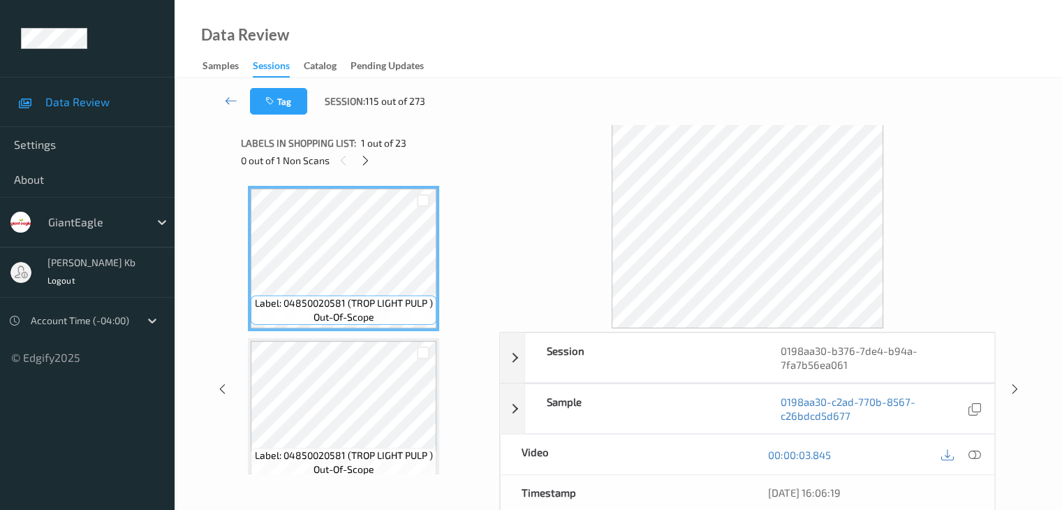
drag, startPoint x: 367, startPoint y: 160, endPoint x: 399, endPoint y: 151, distance: 33.4
click at [367, 160] on icon at bounding box center [366, 160] width 12 height 13
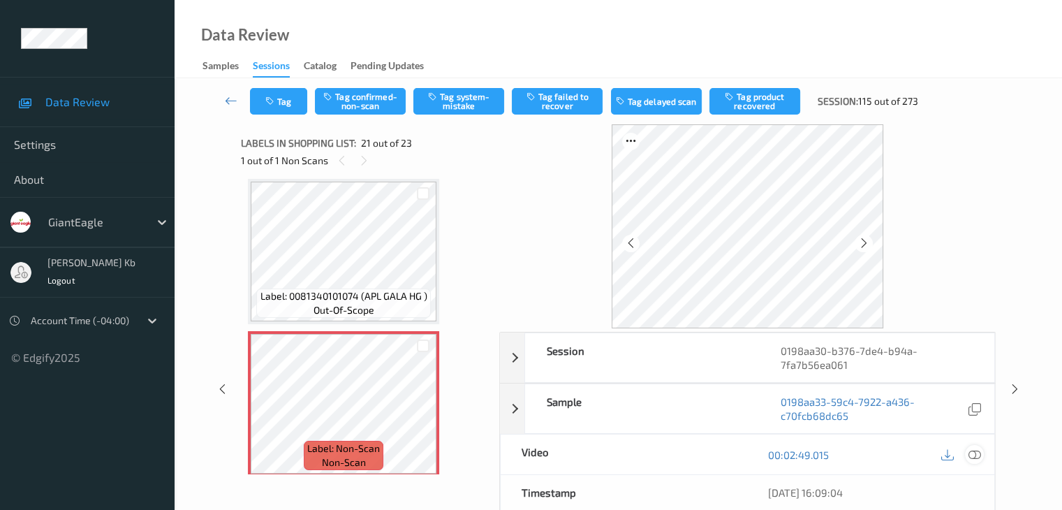
click at [976, 454] on icon at bounding box center [974, 454] width 13 height 13
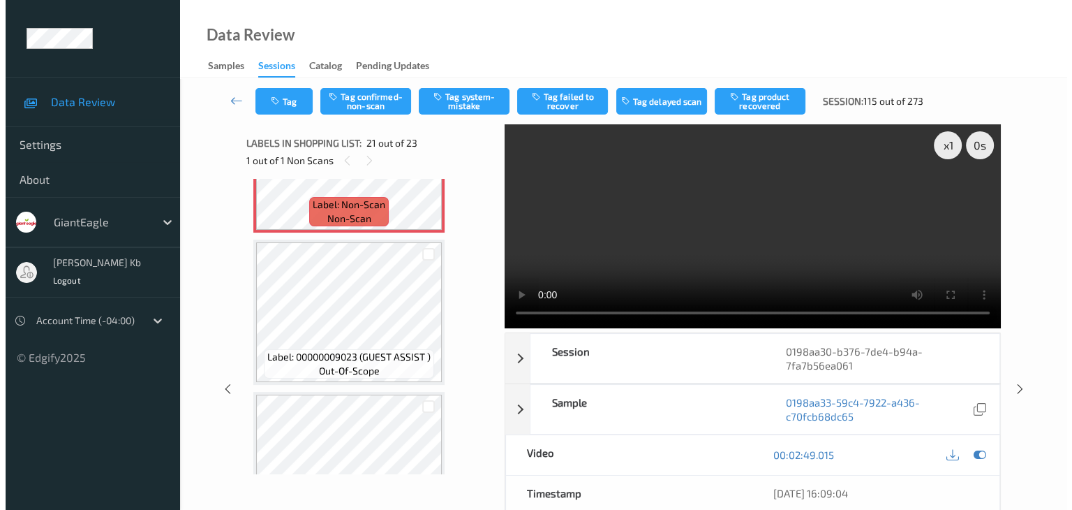
scroll to position [3073, 0]
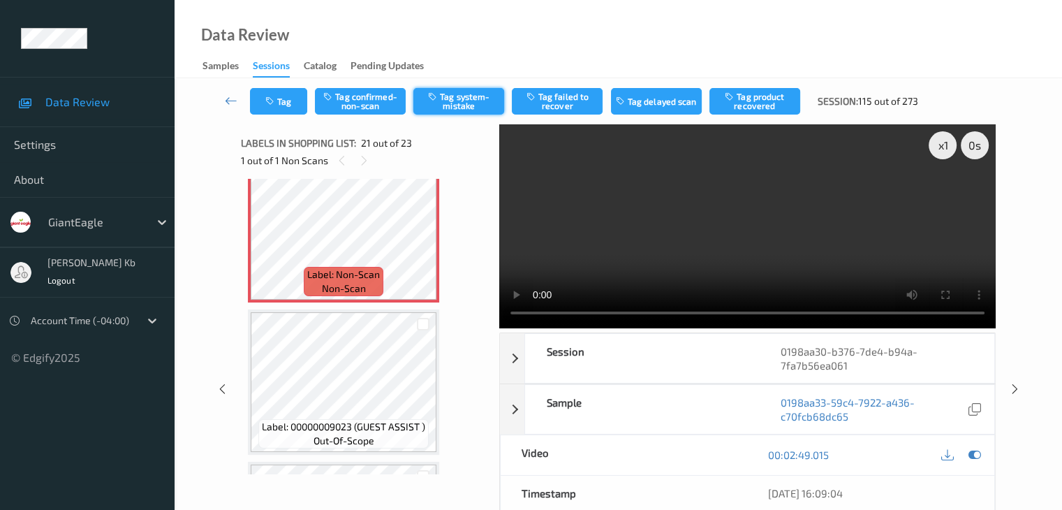
click at [461, 99] on button "Tag system-mistake" at bounding box center [458, 101] width 91 height 27
click at [297, 104] on button "Tag" at bounding box center [278, 101] width 57 height 27
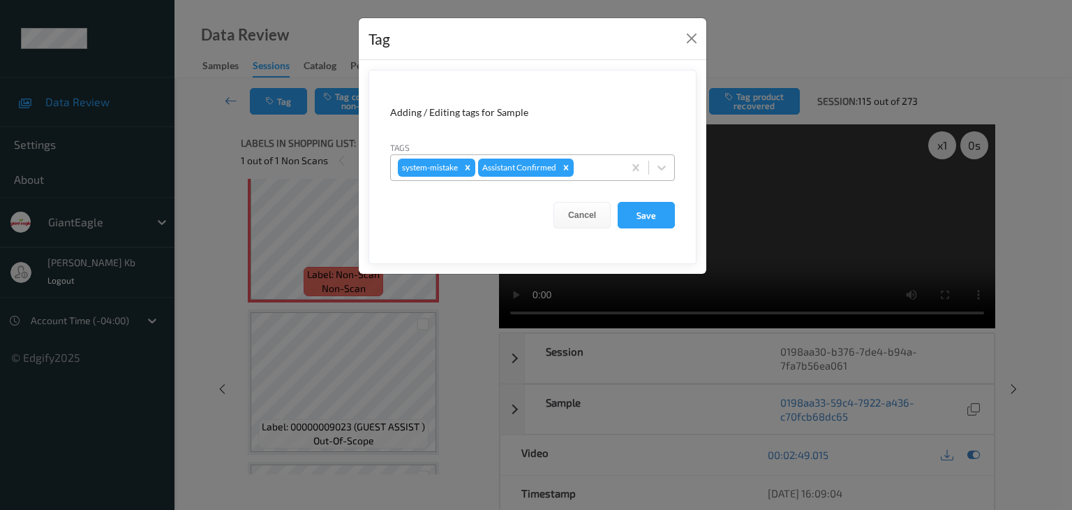
click at [591, 165] on div at bounding box center [597, 167] width 40 height 17
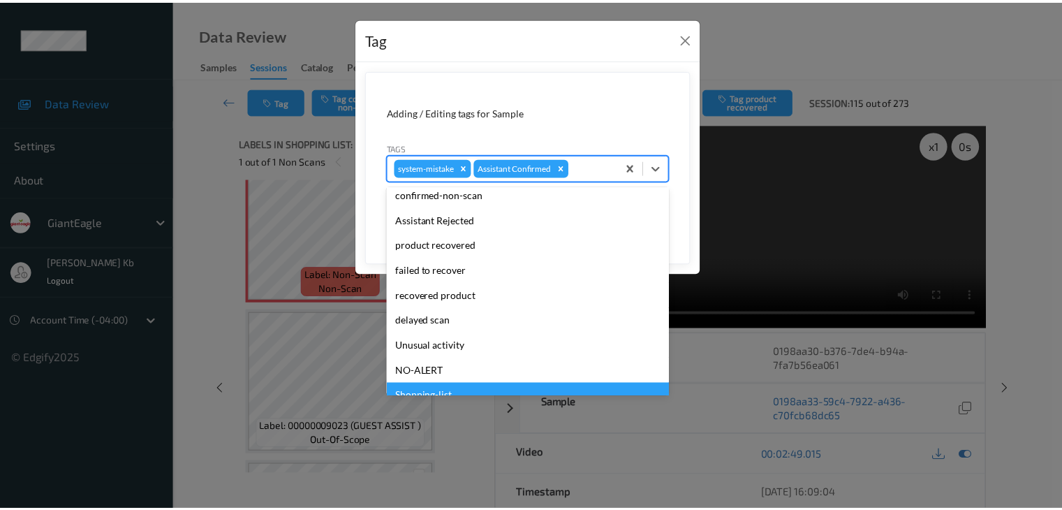
scroll to position [123, 0]
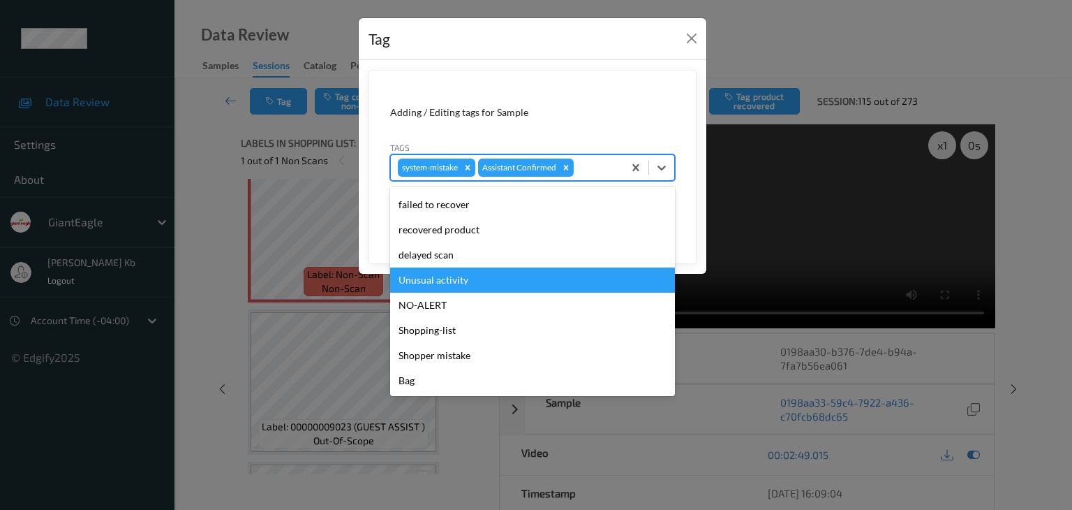
click at [457, 279] on div "Unusual activity" at bounding box center [532, 279] width 285 height 25
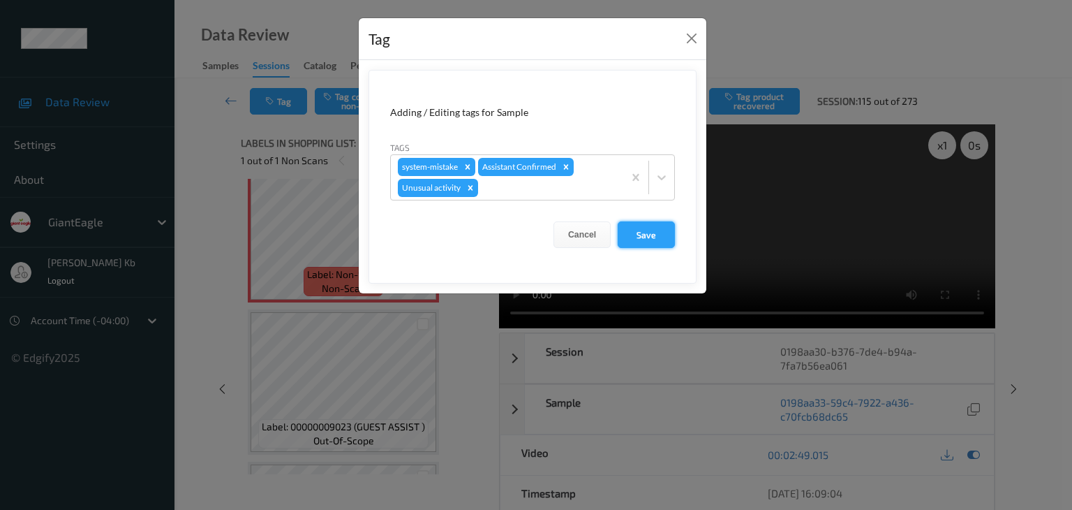
click at [648, 230] on button "Save" at bounding box center [646, 234] width 57 height 27
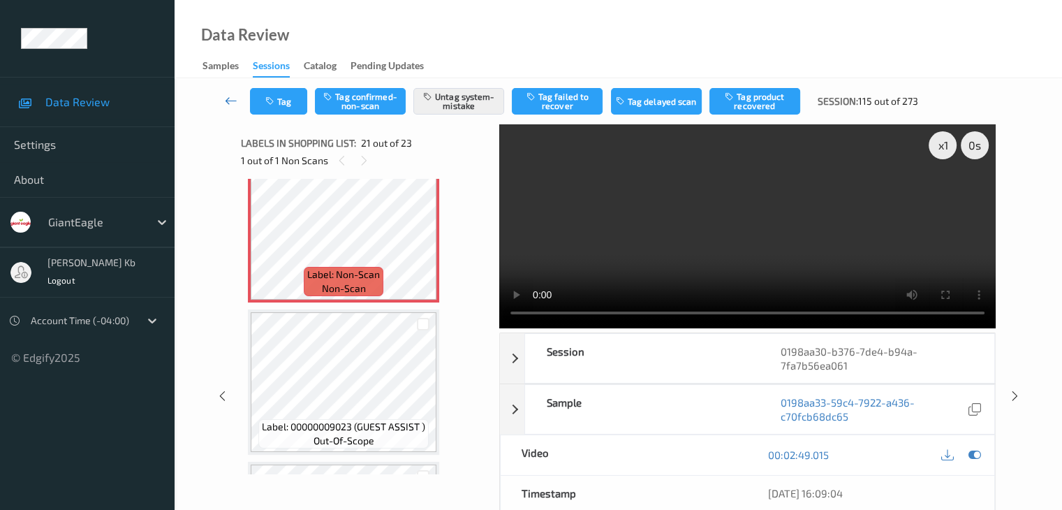
click at [233, 98] on icon at bounding box center [231, 101] width 13 height 14
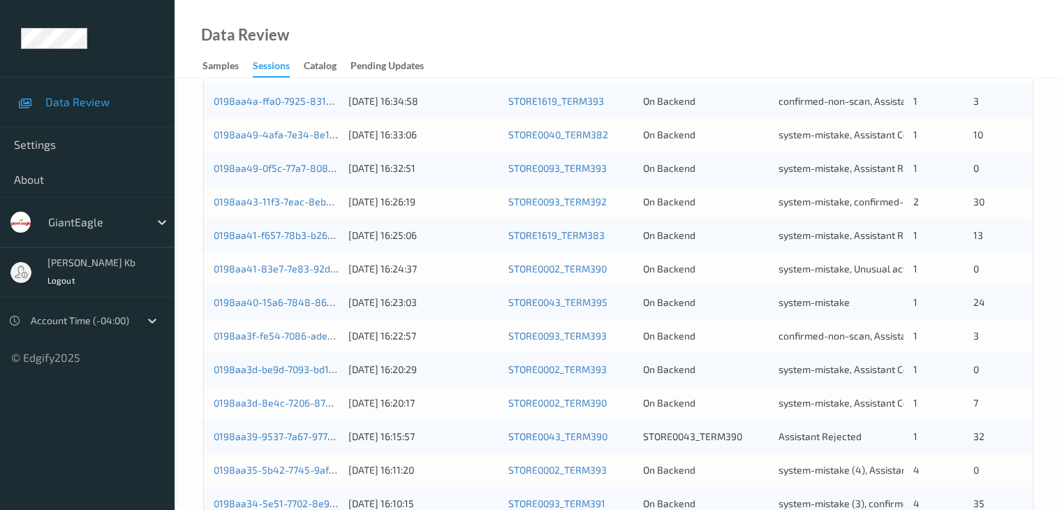
scroll to position [628, 0]
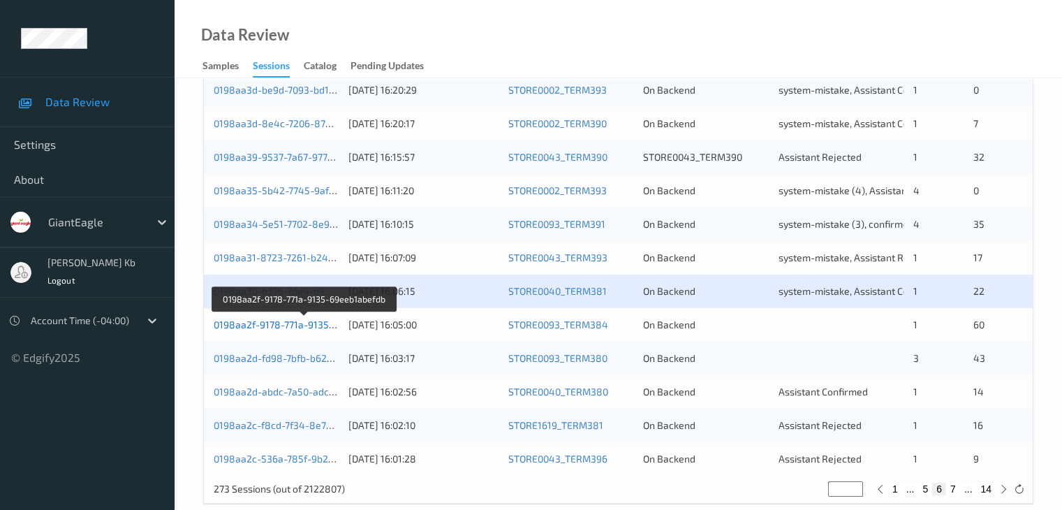
click at [295, 325] on link "0198aa2f-9178-771a-9135-69eeb1abefdb" at bounding box center [305, 324] width 183 height 12
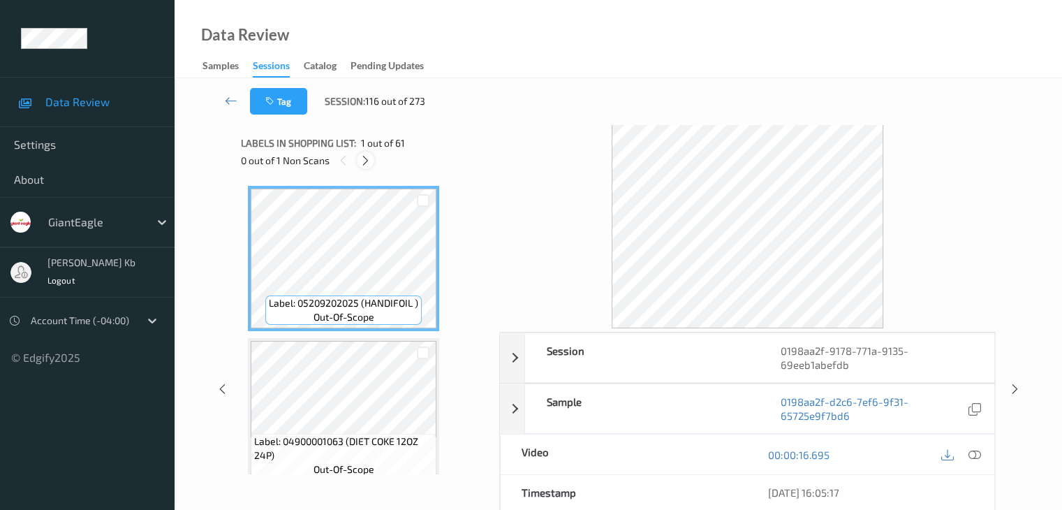
click at [367, 160] on icon at bounding box center [366, 160] width 12 height 13
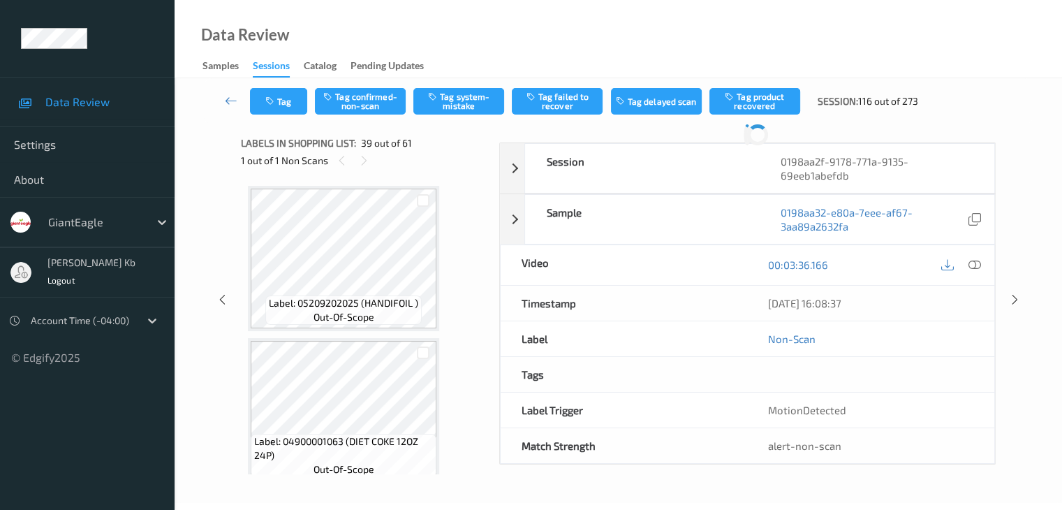
scroll to position [5639, 0]
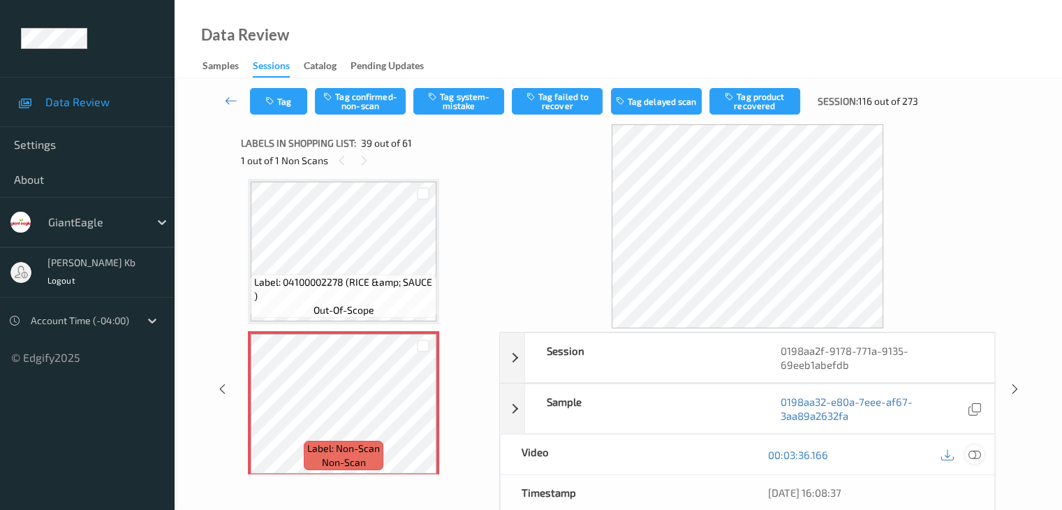
click at [976, 455] on icon at bounding box center [974, 454] width 13 height 13
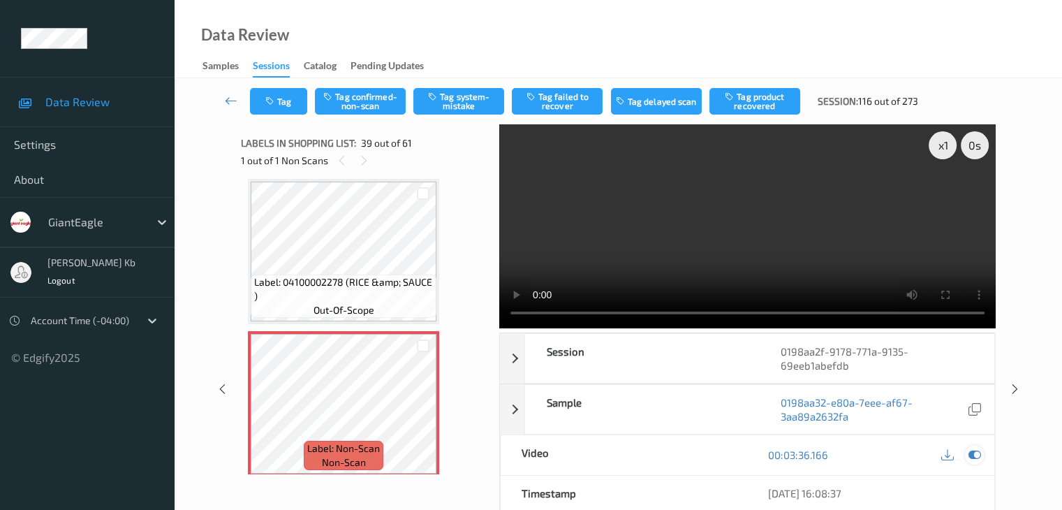
click at [975, 448] on icon at bounding box center [974, 454] width 13 height 13
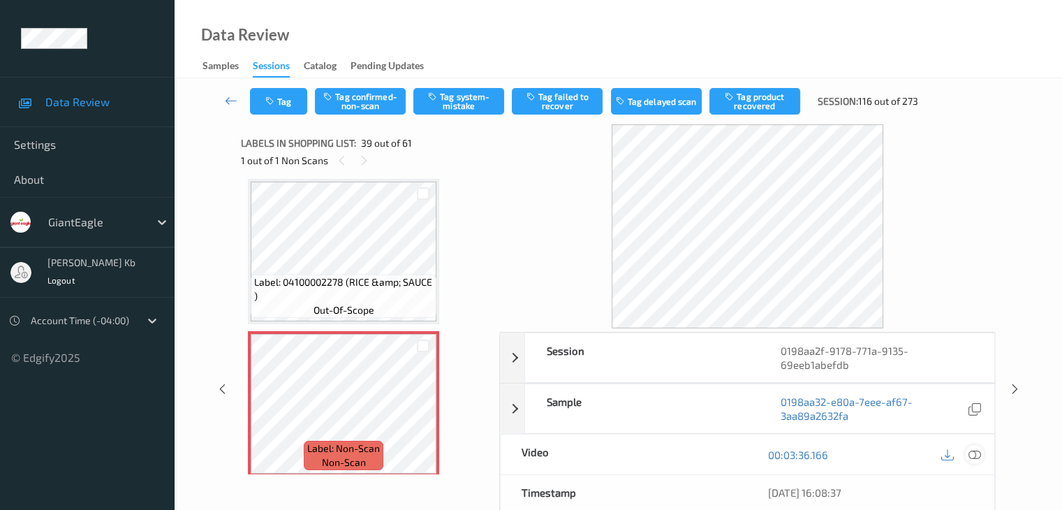
click at [978, 451] on icon at bounding box center [974, 454] width 13 height 13
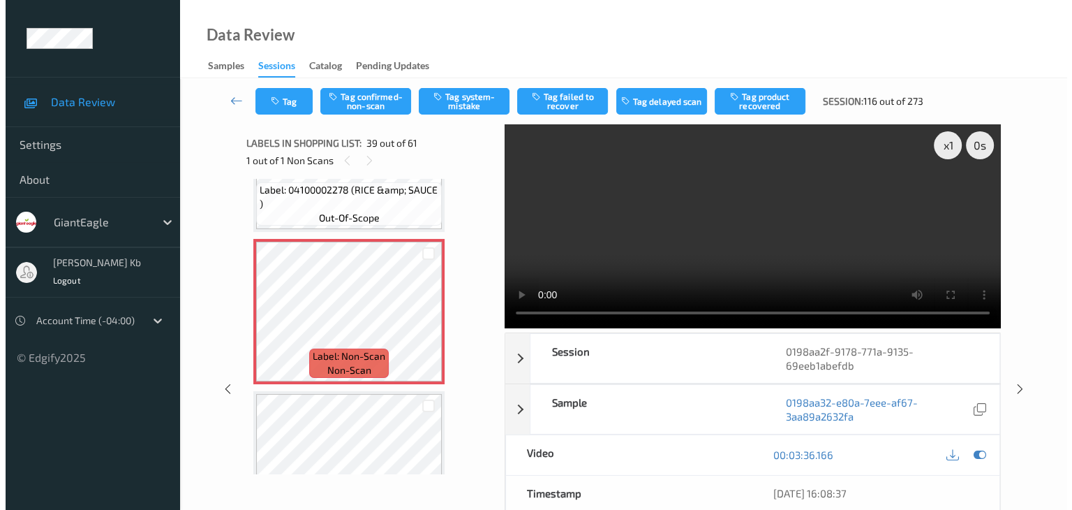
scroll to position [5709, 0]
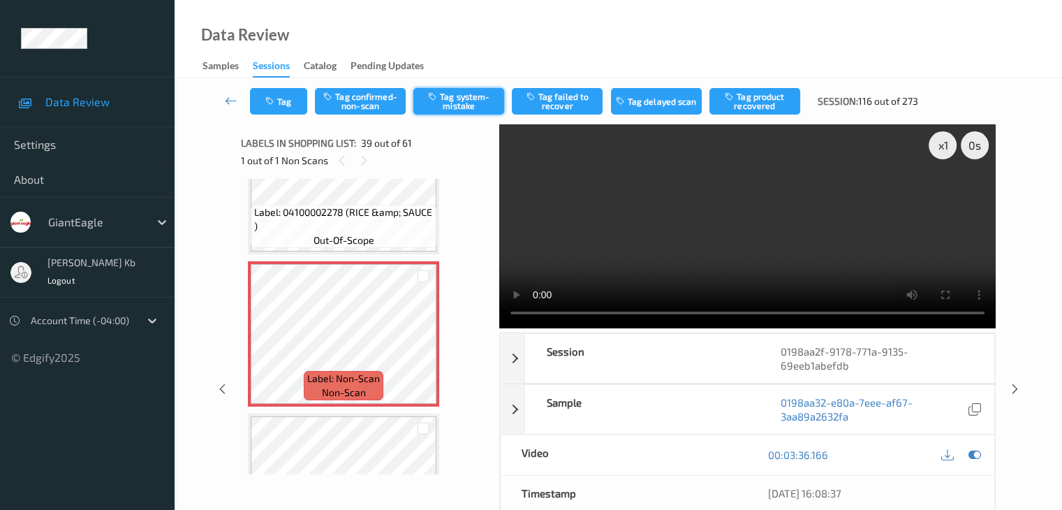
click at [455, 104] on button "Tag system-mistake" at bounding box center [458, 101] width 91 height 27
click at [286, 94] on button "Tag" at bounding box center [278, 101] width 57 height 27
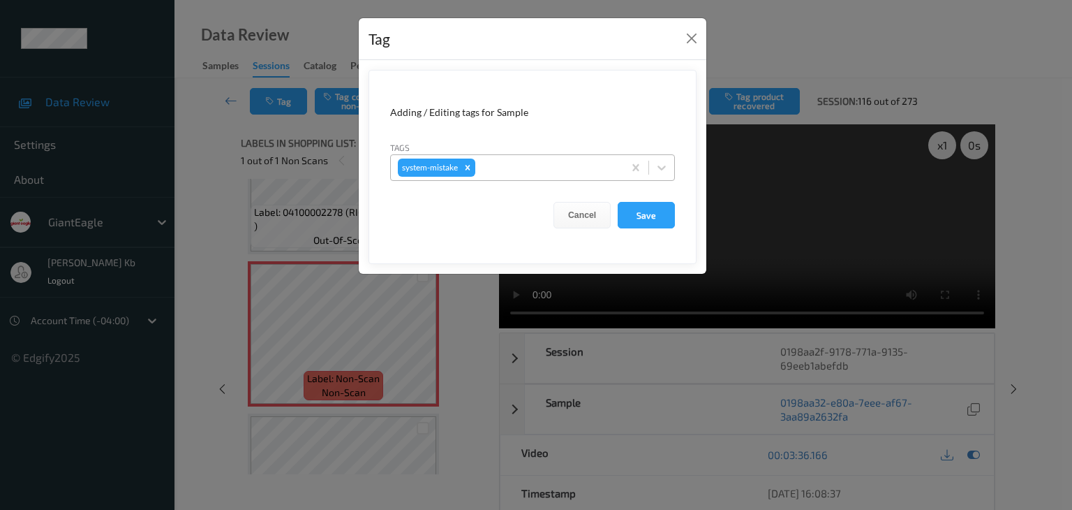
click at [535, 162] on div at bounding box center [547, 167] width 138 height 17
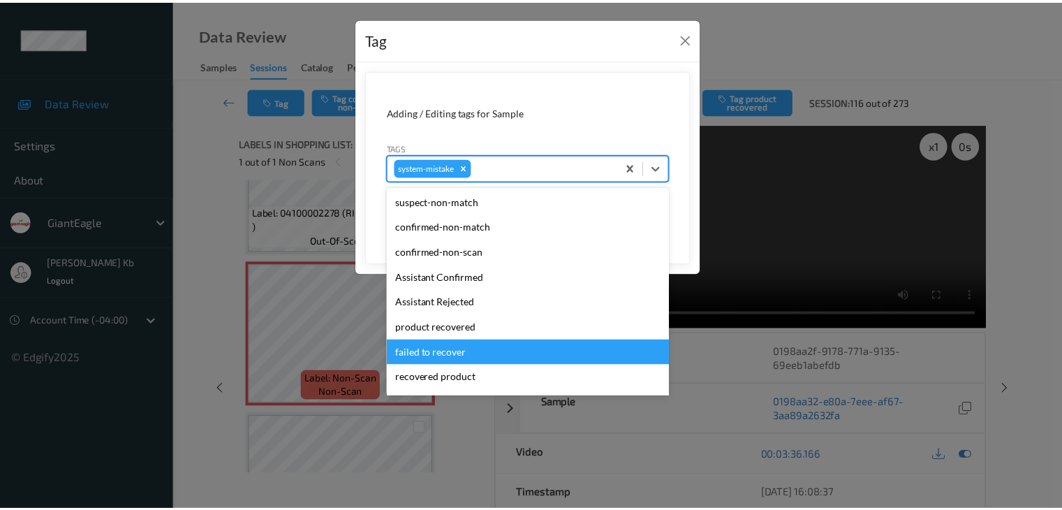
scroll to position [140, 0]
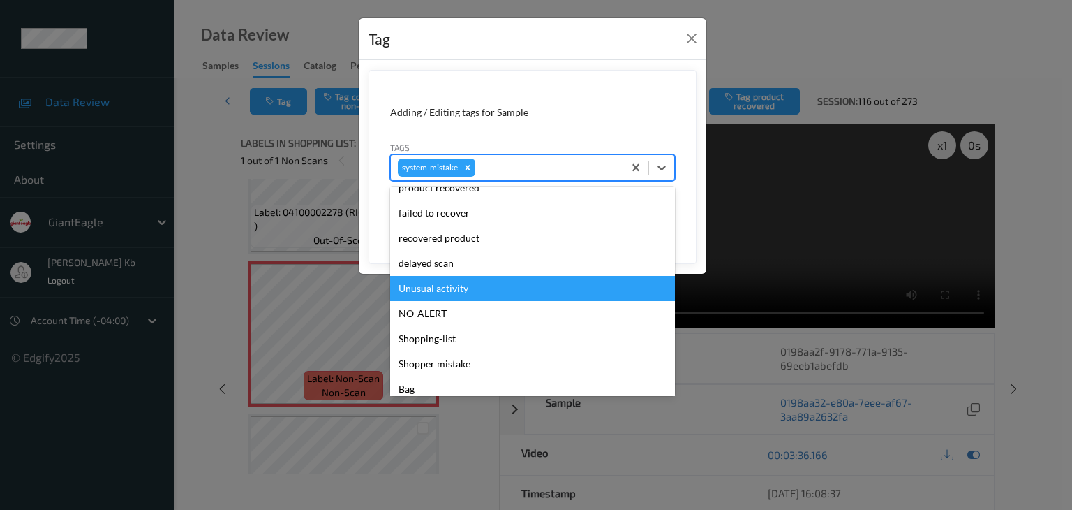
click at [451, 285] on div "Unusual activity" at bounding box center [532, 288] width 285 height 25
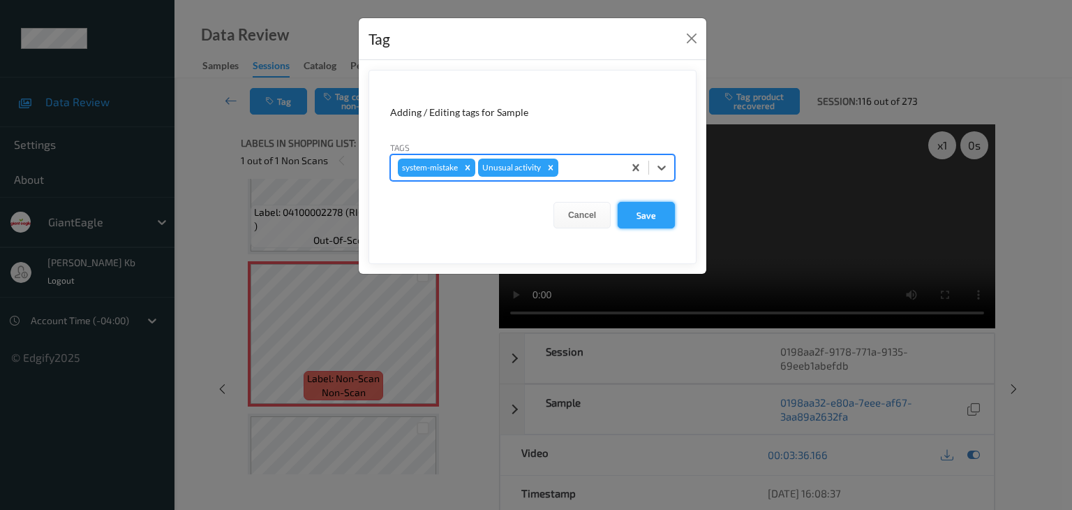
click at [656, 214] on button "Save" at bounding box center [646, 215] width 57 height 27
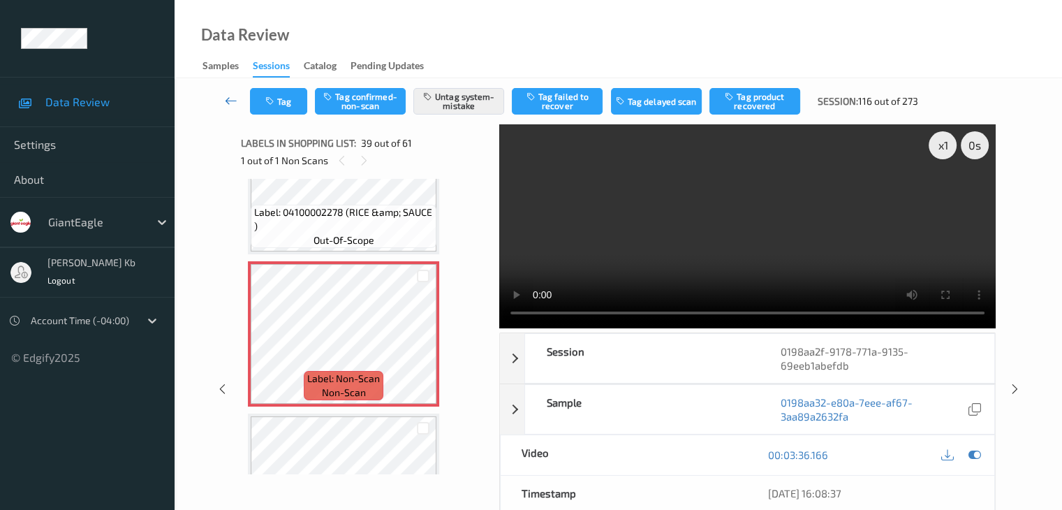
click at [235, 100] on icon at bounding box center [231, 101] width 13 height 14
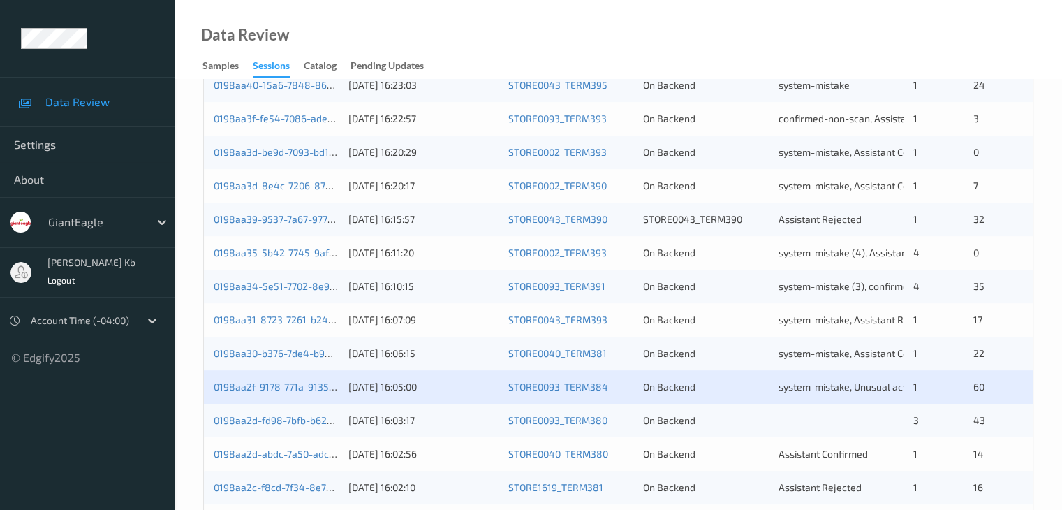
scroll to position [651, 0]
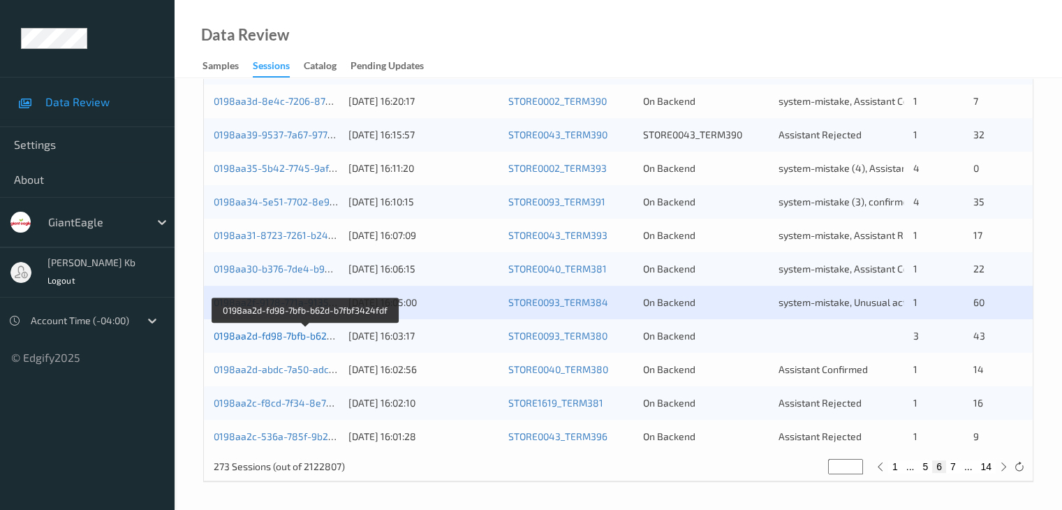
click at [301, 337] on link "0198aa2d-fd98-7bfb-b62d-b7fbf3424fdf" at bounding box center [305, 336] width 182 height 12
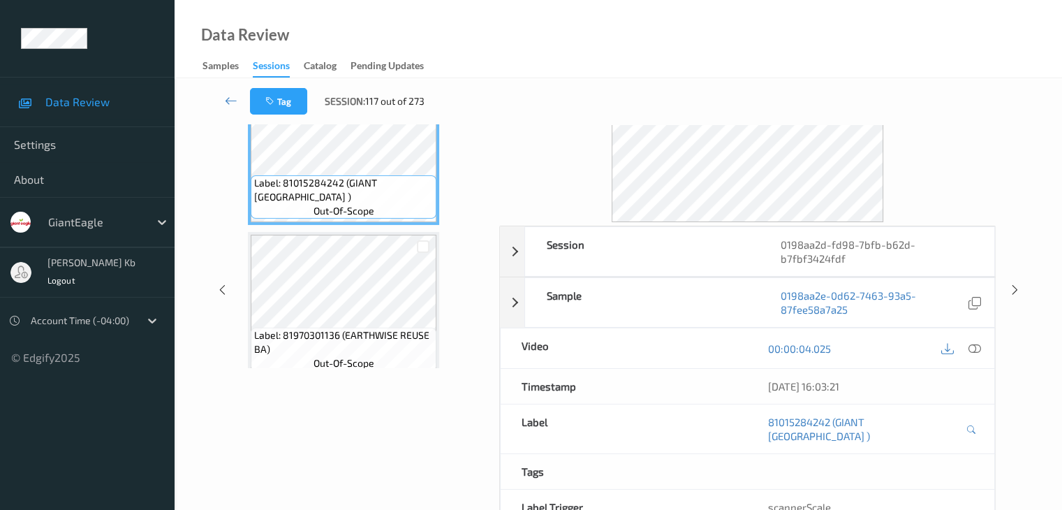
scroll to position [31, 0]
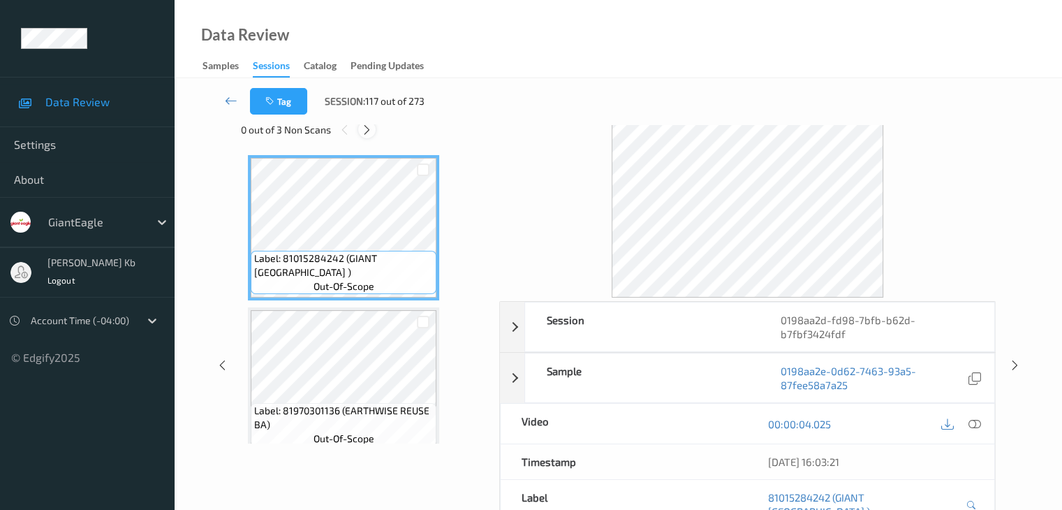
click at [370, 131] on icon at bounding box center [367, 130] width 12 height 13
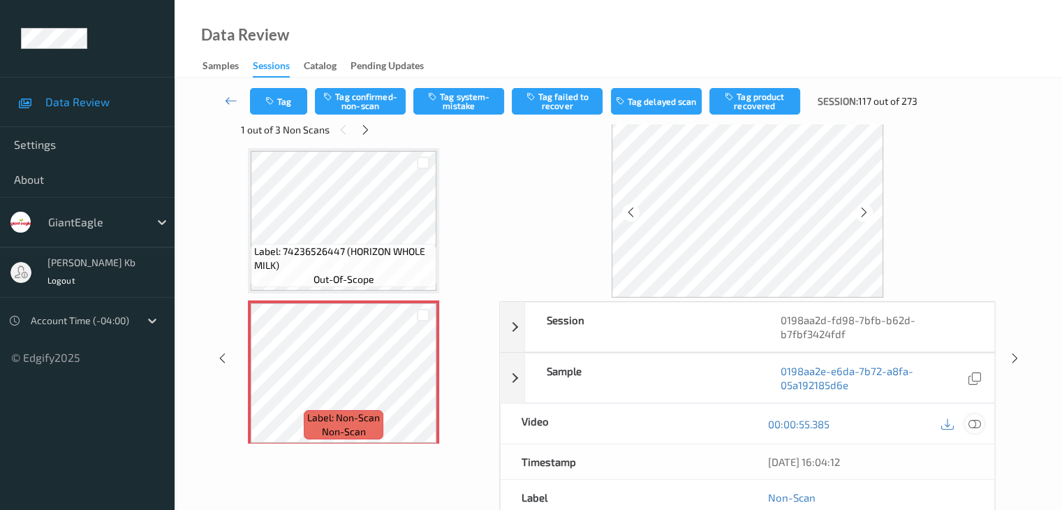
click at [978, 422] on icon at bounding box center [974, 424] width 13 height 13
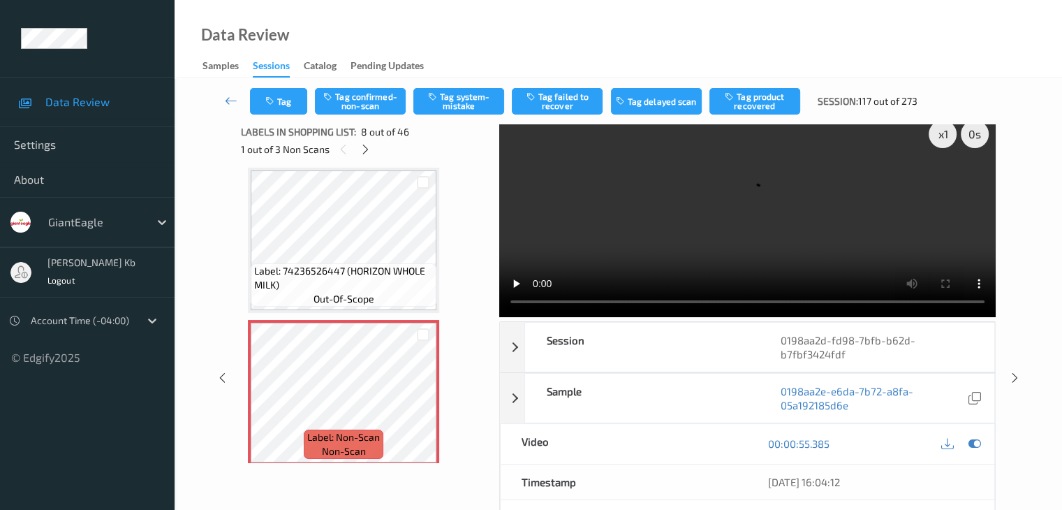
scroll to position [0, 0]
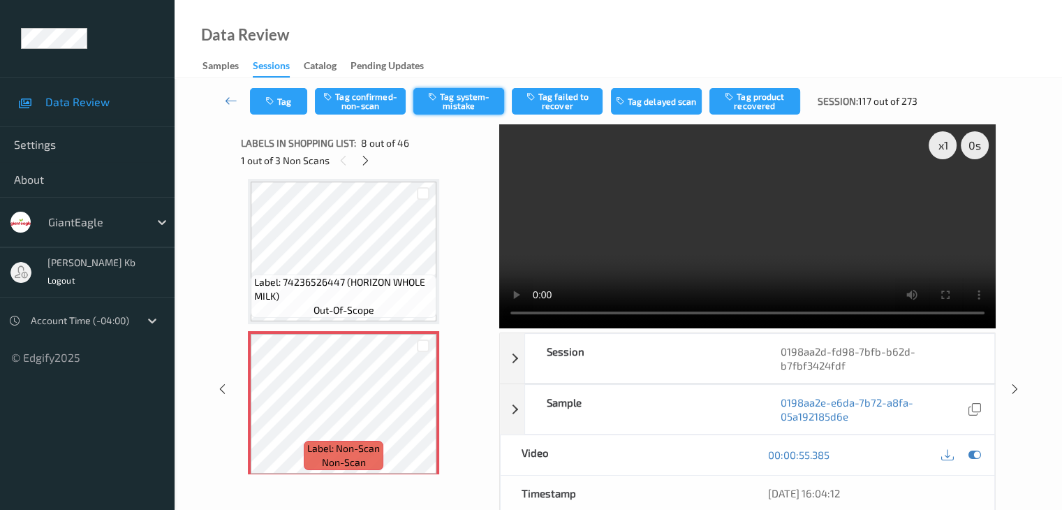
click at [466, 106] on button "Tag system-mistake" at bounding box center [458, 101] width 91 height 27
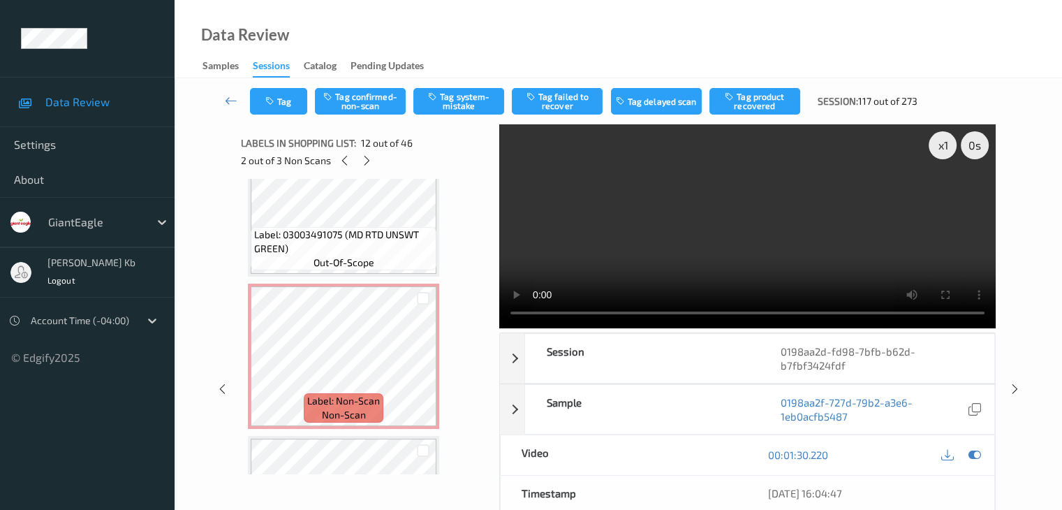
scroll to position [4760, 0]
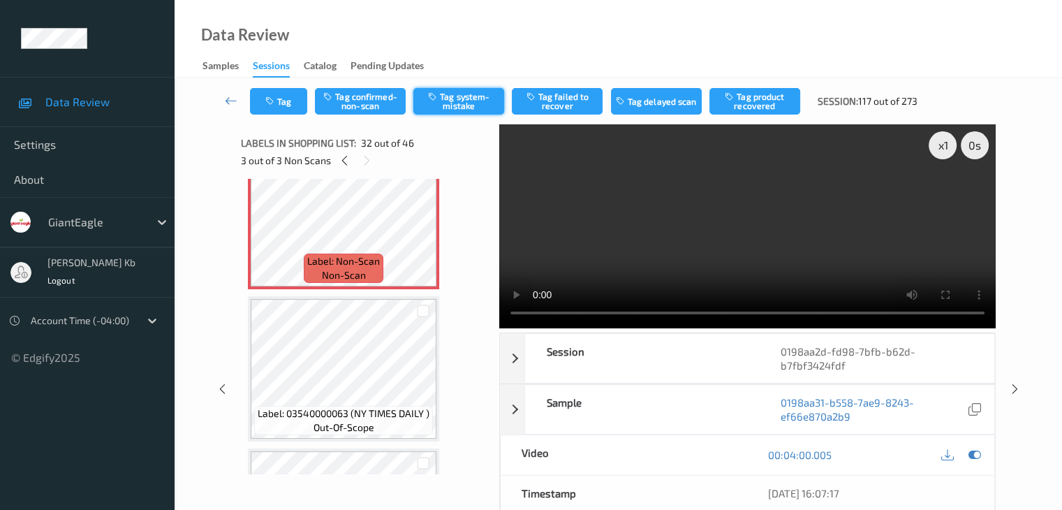
click at [455, 100] on button "Tag system-mistake" at bounding box center [458, 101] width 91 height 27
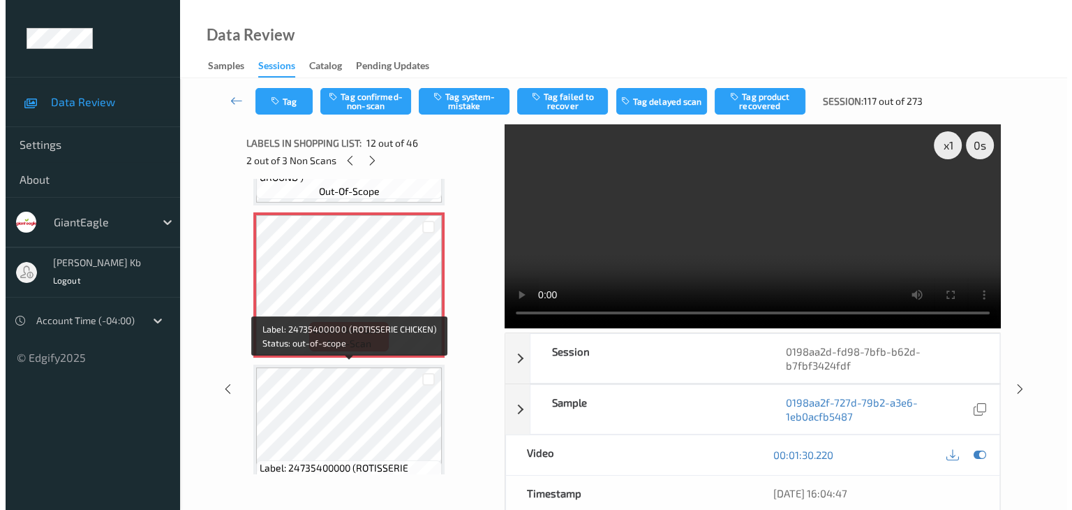
scroll to position [1618, 0]
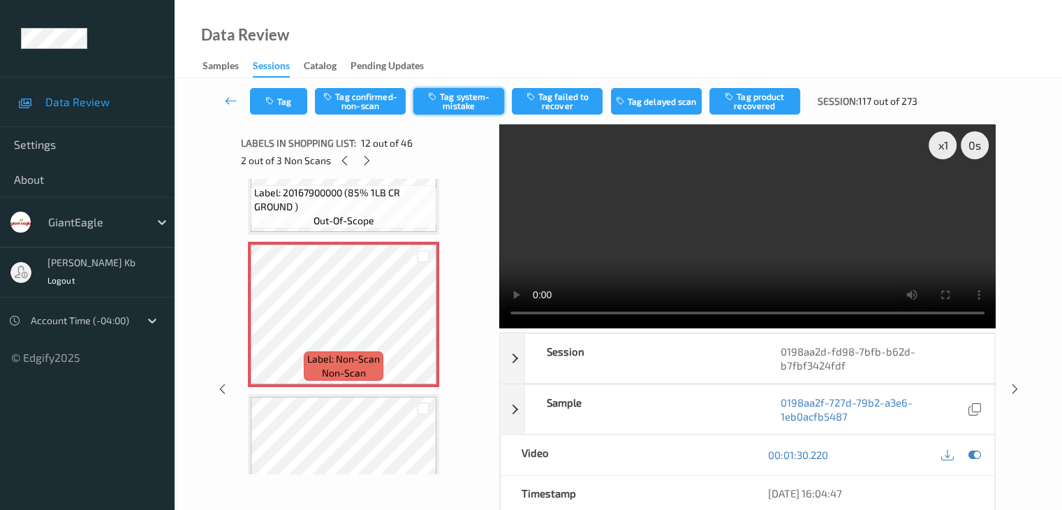
click at [448, 98] on button "Tag system-mistake" at bounding box center [458, 101] width 91 height 27
click at [288, 107] on button "Tag" at bounding box center [278, 101] width 57 height 27
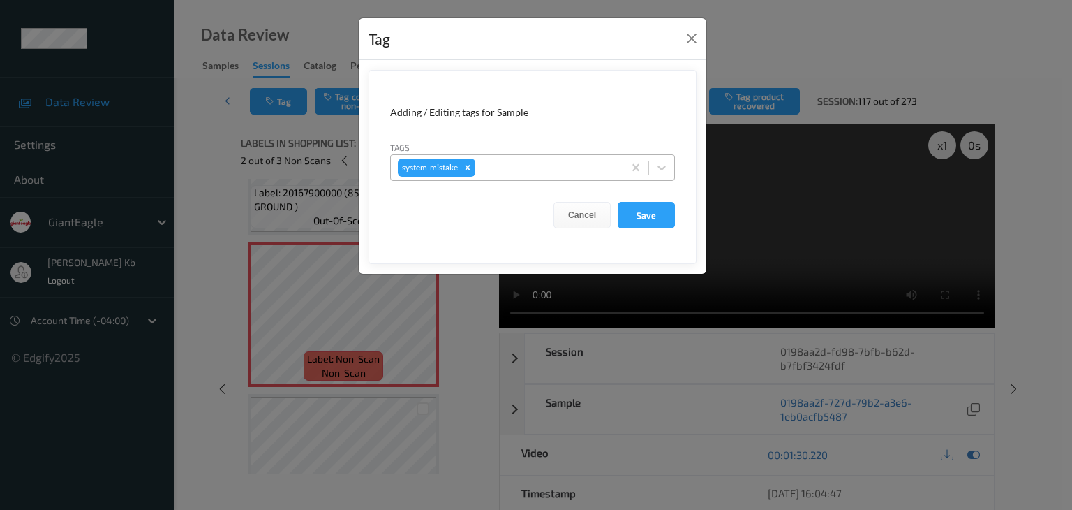
click at [519, 165] on div at bounding box center [547, 167] width 138 height 17
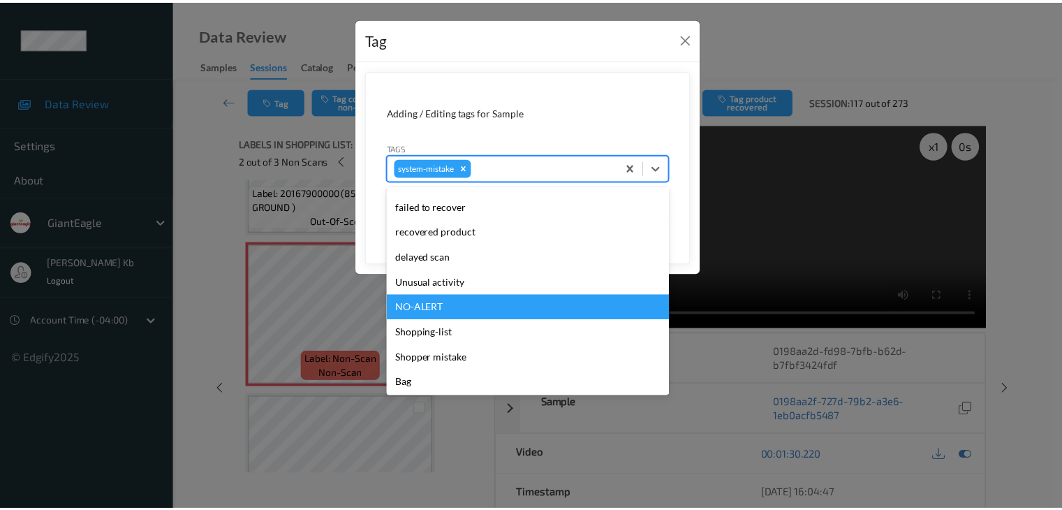
scroll to position [148, 0]
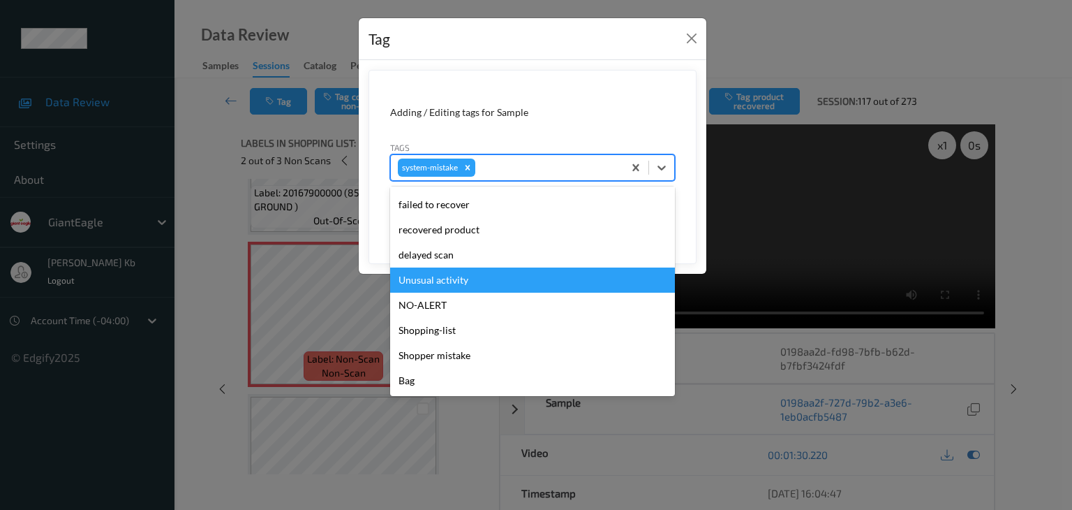
click at [462, 279] on div "Unusual activity" at bounding box center [532, 279] width 285 height 25
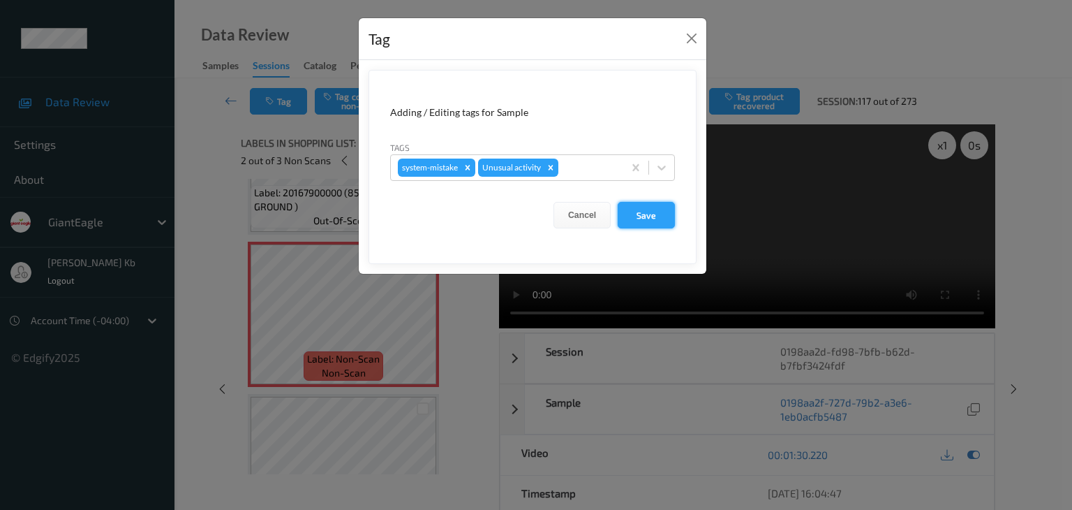
click at [646, 210] on button "Save" at bounding box center [646, 215] width 57 height 27
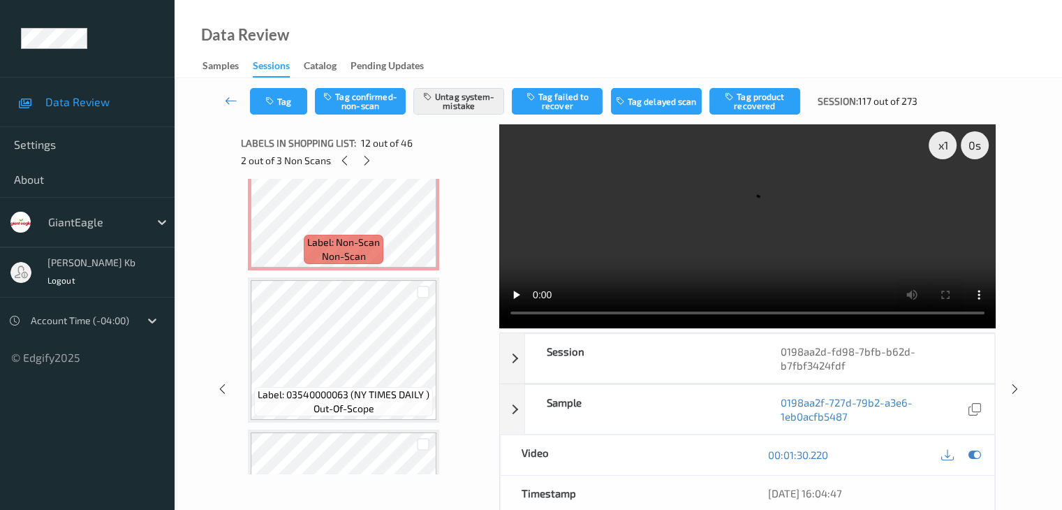
scroll to position [4691, 0]
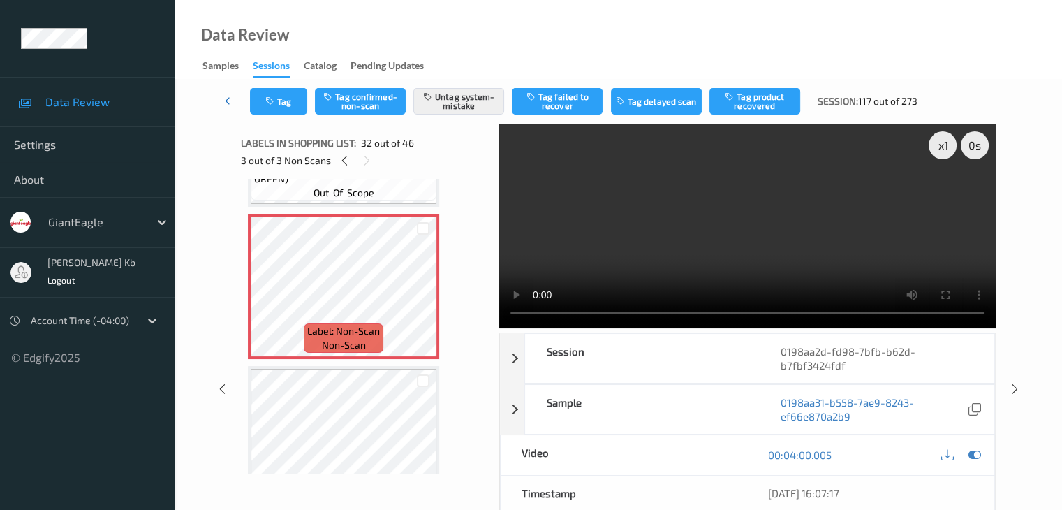
drag, startPoint x: 224, startPoint y: 98, endPoint x: 238, endPoint y: 79, distance: 24.0
click at [225, 97] on icon at bounding box center [231, 101] width 13 height 14
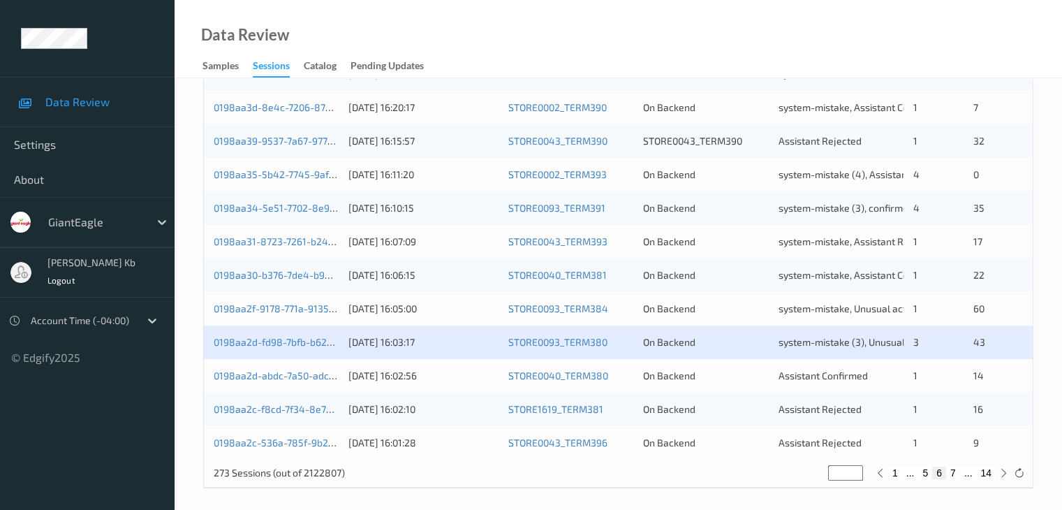
scroll to position [651, 0]
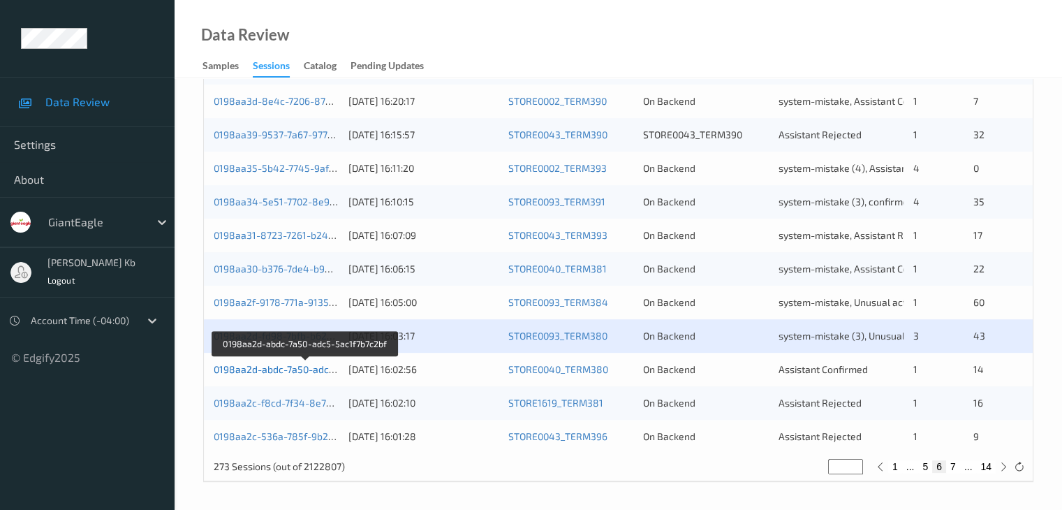
click at [309, 368] on link "0198aa2d-abdc-7a50-adc5-5ac1f7b7c2bf" at bounding box center [306, 369] width 184 height 12
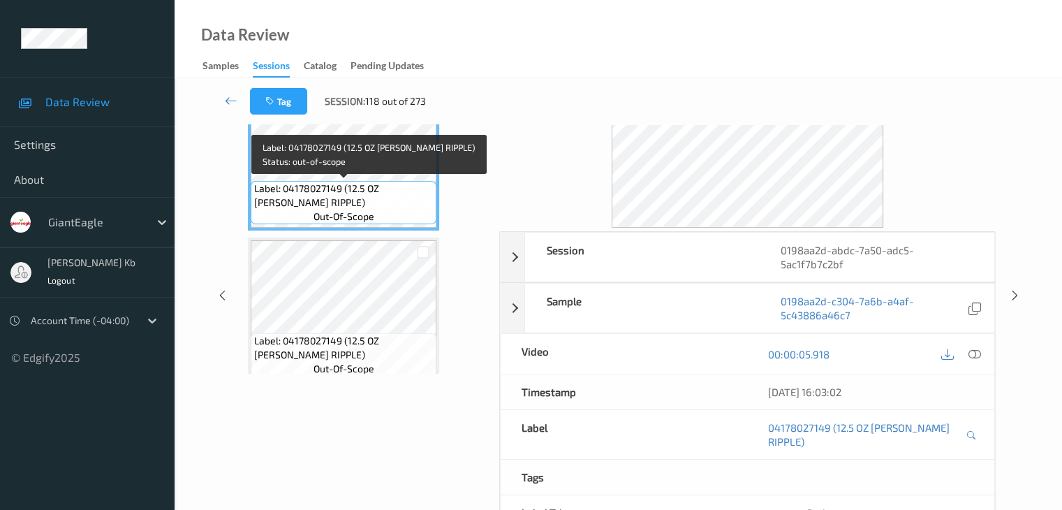
scroll to position [31, 0]
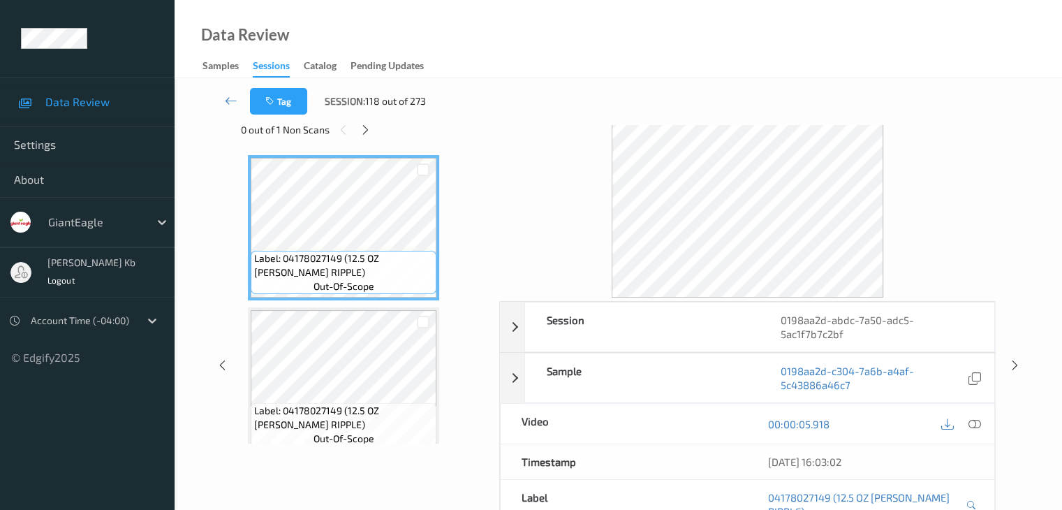
drag, startPoint x: 363, startPoint y: 128, endPoint x: 371, endPoint y: 142, distance: 16.3
click at [364, 128] on icon at bounding box center [366, 130] width 12 height 13
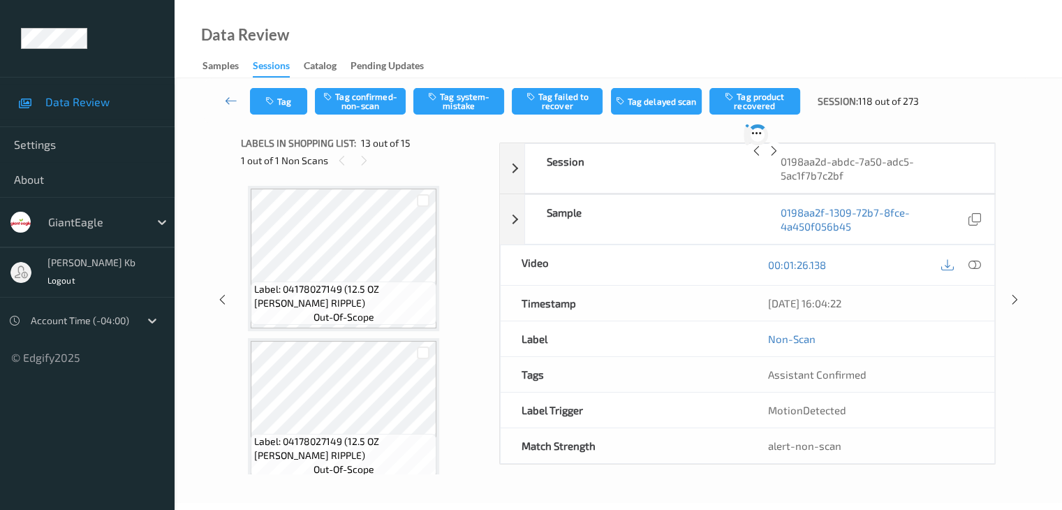
scroll to position [1681, 0]
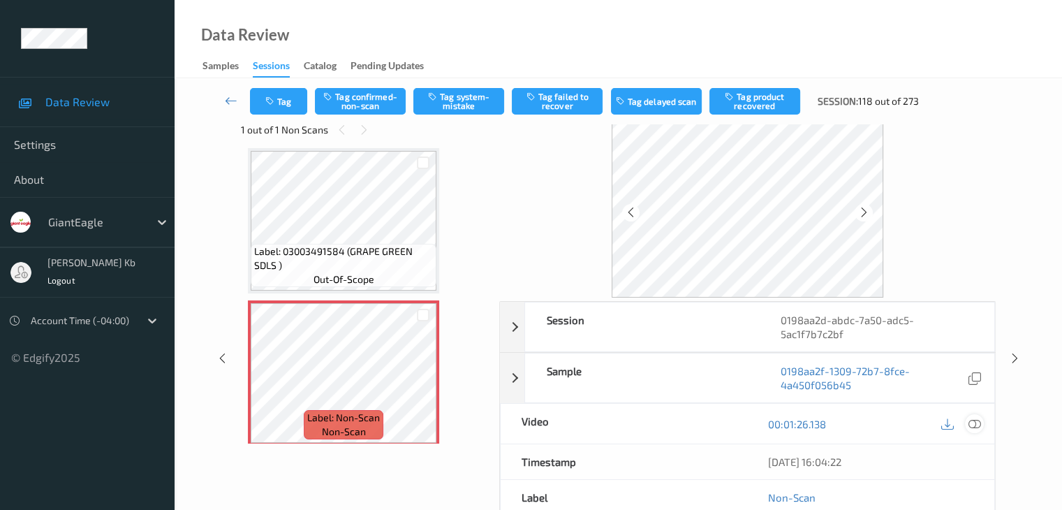
click at [978, 425] on icon at bounding box center [974, 424] width 13 height 13
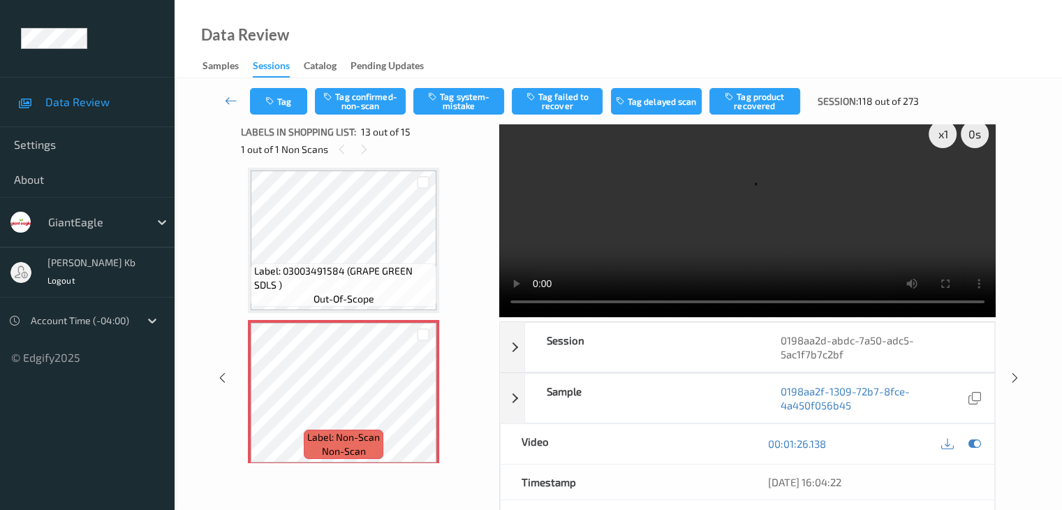
scroll to position [0, 0]
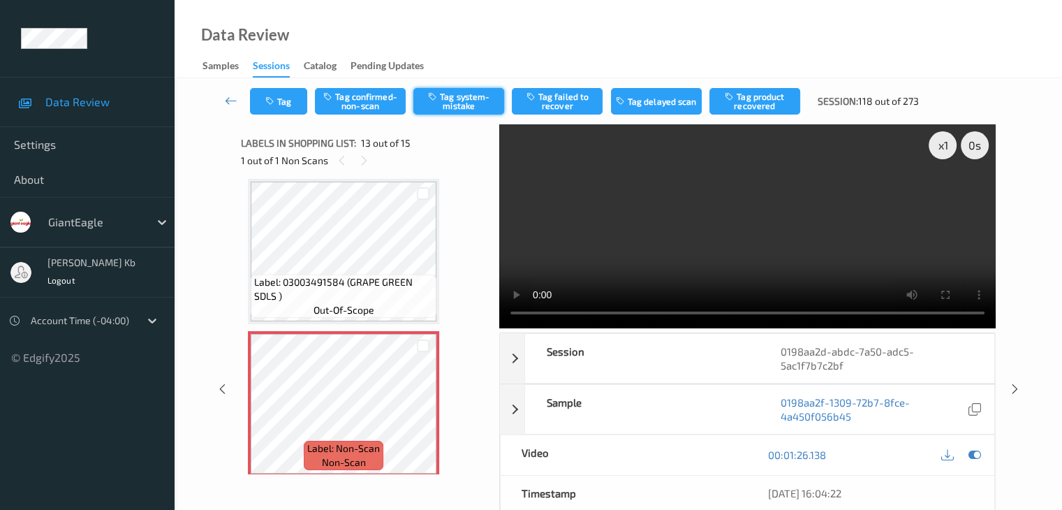
click at [456, 101] on button "Tag system-mistake" at bounding box center [458, 101] width 91 height 27
click at [230, 103] on icon at bounding box center [231, 101] width 13 height 14
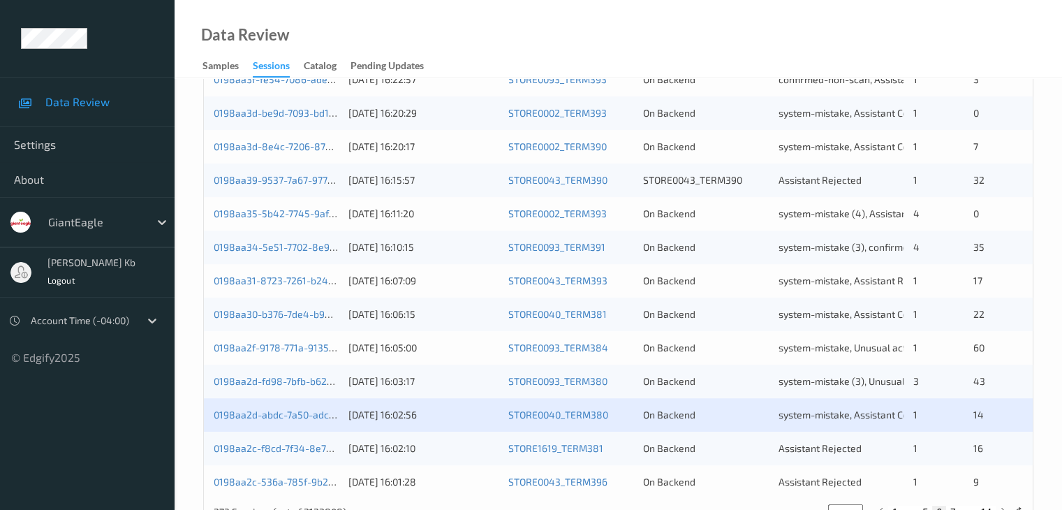
scroll to position [651, 0]
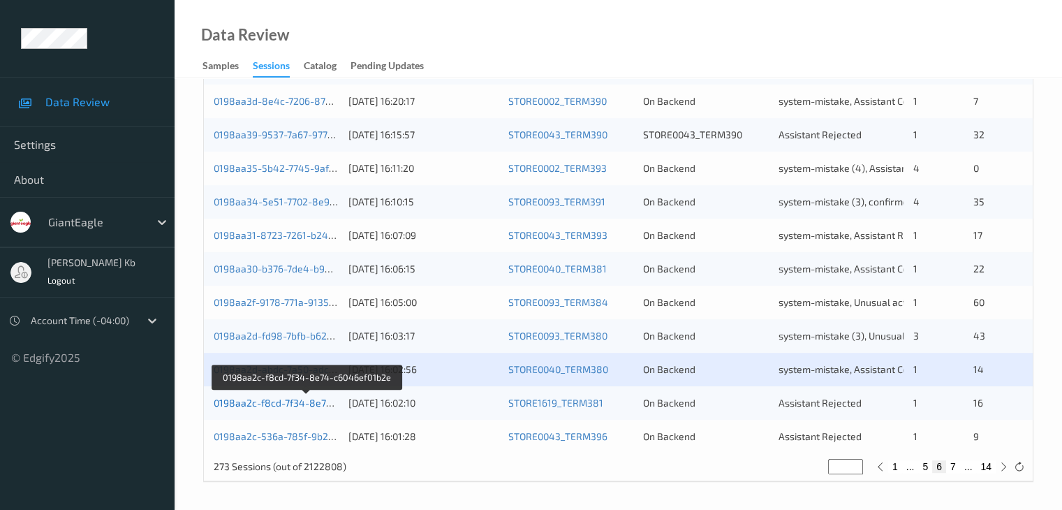
click at [311, 404] on link "0198aa2c-f8cd-7f34-8e74-c6046ef01b2e" at bounding box center [307, 403] width 186 height 12
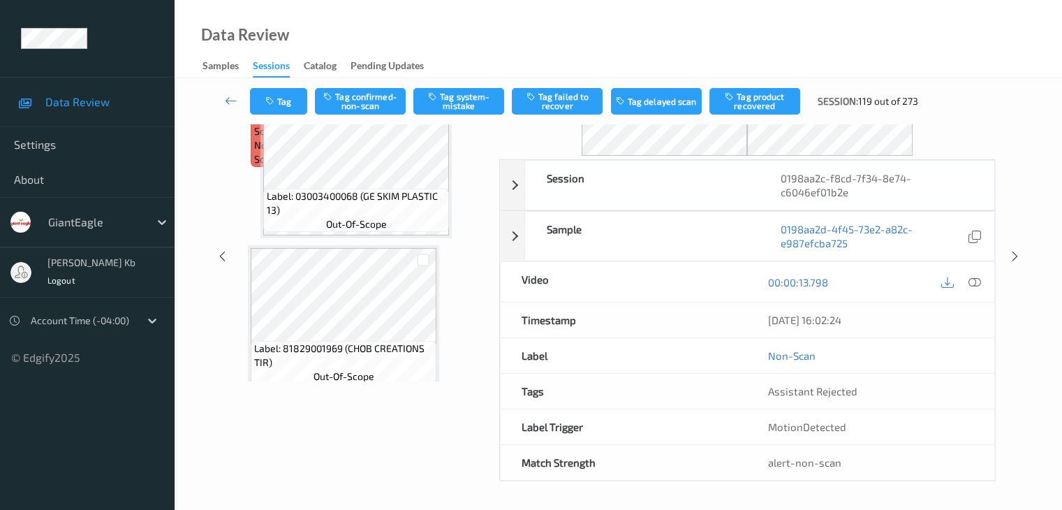
scroll to position [91, 0]
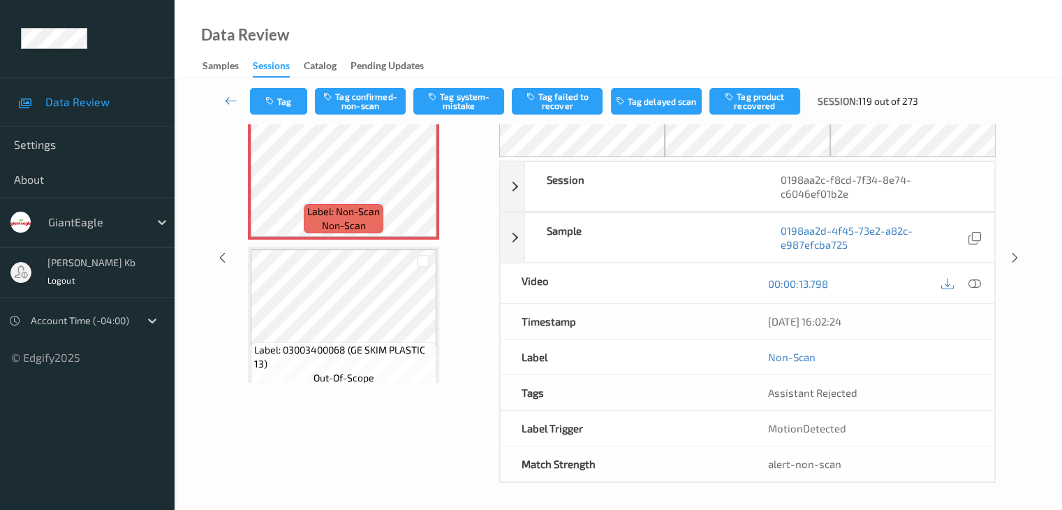
drag, startPoint x: 376, startPoint y: 0, endPoint x: 207, endPoint y: 156, distance: 230.3
click at [207, 156] on div "Session 0198aa2c-f8cd-7f34-8e74-c6046ef01b2e Session ID 0198aa2c-f8cd-7f34-8e74…" at bounding box center [618, 258] width 830 height 450
click at [235, 97] on icon at bounding box center [231, 101] width 13 height 14
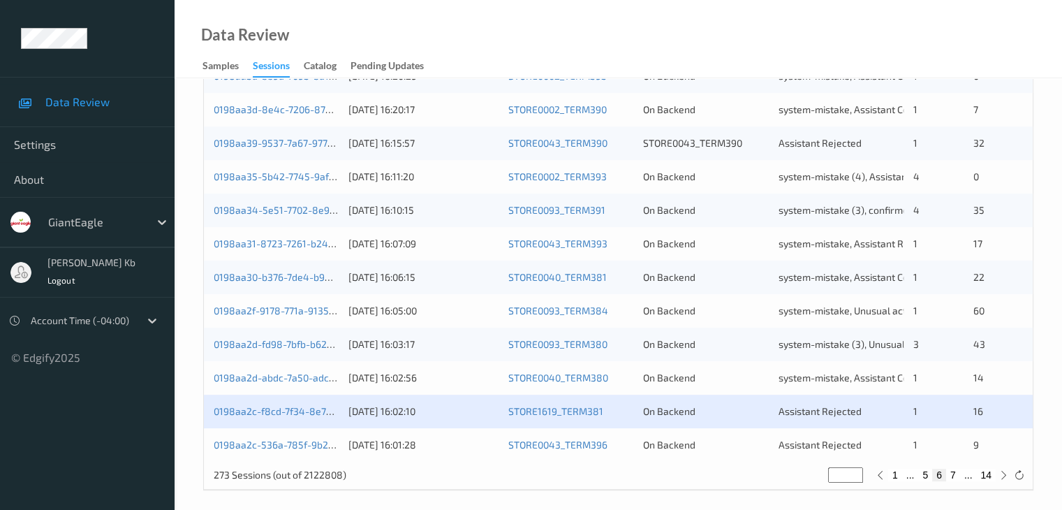
scroll to position [651, 0]
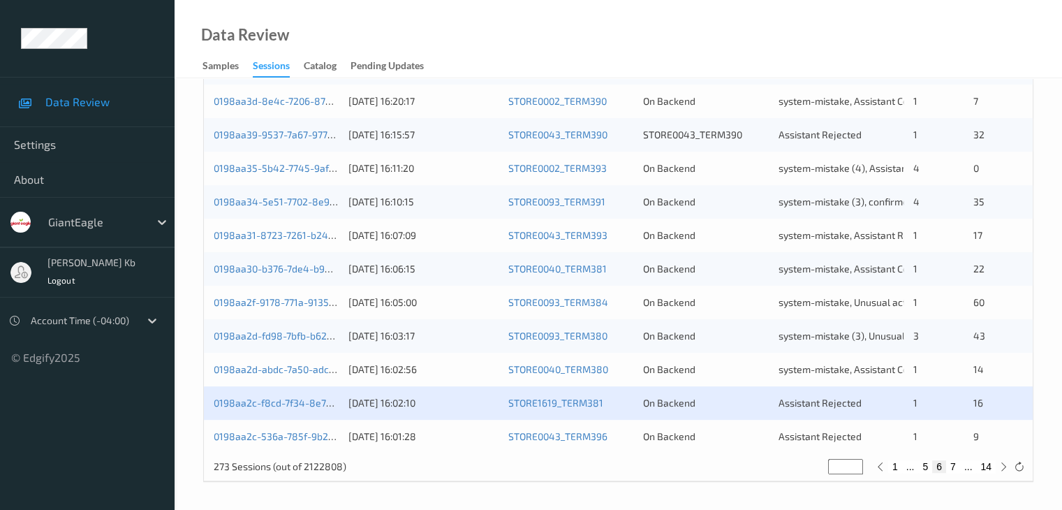
drag, startPoint x: 306, startPoint y: 408, endPoint x: 306, endPoint y: 386, distance: 22.3
click at [306, 408] on div "0198aa2c-f8cd-7f34-8e74-c6046ef01b2e" at bounding box center [276, 403] width 125 height 14
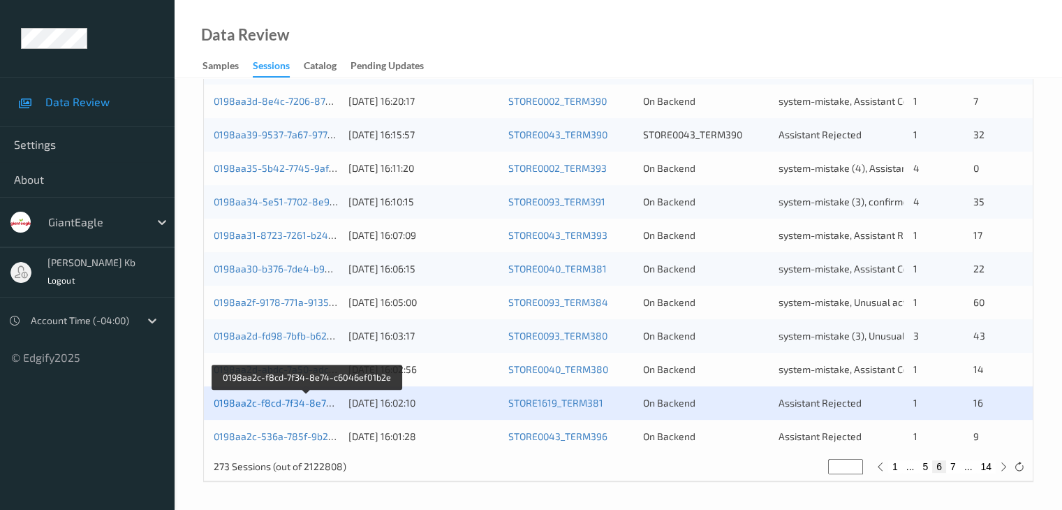
click at [302, 403] on link "0198aa2c-f8cd-7f34-8e74-c6046ef01b2e" at bounding box center [307, 403] width 186 height 12
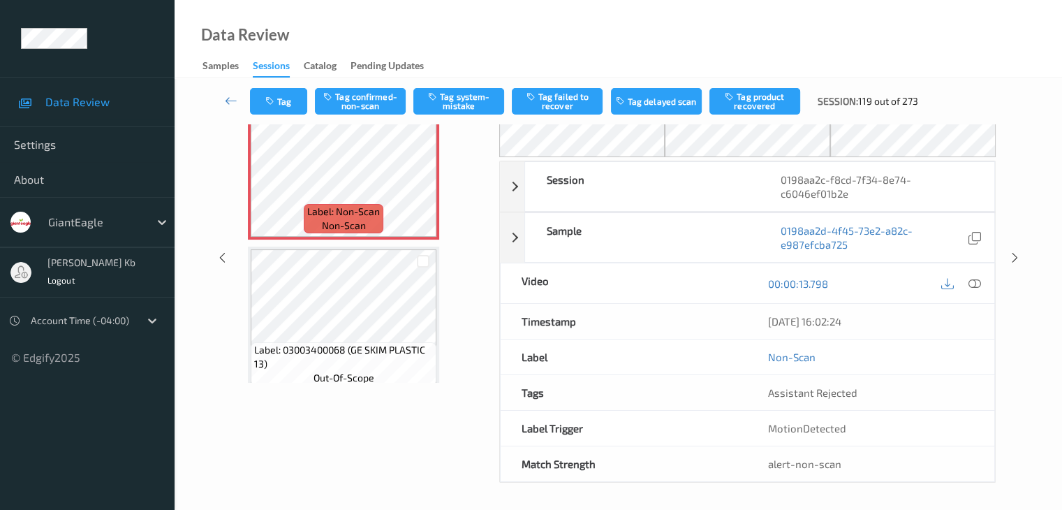
scroll to position [22, 0]
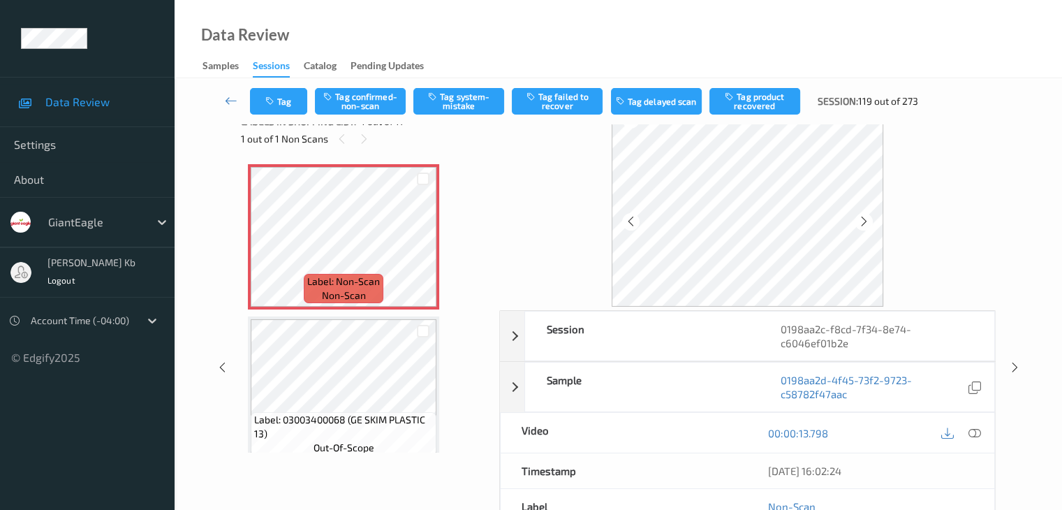
click at [974, 429] on icon at bounding box center [974, 433] width 13 height 13
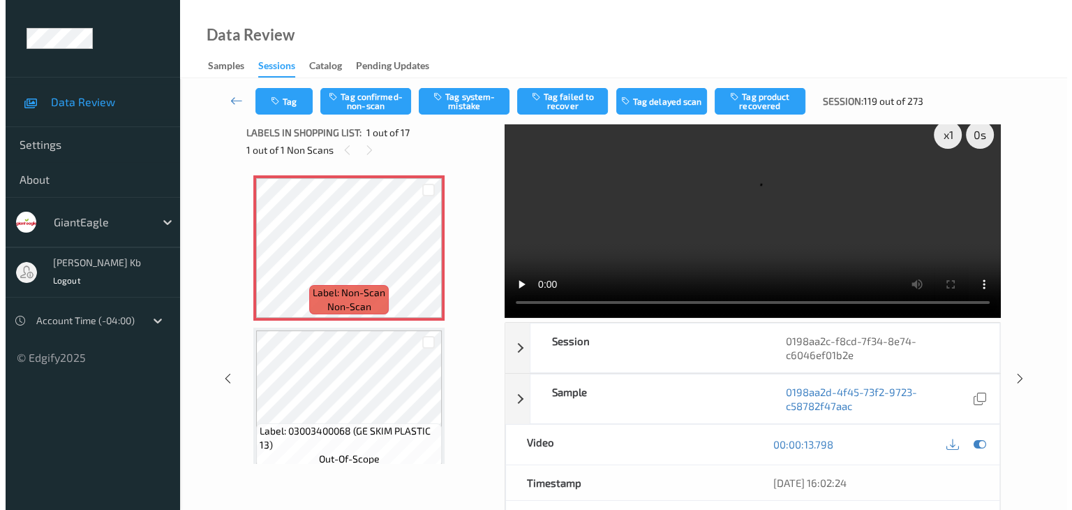
scroll to position [0, 0]
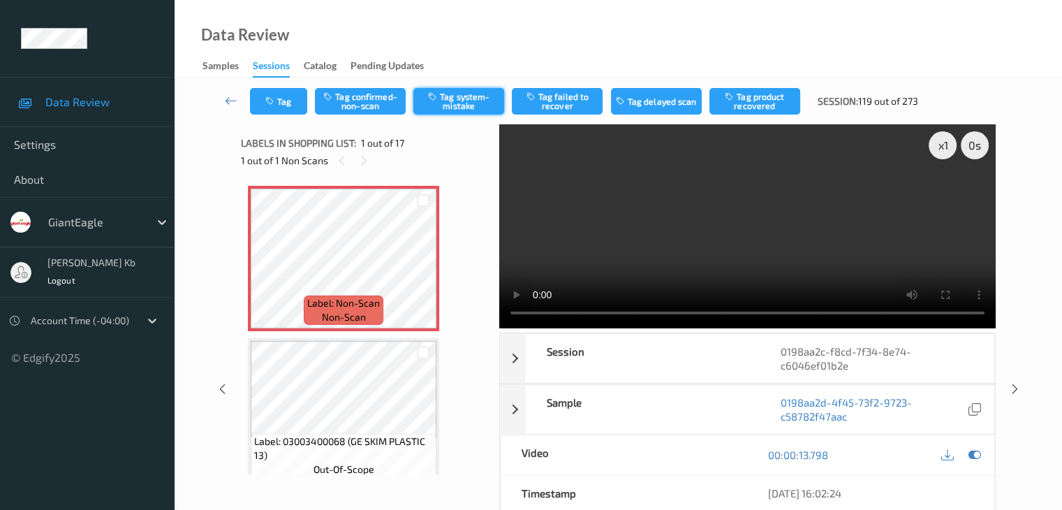
click at [466, 102] on button "Tag system-mistake" at bounding box center [458, 101] width 91 height 27
click at [286, 98] on button "Tag" at bounding box center [278, 101] width 57 height 27
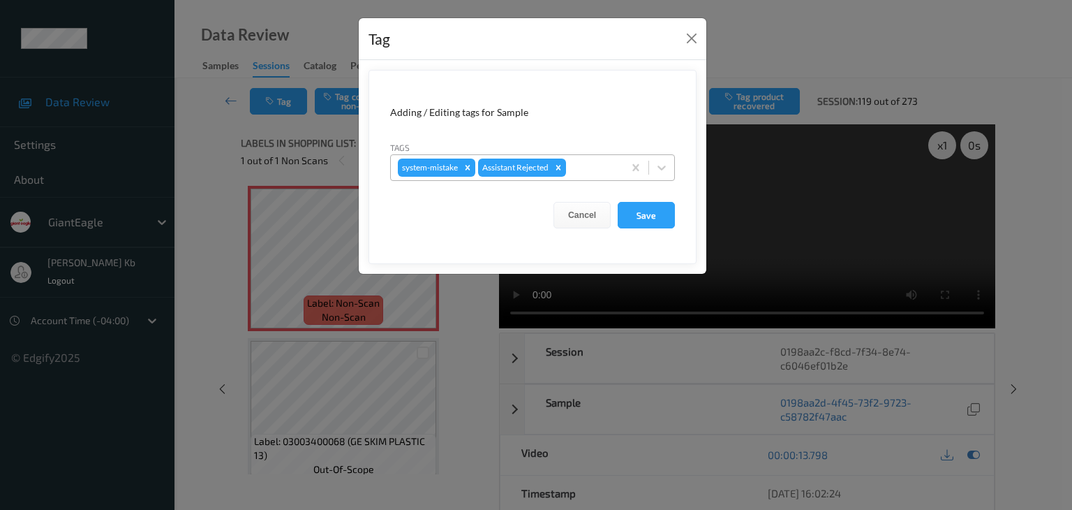
click at [595, 171] on div at bounding box center [592, 167] width 47 height 17
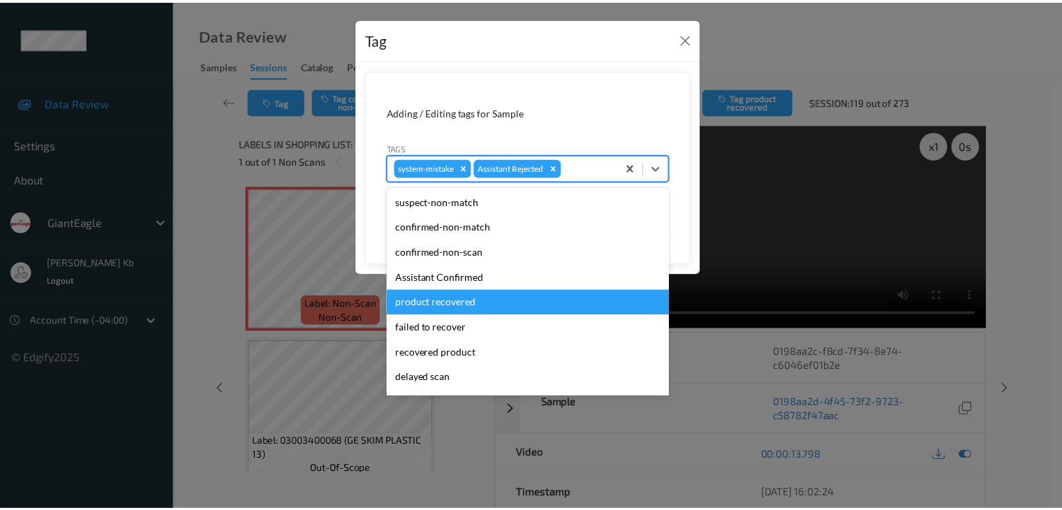
scroll to position [123, 0]
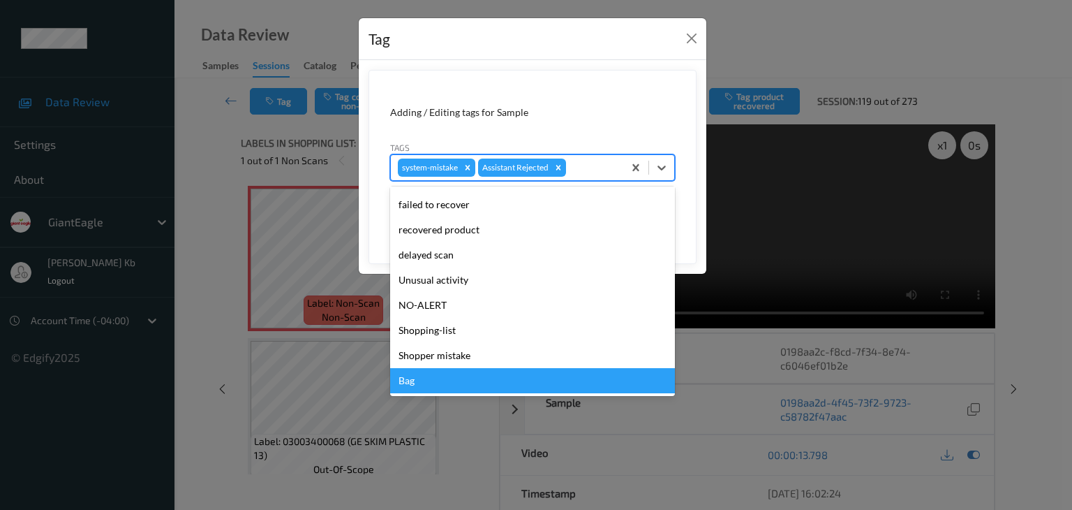
click at [435, 379] on div "Bag" at bounding box center [532, 380] width 285 height 25
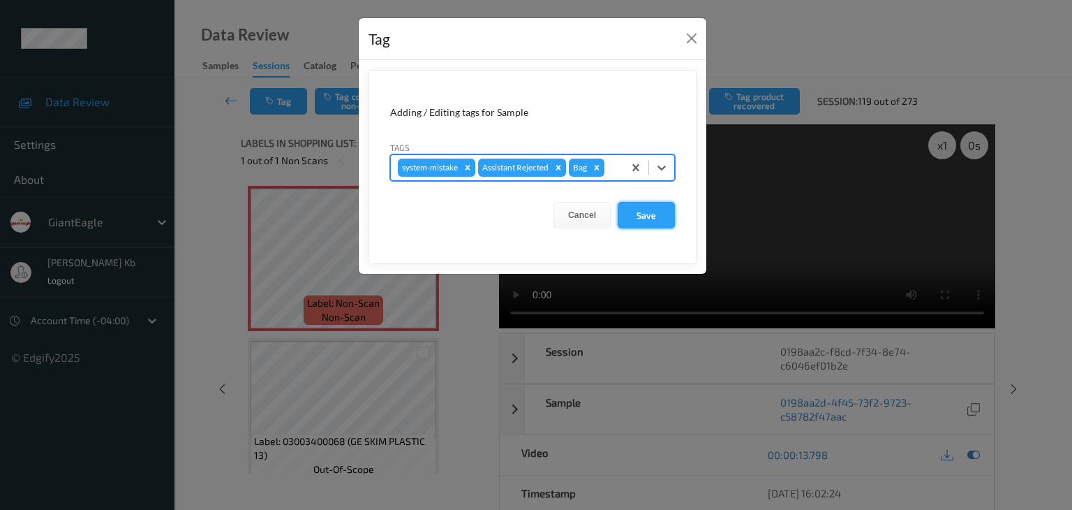
click at [654, 216] on button "Save" at bounding box center [646, 215] width 57 height 27
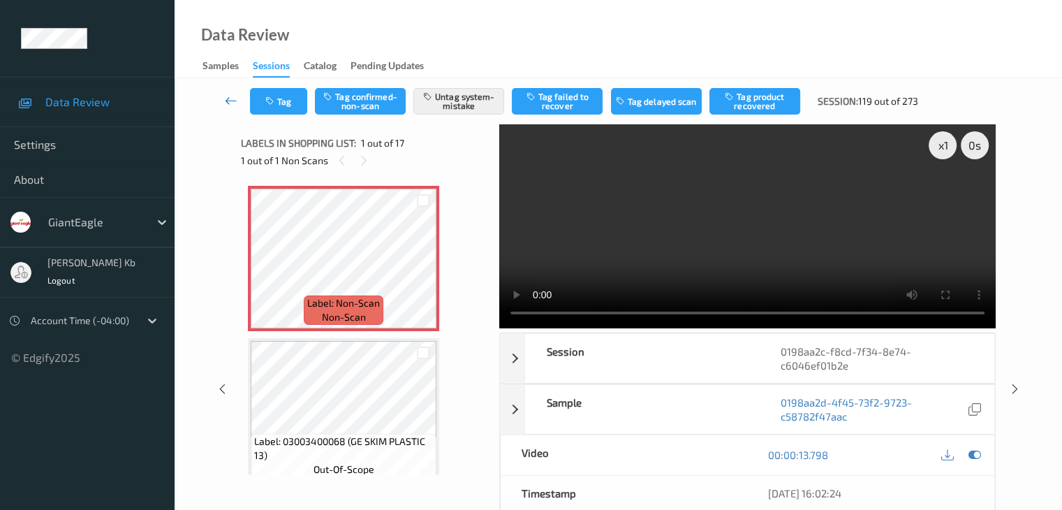
click at [231, 100] on icon at bounding box center [231, 101] width 13 height 14
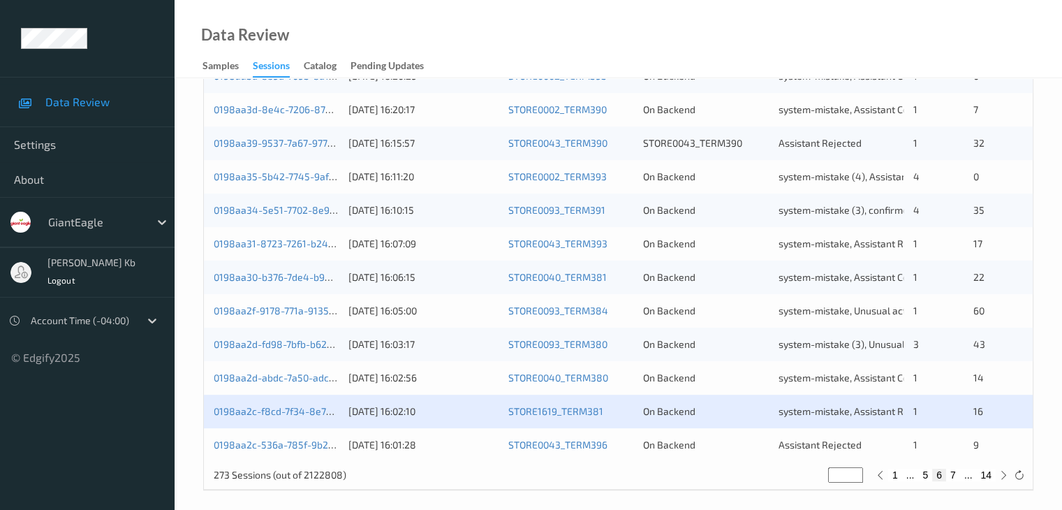
scroll to position [651, 0]
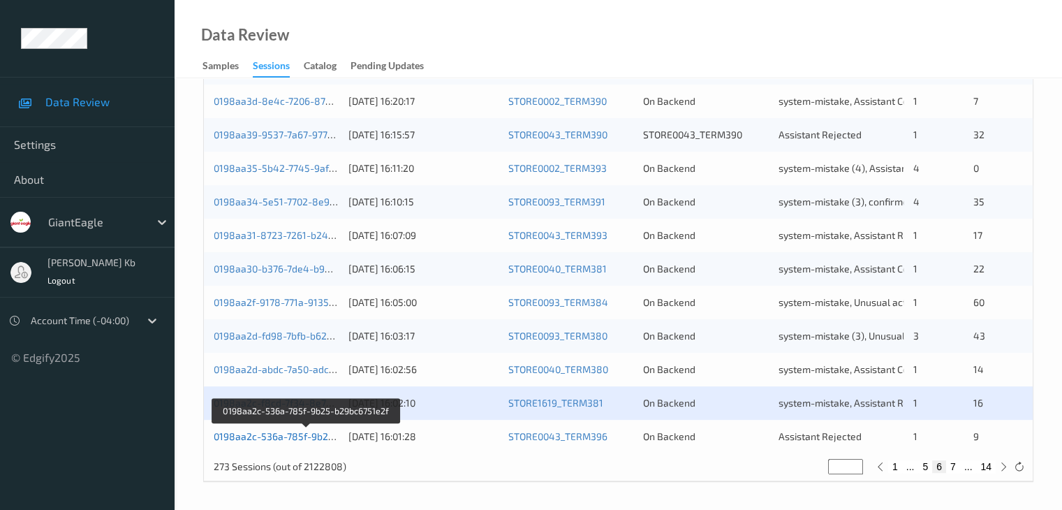
click at [299, 434] on link "0198aa2c-536a-785f-9b25-b29bc6751e2f" at bounding box center [307, 436] width 186 height 12
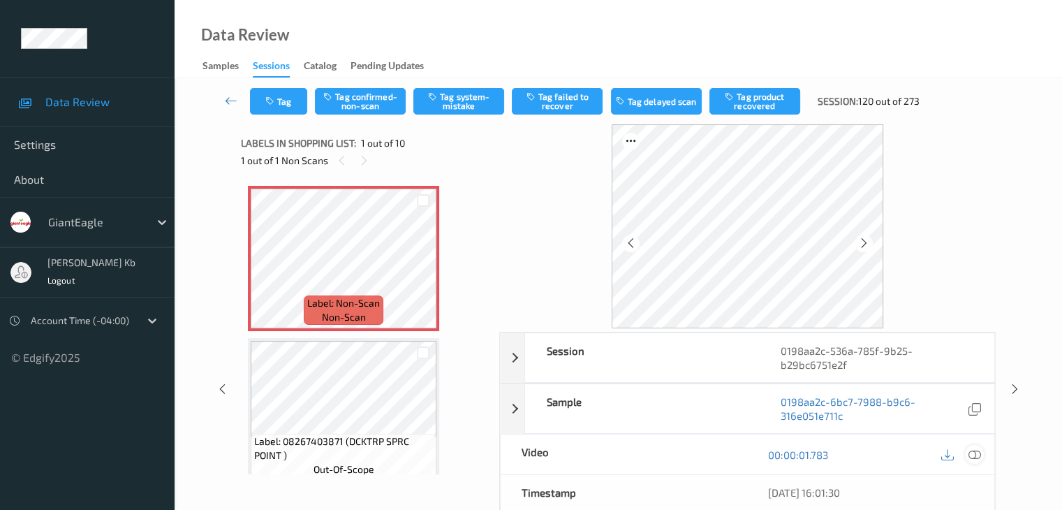
click at [969, 455] on icon at bounding box center [974, 454] width 13 height 13
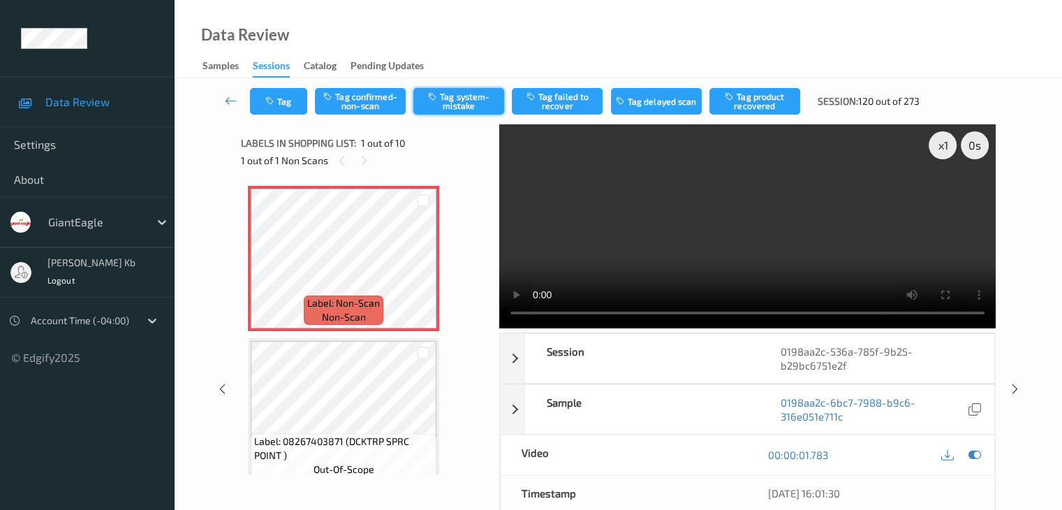
click at [466, 103] on button "Tag system-mistake" at bounding box center [458, 101] width 91 height 27
click at [229, 98] on icon at bounding box center [231, 101] width 13 height 14
